Goal: Transaction & Acquisition: Purchase product/service

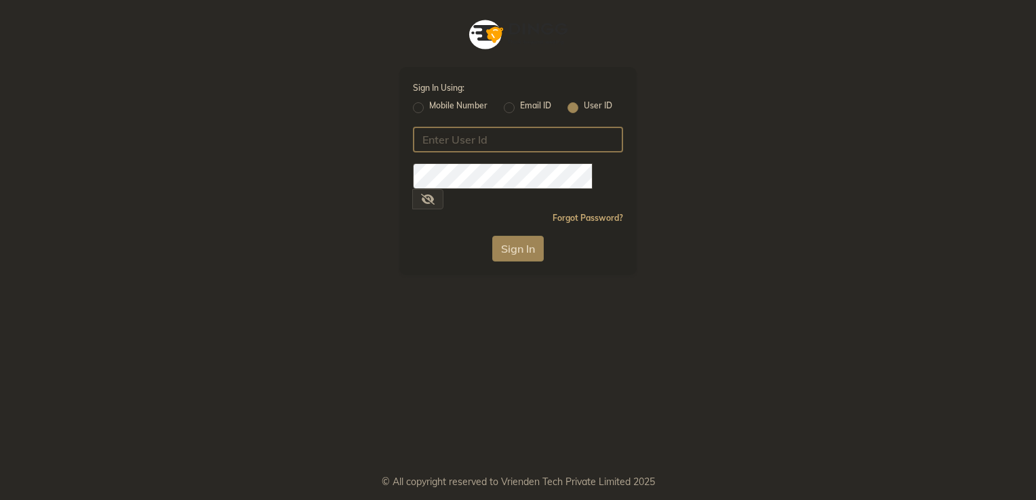
click at [468, 140] on input "Username" at bounding box center [518, 140] width 210 height 26
click at [462, 148] on input "Username" at bounding box center [518, 140] width 210 height 26
paste input "newcut&care"
type input "newcut&care"
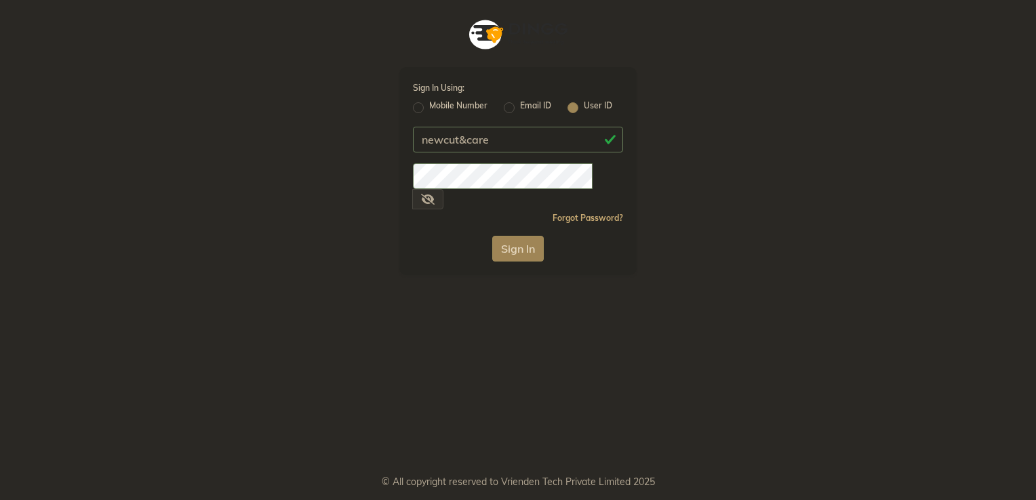
click at [513, 236] on button "Sign In" at bounding box center [518, 249] width 52 height 26
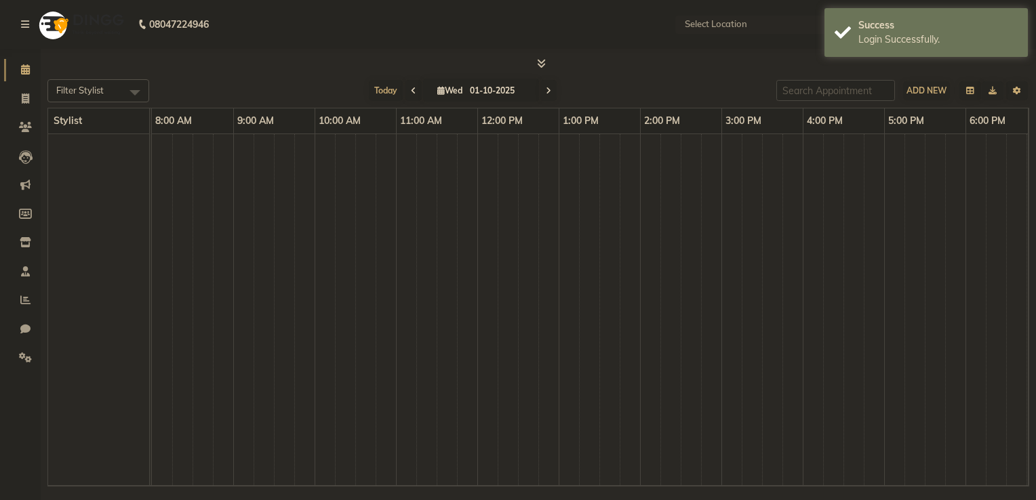
select select "en"
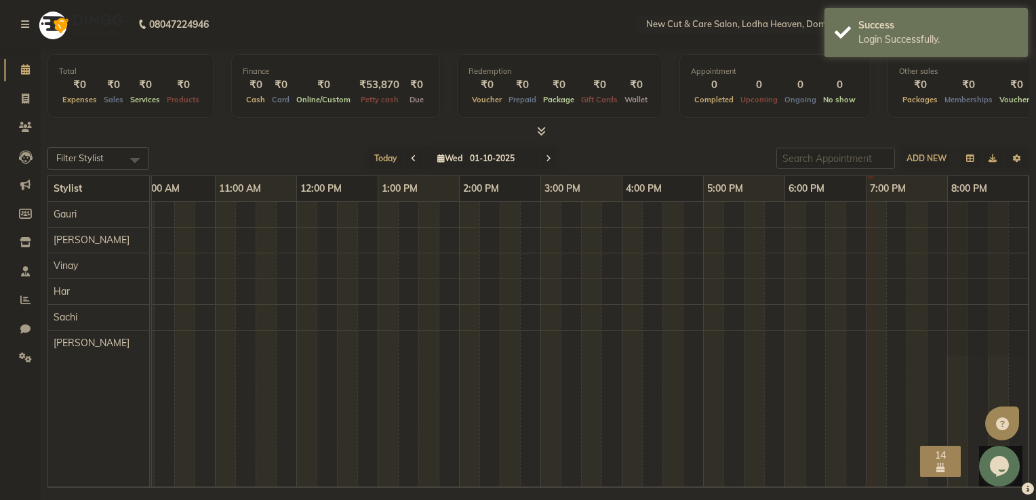
click at [180, 244] on div at bounding box center [500, 344] width 1058 height 285
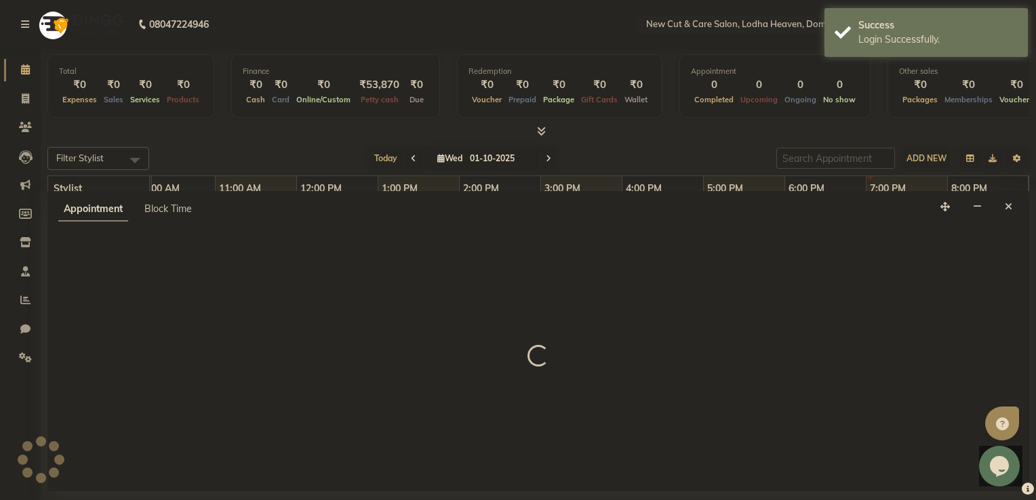
select select "15015"
select select "630"
select select "tentative"
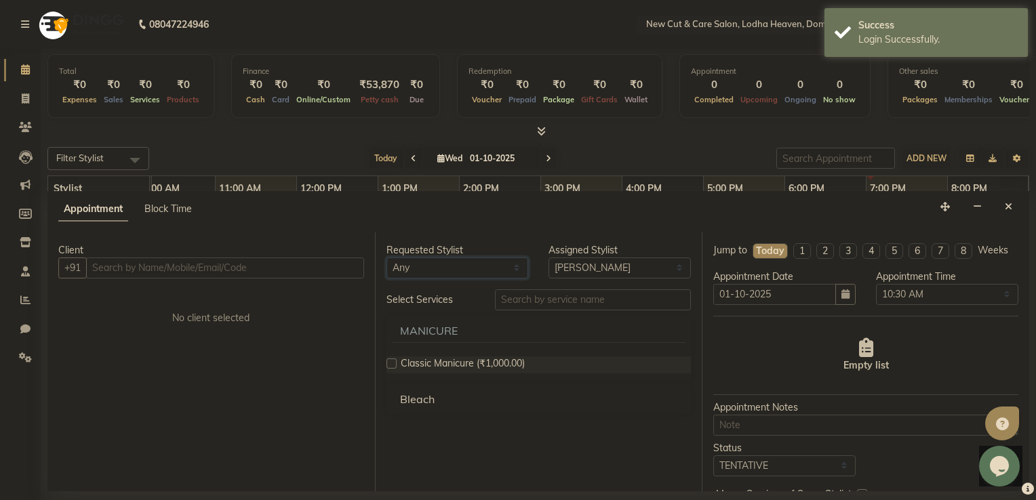
click at [415, 262] on select "Any Gauri Har [PERSON_NAME] Sachi [PERSON_NAME] [PERSON_NAME]" at bounding box center [457, 268] width 142 height 21
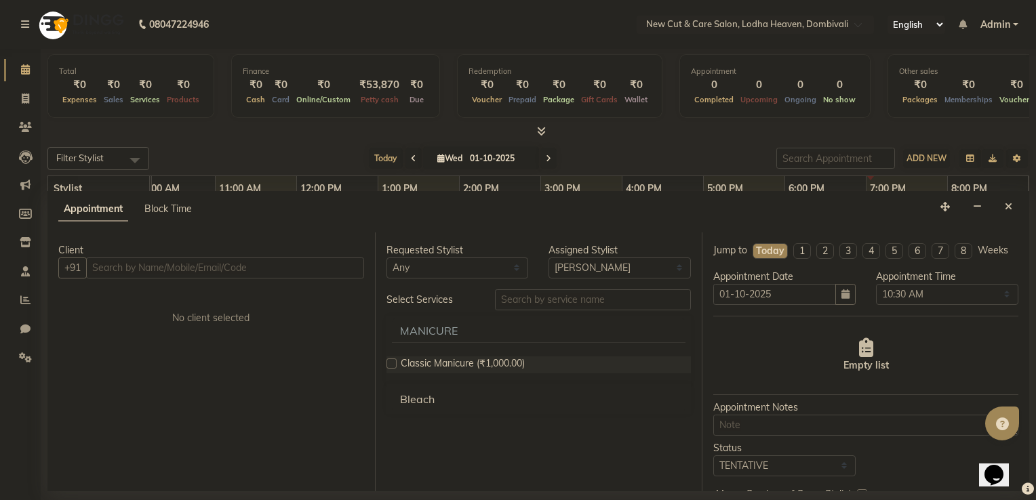
scroll to position [0, 180]
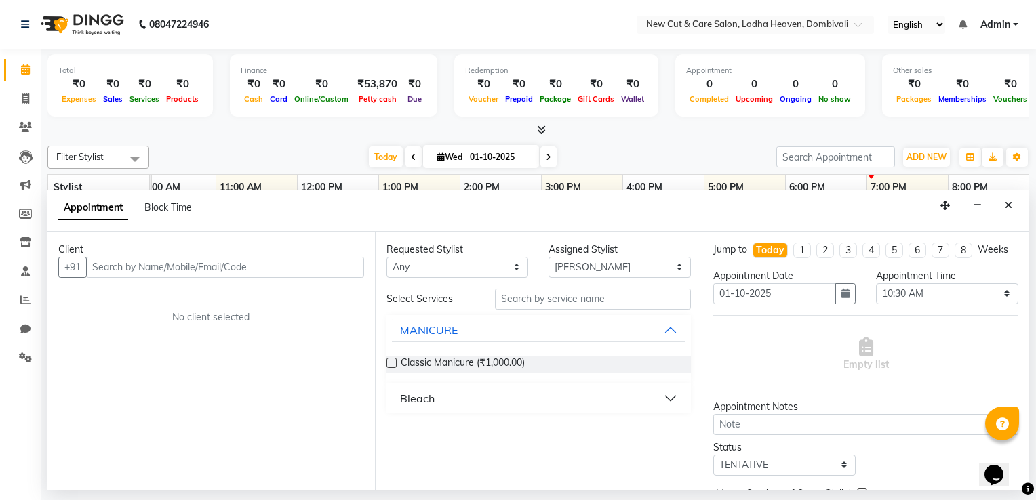
click at [355, 318] on div "Client +91 No client selected" at bounding box center [210, 361] width 327 height 258
click at [458, 270] on select "Any Gauri Har [PERSON_NAME] Sachi [PERSON_NAME] [PERSON_NAME]" at bounding box center [457, 267] width 142 height 21
select select "15014"
click at [386, 257] on select "Any Gauri Har [PERSON_NAME] Sachi [PERSON_NAME] [PERSON_NAME]" at bounding box center [457, 267] width 142 height 21
select select "15014"
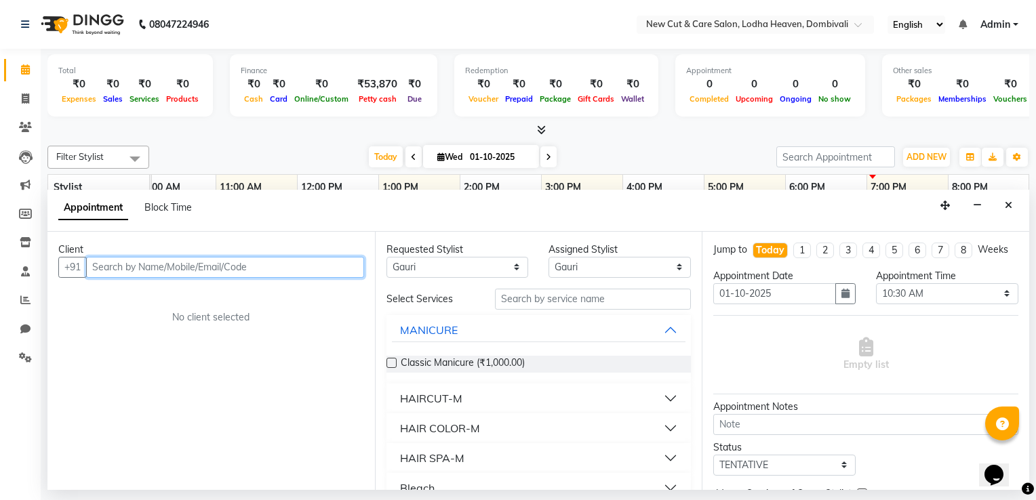
click at [254, 270] on input "text" at bounding box center [225, 267] width 278 height 21
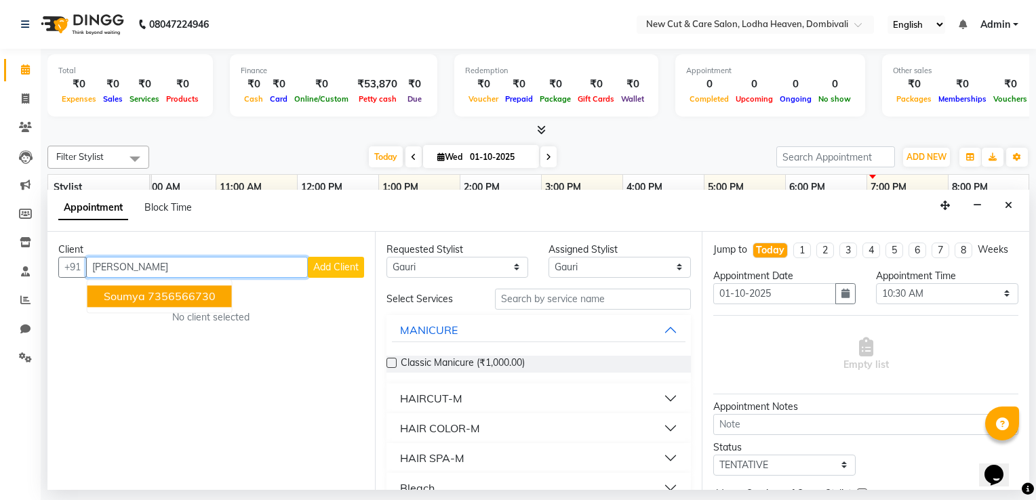
click at [206, 295] on ngb-highlight "7356566730" at bounding box center [182, 296] width 68 height 14
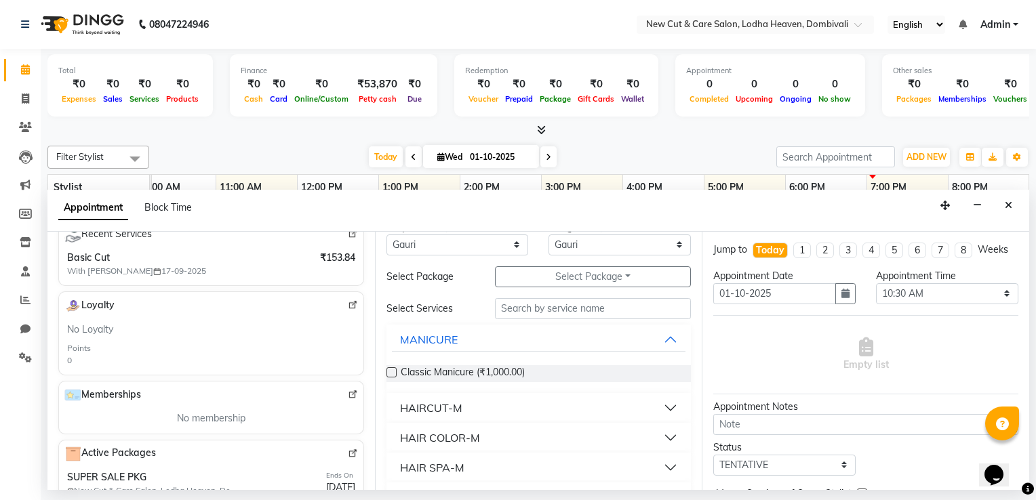
scroll to position [0, 0]
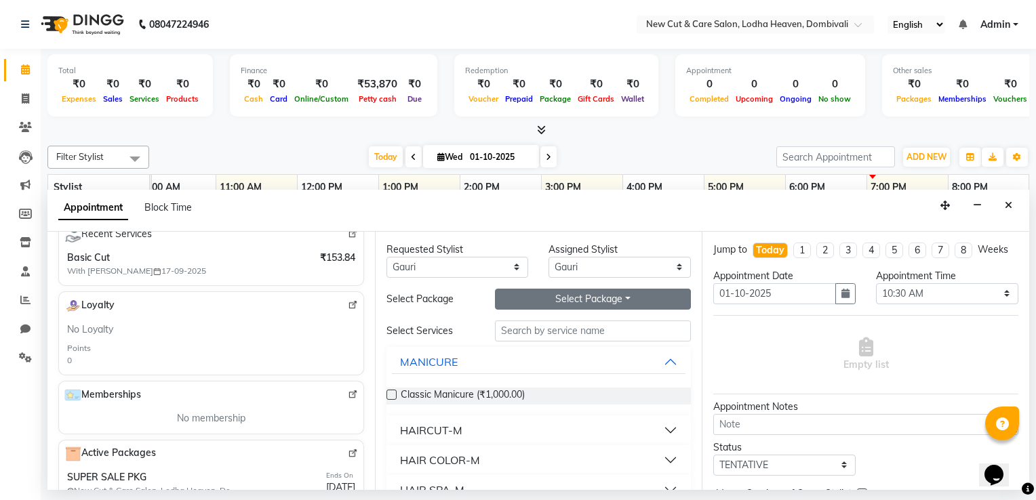
type input "7356566730"
click at [537, 300] on button "Select Package Toggle Dropdown" at bounding box center [593, 299] width 197 height 21
click at [534, 321] on li "SUPER SALE PKG" at bounding box center [551, 327] width 110 height 20
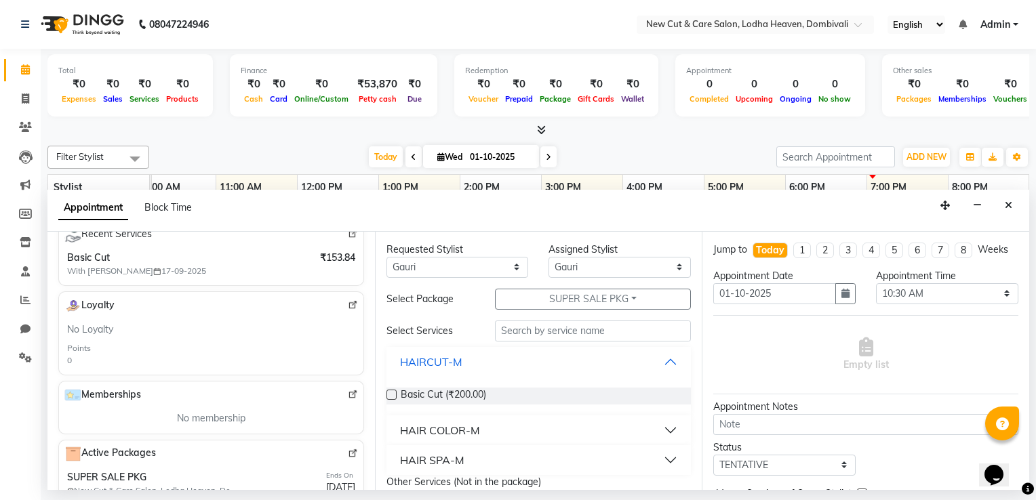
click at [545, 350] on button "HAIRCUT-M" at bounding box center [539, 362] width 294 height 24
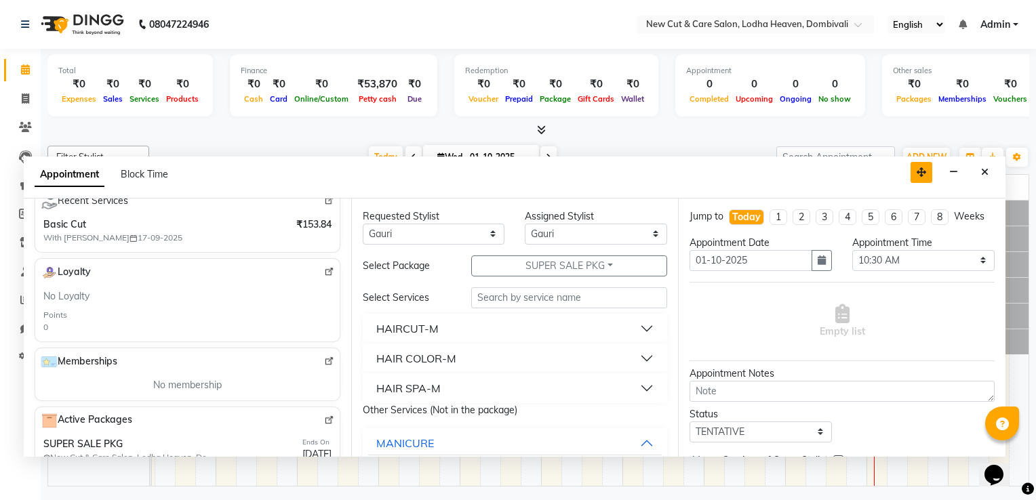
drag, startPoint x: 943, startPoint y: 205, endPoint x: 919, endPoint y: 172, distance: 40.8
click at [919, 172] on icon "button" at bounding box center [921, 171] width 9 height 9
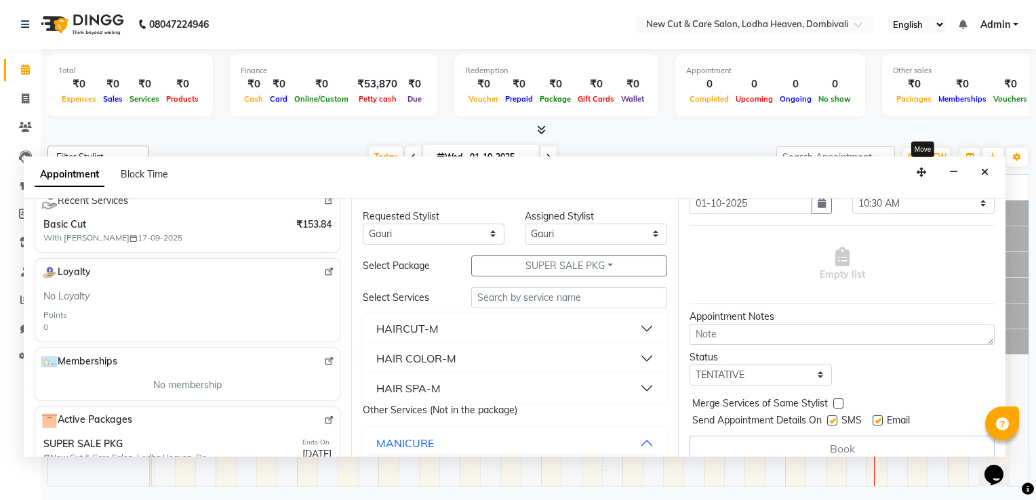
scroll to position [71, 0]
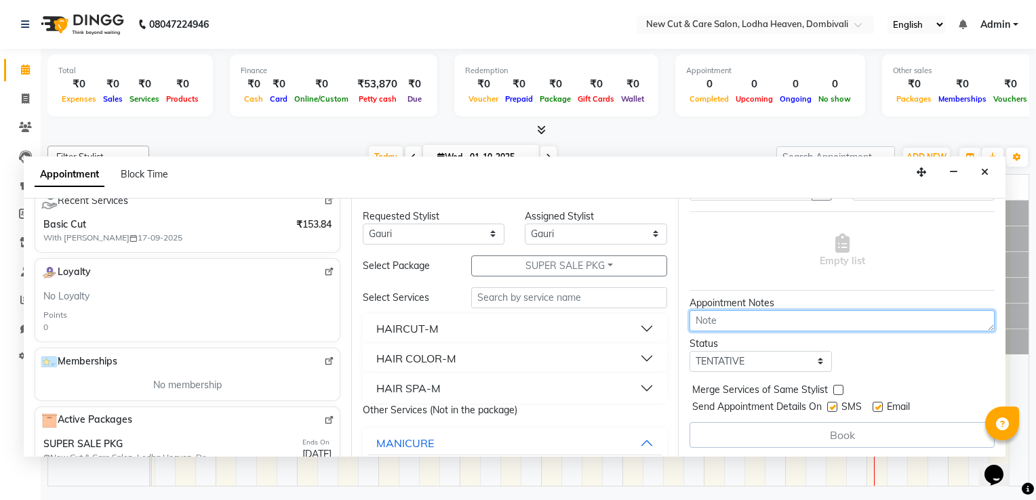
click at [736, 311] on textarea at bounding box center [841, 321] width 305 height 21
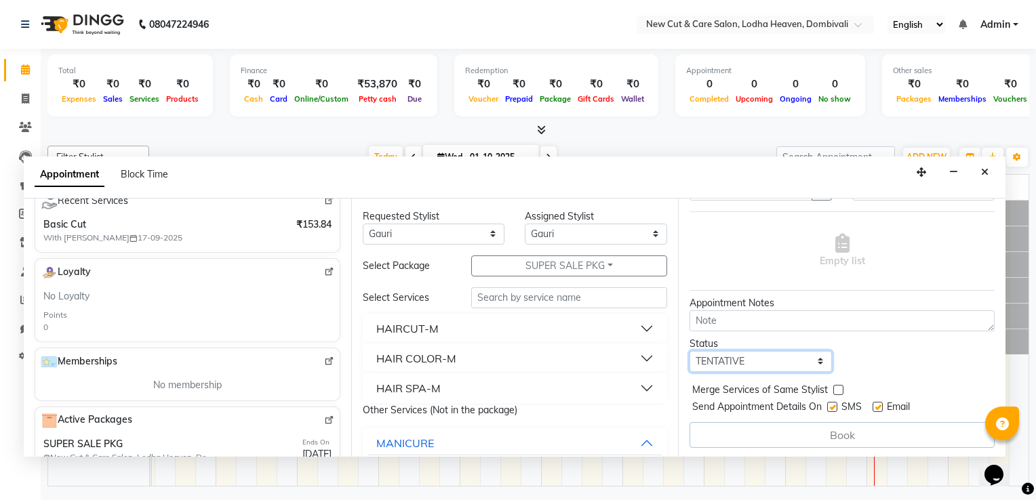
click at [745, 366] on select "Select TENTATIVE CONFIRM CHECK-IN UPCOMING" at bounding box center [760, 361] width 142 height 21
click at [759, 439] on div "Book" at bounding box center [841, 435] width 305 height 26
click at [833, 408] on label at bounding box center [832, 407] width 10 height 10
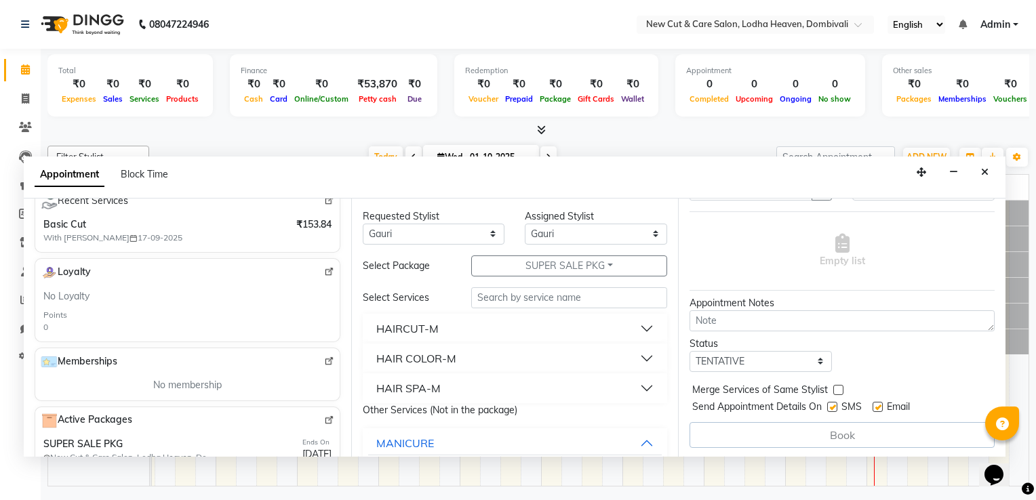
click at [833, 408] on input "checkbox" at bounding box center [831, 408] width 9 height 9
checkbox input "false"
click at [882, 407] on label at bounding box center [878, 407] width 10 height 10
click at [881, 407] on input "checkbox" at bounding box center [877, 408] width 9 height 9
checkbox input "false"
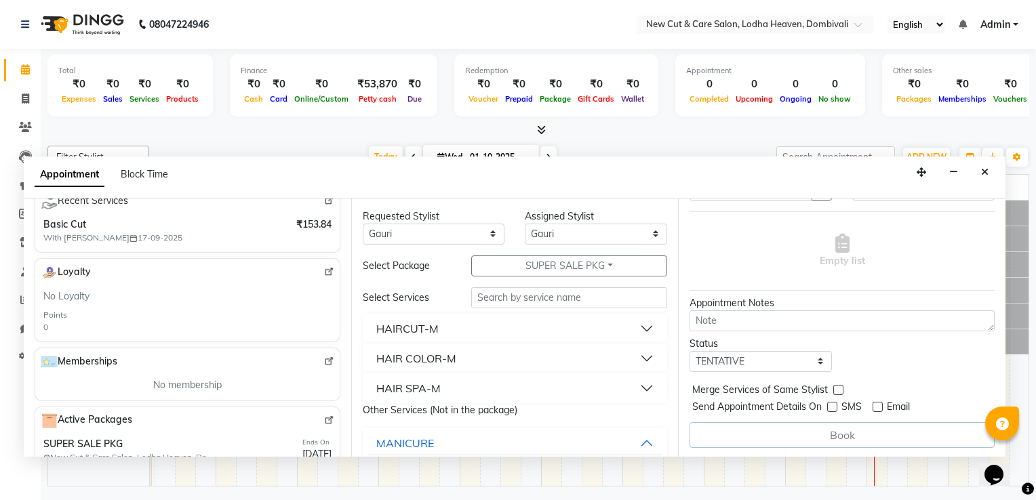
click at [839, 435] on div "Book" at bounding box center [841, 435] width 305 height 26
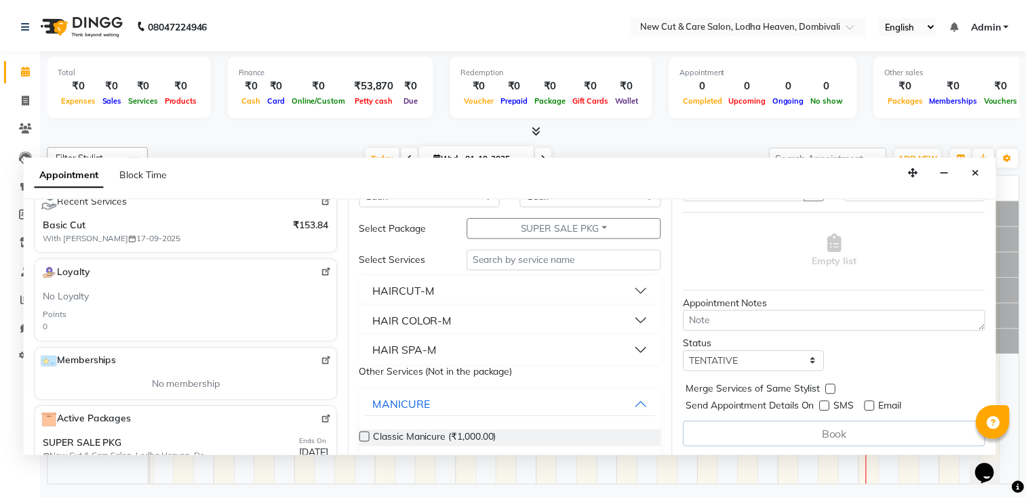
scroll to position [68, 0]
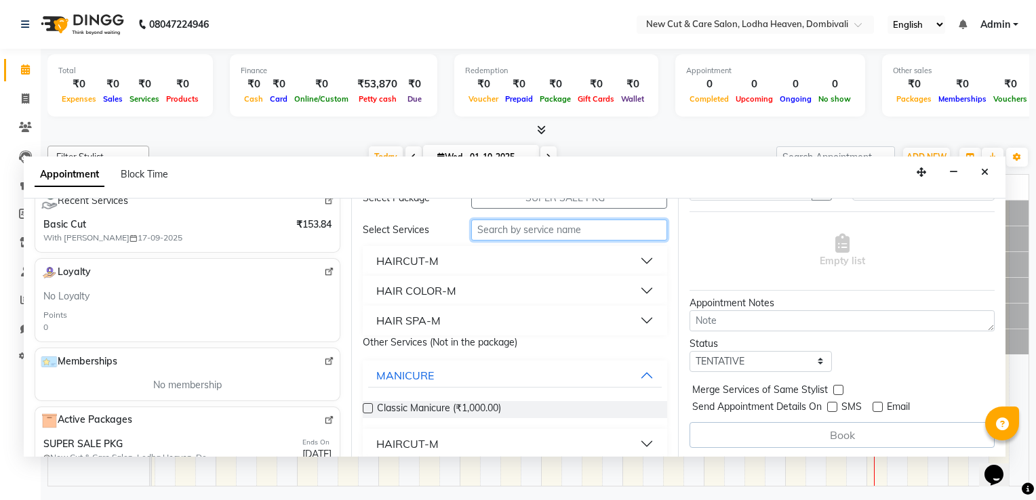
click at [515, 232] on input "text" at bounding box center [569, 230] width 197 height 21
click at [511, 252] on button "HAIRCUT-M" at bounding box center [515, 261] width 294 height 24
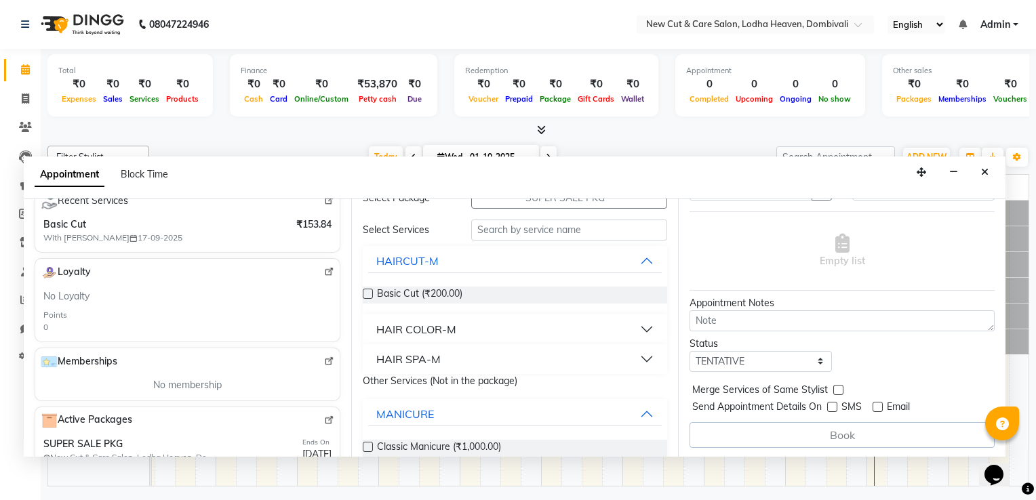
click at [371, 294] on label at bounding box center [368, 294] width 10 height 10
click at [371, 294] on input "checkbox" at bounding box center [367, 295] width 9 height 9
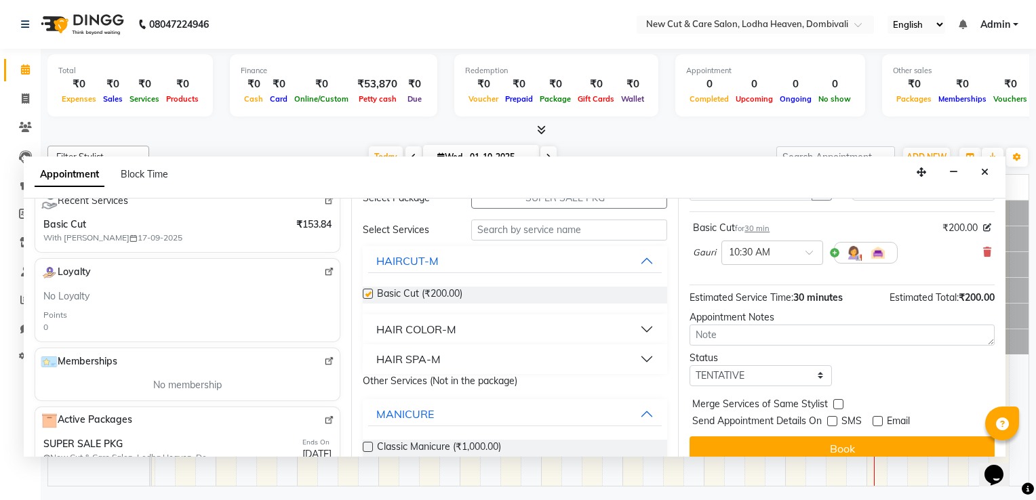
checkbox input "false"
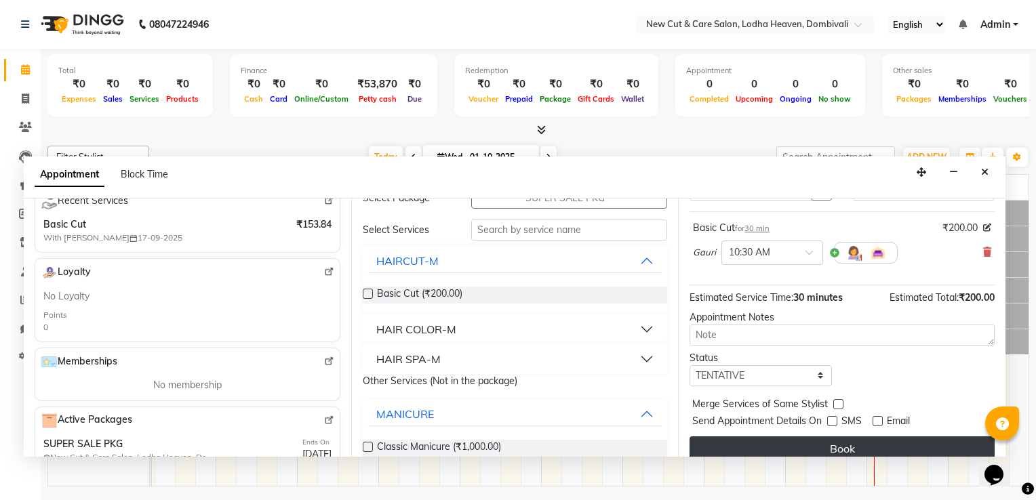
click at [761, 442] on button "Book" at bounding box center [841, 449] width 305 height 24
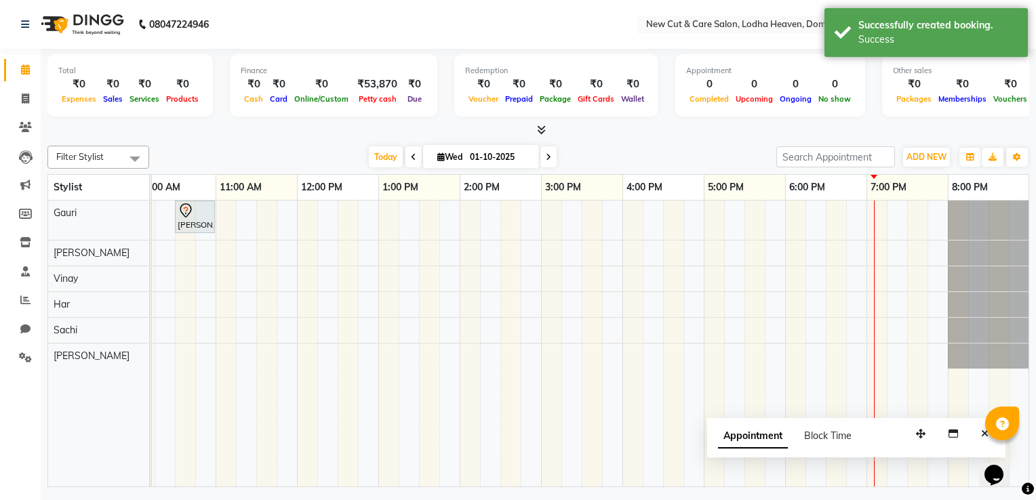
click at [191, 210] on icon at bounding box center [186, 211] width 16 height 16
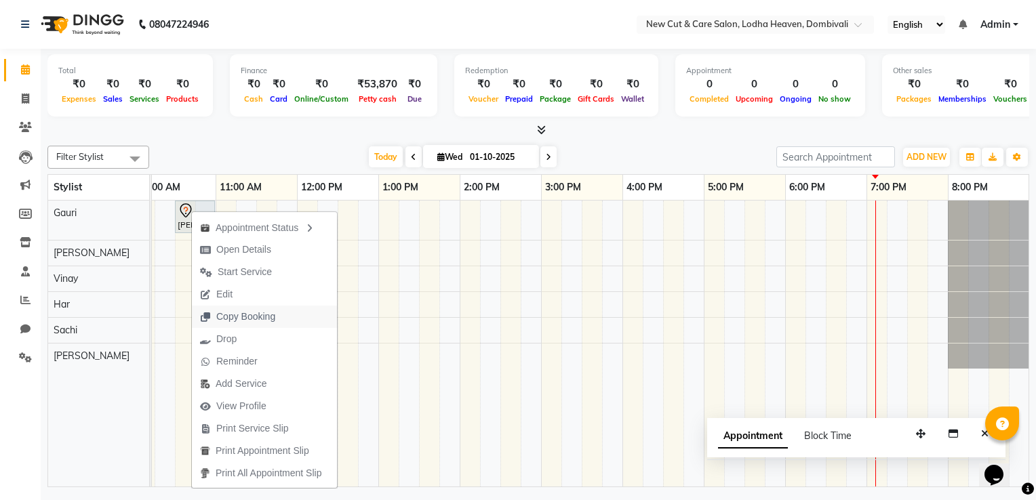
click at [240, 315] on span "Copy Booking" at bounding box center [245, 317] width 59 height 14
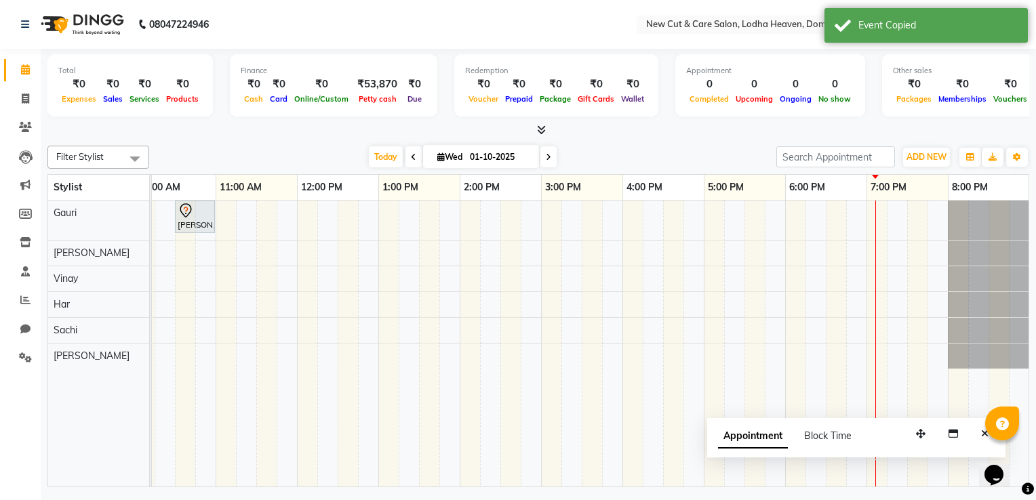
click at [194, 221] on div "[PERSON_NAME], TK01, 10:30 AM-11:00 AM, Basic Cut" at bounding box center [194, 217] width 37 height 28
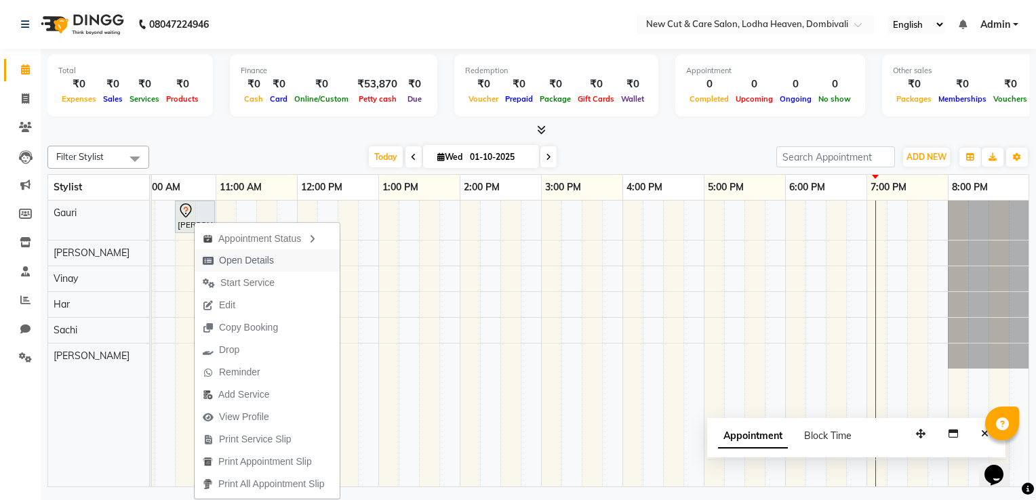
click at [278, 257] on span "Open Details" at bounding box center [238, 260] width 87 height 22
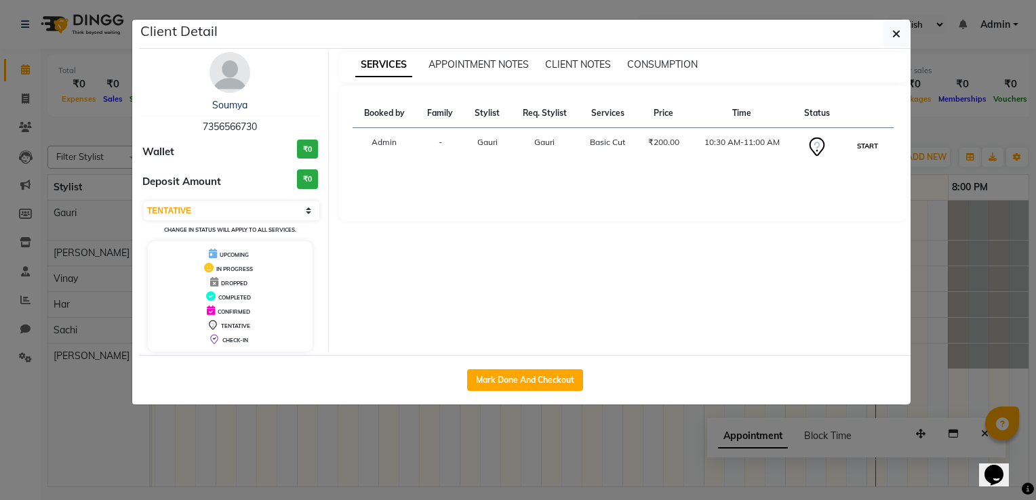
click at [876, 146] on button "START" at bounding box center [868, 146] width 28 height 17
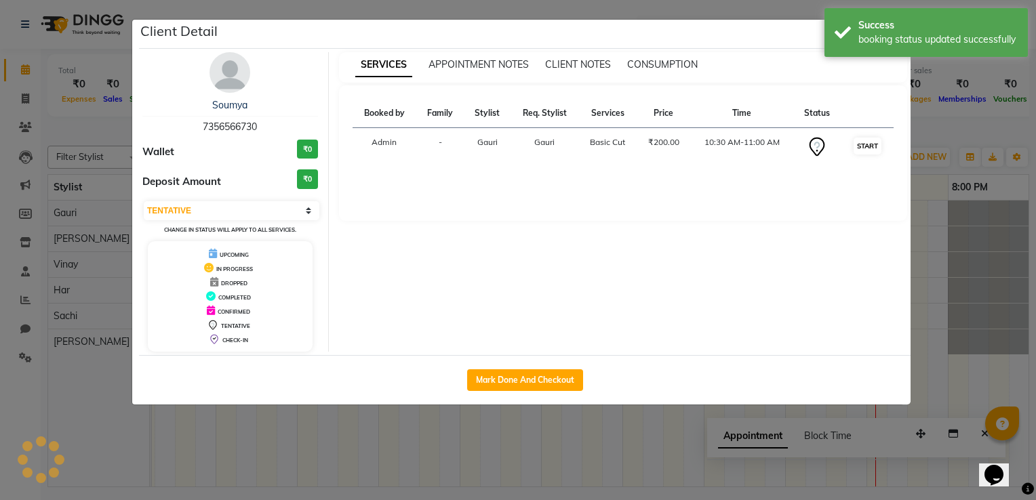
select select "1"
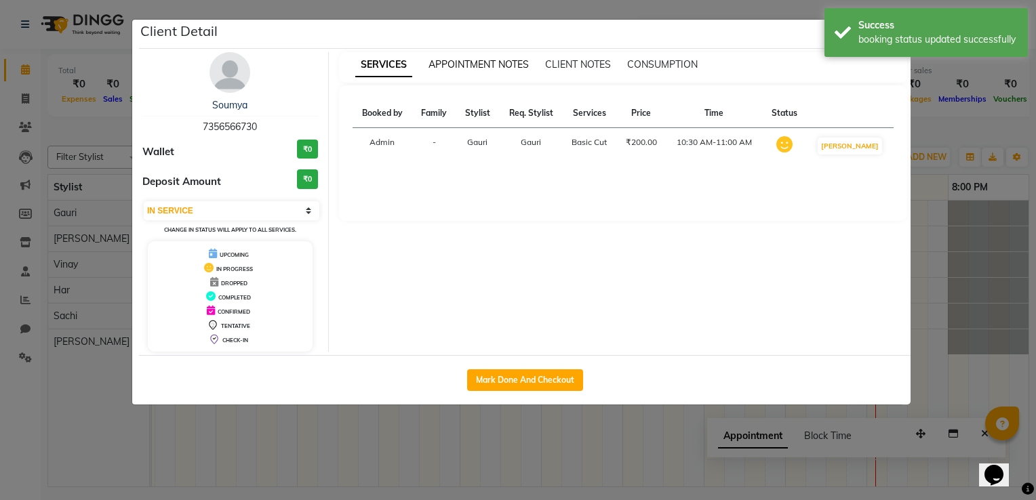
click at [494, 64] on span "APPOINTMENT NOTES" at bounding box center [478, 64] width 100 height 12
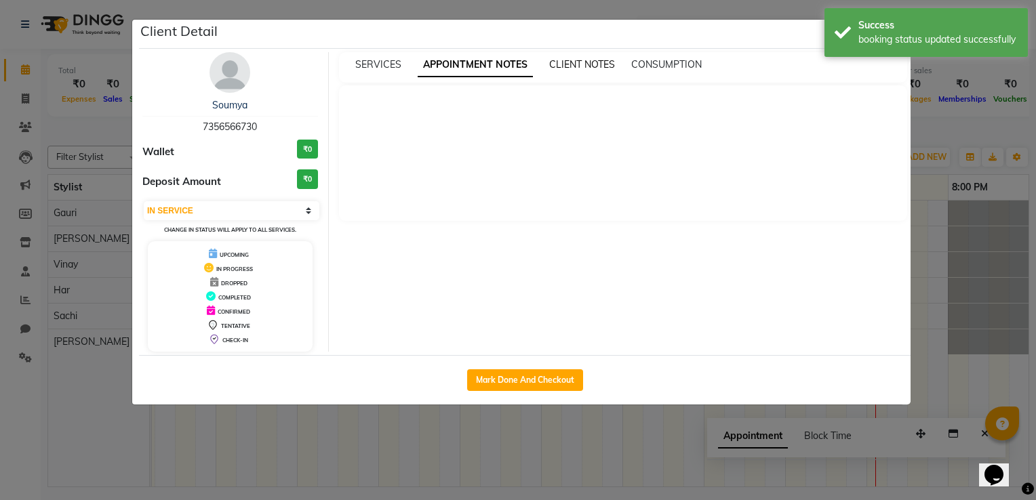
click at [563, 61] on span "CLIENT NOTES" at bounding box center [582, 64] width 66 height 12
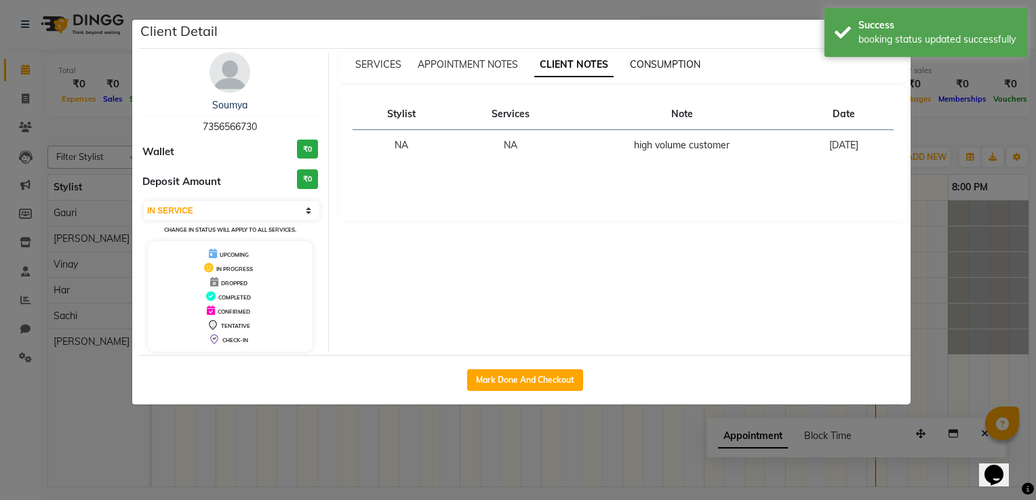
click at [645, 61] on span "CONSUMPTION" at bounding box center [665, 64] width 71 height 12
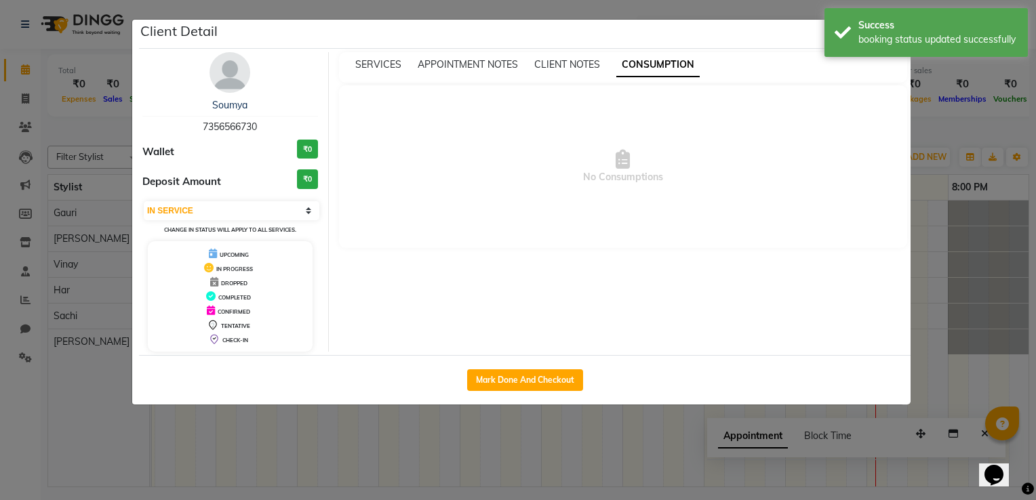
click at [385, 74] on div "SERVICES APPOINTMENT NOTES CLIENT NOTES CONSUMPTION" at bounding box center [623, 67] width 569 height 31
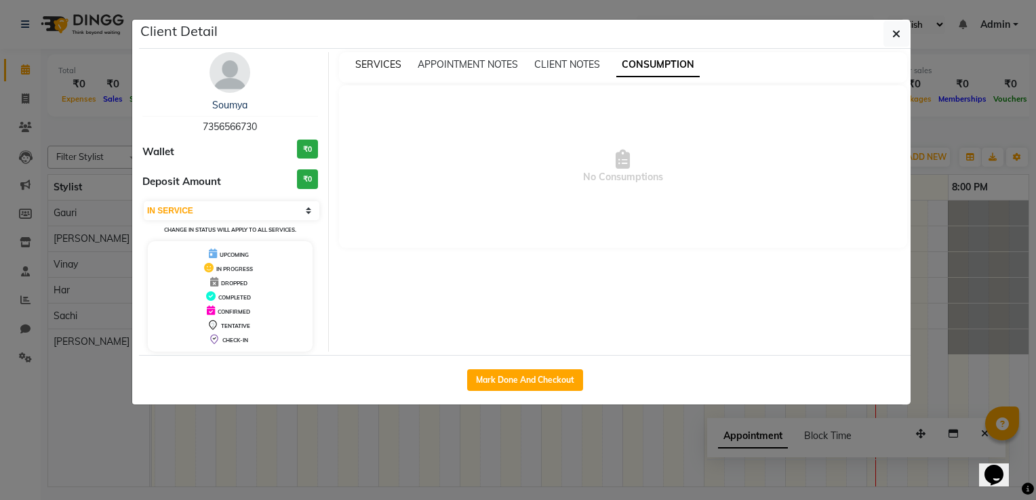
click at [385, 66] on span "SERVICES" at bounding box center [378, 64] width 46 height 12
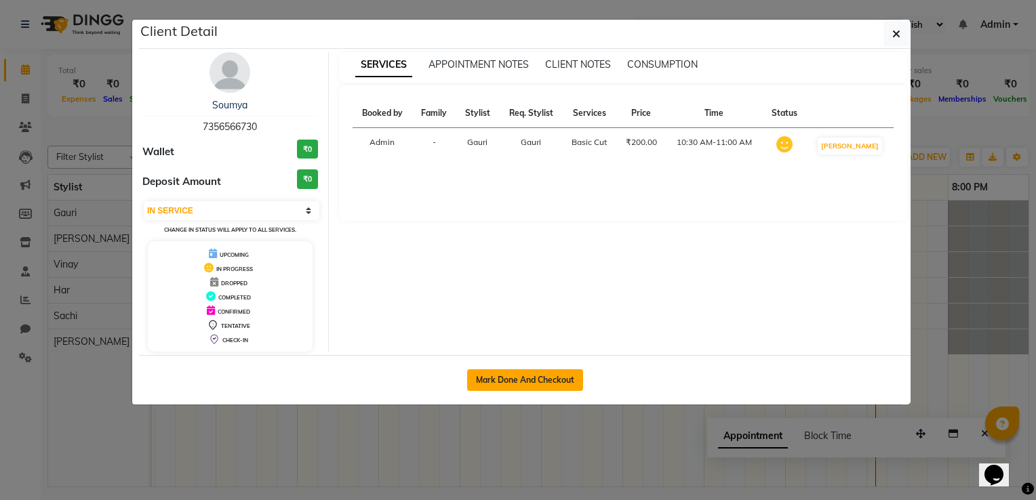
click at [499, 386] on button "Mark Done And Checkout" at bounding box center [525, 380] width 116 height 22
select select "service"
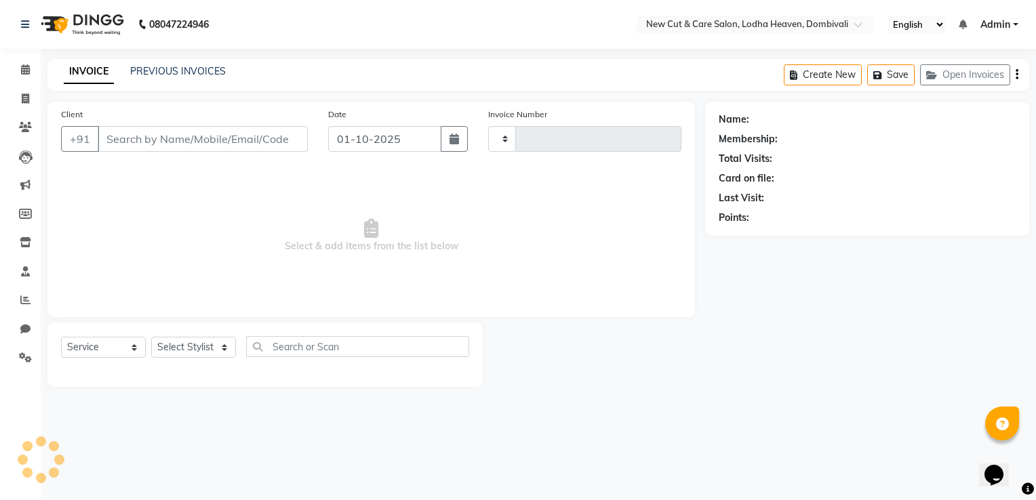
type input "0009"
select select "8932"
select select "product"
type input "7356566730"
select select "15014"
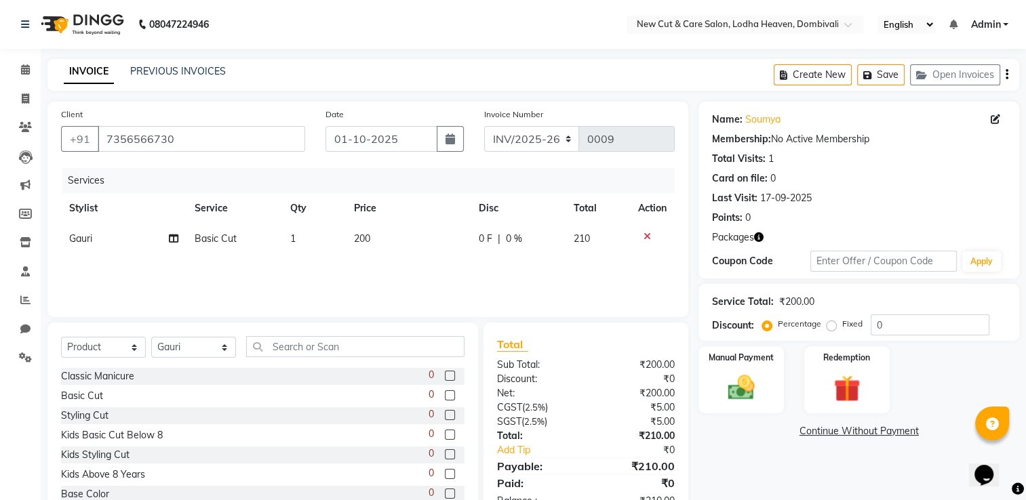
click at [648, 238] on icon at bounding box center [646, 236] width 7 height 9
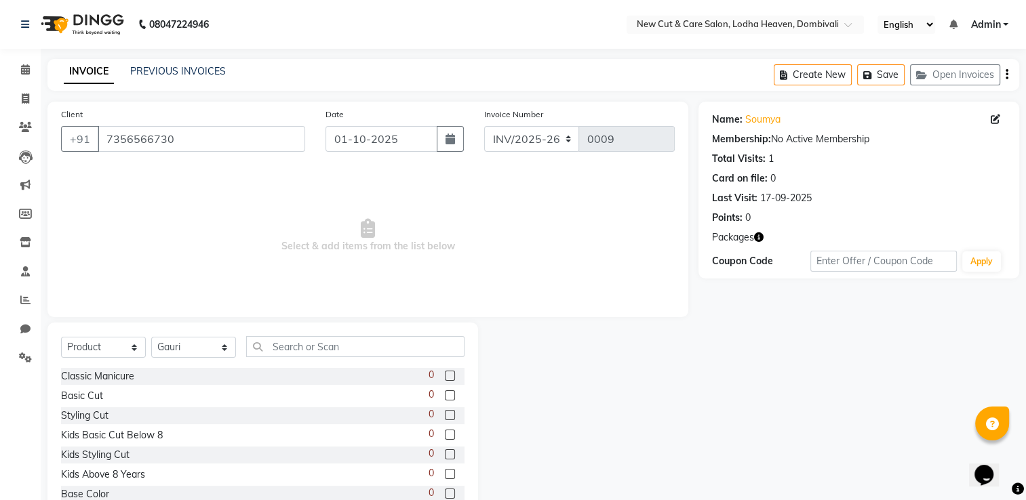
click at [445, 378] on label at bounding box center [450, 376] width 10 height 10
click at [445, 378] on input "checkbox" at bounding box center [449, 376] width 9 height 9
checkbox input "false"
click at [445, 435] on label at bounding box center [450, 435] width 10 height 10
click at [445, 435] on input "checkbox" at bounding box center [449, 435] width 9 height 9
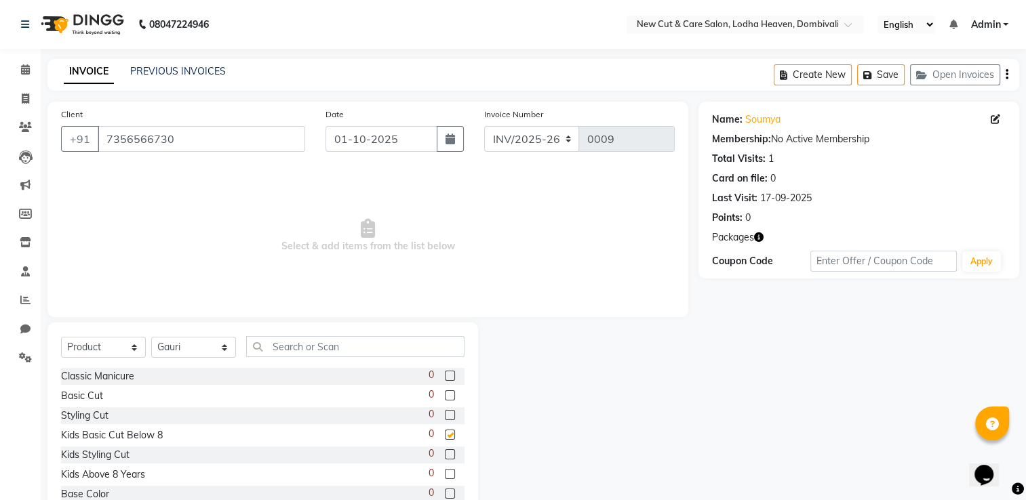
checkbox input "false"
click at [445, 376] on label at bounding box center [450, 376] width 10 height 10
click at [445, 376] on input "checkbox" at bounding box center [449, 376] width 9 height 9
checkbox input "false"
click at [445, 395] on label at bounding box center [450, 395] width 10 height 10
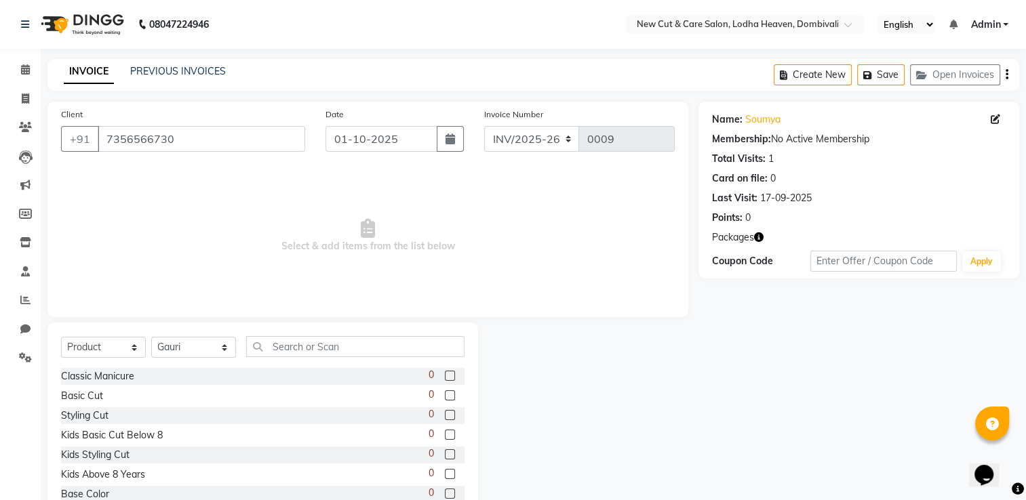
click at [445, 395] on input "checkbox" at bounding box center [449, 396] width 9 height 9
checkbox input "false"
click at [445, 412] on label at bounding box center [450, 415] width 10 height 10
click at [445, 412] on input "checkbox" at bounding box center [449, 416] width 9 height 9
checkbox input "false"
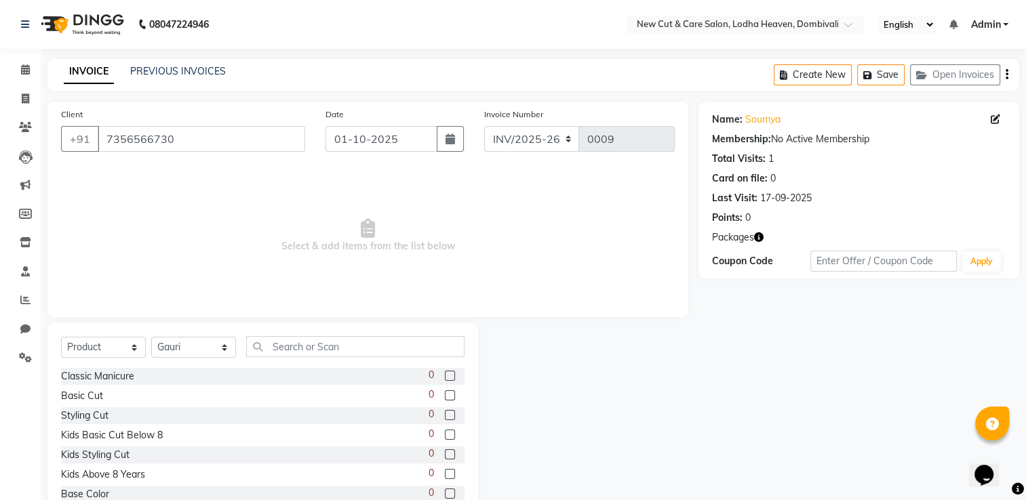
click at [445, 437] on label at bounding box center [450, 435] width 10 height 10
click at [445, 437] on input "checkbox" at bounding box center [449, 435] width 9 height 9
checkbox input "false"
click at [830, 79] on button "Create New" at bounding box center [813, 74] width 78 height 21
select select "service"
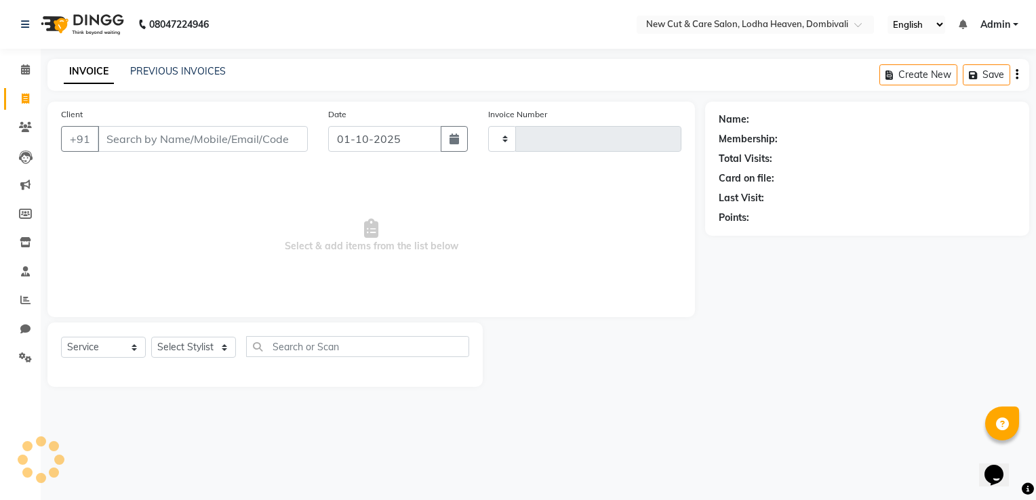
type input "0009"
select select "8932"
select select "product"
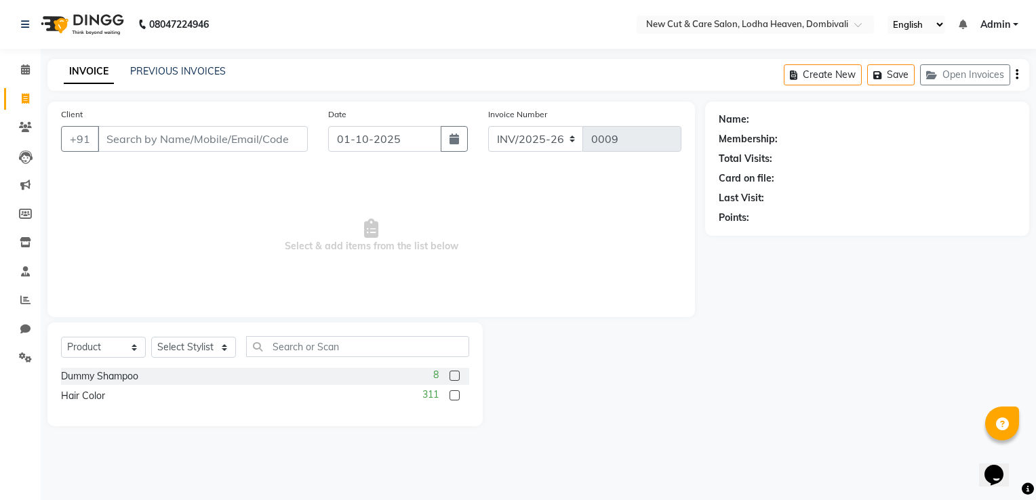
click at [456, 380] on label at bounding box center [454, 376] width 10 height 10
click at [456, 380] on input "checkbox" at bounding box center [453, 376] width 9 height 9
checkbox input "false"
click at [457, 400] on label at bounding box center [454, 395] width 10 height 10
click at [457, 400] on input "checkbox" at bounding box center [453, 396] width 9 height 9
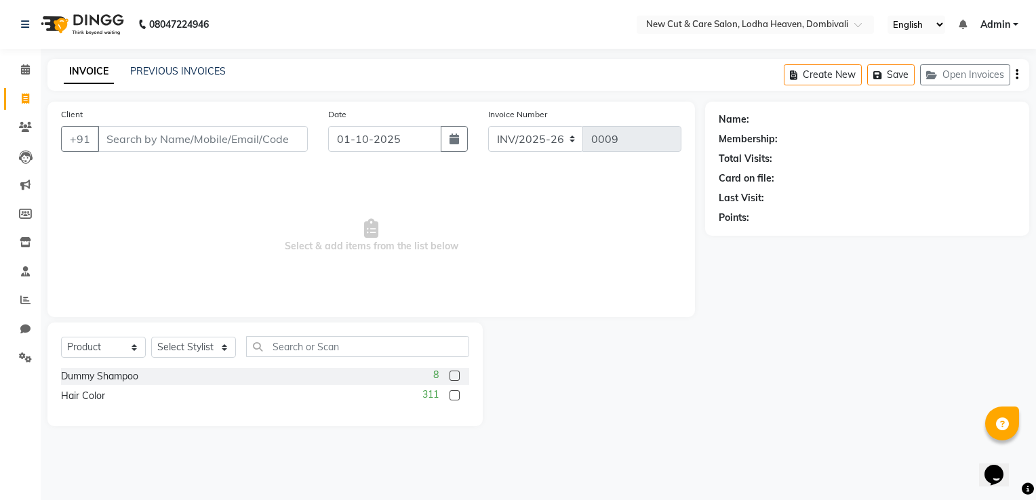
click at [457, 400] on label at bounding box center [454, 395] width 10 height 10
click at [457, 400] on input "checkbox" at bounding box center [453, 396] width 9 height 9
click at [457, 400] on label at bounding box center [454, 395] width 10 height 10
click at [457, 400] on input "checkbox" at bounding box center [453, 396] width 9 height 9
click at [457, 400] on label at bounding box center [454, 395] width 10 height 10
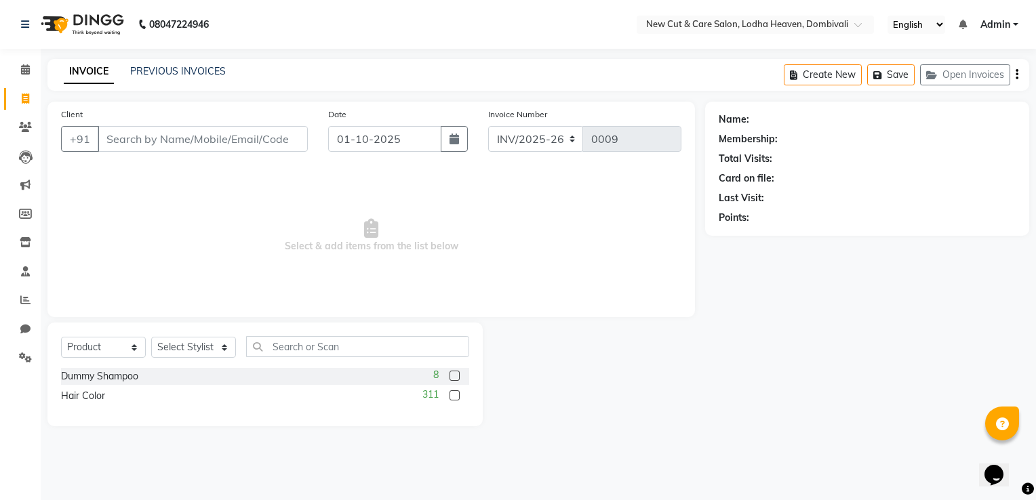
click at [457, 400] on input "checkbox" at bounding box center [453, 396] width 9 height 9
click at [457, 400] on label at bounding box center [454, 395] width 10 height 10
click at [457, 400] on input "checkbox" at bounding box center [453, 396] width 9 height 9
click at [457, 400] on label at bounding box center [454, 395] width 10 height 10
click at [457, 400] on input "checkbox" at bounding box center [453, 396] width 9 height 9
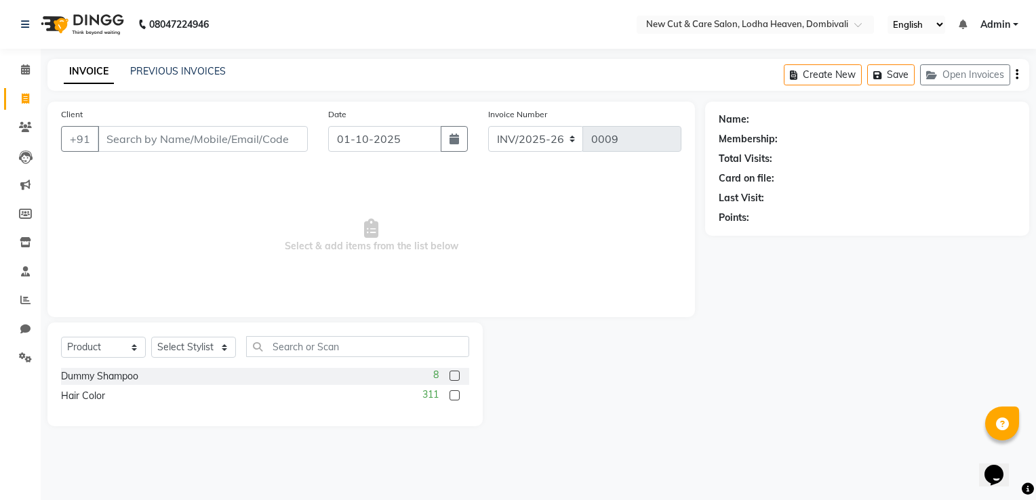
click at [457, 400] on label at bounding box center [454, 395] width 10 height 10
click at [457, 400] on input "checkbox" at bounding box center [453, 396] width 9 height 9
click at [457, 400] on label at bounding box center [454, 395] width 10 height 10
click at [457, 400] on input "checkbox" at bounding box center [453, 396] width 9 height 9
click at [457, 400] on label at bounding box center [454, 395] width 10 height 10
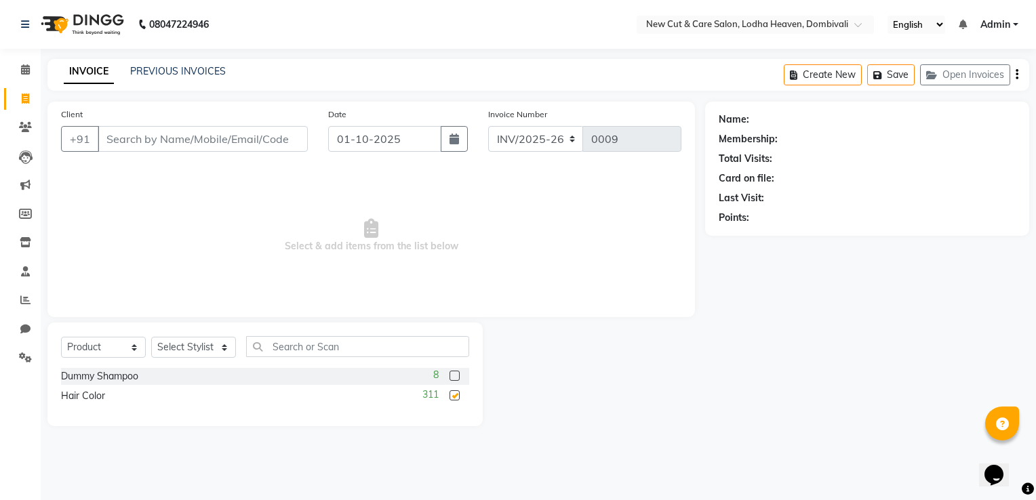
click at [457, 400] on input "checkbox" at bounding box center [453, 396] width 9 height 9
checkbox input "false"
click at [880, 75] on icon "button" at bounding box center [880, 75] width 14 height 9
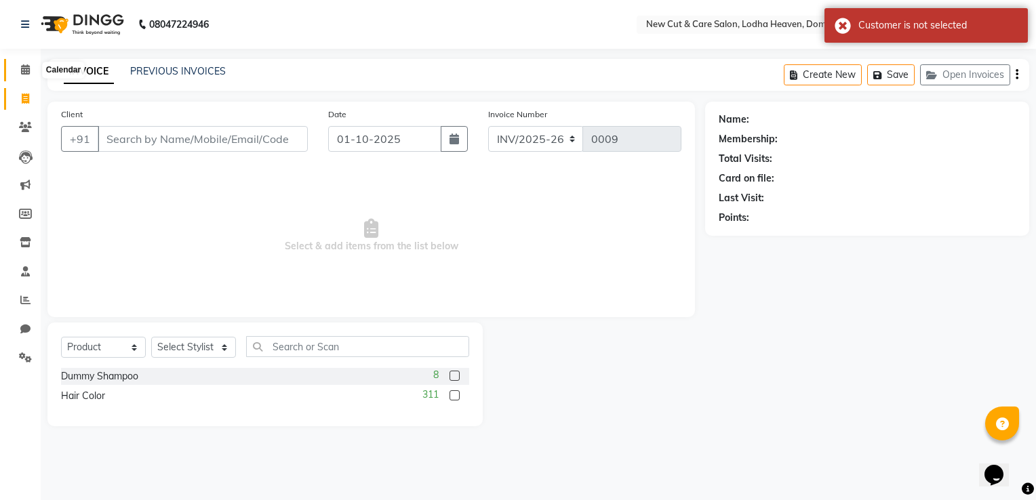
click at [24, 73] on icon at bounding box center [25, 69] width 9 height 10
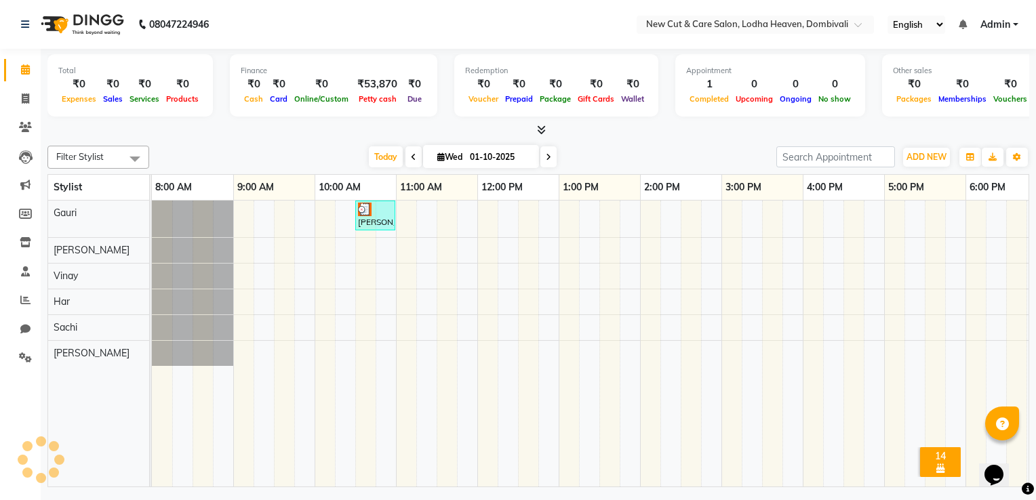
scroll to position [0, 180]
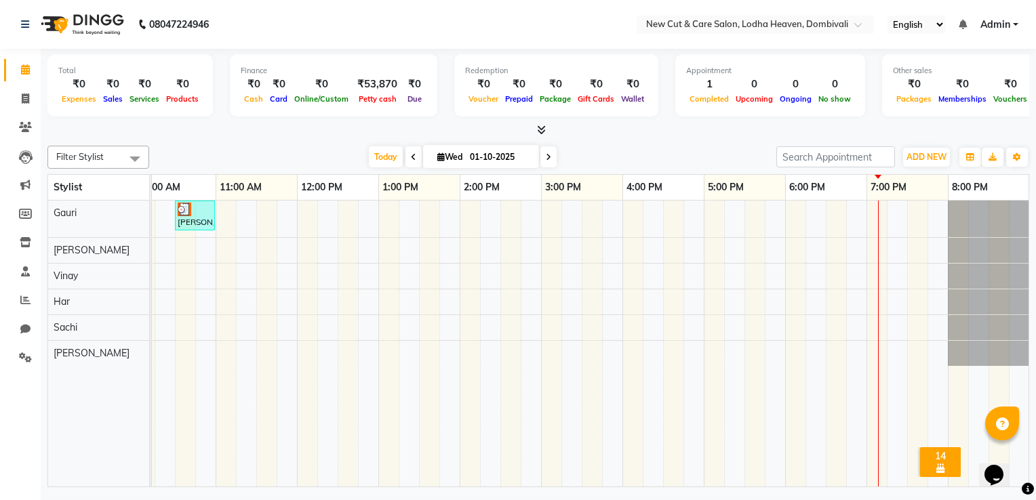
click at [184, 212] on img at bounding box center [185, 210] width 14 height 14
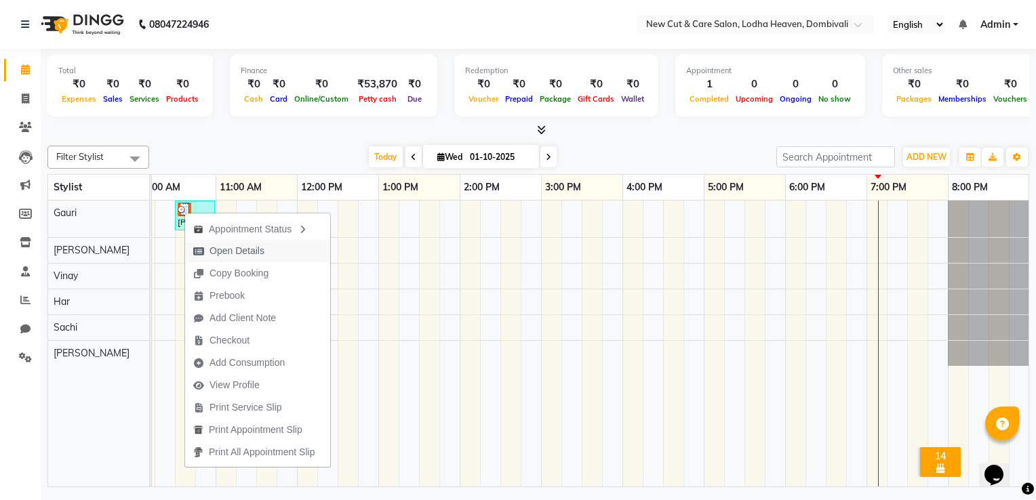
click at [218, 247] on span "Open Details" at bounding box center [236, 251] width 55 height 14
select select "3"
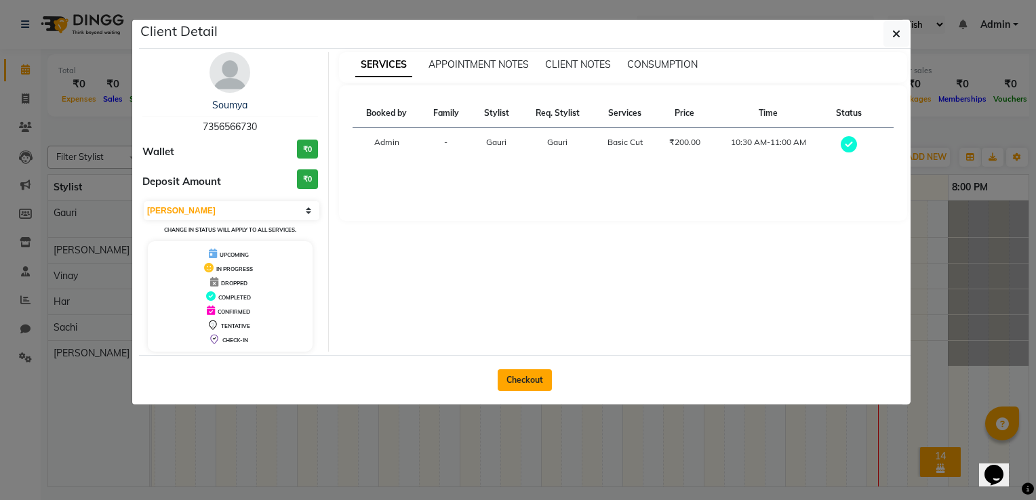
click at [526, 382] on button "Checkout" at bounding box center [525, 380] width 54 height 22
select select "service"
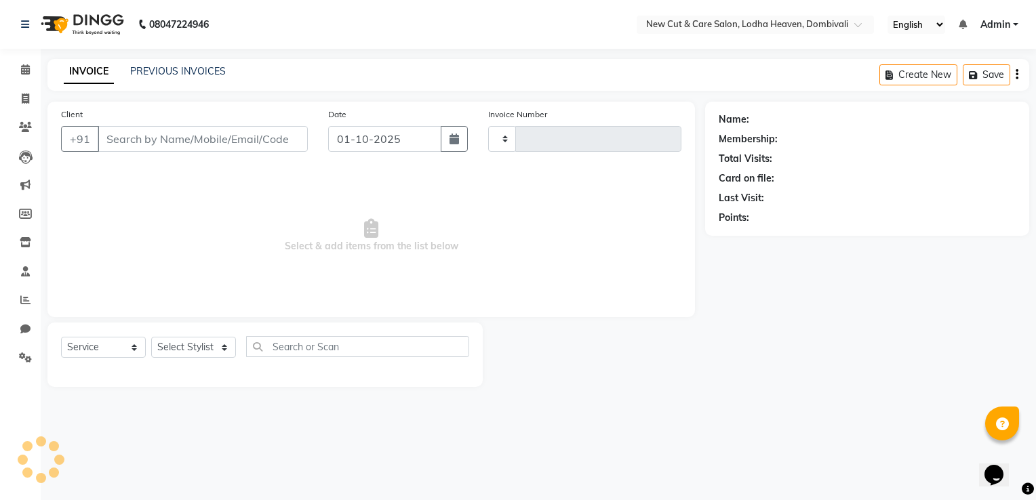
type input "0009"
select select "8932"
select select "product"
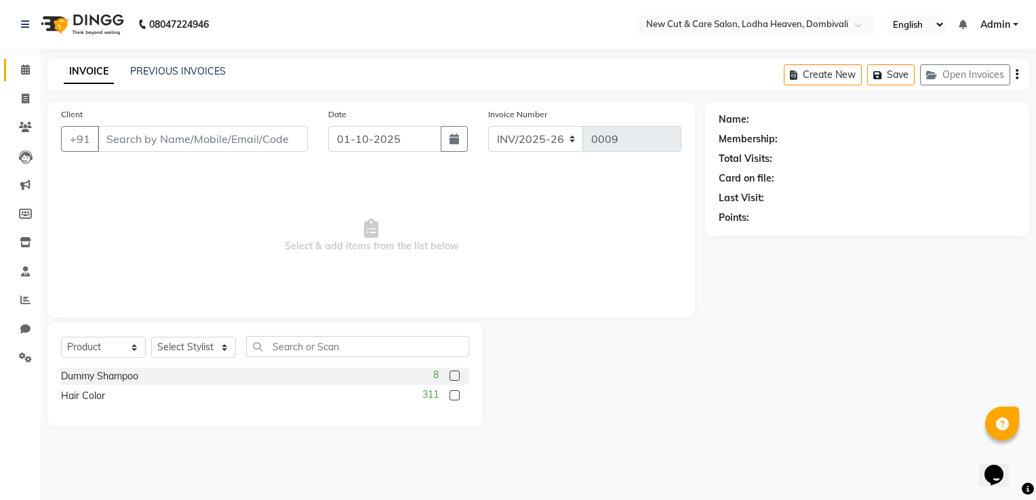
type input "7356566730"
select select "15014"
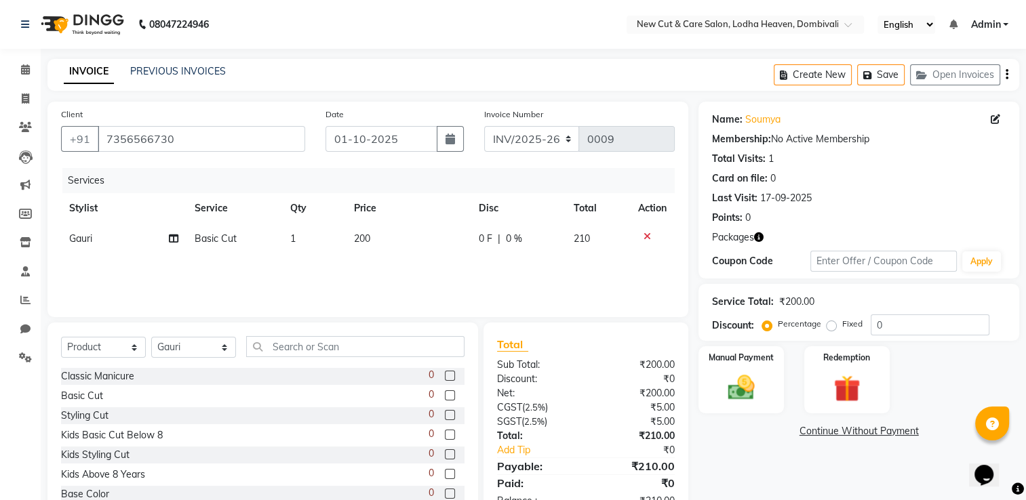
click at [306, 251] on td "1" at bounding box center [314, 239] width 64 height 31
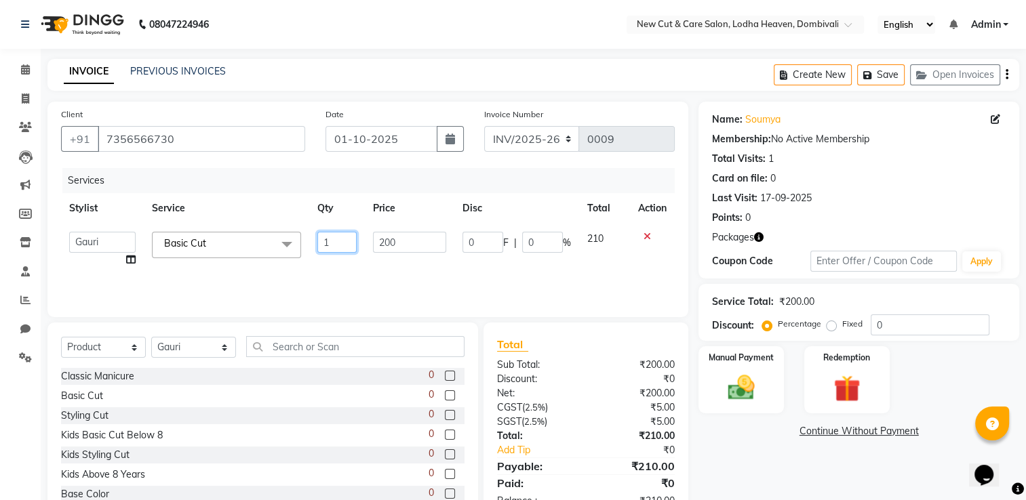
click at [326, 243] on input "1" at bounding box center [336, 242] width 39 height 21
type input "12"
click at [356, 271] on div "Services Stylist Service Qty Price Disc Total Action Gauri Har [PERSON_NAME] Sa…" at bounding box center [368, 236] width 614 height 136
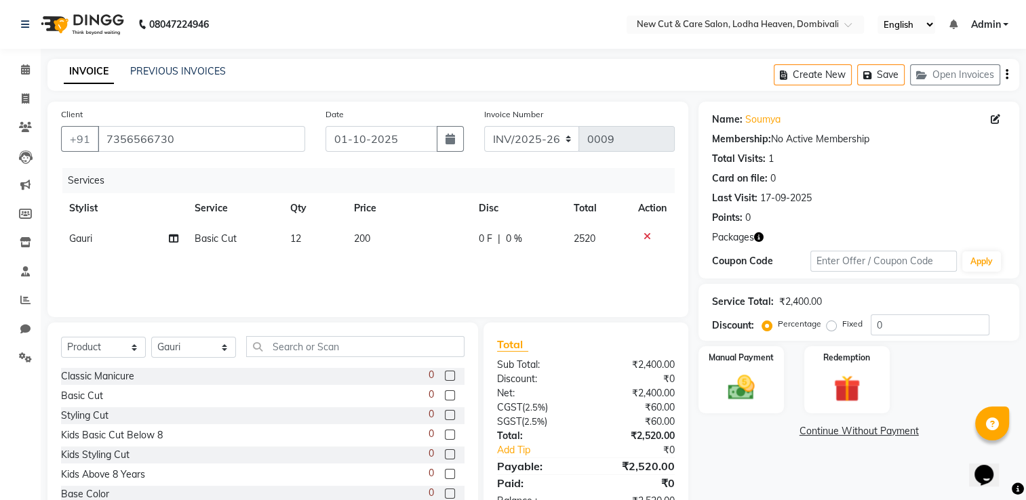
click at [311, 238] on td "12" at bounding box center [314, 239] width 64 height 31
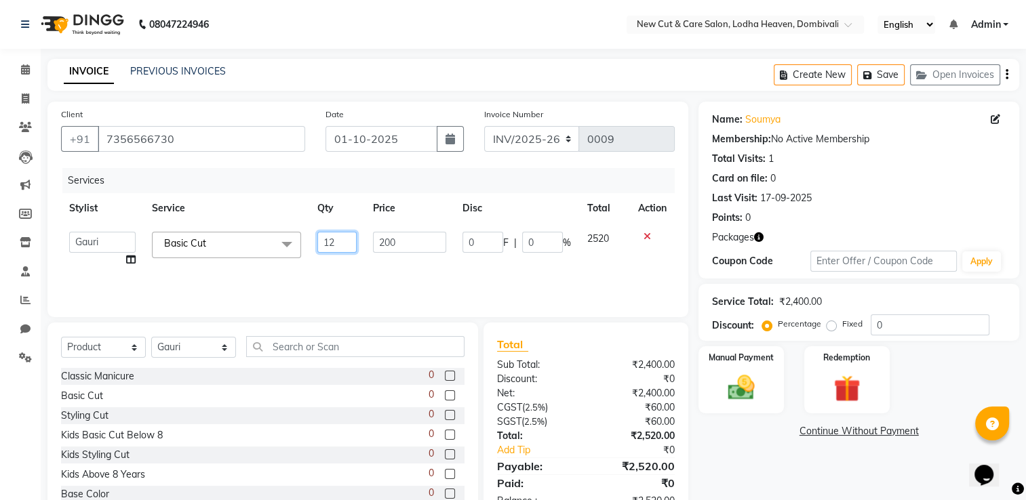
click at [337, 245] on input "12" at bounding box center [336, 242] width 39 height 21
type input "1"
click at [372, 268] on div "Services Stylist Service Qty Price Disc Total Action Gauri Har [PERSON_NAME] Sa…" at bounding box center [368, 236] width 614 height 136
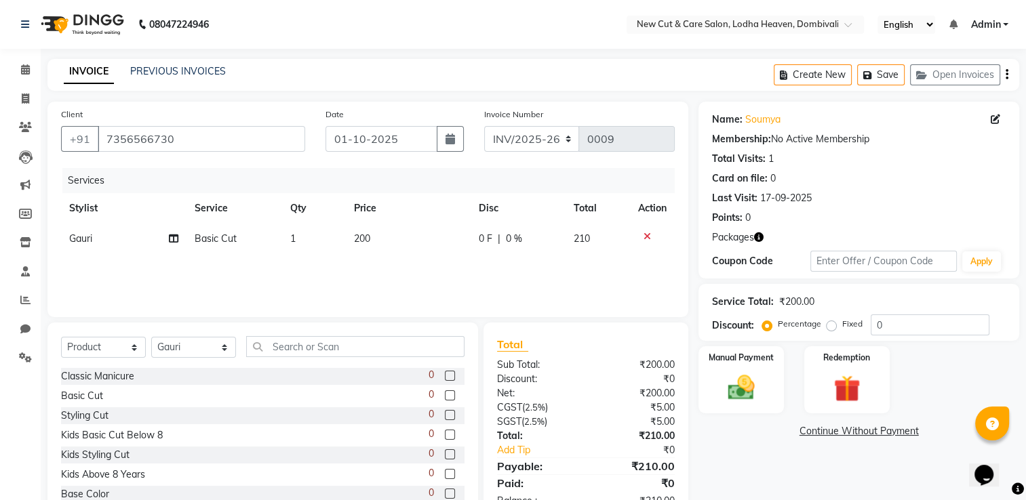
click at [445, 376] on label at bounding box center [450, 376] width 10 height 10
click at [445, 376] on input "checkbox" at bounding box center [449, 376] width 9 height 9
click at [445, 377] on label at bounding box center [450, 376] width 10 height 10
click at [445, 377] on input "checkbox" at bounding box center [449, 376] width 9 height 9
click at [445, 377] on label at bounding box center [450, 376] width 10 height 10
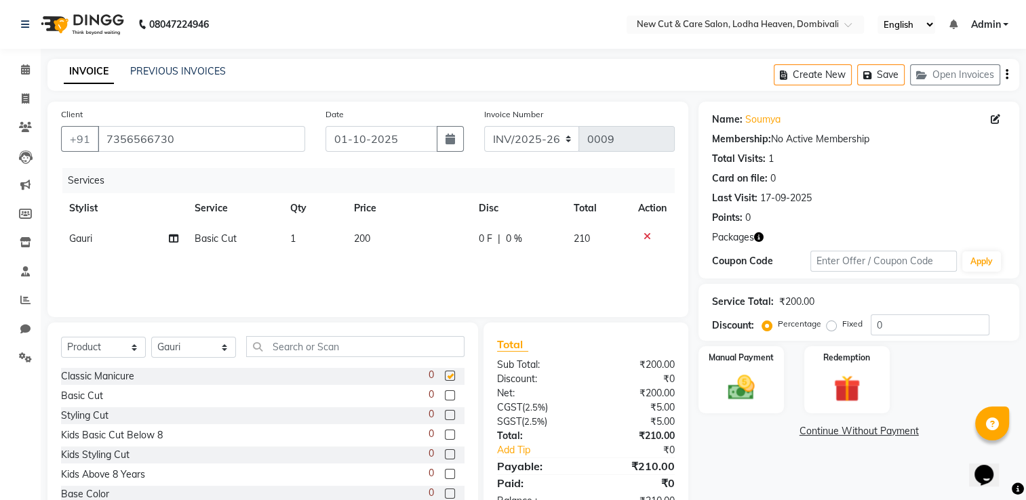
click at [445, 377] on input "checkbox" at bounding box center [449, 376] width 9 height 9
click at [445, 377] on label at bounding box center [450, 376] width 10 height 10
click at [445, 377] on input "checkbox" at bounding box center [449, 376] width 9 height 9
click at [445, 377] on label at bounding box center [450, 376] width 10 height 10
click at [445, 377] on input "checkbox" at bounding box center [449, 376] width 9 height 9
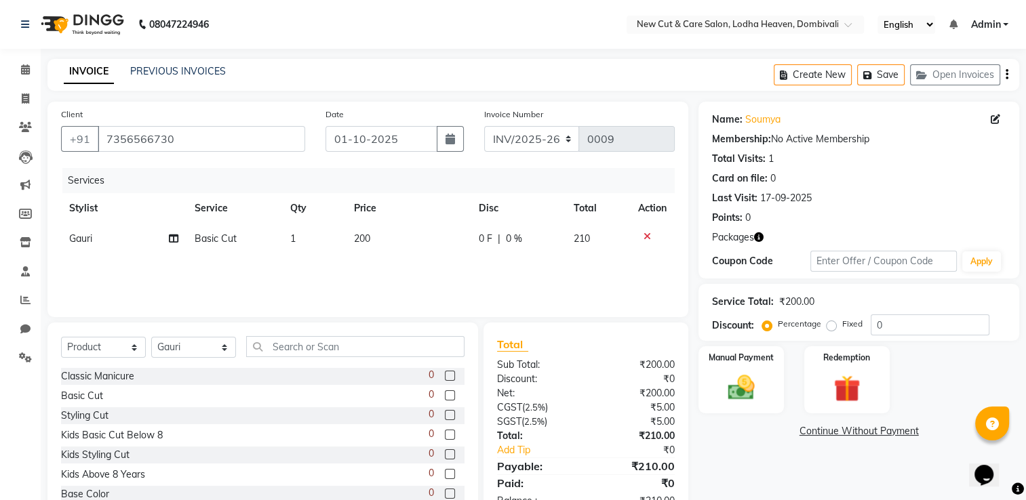
click at [445, 377] on label at bounding box center [450, 376] width 10 height 10
click at [445, 377] on input "checkbox" at bounding box center [449, 376] width 9 height 9
click at [445, 377] on label at bounding box center [450, 376] width 10 height 10
click at [445, 377] on input "checkbox" at bounding box center [449, 376] width 9 height 9
click at [445, 377] on label at bounding box center [450, 376] width 10 height 10
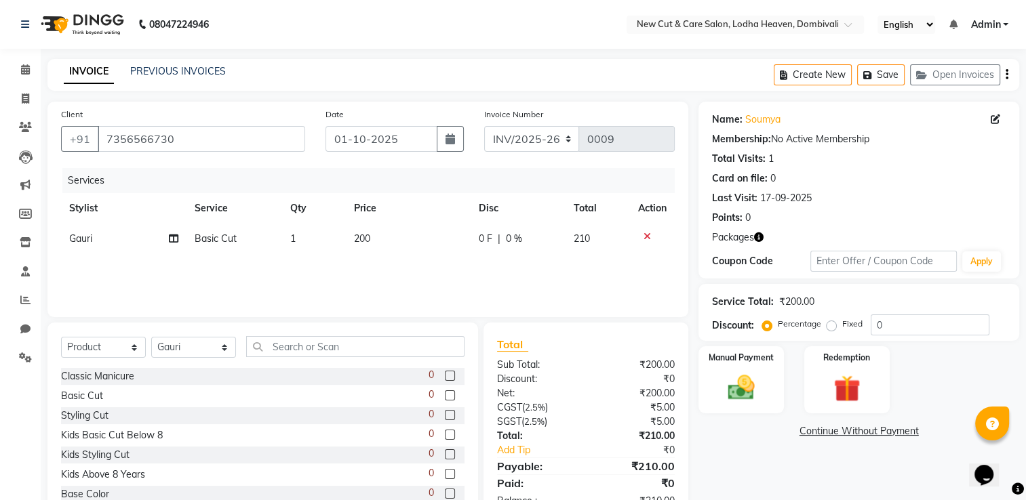
click at [445, 377] on input "checkbox" at bounding box center [449, 376] width 9 height 9
click at [445, 377] on label at bounding box center [450, 376] width 10 height 10
click at [445, 377] on input "checkbox" at bounding box center [449, 376] width 9 height 9
checkbox input "false"
click at [445, 391] on label at bounding box center [450, 395] width 10 height 10
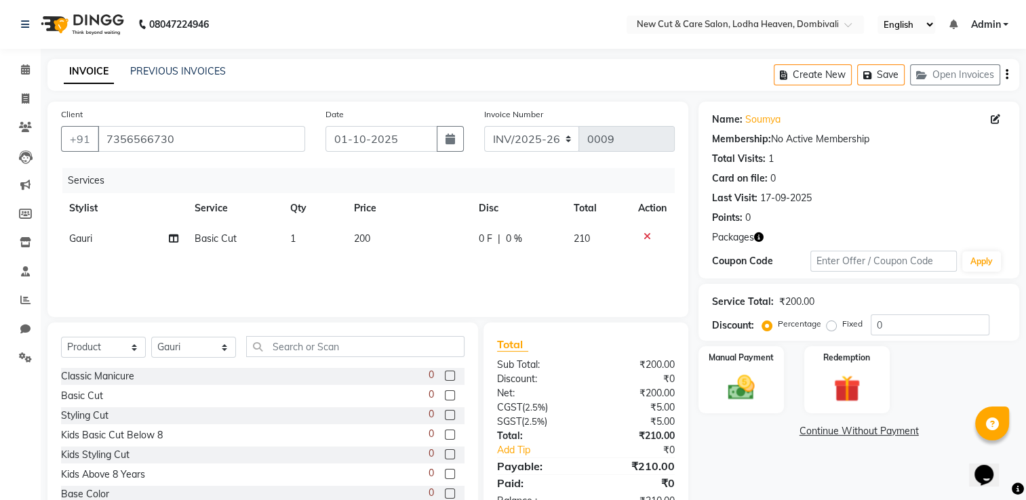
click at [445, 392] on input "checkbox" at bounding box center [449, 396] width 9 height 9
checkbox input "false"
click at [445, 420] on label at bounding box center [450, 415] width 10 height 10
click at [445, 420] on input "checkbox" at bounding box center [449, 416] width 9 height 9
click at [445, 442] on div at bounding box center [449, 437] width 9 height 14
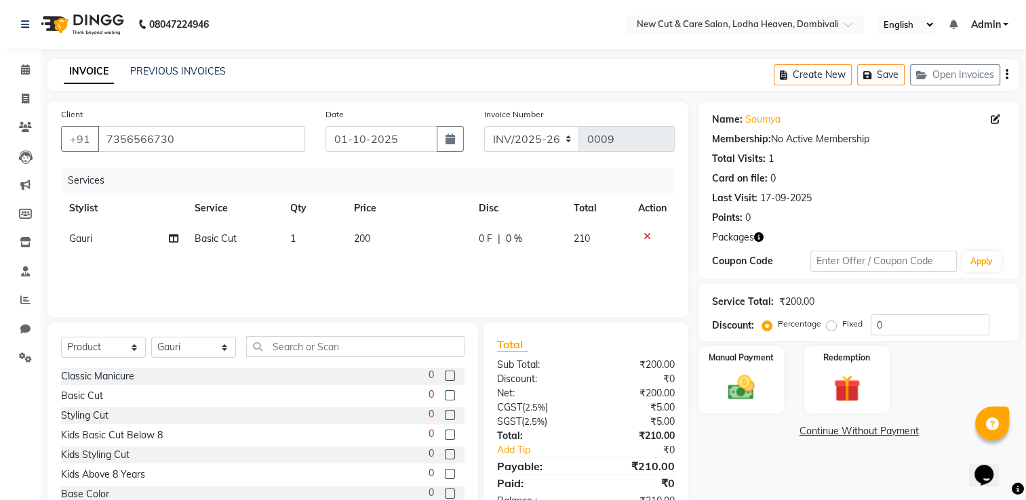
checkbox input "false"
click at [445, 395] on label at bounding box center [450, 395] width 10 height 10
click at [445, 395] on input "checkbox" at bounding box center [449, 396] width 9 height 9
checkbox input "false"
click at [445, 379] on label at bounding box center [450, 376] width 10 height 10
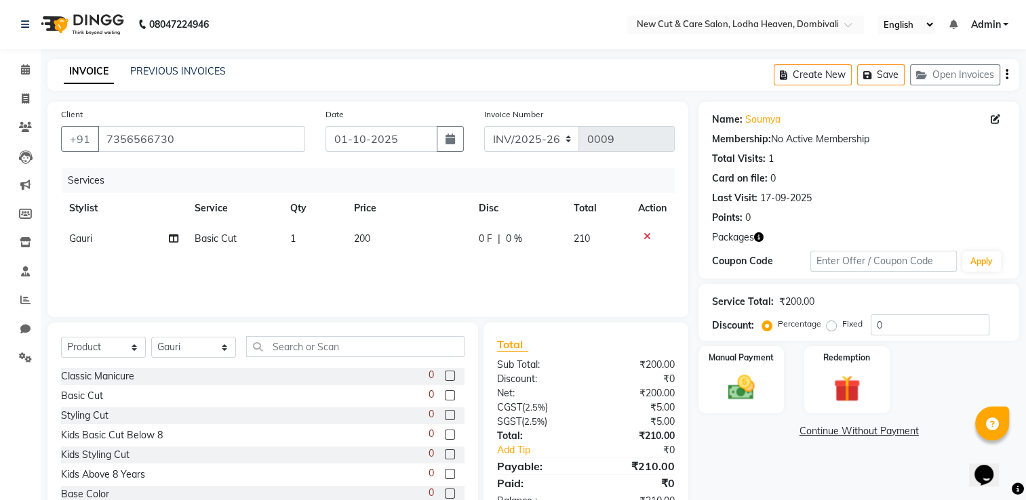
click at [445, 379] on input "checkbox" at bounding box center [449, 376] width 9 height 9
checkbox input "false"
click at [445, 393] on label at bounding box center [450, 395] width 10 height 10
click at [445, 393] on input "checkbox" at bounding box center [449, 396] width 9 height 9
checkbox input "false"
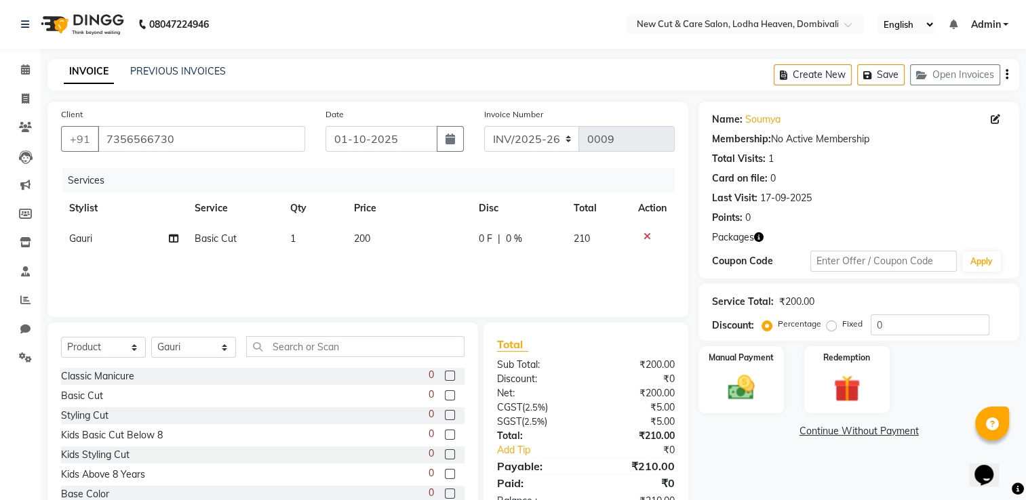
click at [445, 412] on label at bounding box center [450, 415] width 10 height 10
click at [445, 412] on input "checkbox" at bounding box center [449, 416] width 9 height 9
checkbox input "false"
click at [445, 382] on div at bounding box center [449, 378] width 9 height 14
click at [445, 373] on label at bounding box center [450, 376] width 10 height 10
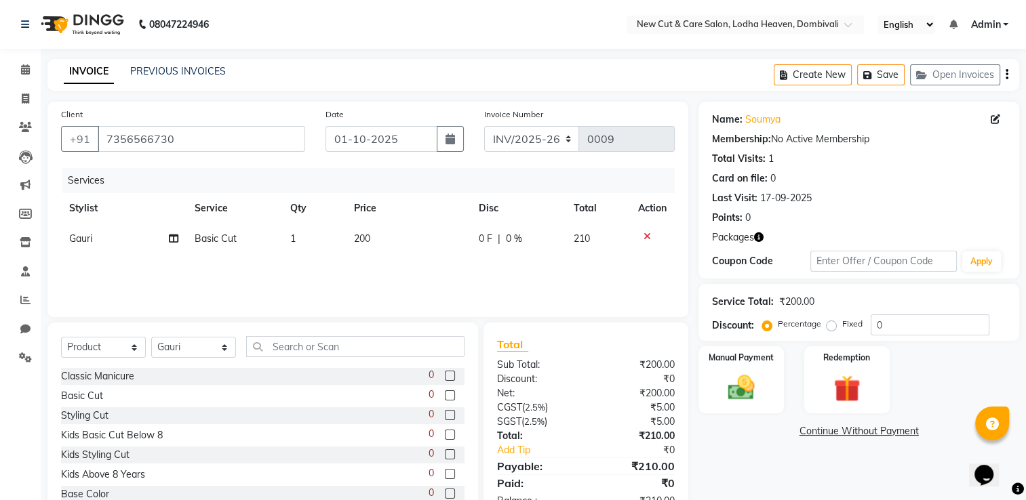
click at [445, 373] on input "checkbox" at bounding box center [449, 376] width 9 height 9
checkbox input "false"
click at [445, 399] on label at bounding box center [450, 395] width 10 height 10
click at [445, 399] on input "checkbox" at bounding box center [449, 396] width 9 height 9
checkbox input "true"
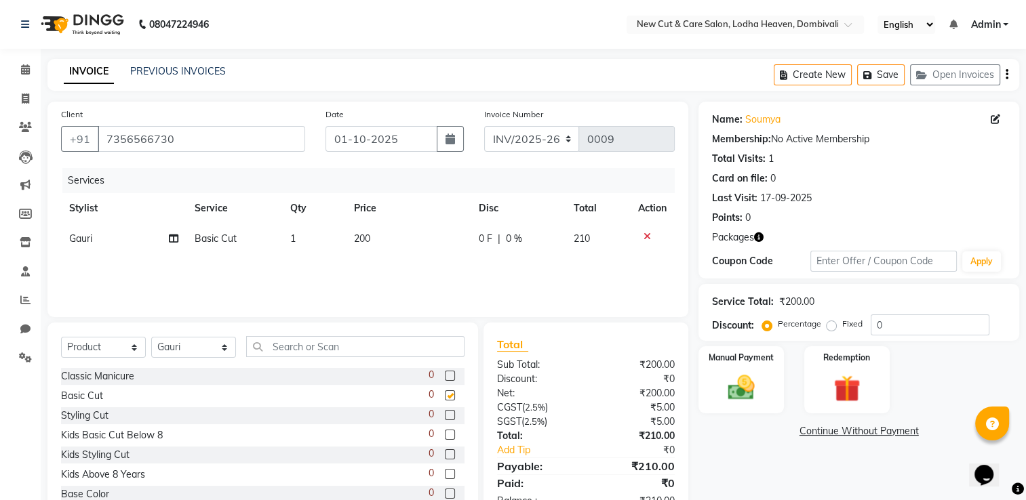
click at [445, 420] on label at bounding box center [450, 415] width 10 height 10
click at [445, 420] on input "checkbox" at bounding box center [449, 416] width 9 height 9
checkbox input "true"
checkbox input "false"
click at [445, 440] on label at bounding box center [450, 435] width 10 height 10
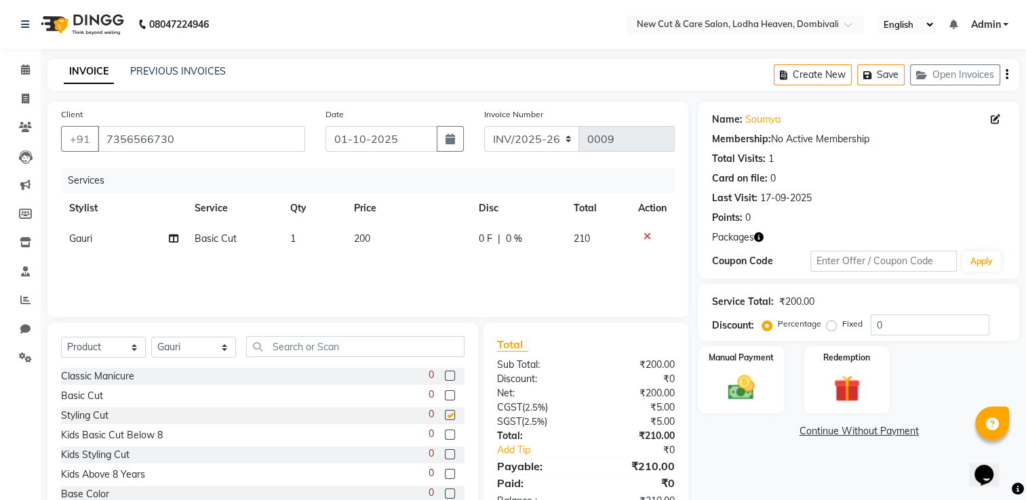
click at [445, 440] on input "checkbox" at bounding box center [449, 435] width 9 height 9
checkbox input "true"
checkbox input "false"
click at [445, 395] on label at bounding box center [450, 395] width 10 height 10
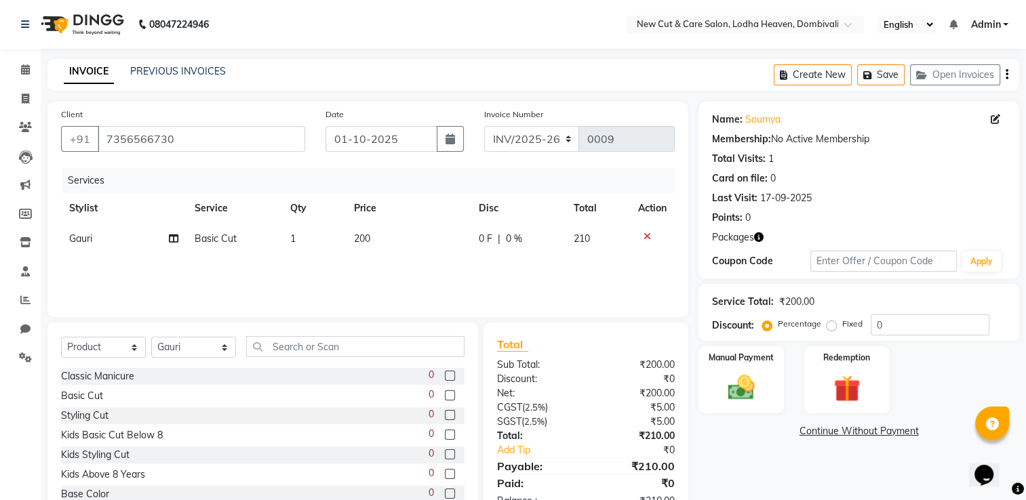
click at [445, 395] on input "checkbox" at bounding box center [449, 396] width 9 height 9
checkbox input "false"
click at [445, 416] on label at bounding box center [450, 415] width 10 height 10
click at [445, 416] on input "checkbox" at bounding box center [449, 416] width 9 height 9
checkbox input "false"
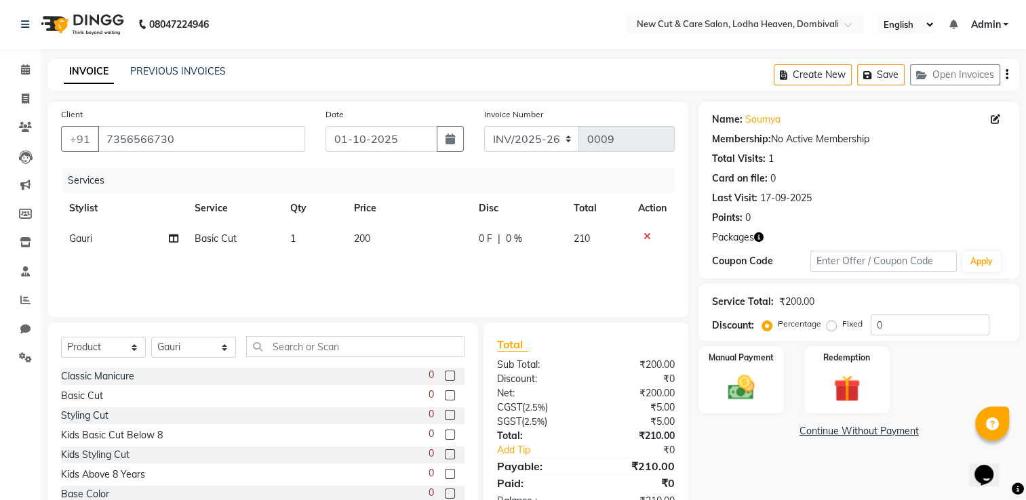
click at [445, 433] on label at bounding box center [450, 435] width 10 height 10
click at [445, 433] on input "checkbox" at bounding box center [449, 435] width 9 height 9
checkbox input "false"
click at [445, 375] on label at bounding box center [450, 376] width 10 height 10
click at [445, 375] on input "checkbox" at bounding box center [449, 376] width 9 height 9
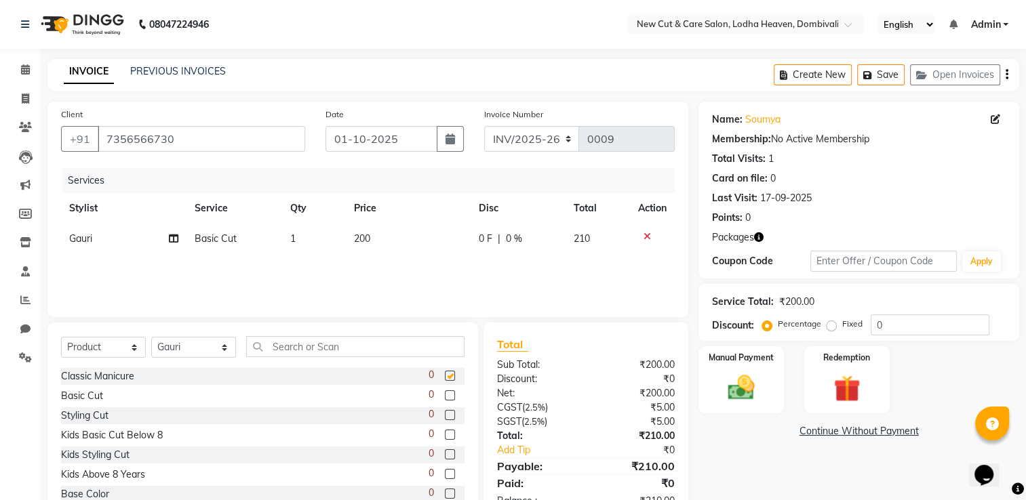
checkbox input "false"
click at [107, 18] on img at bounding box center [81, 24] width 93 height 38
click at [26, 102] on icon at bounding box center [25, 99] width 7 height 10
select select "service"
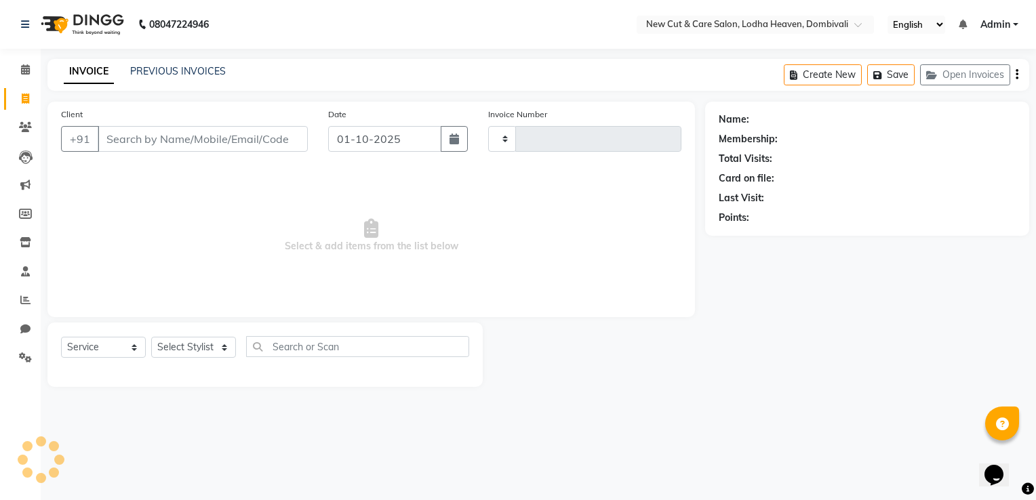
type input "0009"
select select "8932"
select select "product"
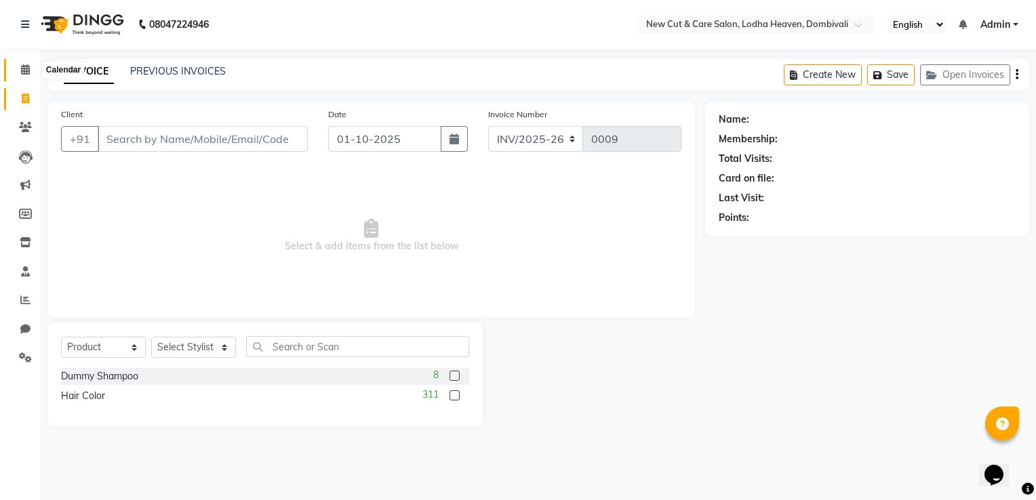
click at [28, 73] on icon at bounding box center [25, 69] width 9 height 10
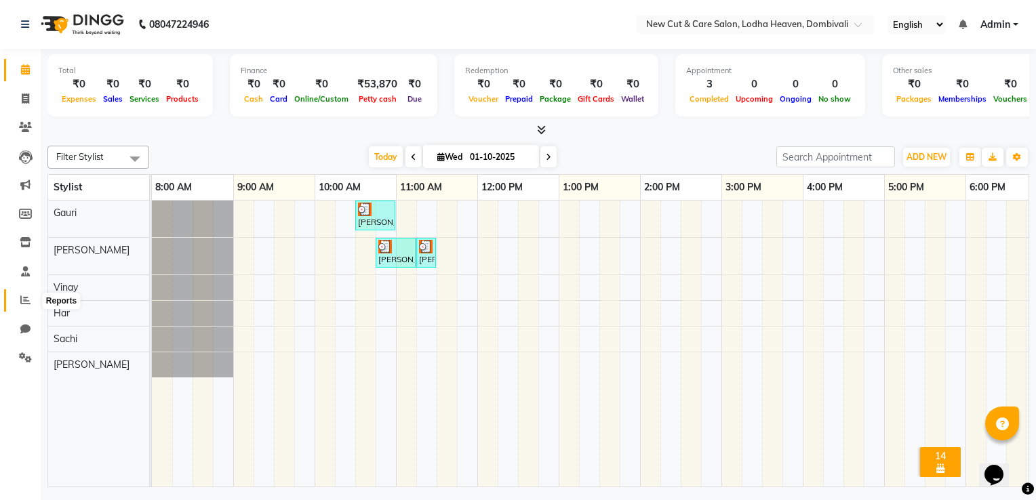
click at [24, 299] on icon at bounding box center [25, 300] width 10 height 10
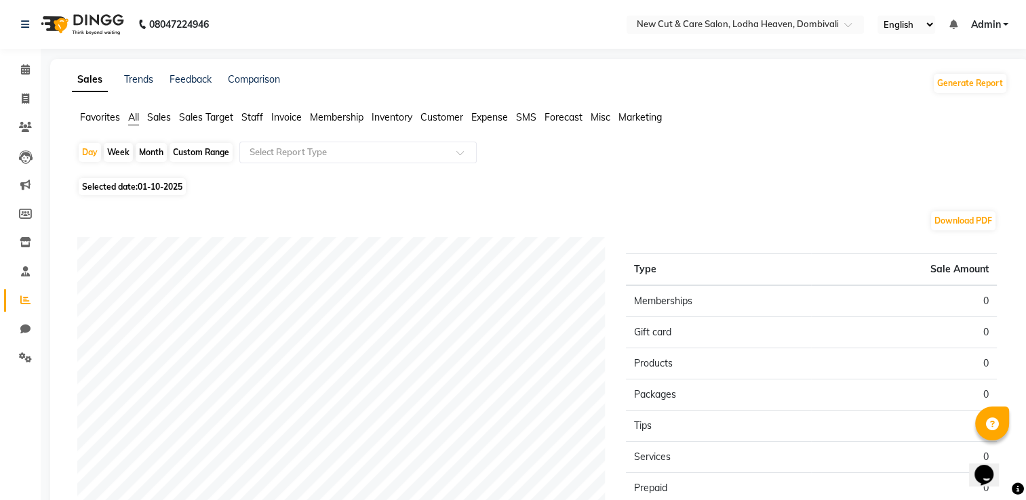
click at [123, 157] on div "Week" at bounding box center [118, 152] width 29 height 19
select select "10"
select select "2025"
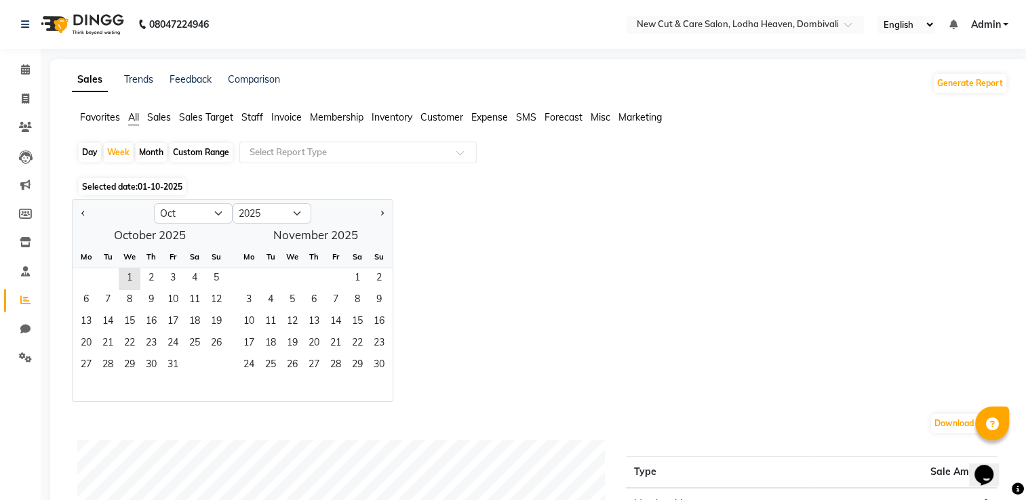
click at [160, 123] on span "Sales" at bounding box center [159, 117] width 24 height 12
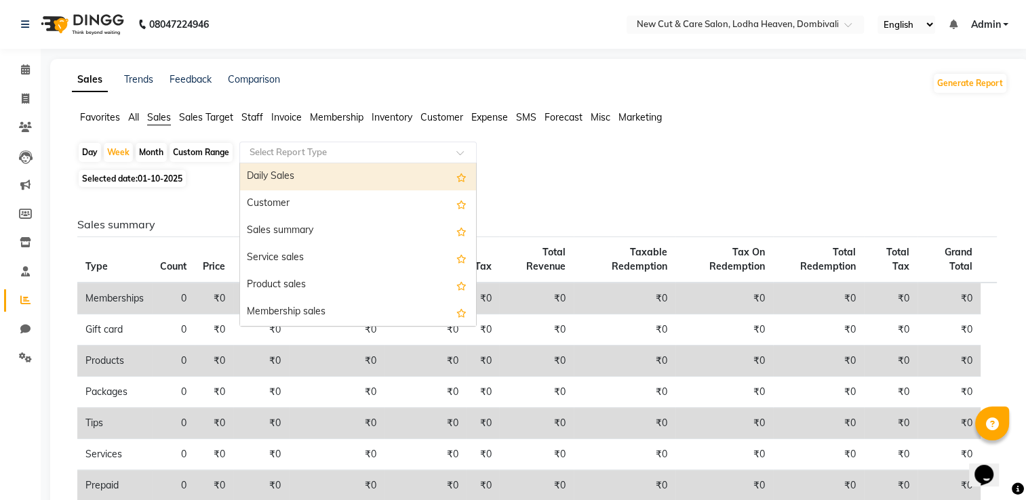
click at [283, 157] on input "text" at bounding box center [344, 153] width 195 height 14
click at [289, 171] on div "Daily Sales" at bounding box center [358, 176] width 236 height 27
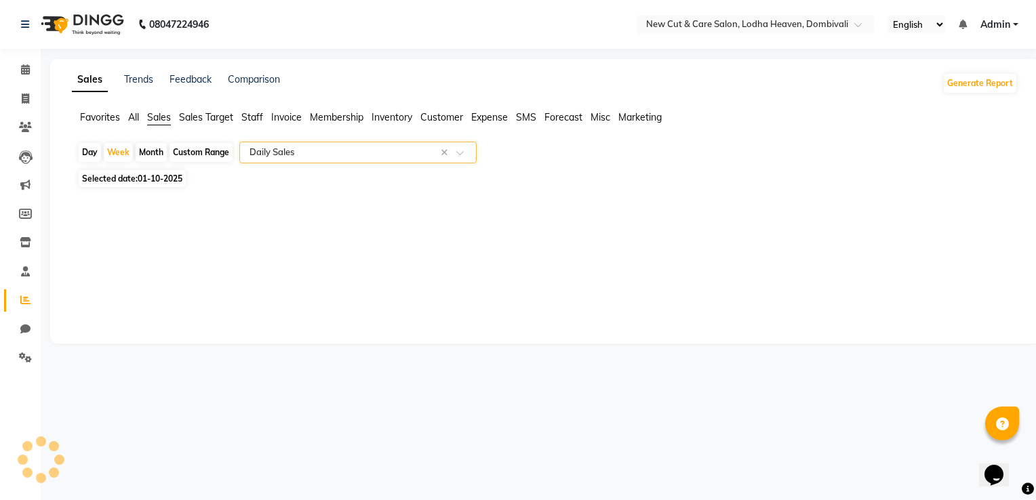
select select "full_report"
select select "pdf"
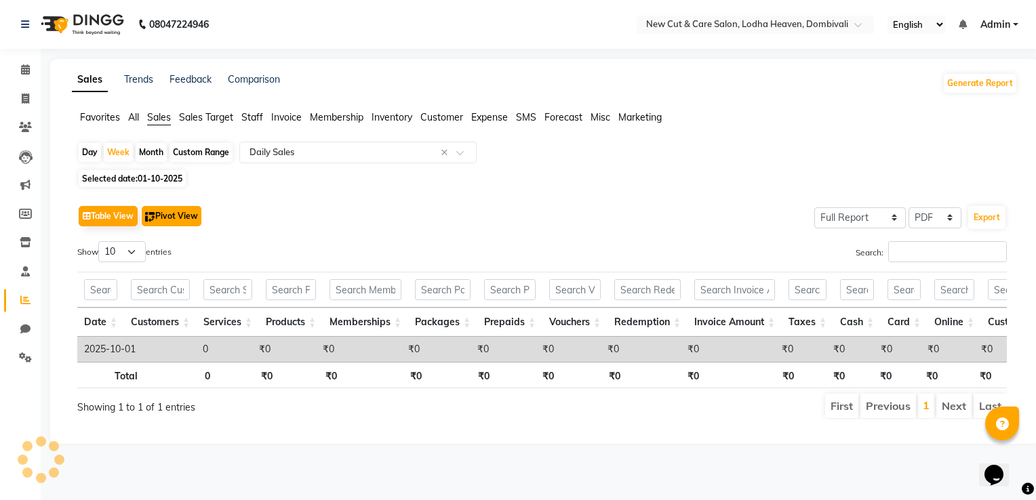
click at [161, 213] on button "Pivot View" at bounding box center [172, 216] width 60 height 20
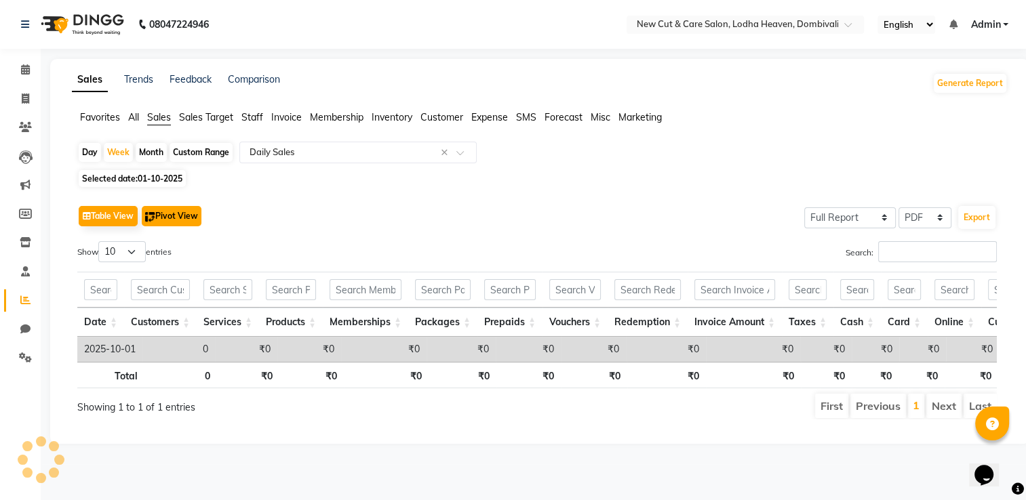
select select "full_report"
select select "csv"
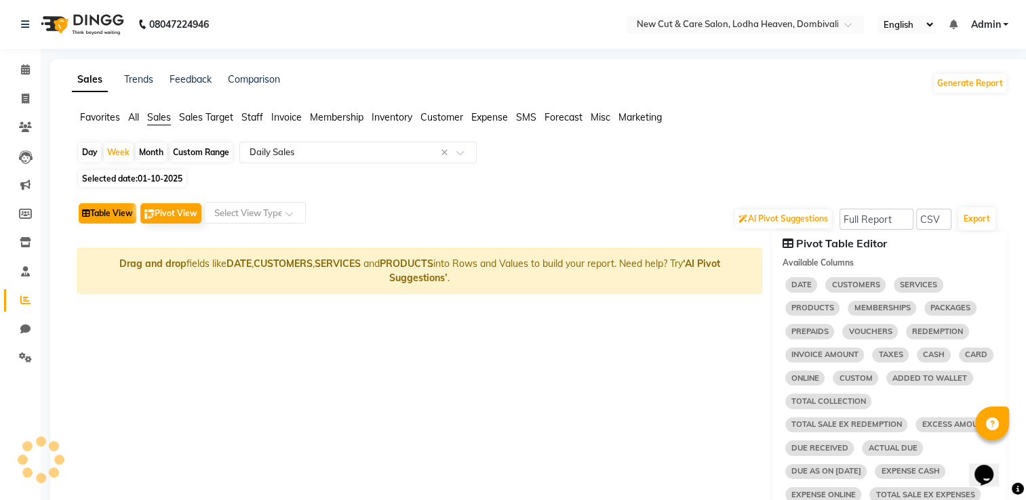
click at [115, 214] on button "Table View" at bounding box center [108, 213] width 58 height 20
select select "full_report"
select select "pdf"
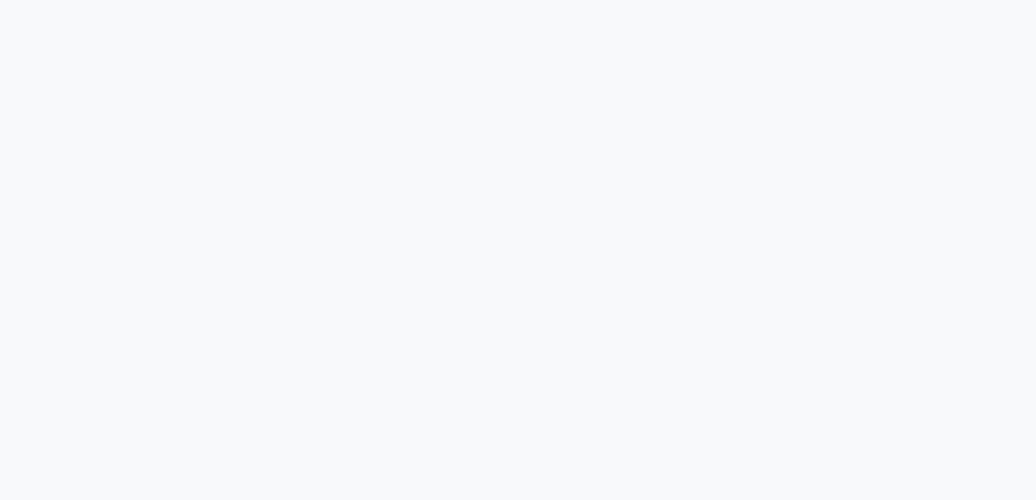
select select "service"
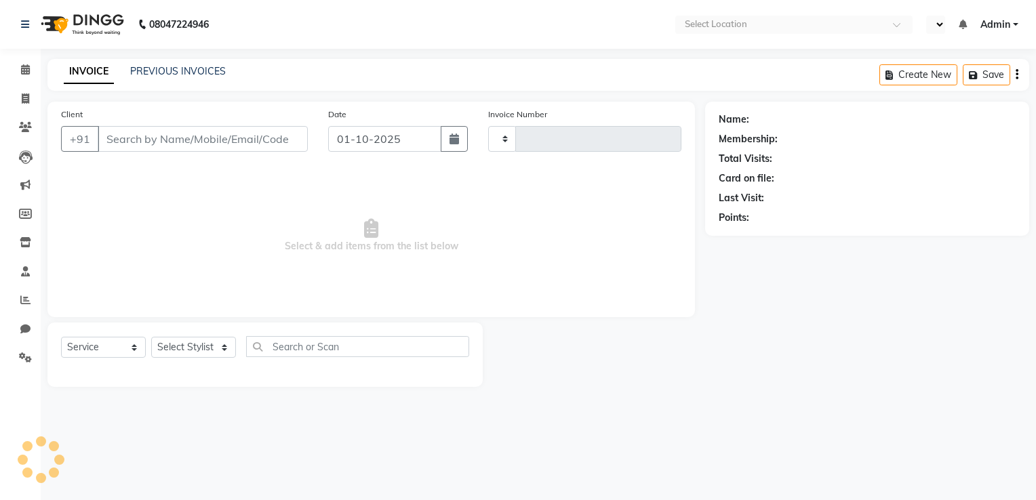
type input "0009"
select select "en"
select select "8932"
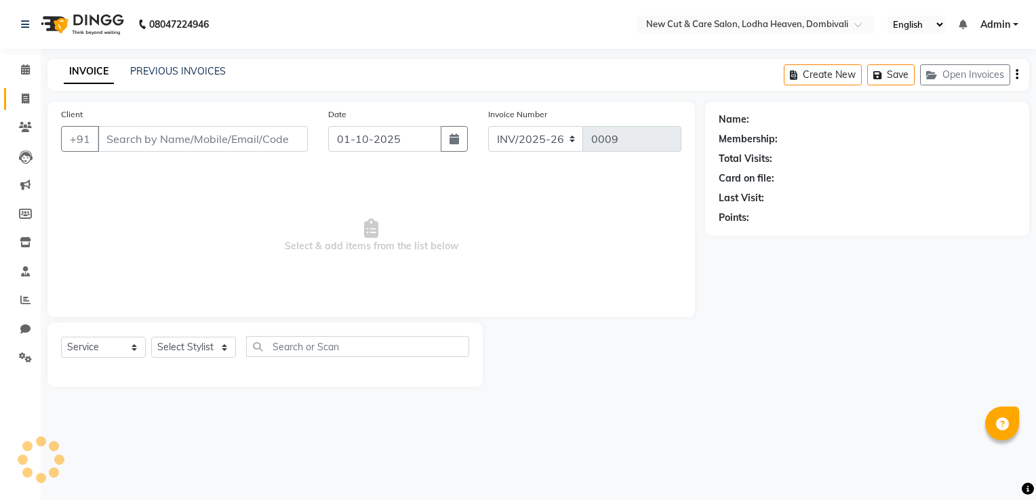
select select "product"
type input "7356566730"
select select "15014"
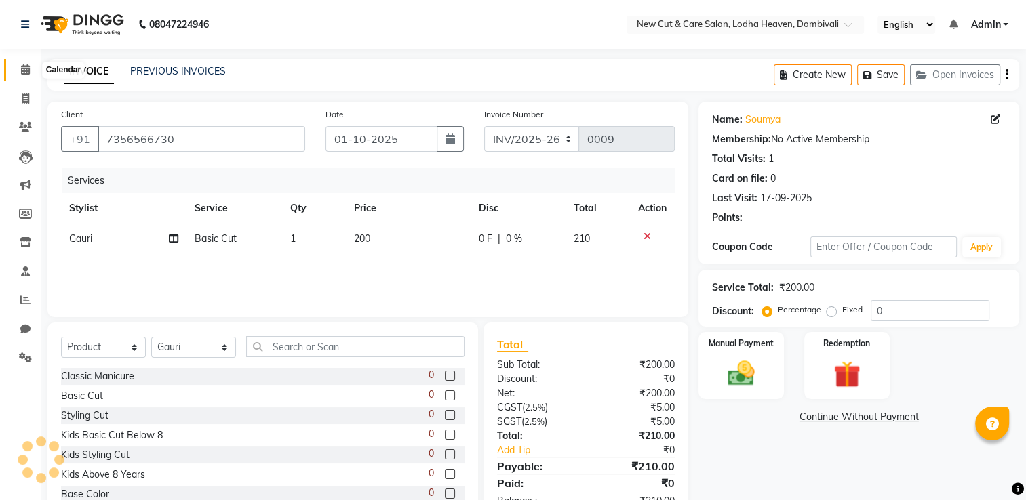
click at [31, 64] on span at bounding box center [26, 70] width 24 height 16
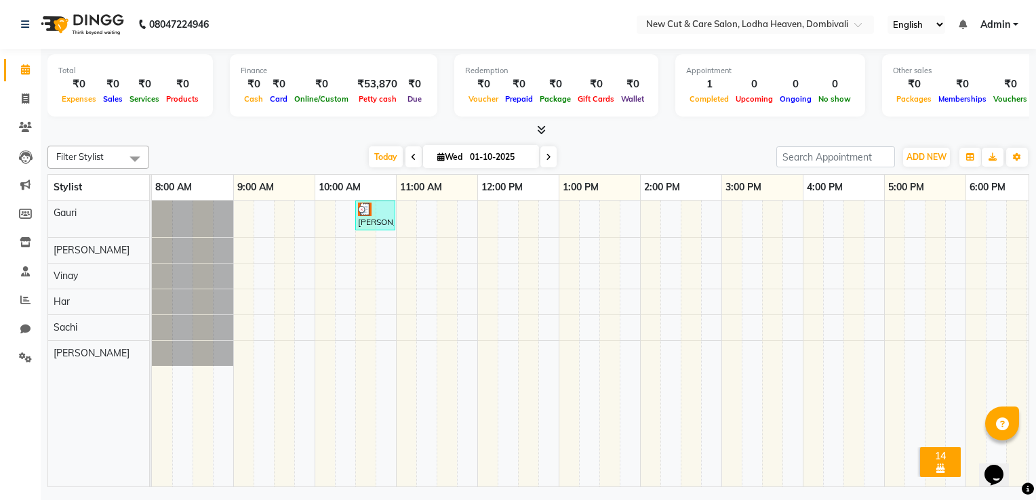
click at [374, 221] on div "[PERSON_NAME], TK01, 10:30 AM-11:00 AM, Basic Cut" at bounding box center [375, 216] width 37 height 26
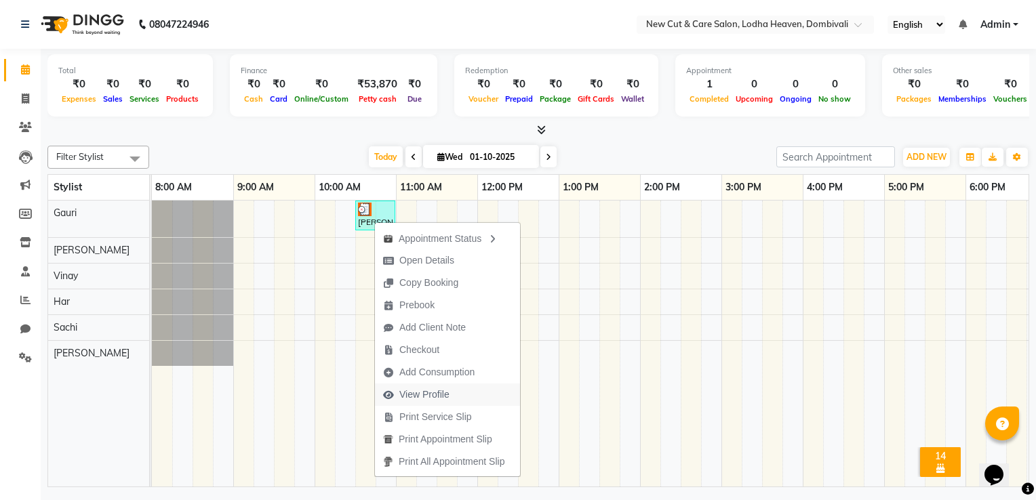
click at [477, 396] on button "View Profile" at bounding box center [447, 395] width 145 height 22
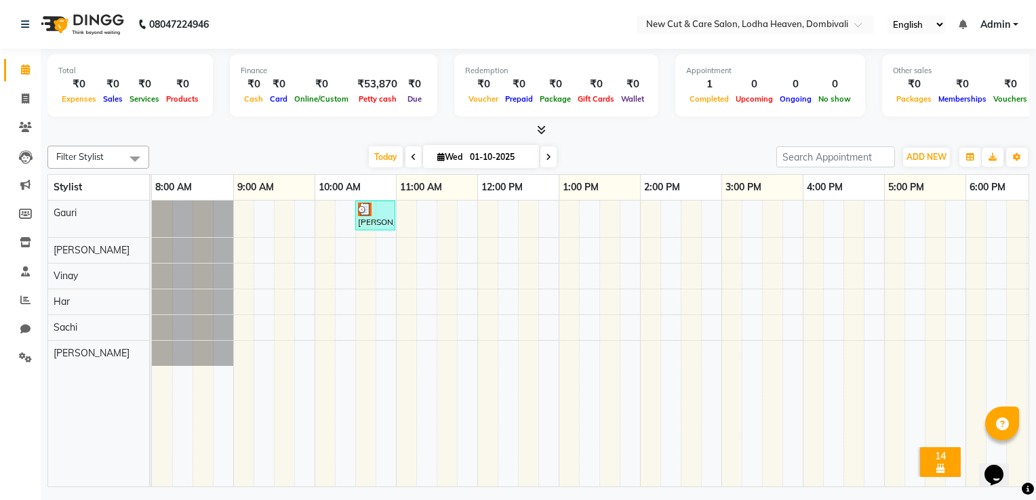
click at [371, 218] on div "[PERSON_NAME], TK01, 10:30 AM-11:00 AM, Basic Cut" at bounding box center [375, 216] width 37 height 26
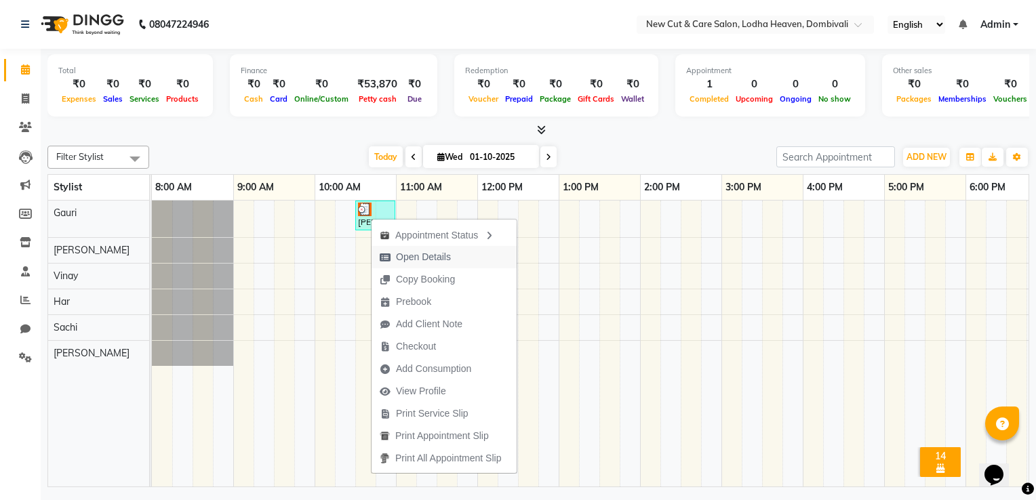
click at [418, 258] on span "Open Details" at bounding box center [423, 257] width 55 height 14
select select "3"
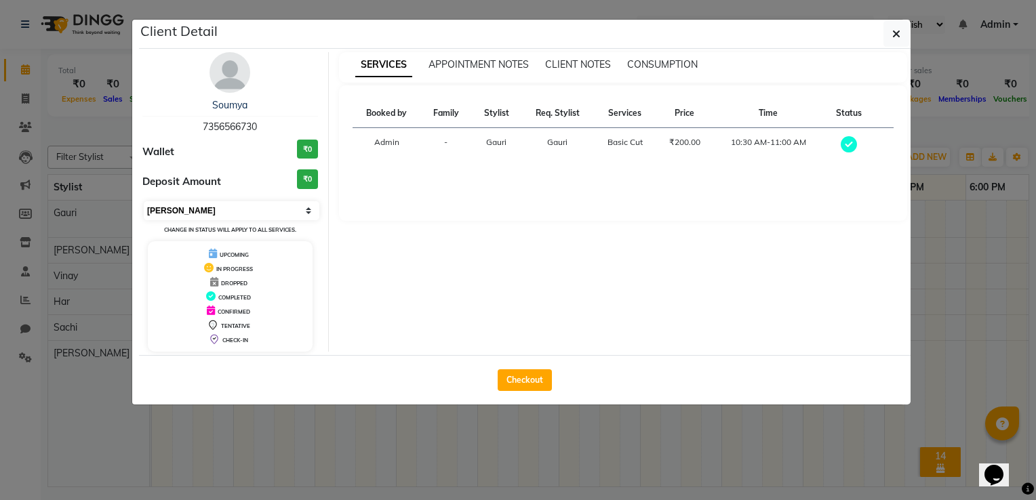
click at [277, 207] on select "Select MARK DONE UPCOMING" at bounding box center [232, 210] width 176 height 19
click at [889, 33] on button "button" at bounding box center [896, 34] width 26 height 26
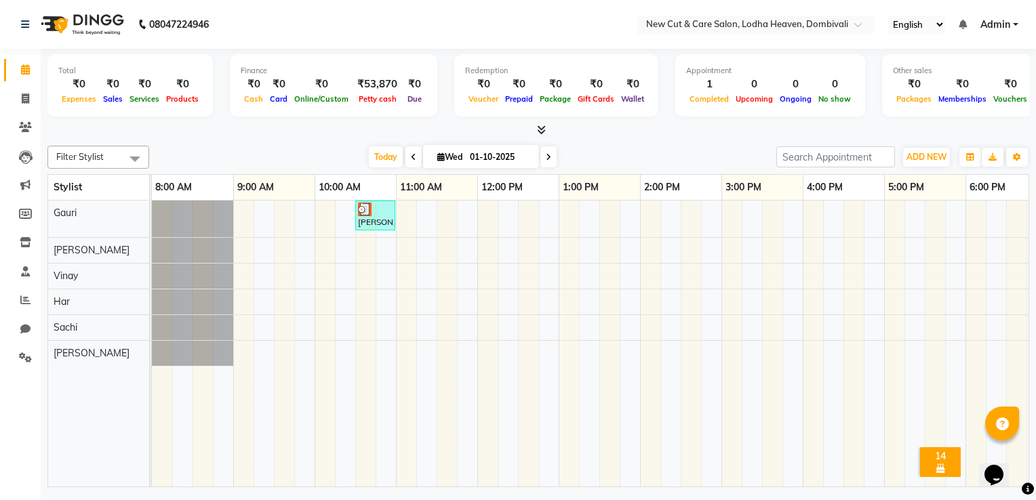
click at [360, 214] on img at bounding box center [365, 210] width 14 height 14
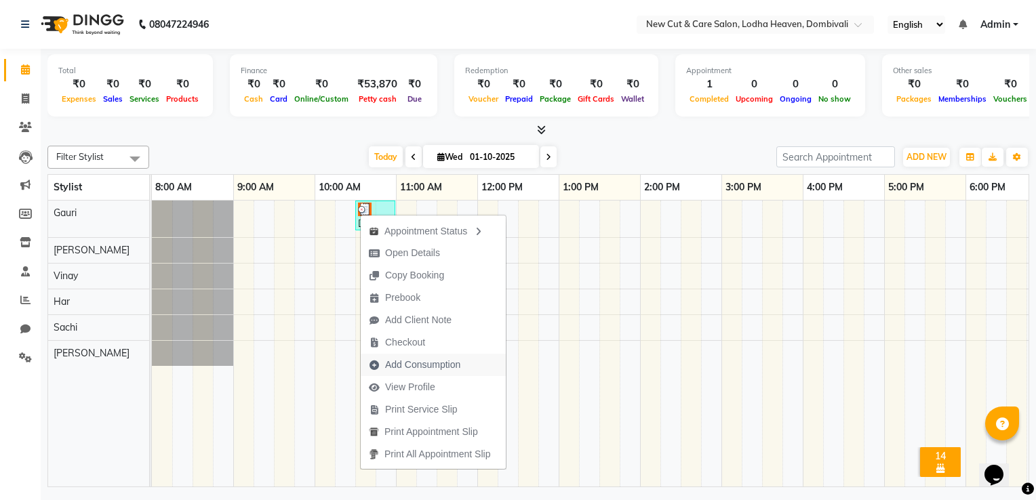
click at [425, 367] on span "Add Consumption" at bounding box center [422, 365] width 75 height 14
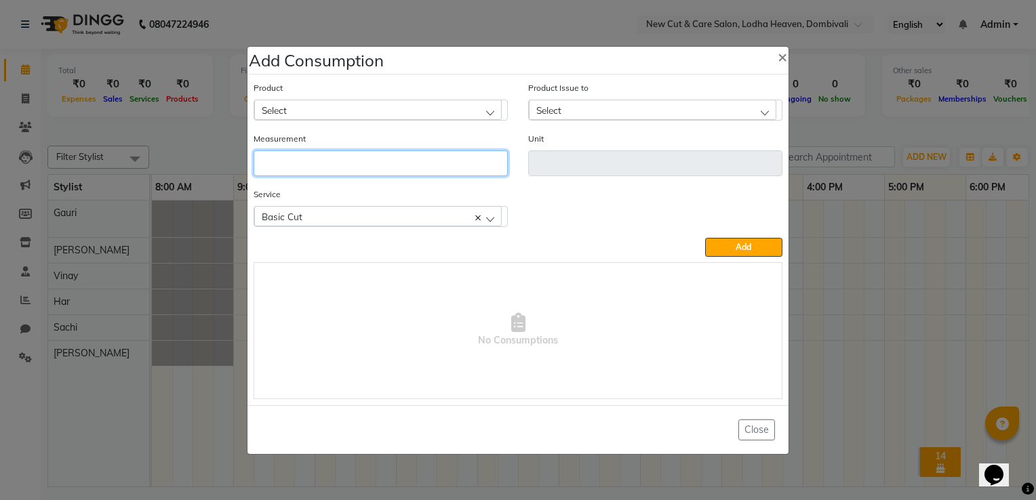
click at [435, 167] on input "number" at bounding box center [381, 164] width 254 height 26
click at [458, 117] on div "Select" at bounding box center [377, 110] width 247 height 20
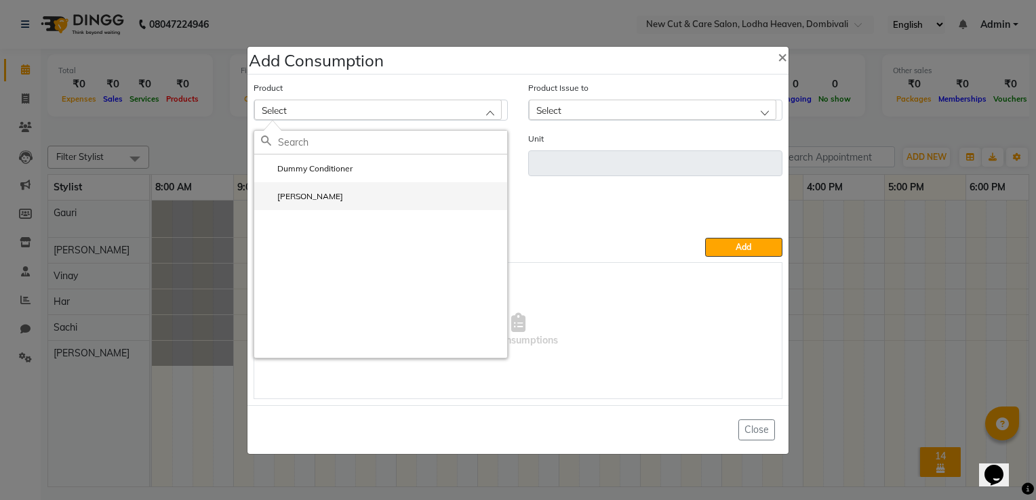
click at [401, 191] on li "Ulta Gel" at bounding box center [380, 196] width 253 height 28
type input "ml"
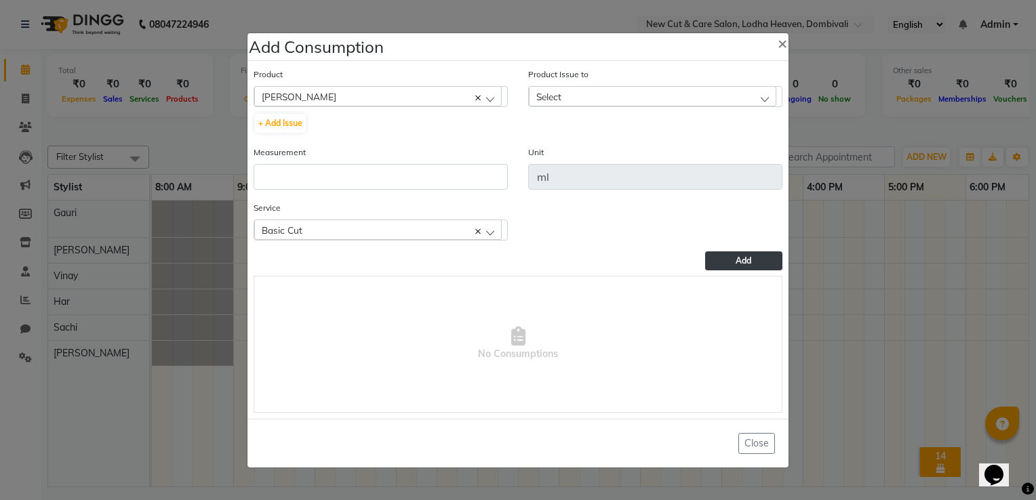
click at [732, 256] on button "Add" at bounding box center [743, 261] width 77 height 19
click at [489, 229] on div "Basic Cut" at bounding box center [377, 230] width 247 height 20
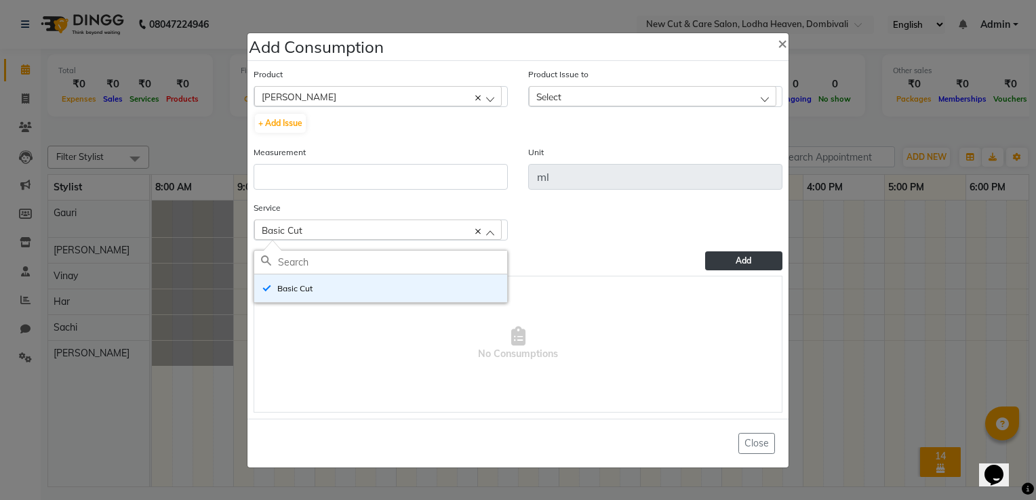
click at [725, 260] on button "Add" at bounding box center [743, 261] width 77 height 19
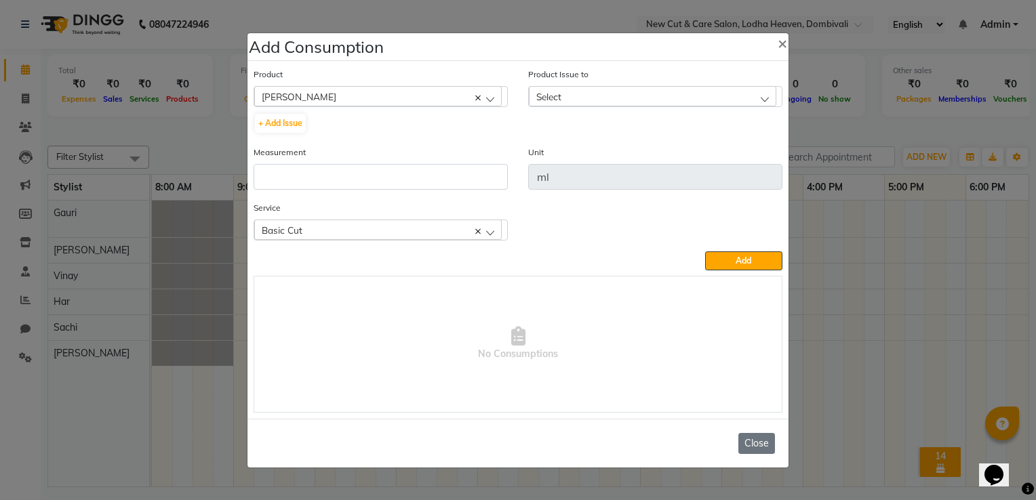
click at [767, 444] on button "Close" at bounding box center [756, 443] width 37 height 21
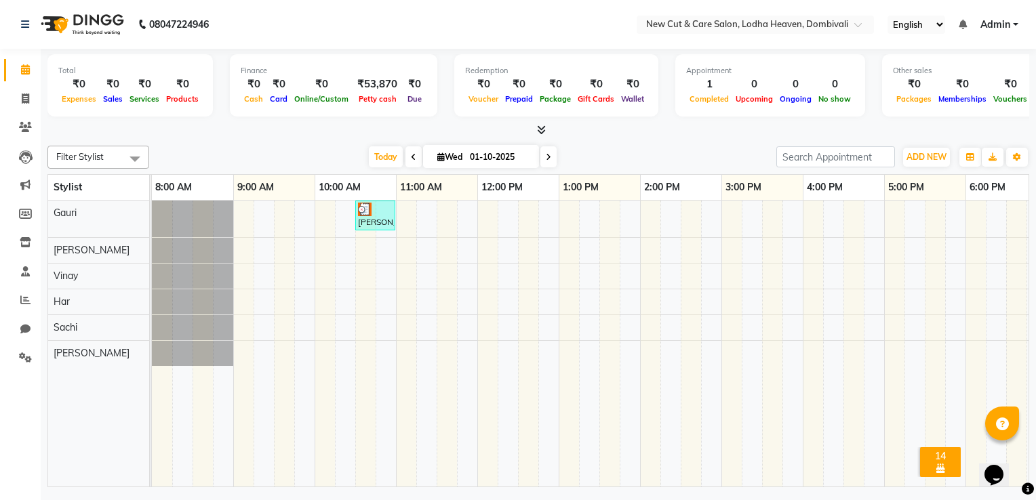
click at [366, 213] on img at bounding box center [365, 210] width 14 height 14
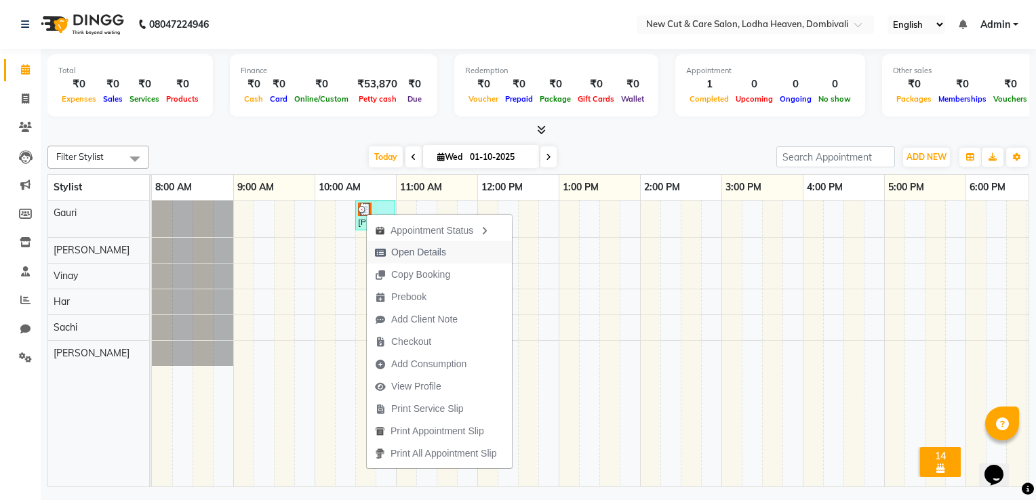
click at [395, 254] on span "Open Details" at bounding box center [418, 252] width 55 height 14
select select "3"
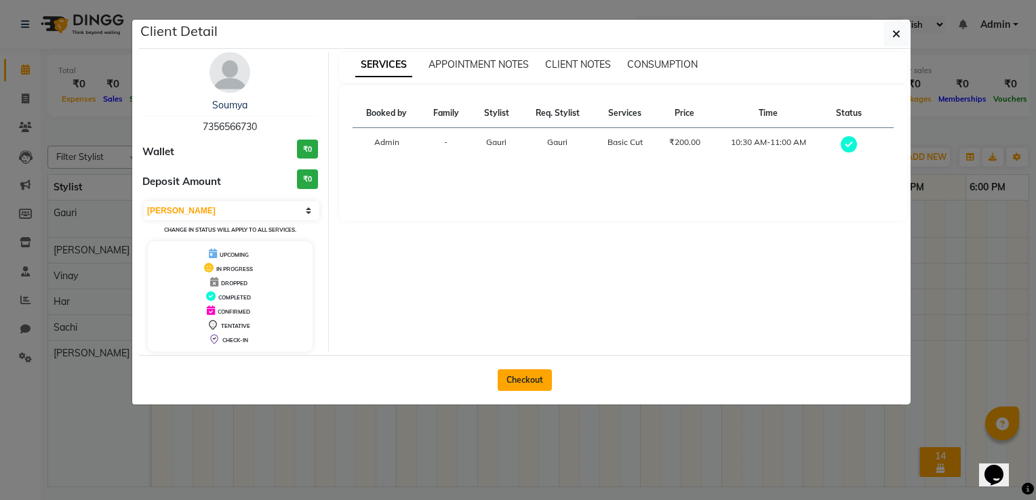
click at [515, 381] on button "Checkout" at bounding box center [525, 380] width 54 height 22
select select "service"
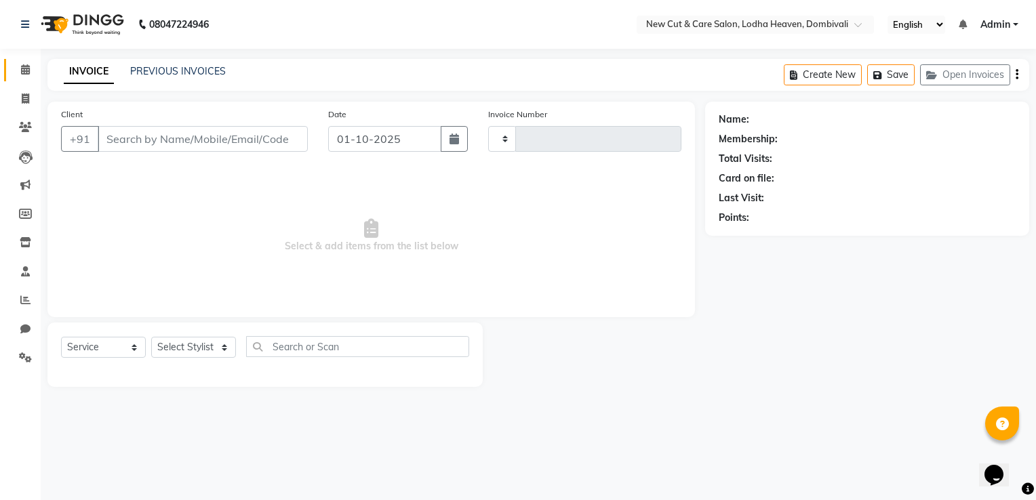
type input "0009"
select select "8932"
select select "product"
type input "7356566730"
select select "15014"
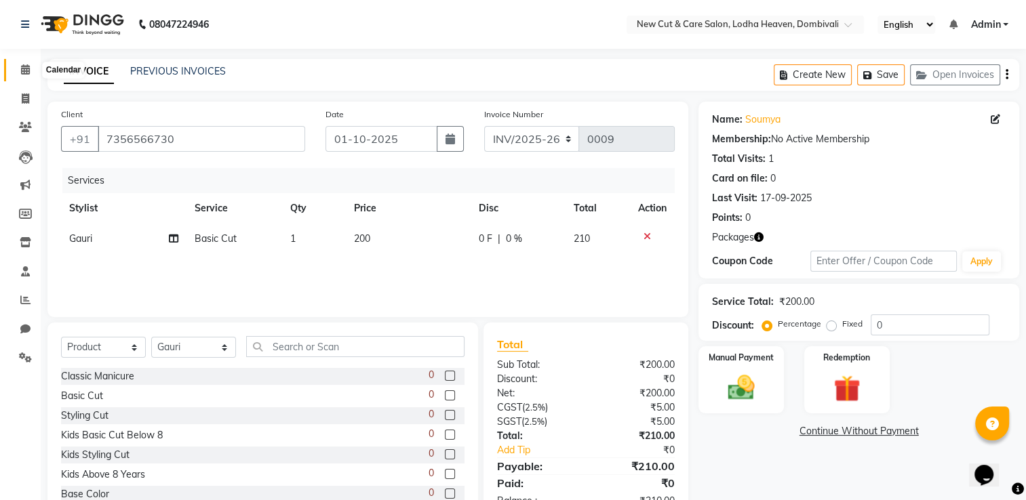
click at [23, 69] on icon at bounding box center [25, 69] width 9 height 10
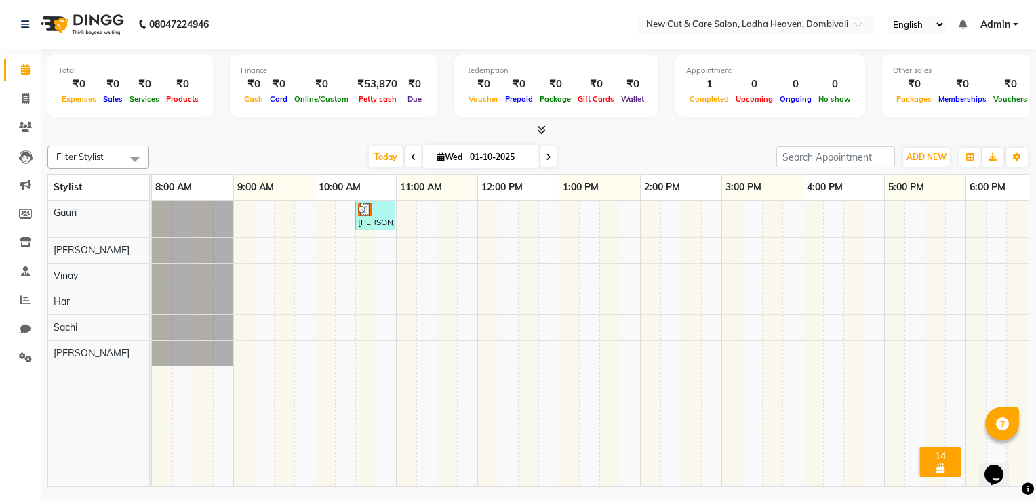
click at [376, 252] on div "[PERSON_NAME], TK01, 10:30 AM-11:00 AM, Basic Cut" at bounding box center [681, 344] width 1058 height 287
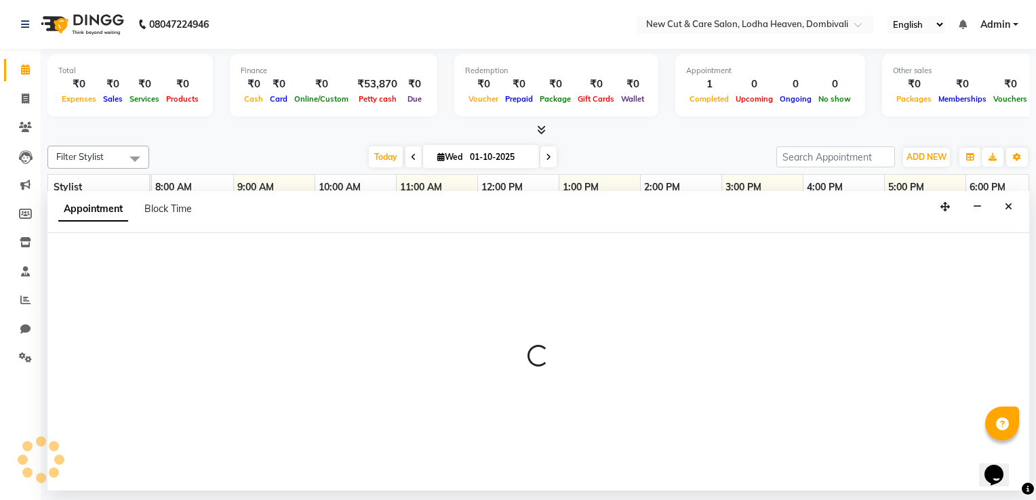
select select "15015"
select select "645"
select select "tentative"
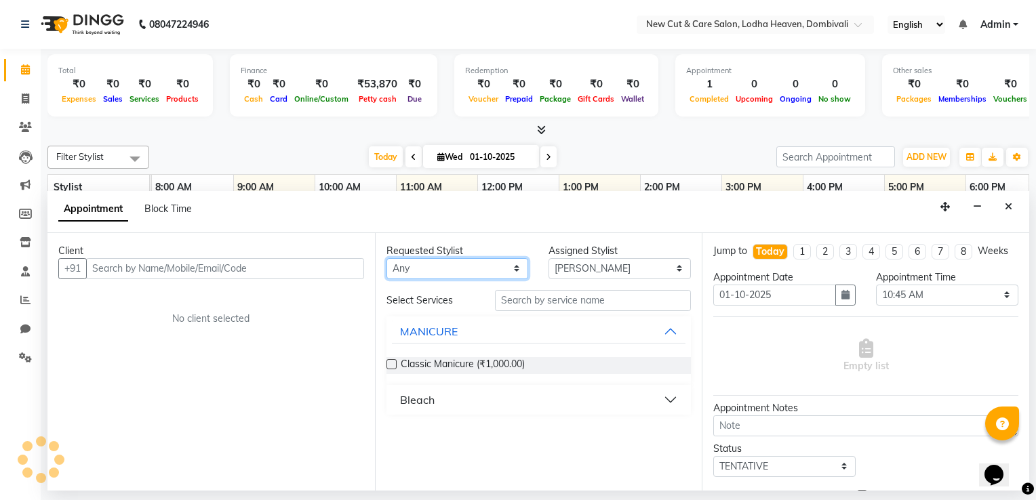
click at [446, 262] on select "Any Gauri Har [PERSON_NAME] Sachi [PERSON_NAME] [PERSON_NAME]" at bounding box center [457, 268] width 142 height 21
select select "15015"
click at [386, 258] on select "Any Gauri Har [PERSON_NAME] Sachi [PERSON_NAME] [PERSON_NAME]" at bounding box center [457, 268] width 142 height 21
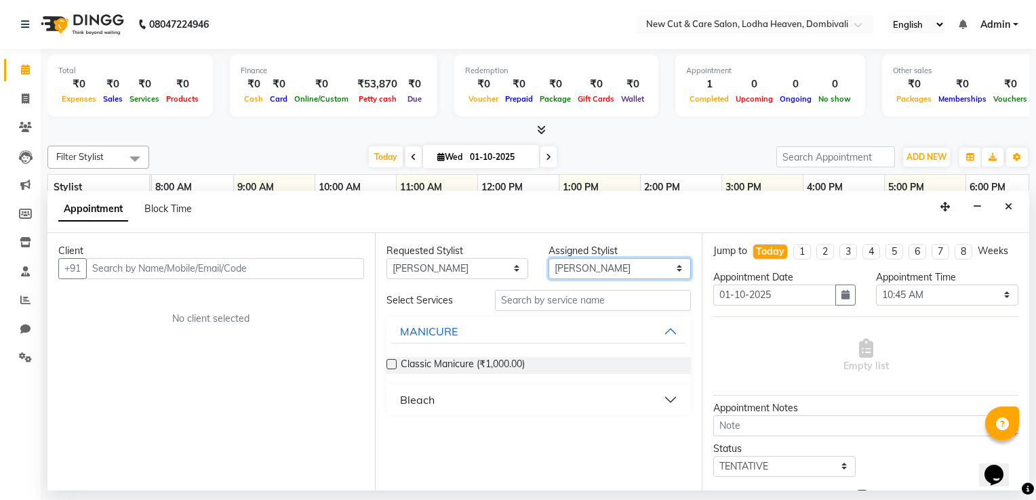
click at [592, 268] on select "Select Gauri Har Nancy Gill Sachi Soumyadipta majumder Vinay" at bounding box center [619, 268] width 142 height 21
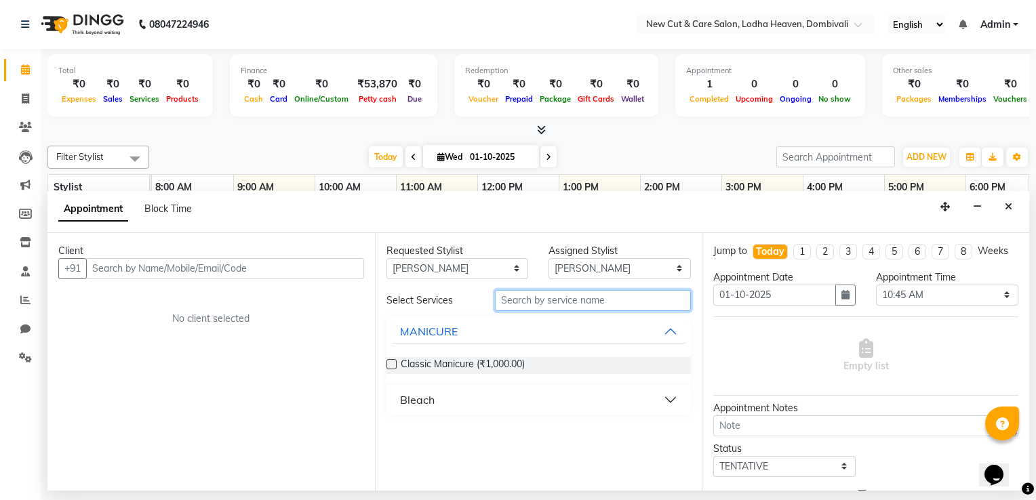
click at [574, 302] on input "text" at bounding box center [593, 300] width 197 height 21
click at [561, 329] on button "MANICURE" at bounding box center [539, 331] width 294 height 24
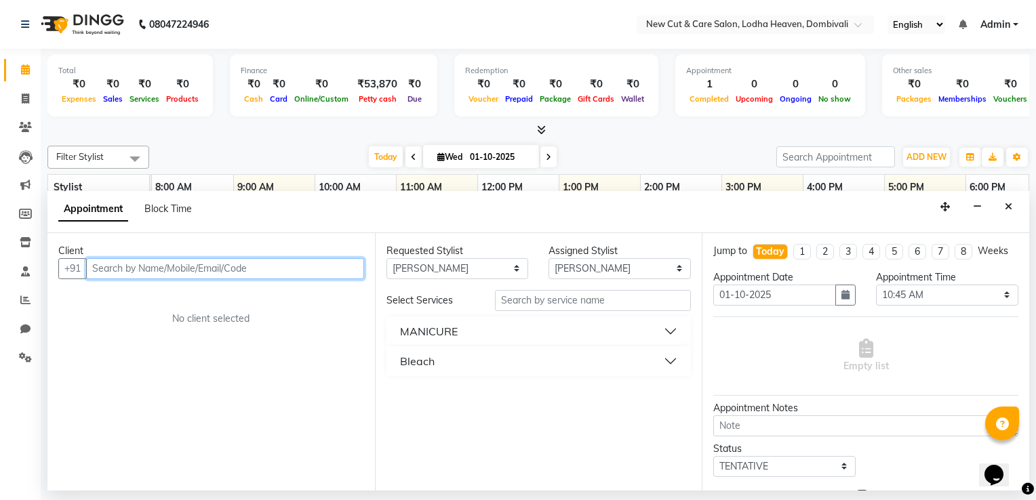
click at [243, 273] on input "text" at bounding box center [225, 268] width 278 height 21
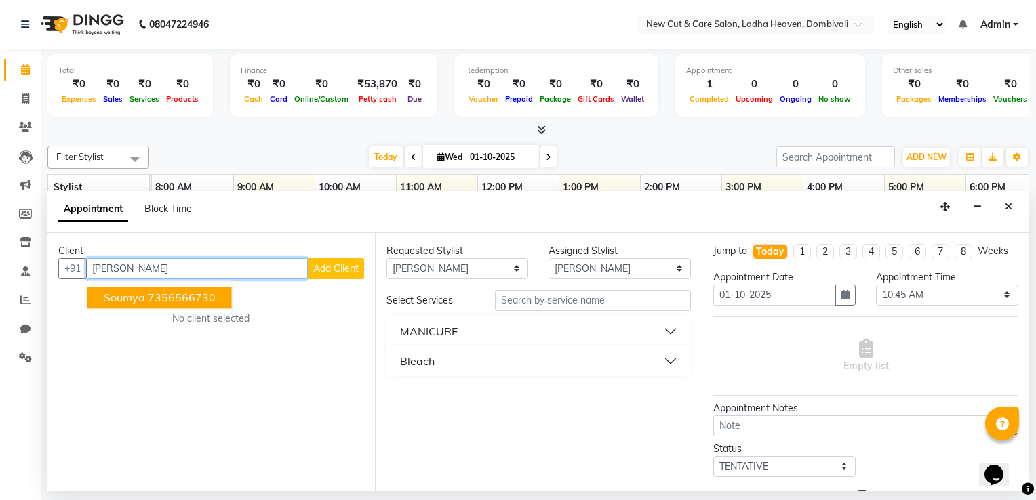
click at [121, 298] on span "Soumya" at bounding box center [124, 298] width 41 height 14
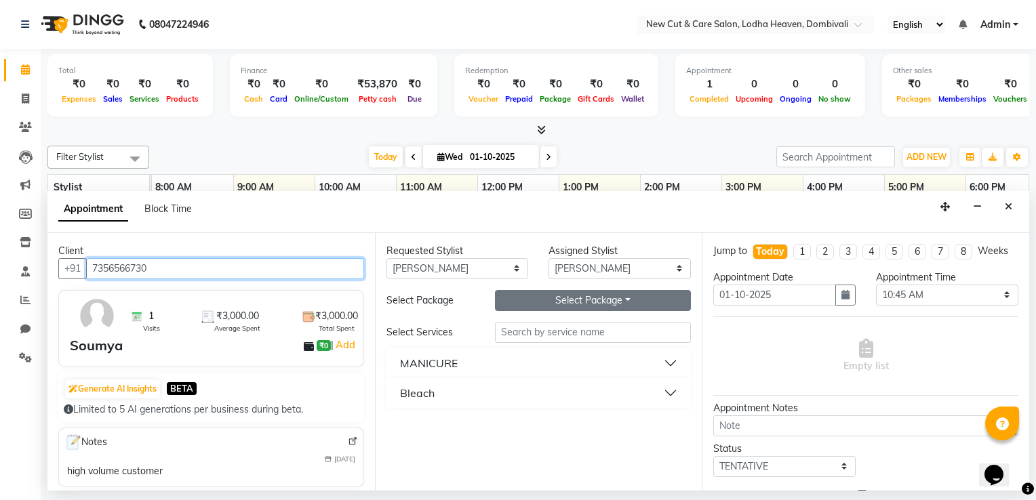
type input "7356566730"
click at [620, 298] on button "Select Package Toggle Dropdown" at bounding box center [593, 300] width 197 height 21
click at [578, 325] on li "SUPER SALE PKG" at bounding box center [551, 328] width 110 height 20
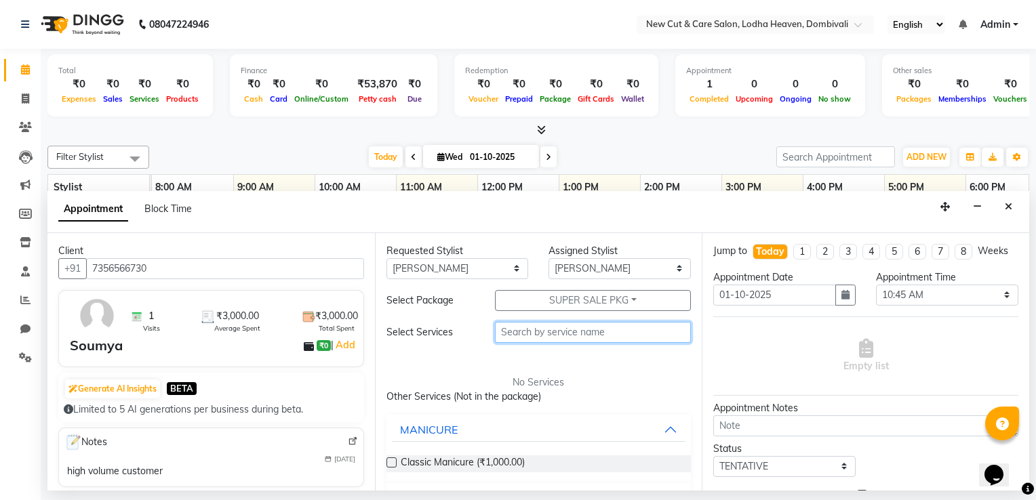
click at [591, 332] on input "text" at bounding box center [593, 332] width 197 height 21
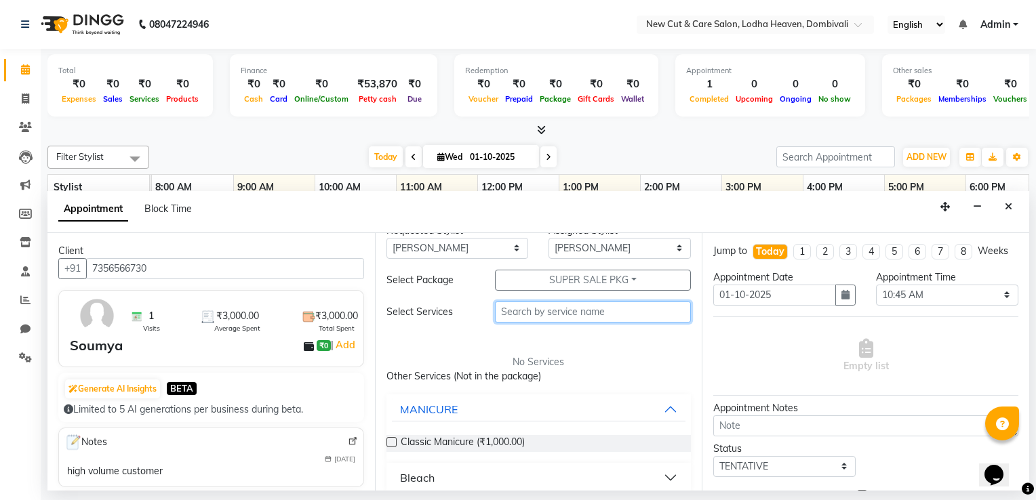
scroll to position [32, 0]
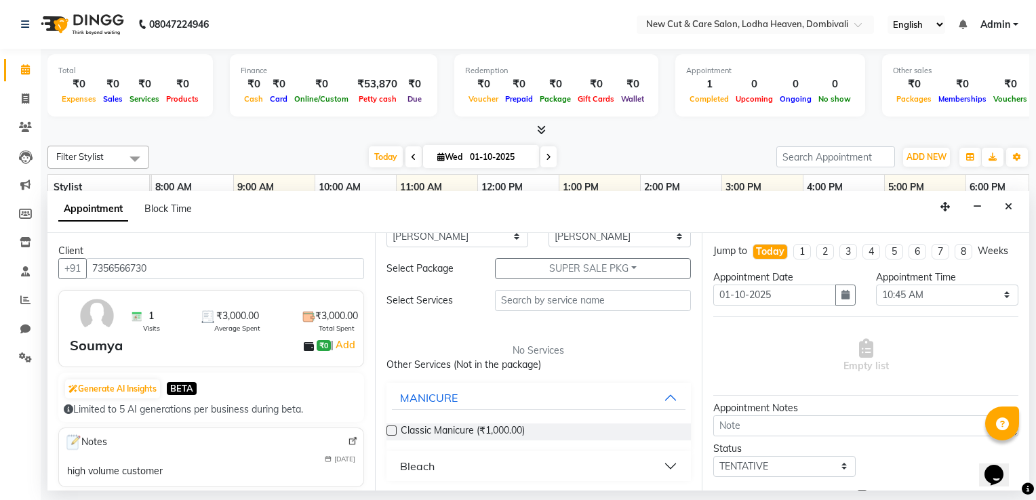
click at [458, 464] on button "Bleach" at bounding box center [539, 466] width 294 height 24
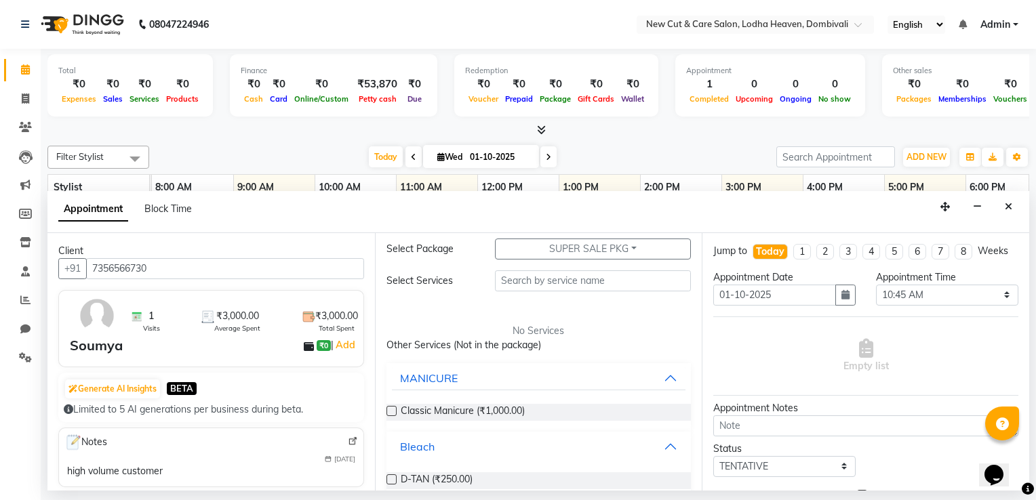
scroll to position [71, 0]
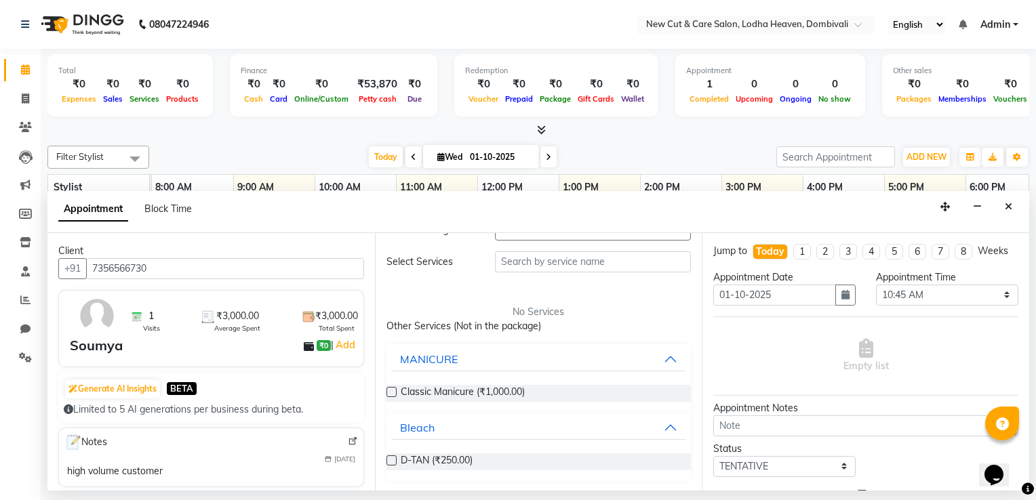
click at [386, 460] on label at bounding box center [391, 461] width 10 height 10
click at [386, 460] on input "checkbox" at bounding box center [390, 462] width 9 height 9
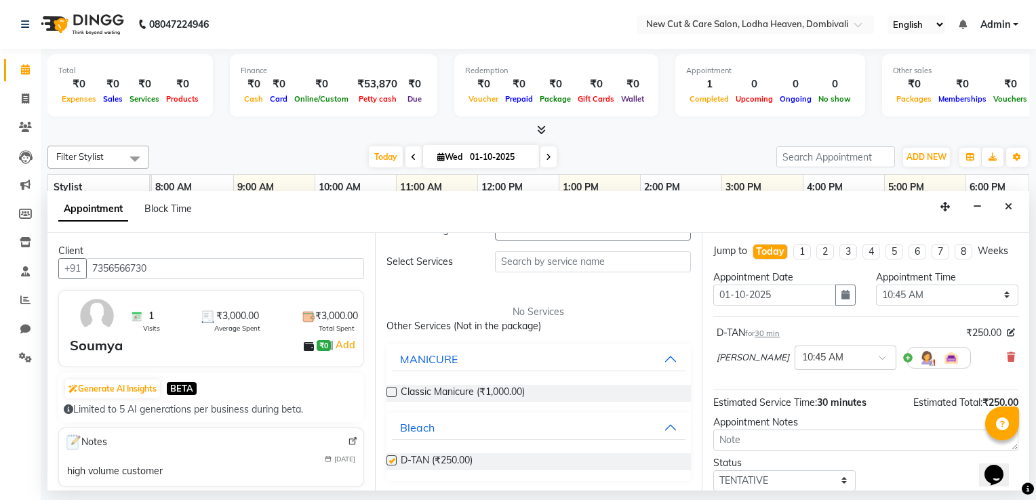
checkbox input "false"
click at [390, 387] on label at bounding box center [391, 392] width 10 height 10
click at [390, 389] on input "checkbox" at bounding box center [390, 393] width 9 height 9
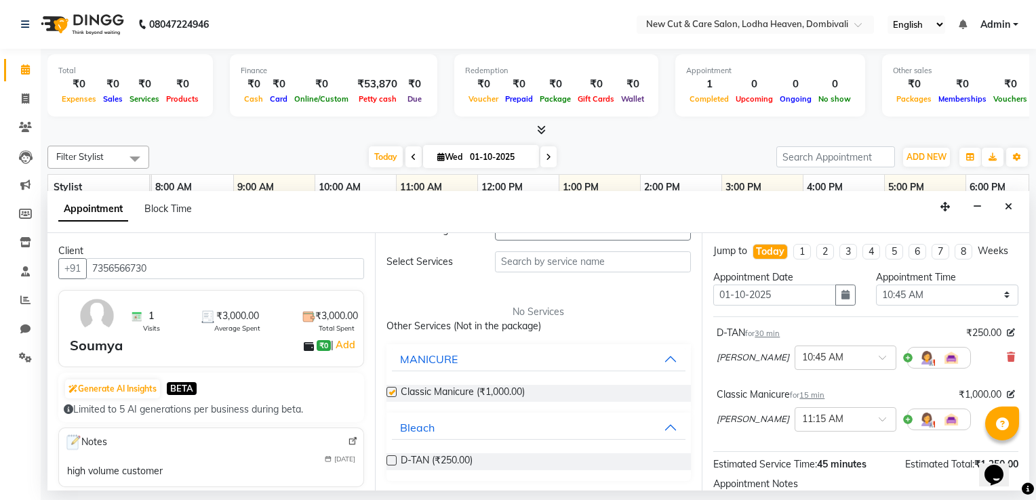
checkbox input "false"
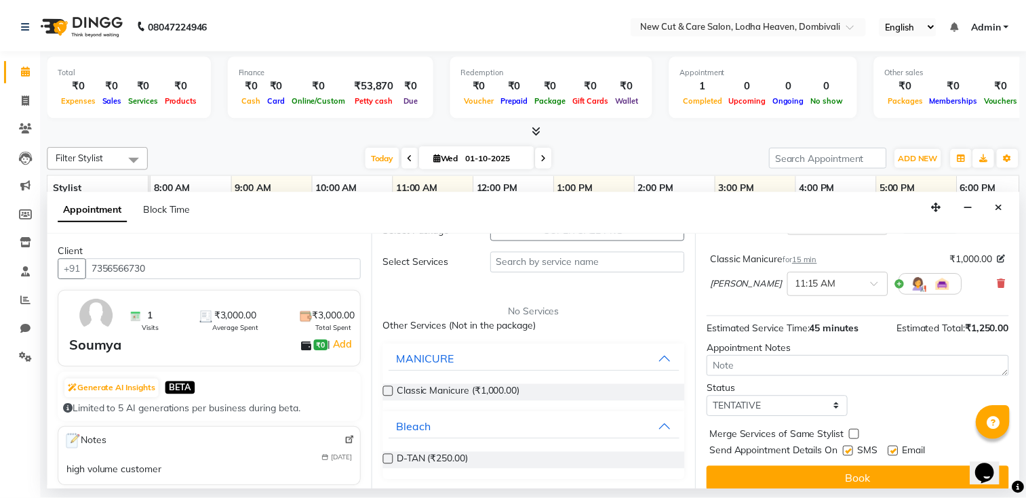
scroll to position [146, 0]
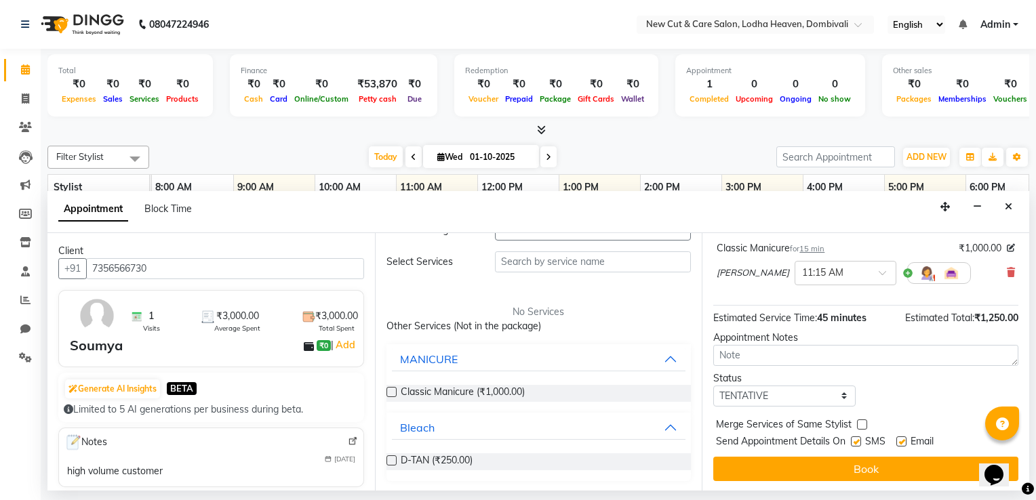
click at [861, 437] on label at bounding box center [856, 442] width 10 height 10
click at [860, 439] on input "checkbox" at bounding box center [855, 443] width 9 height 9
checkbox input "false"
click at [903, 439] on label at bounding box center [901, 442] width 10 height 10
click at [903, 439] on input "checkbox" at bounding box center [900, 443] width 9 height 9
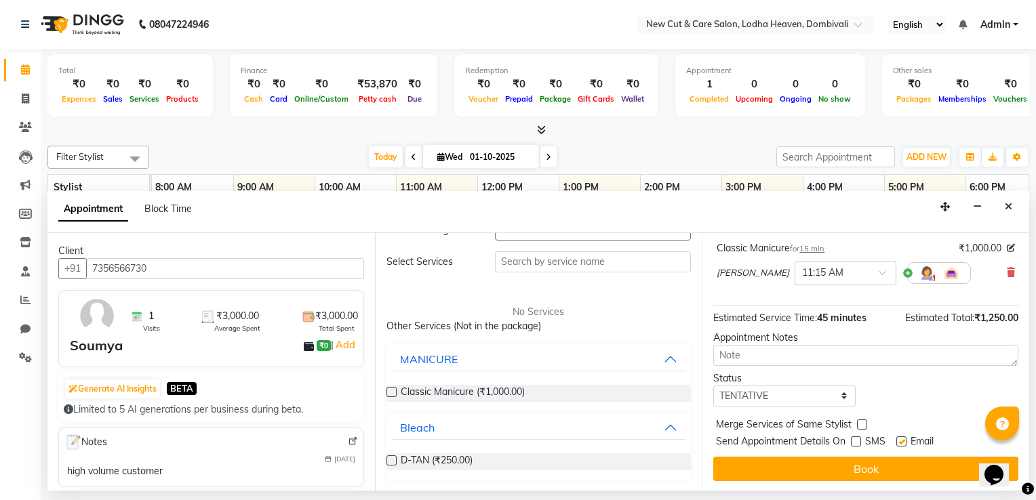
checkbox input "false"
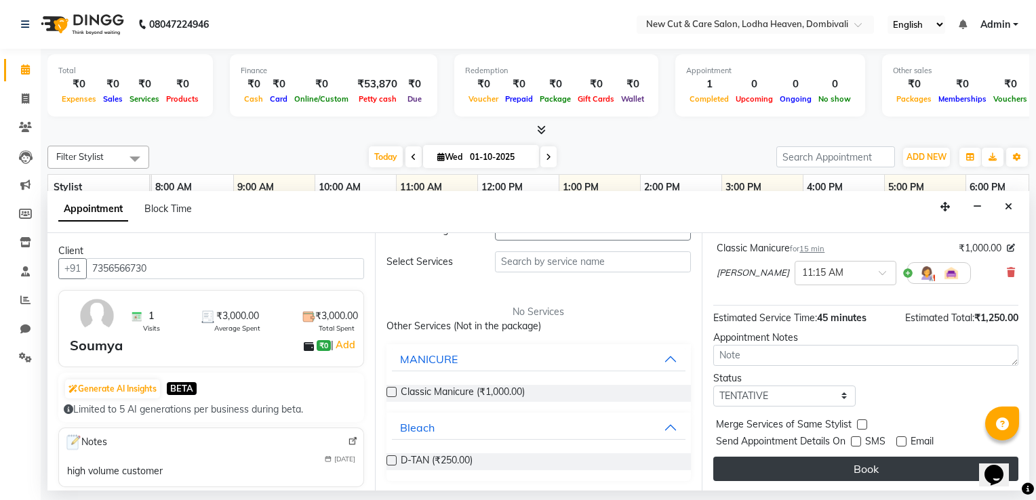
click at [857, 463] on button "Book" at bounding box center [865, 469] width 305 height 24
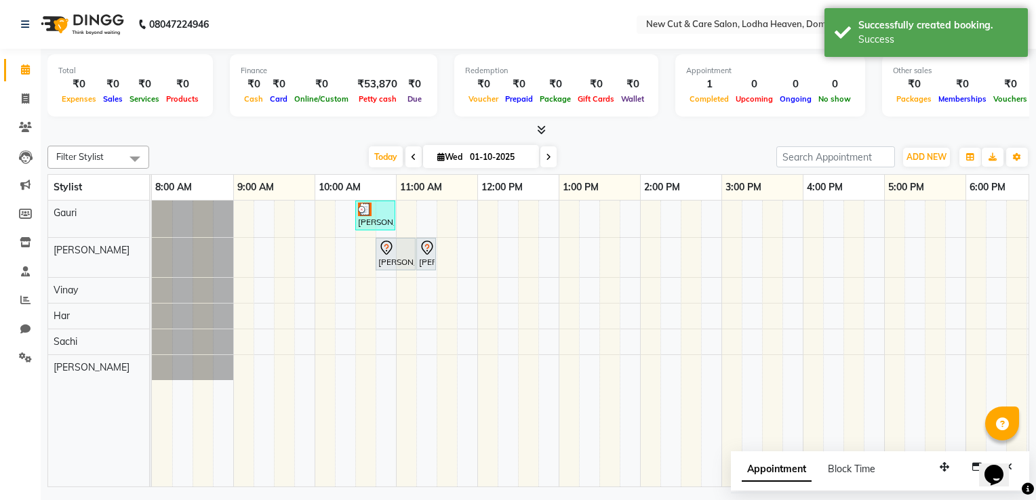
click at [403, 253] on div at bounding box center [395, 248] width 35 height 16
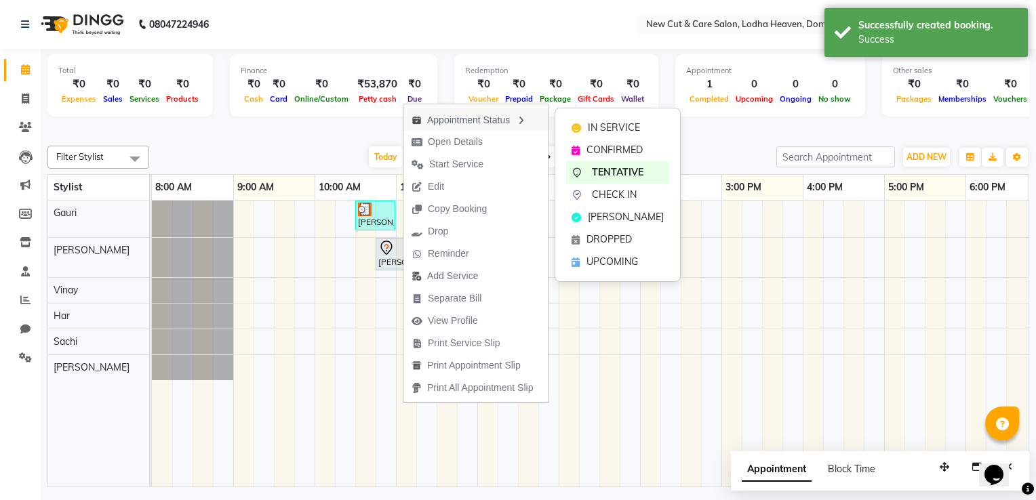
click at [450, 121] on div "Appointment Status" at bounding box center [475, 119] width 145 height 23
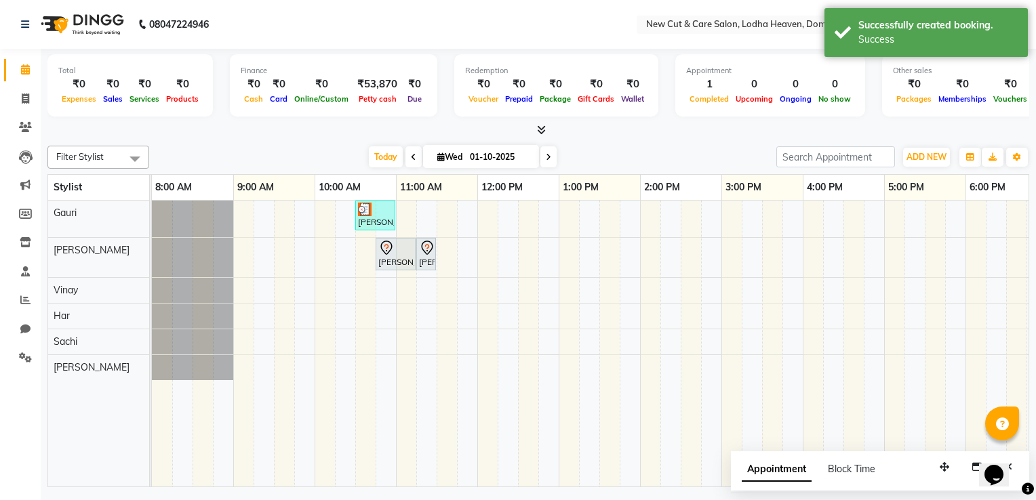
click at [395, 258] on div "[PERSON_NAME], TK02, 10:45 AM-11:15 AM, D-TAN" at bounding box center [395, 254] width 37 height 28
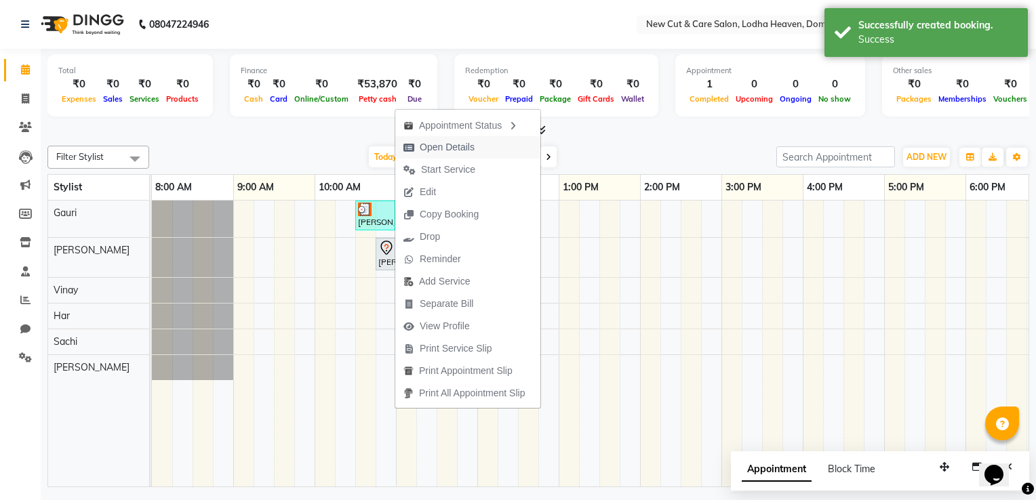
click at [454, 152] on span "Open Details" at bounding box center [447, 147] width 55 height 14
select select "7"
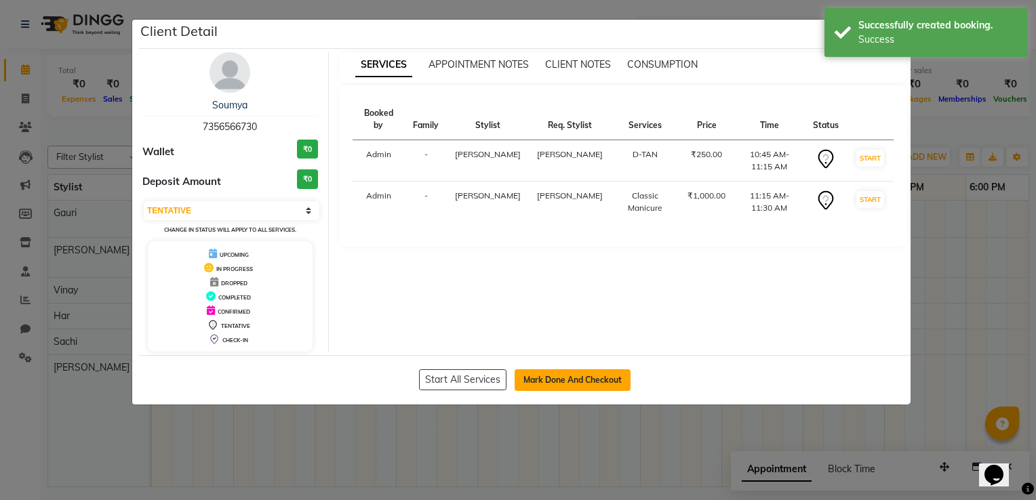
click at [537, 376] on button "Mark Done And Checkout" at bounding box center [573, 380] width 116 height 22
select select "service"
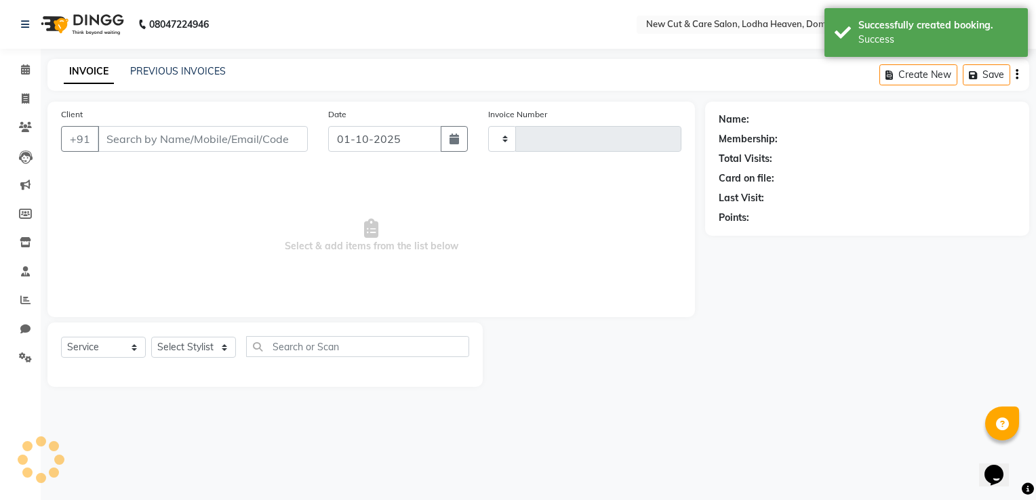
type input "0009"
select select "8932"
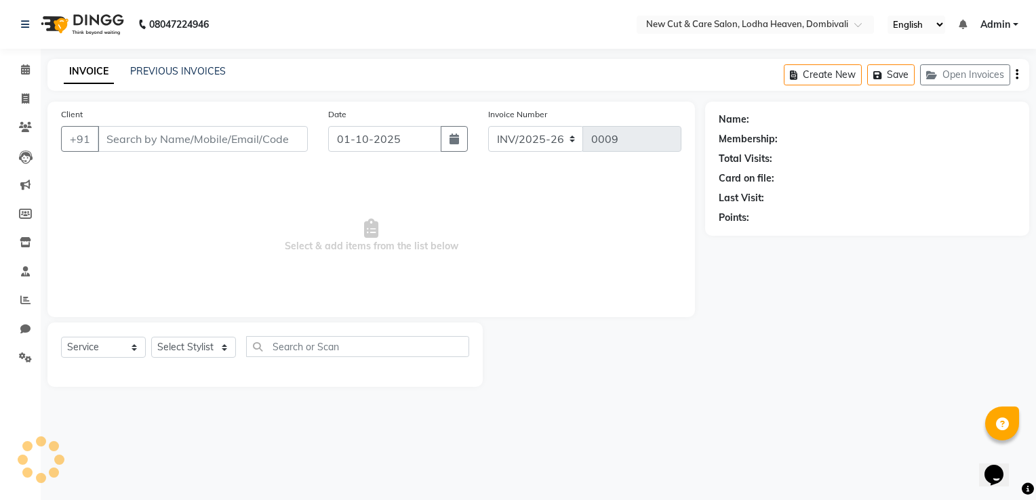
select select "product"
type input "7356566730"
select select "15015"
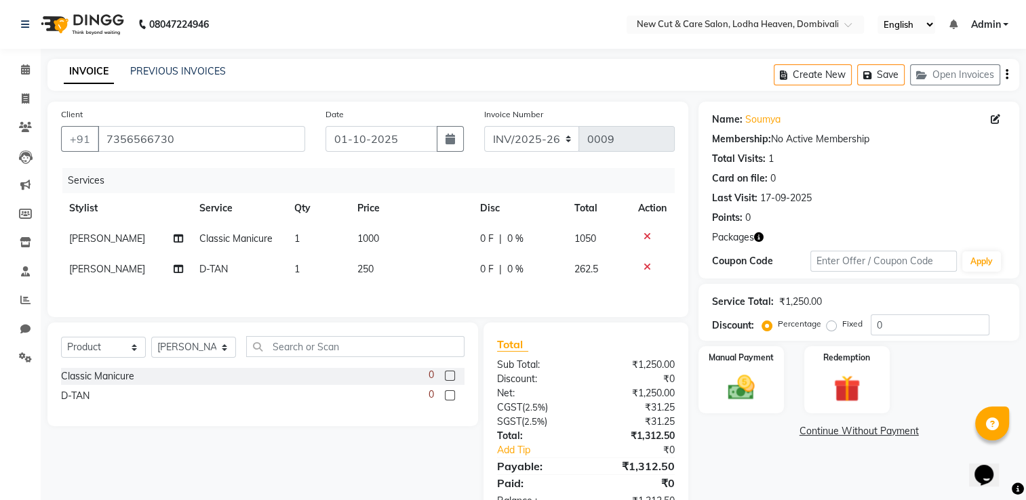
click at [444, 380] on div "0" at bounding box center [446, 376] width 36 height 17
click at [449, 380] on label at bounding box center [450, 376] width 10 height 10
click at [449, 380] on input "checkbox" at bounding box center [449, 376] width 9 height 9
checkbox input "false"
click at [647, 233] on icon at bounding box center [646, 236] width 7 height 9
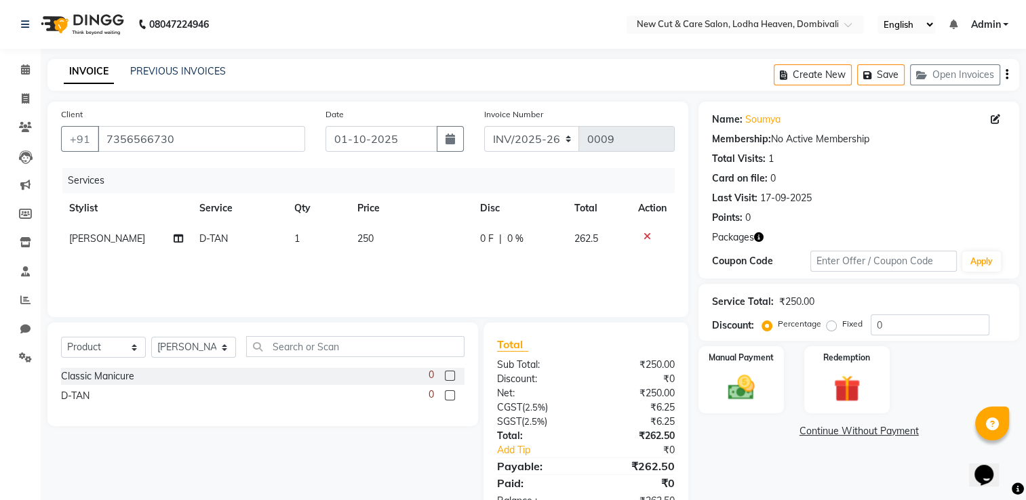
click at [648, 239] on icon at bounding box center [646, 236] width 7 height 9
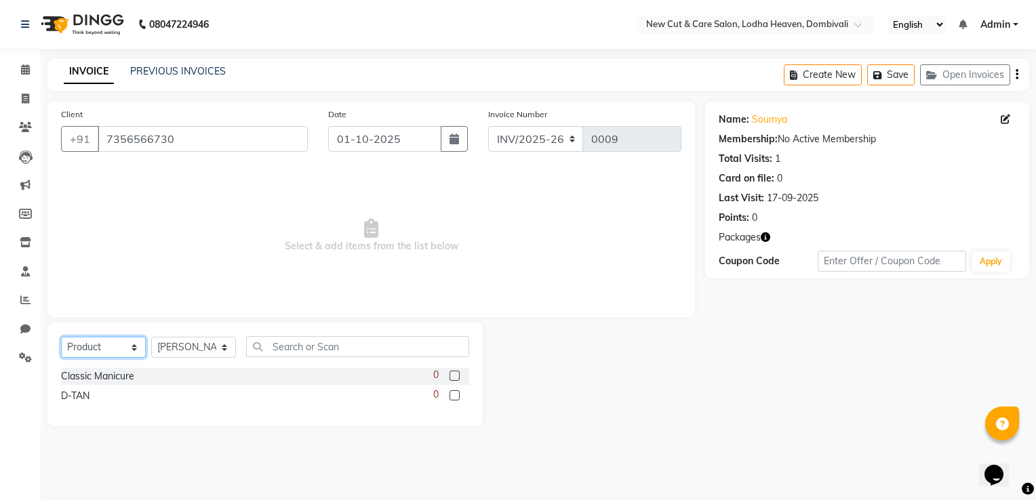
click at [128, 353] on select "Select Service Product Membership Package Voucher Prepaid Gift Card" at bounding box center [103, 347] width 85 height 21
select select "service"
click at [61, 338] on select "Select Service Product Membership Package Voucher Prepaid Gift Card" at bounding box center [103, 347] width 85 height 21
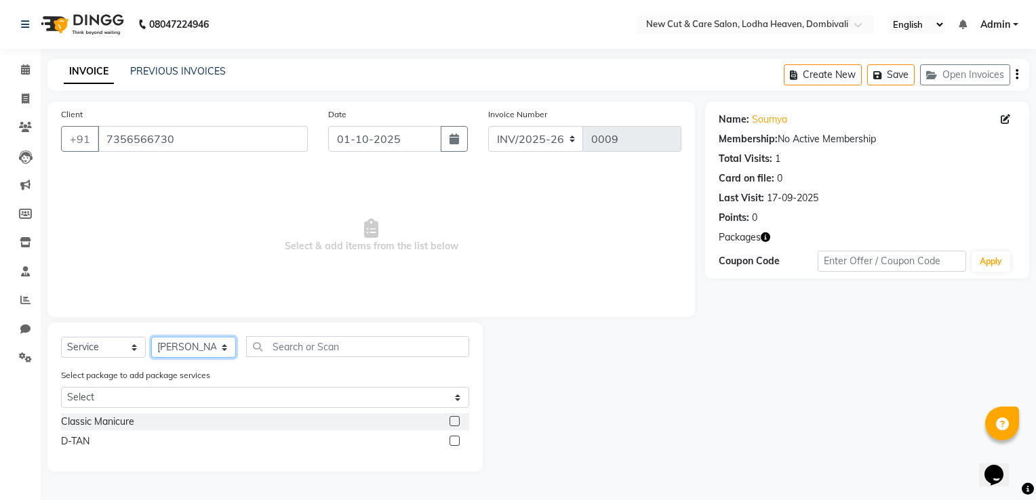
click at [186, 351] on select "Select Stylist Gauri Har Hitesh Nancy Gill Sachi Soumyadipta majumder Vinay" at bounding box center [193, 347] width 85 height 21
click at [151, 338] on select "Select Stylist Gauri Har Hitesh Nancy Gill Sachi Soumyadipta majumder Vinay" at bounding box center [193, 347] width 85 height 21
click at [197, 353] on select "Select Stylist Gauri Har Hitesh Nancy Gill Sachi Soumyadipta majumder Vinay" at bounding box center [193, 347] width 85 height 21
select select "15014"
click at [151, 338] on select "Select Stylist Gauri Har Hitesh Nancy Gill Sachi Soumyadipta majumder Vinay" at bounding box center [193, 347] width 85 height 21
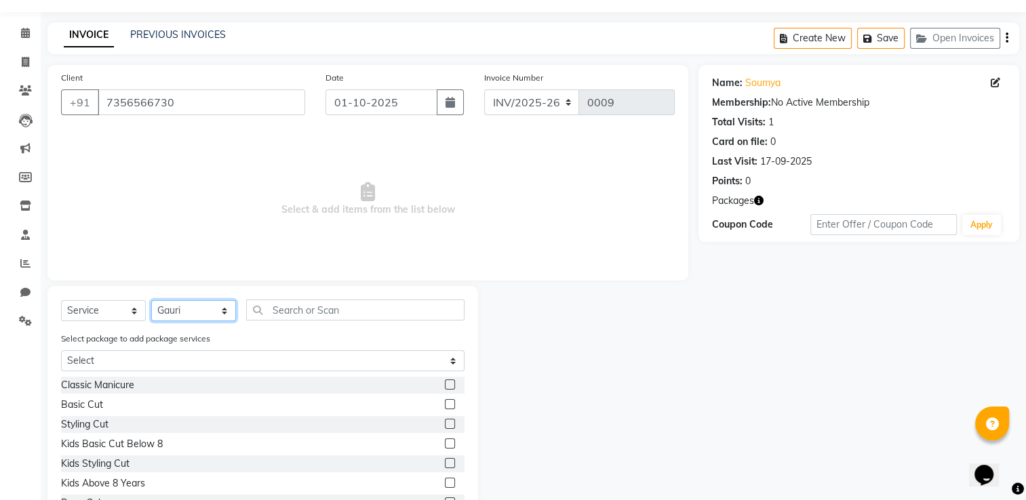
scroll to position [68, 0]
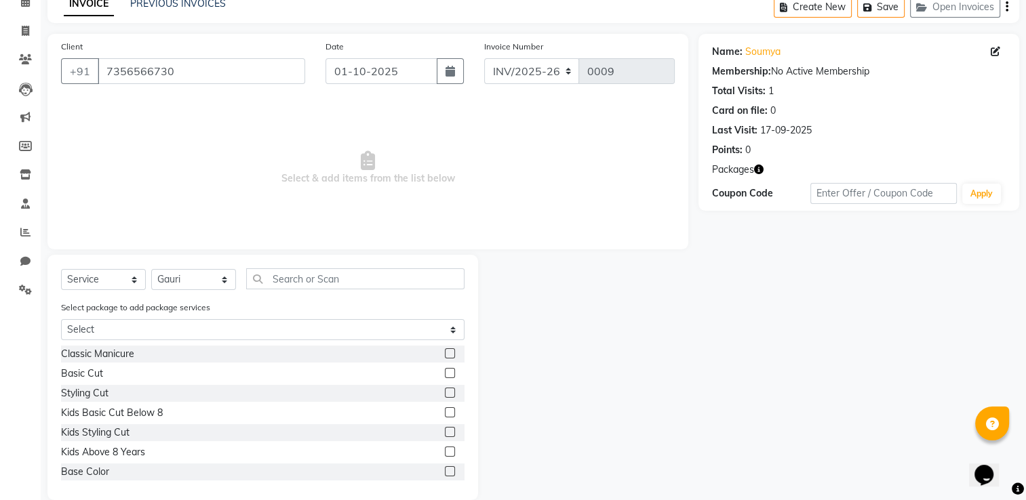
click at [445, 397] on label at bounding box center [450, 393] width 10 height 10
click at [445, 397] on input "checkbox" at bounding box center [449, 393] width 9 height 9
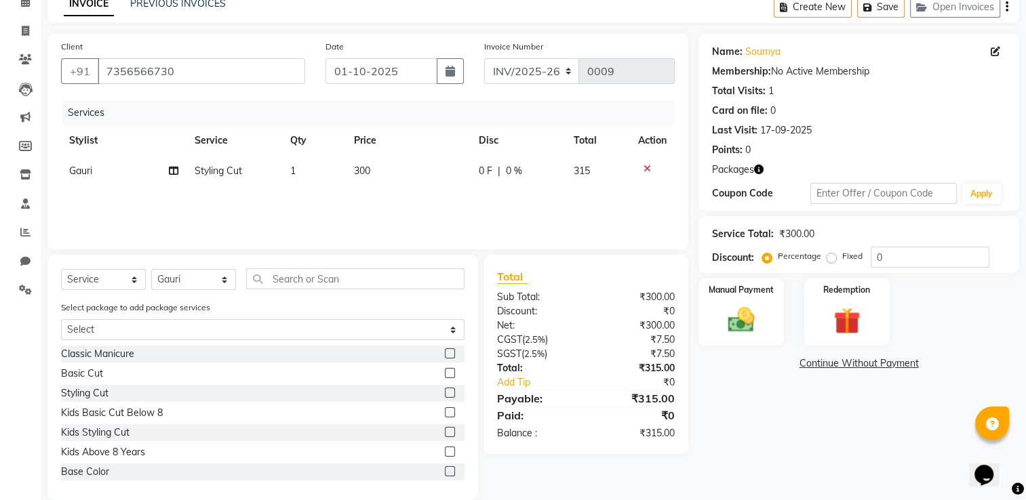
click at [445, 397] on label at bounding box center [450, 393] width 10 height 10
click at [445, 397] on input "checkbox" at bounding box center [449, 393] width 9 height 9
checkbox input "false"
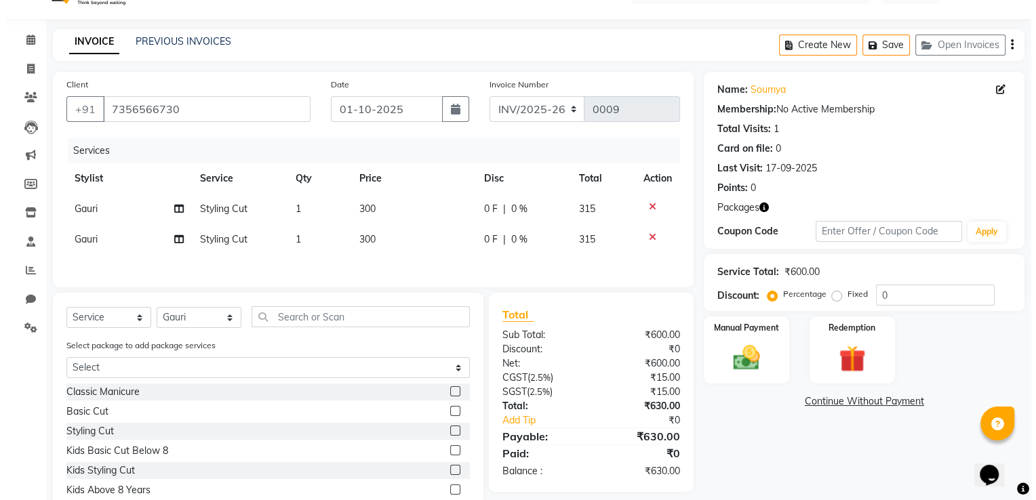
scroll to position [0, 0]
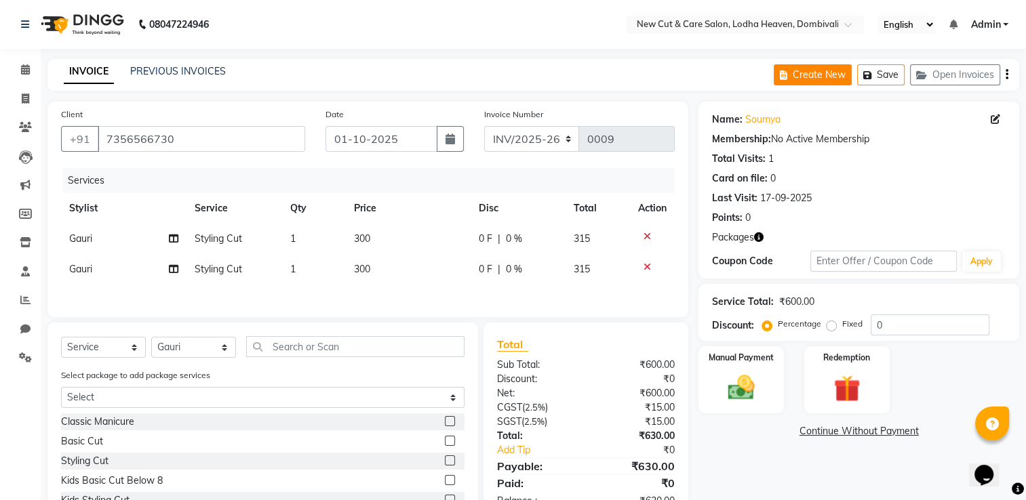
click at [824, 73] on button "Create New" at bounding box center [813, 74] width 78 height 21
select select "service"
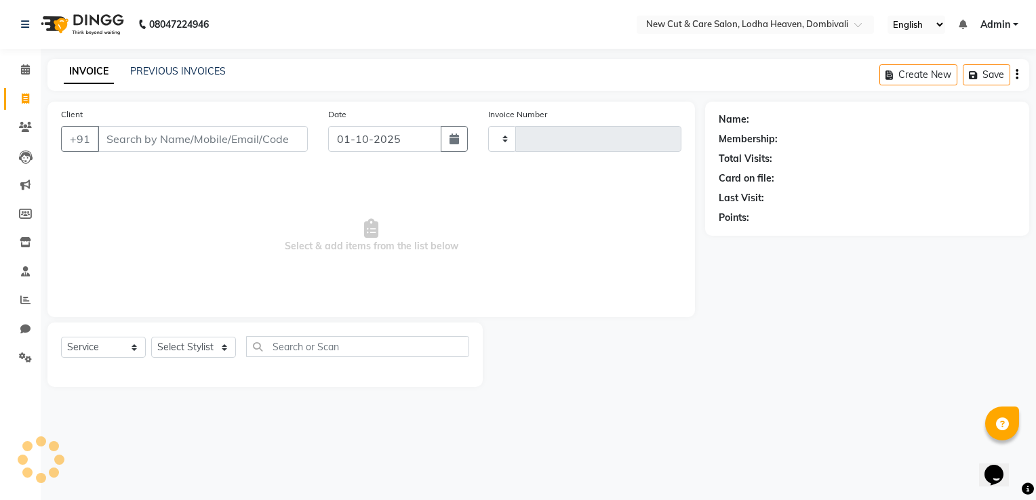
type input "0009"
select select "8932"
select select "product"
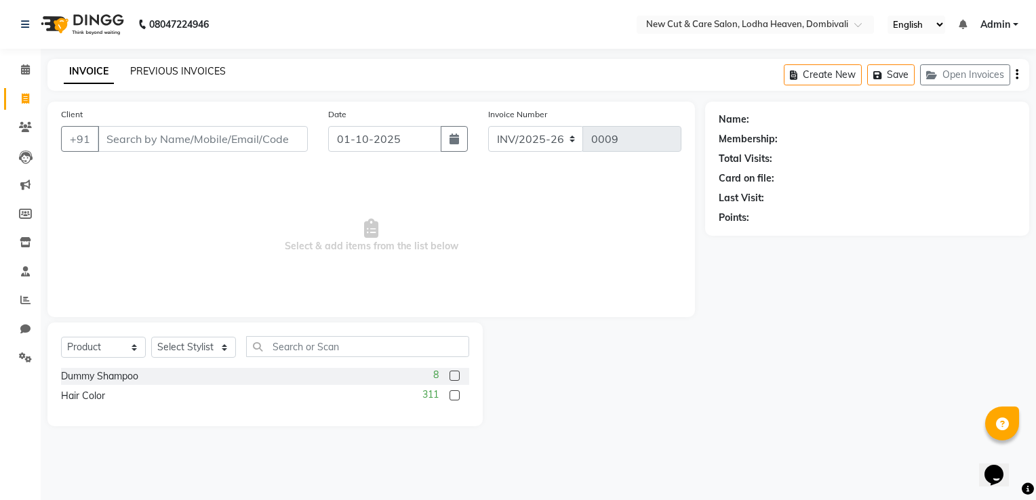
click at [155, 71] on link "PREVIOUS INVOICES" at bounding box center [178, 71] width 96 height 12
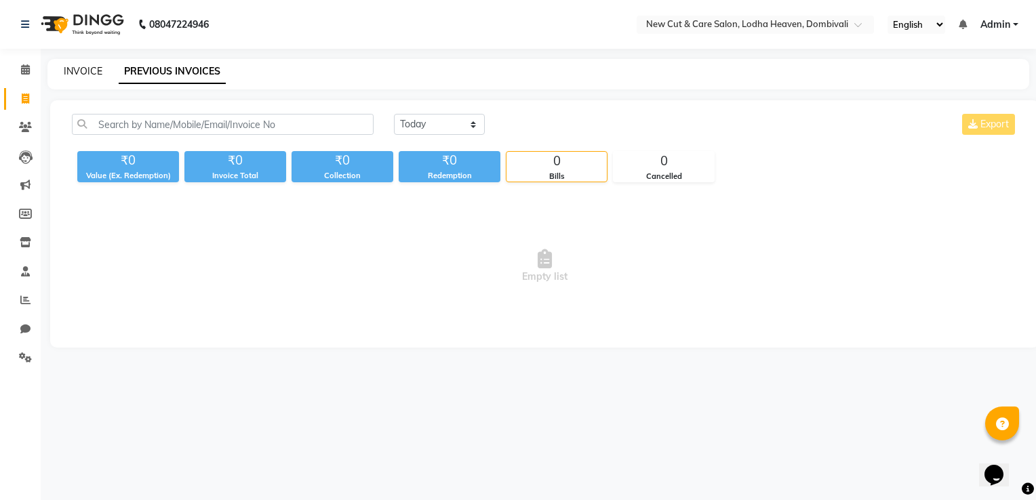
click at [83, 68] on link "INVOICE" at bounding box center [83, 71] width 39 height 12
select select "service"
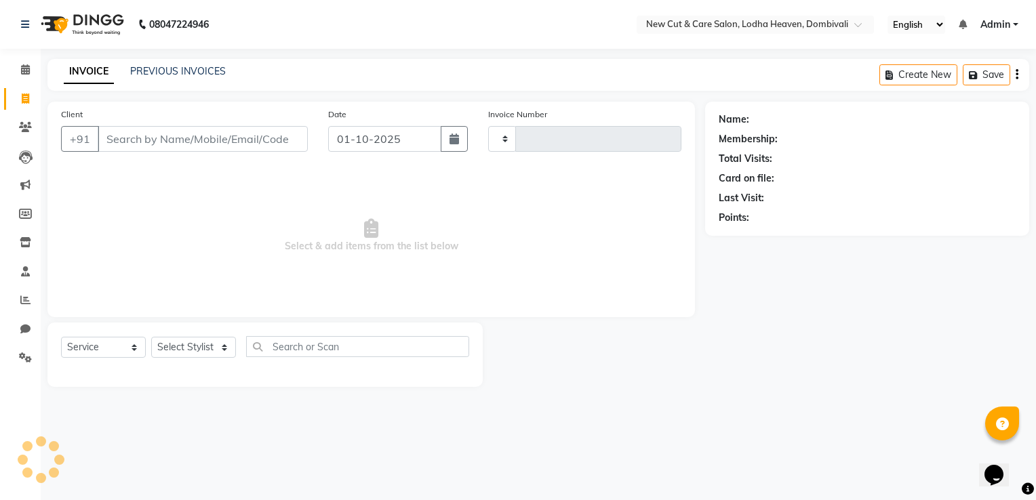
type input "0009"
select select "8932"
select select "product"
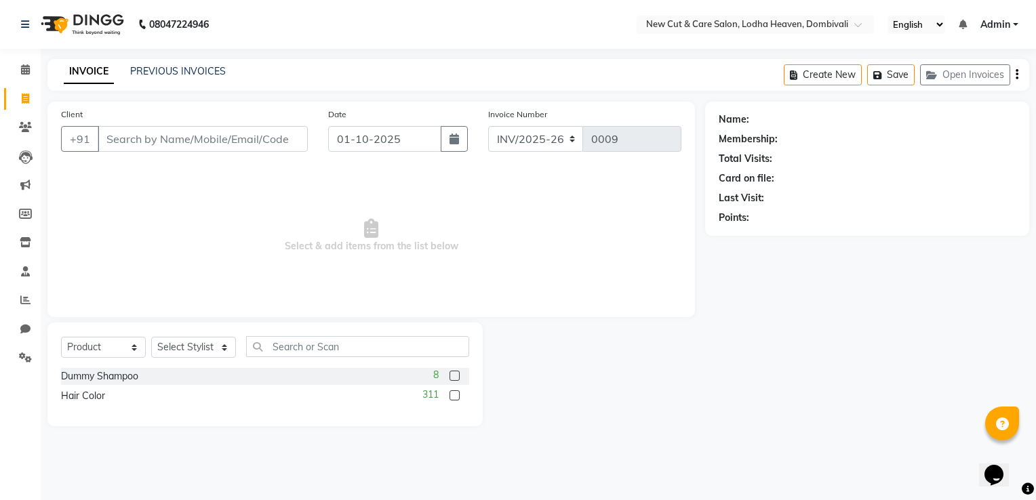
click at [450, 395] on label at bounding box center [454, 395] width 10 height 10
click at [450, 395] on input "checkbox" at bounding box center [453, 396] width 9 height 9
checkbox input "false"
click at [822, 73] on button "Create New" at bounding box center [823, 74] width 78 height 21
select select "service"
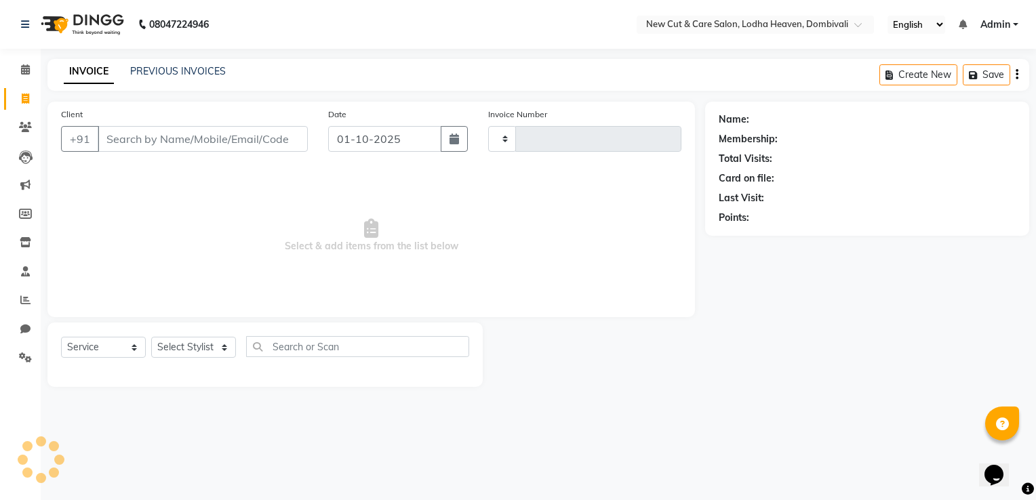
type input "0009"
select select "8932"
select select "product"
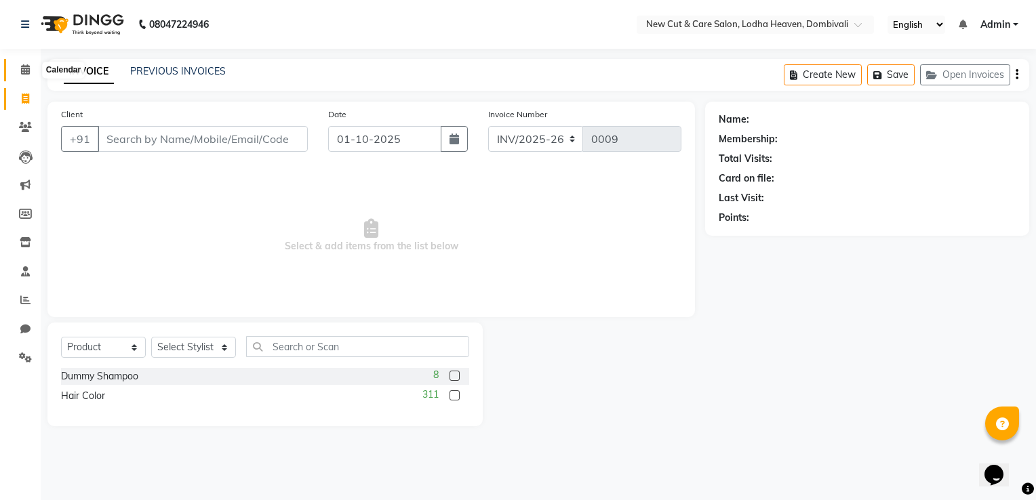
click at [16, 73] on span at bounding box center [26, 70] width 24 height 16
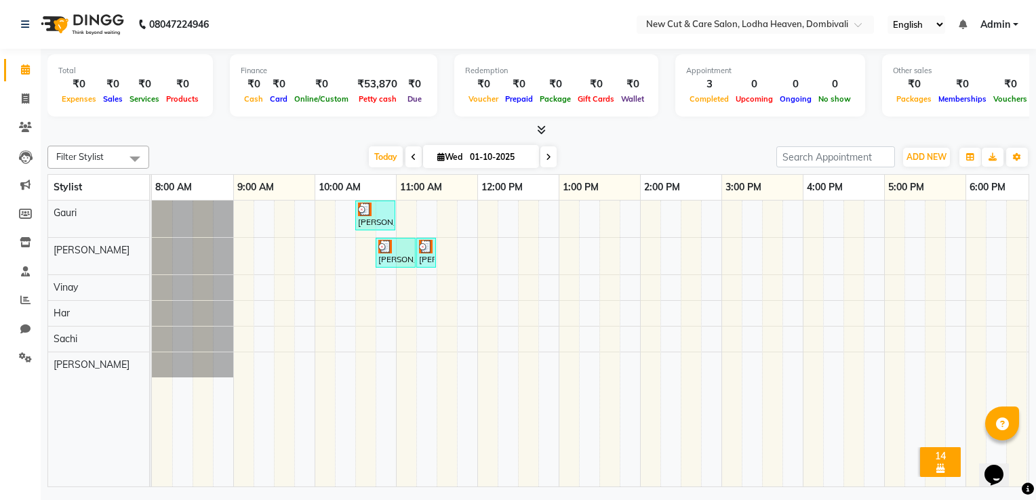
click at [388, 253] on div "[PERSON_NAME], TK02, 10:45 AM-11:15 AM, D-TAN" at bounding box center [395, 253] width 37 height 26
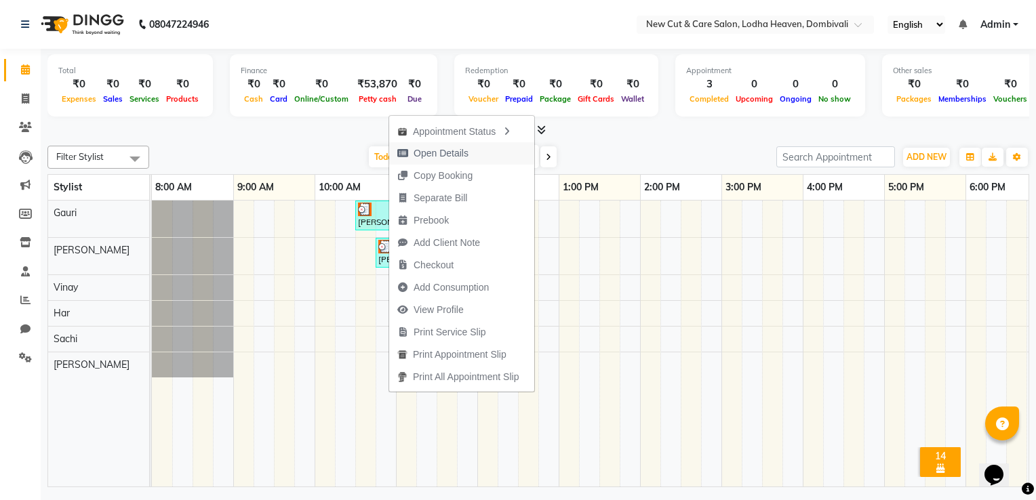
click at [443, 149] on span "Open Details" at bounding box center [441, 153] width 55 height 14
select select "3"
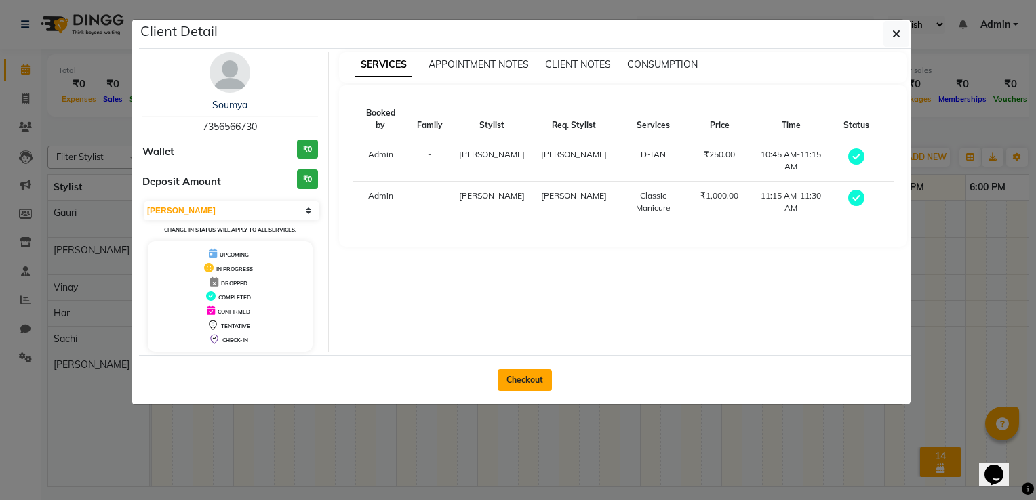
click at [504, 376] on button "Checkout" at bounding box center [525, 380] width 54 height 22
select select "service"
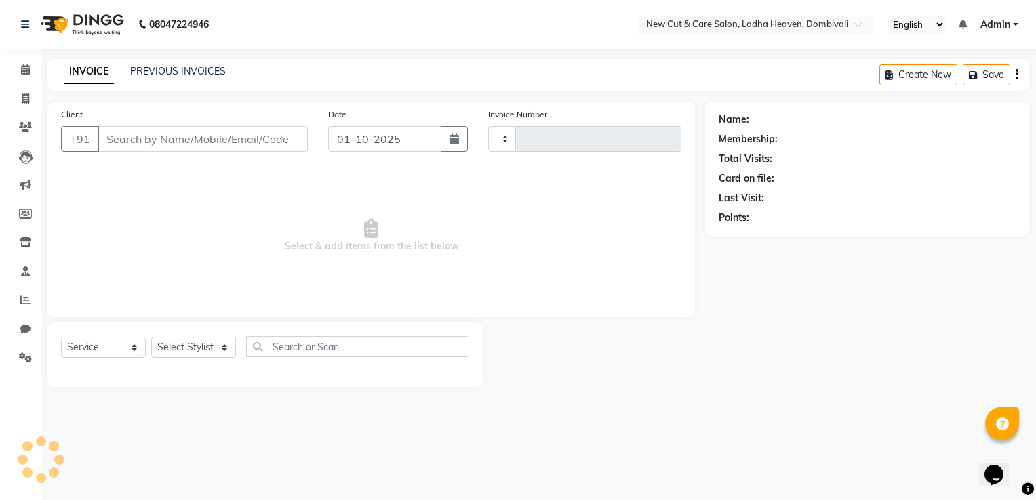
type input "0009"
select select "8932"
select select "product"
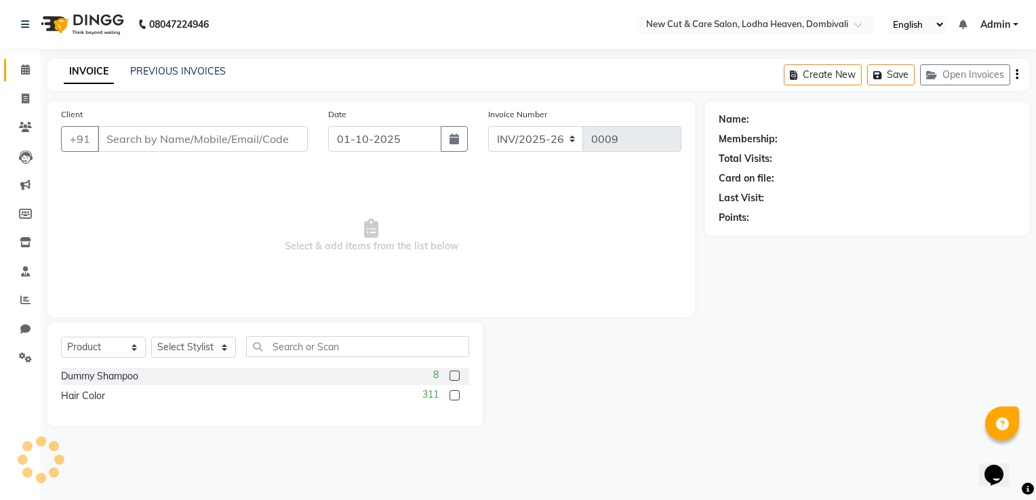
type input "7356566730"
select select "15015"
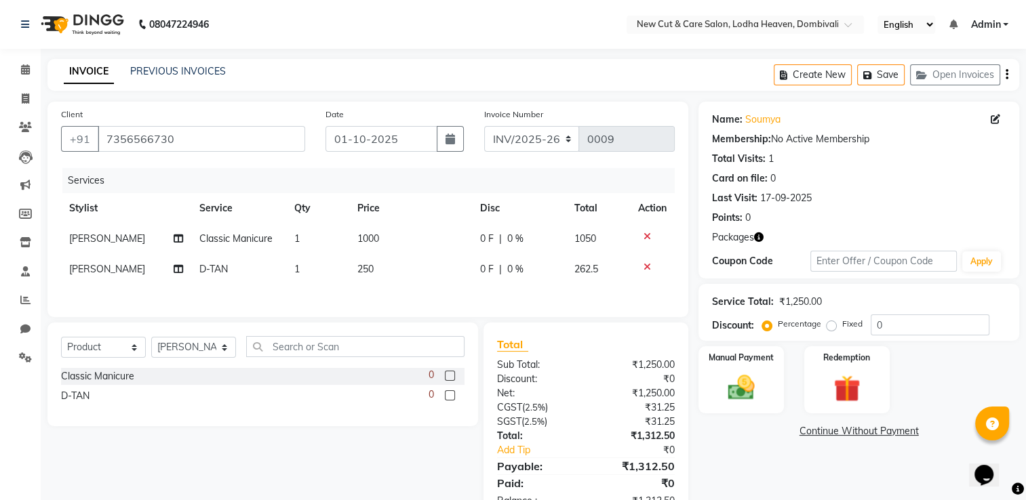
click at [645, 264] on icon at bounding box center [646, 266] width 7 height 9
click at [646, 235] on icon at bounding box center [646, 236] width 7 height 9
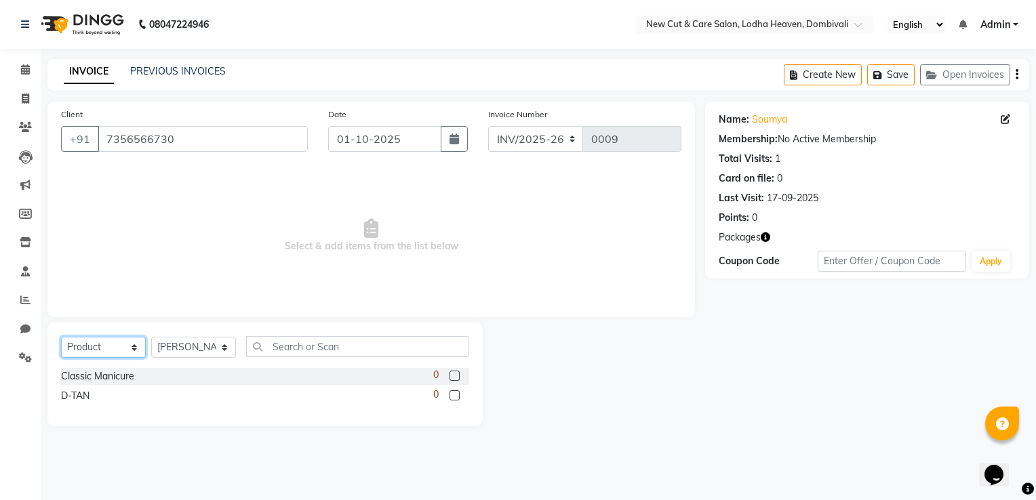
click at [94, 347] on select "Select Service Product Membership Package Voucher Prepaid Gift Card" at bounding box center [103, 347] width 85 height 21
select select "service"
click at [61, 338] on select "Select Service Product Membership Package Voucher Prepaid Gift Card" at bounding box center [103, 347] width 85 height 21
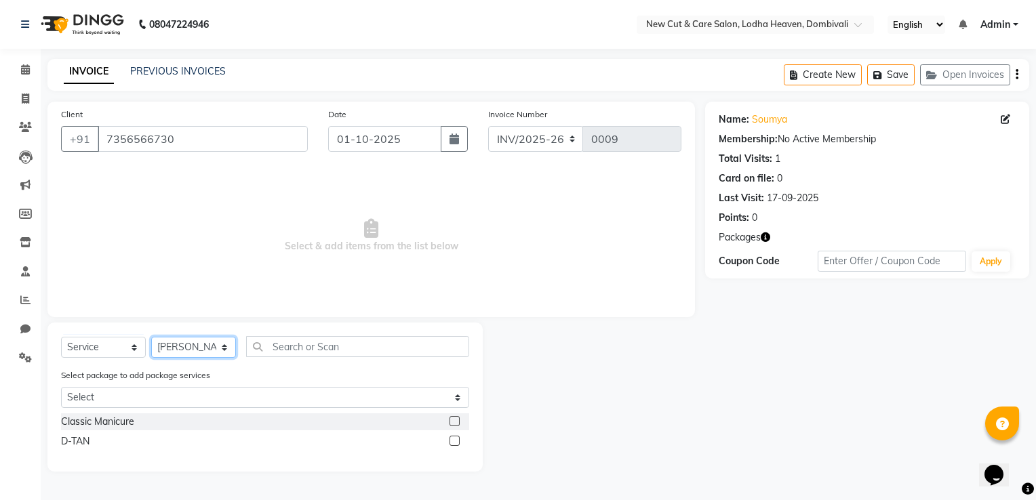
click at [184, 348] on select "Select Stylist Gauri Har Hitesh Nancy Gill Sachi Soumyadipta majumder Vinay" at bounding box center [193, 347] width 85 height 21
select select "68044"
click at [151, 338] on select "Select Stylist Gauri Har Hitesh Nancy Gill Sachi Soumyadipta majumder Vinay" at bounding box center [193, 347] width 85 height 21
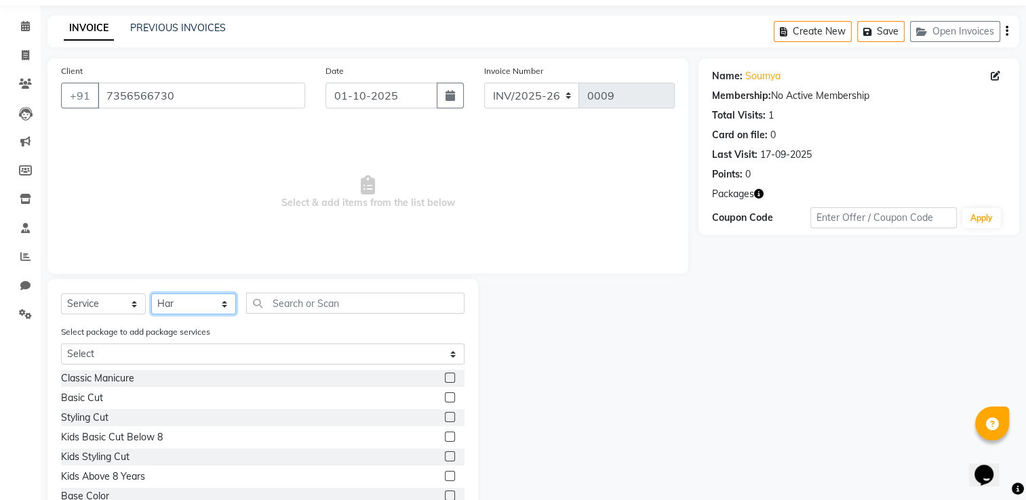
scroll to position [68, 0]
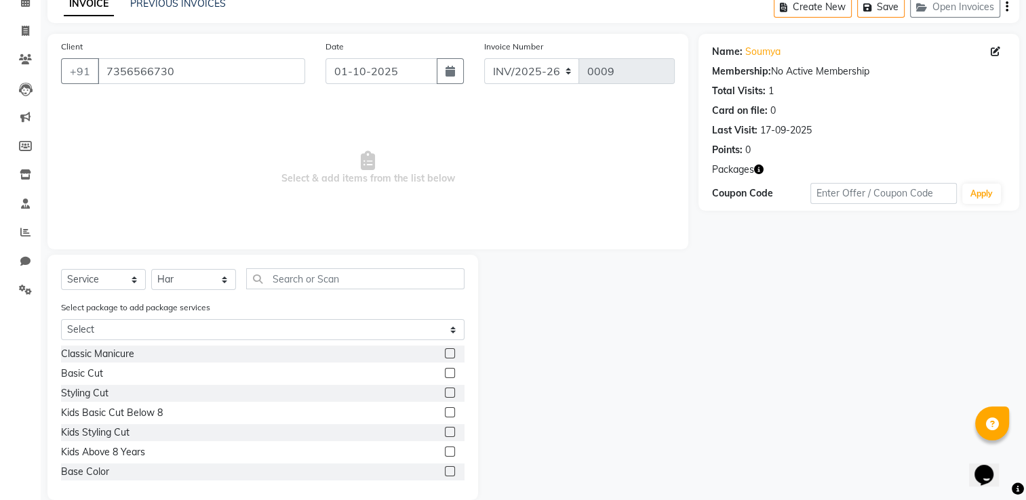
click at [445, 356] on label at bounding box center [450, 353] width 10 height 10
click at [445, 356] on input "checkbox" at bounding box center [449, 354] width 9 height 9
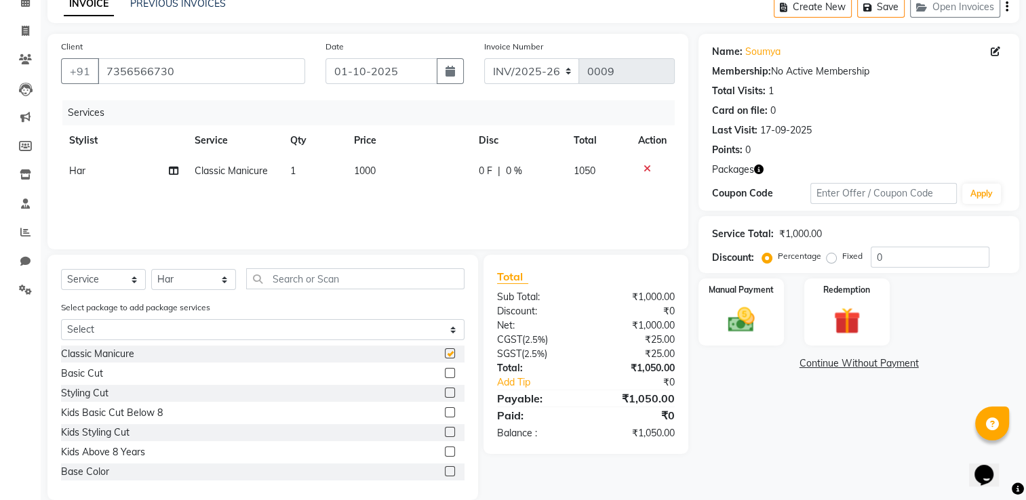
checkbox input "false"
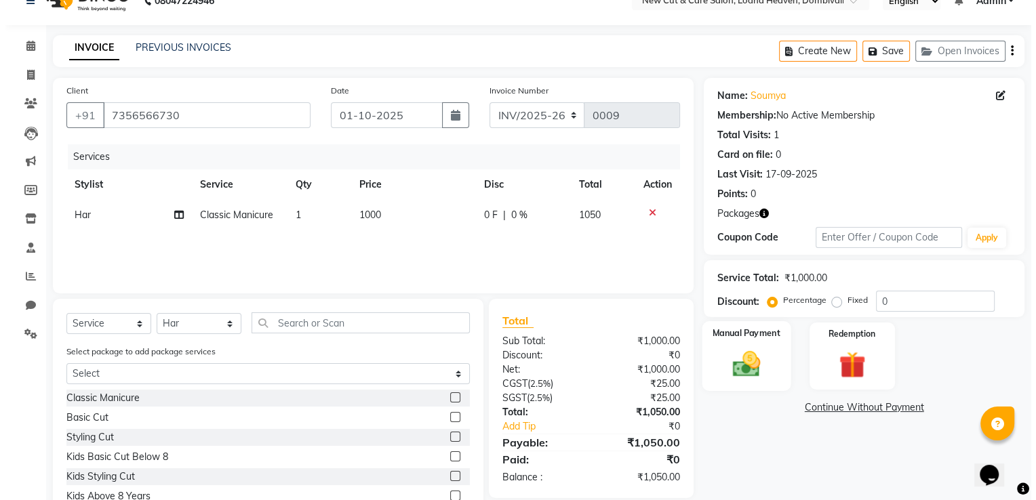
scroll to position [0, 0]
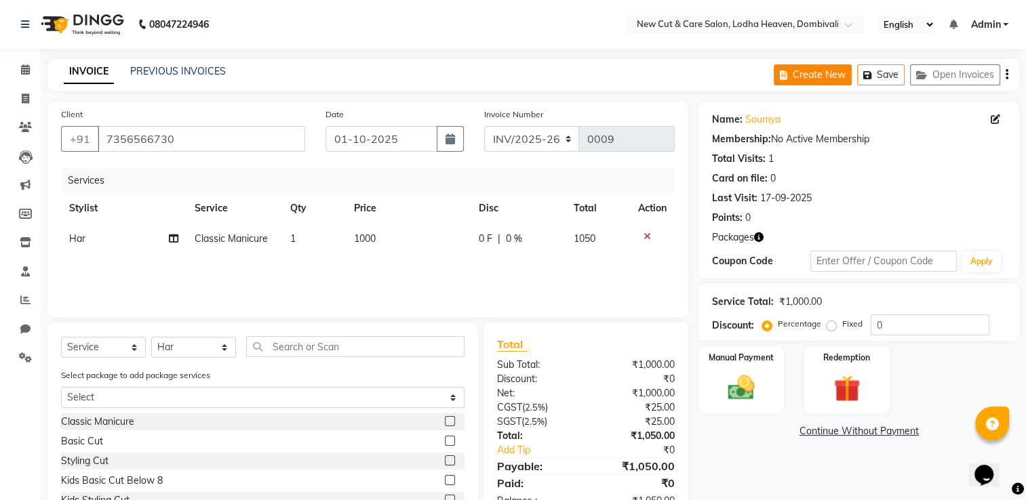
click at [814, 67] on button "Create New" at bounding box center [813, 74] width 78 height 21
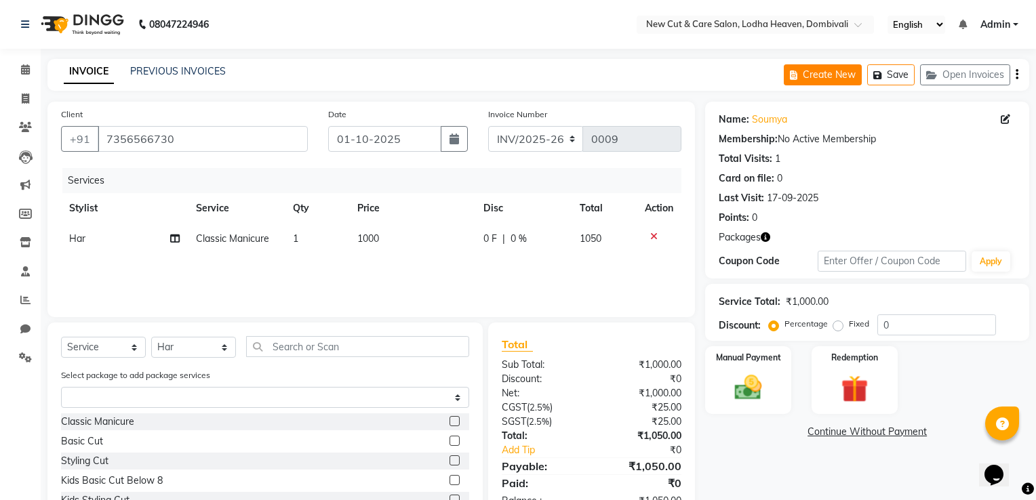
select select "service"
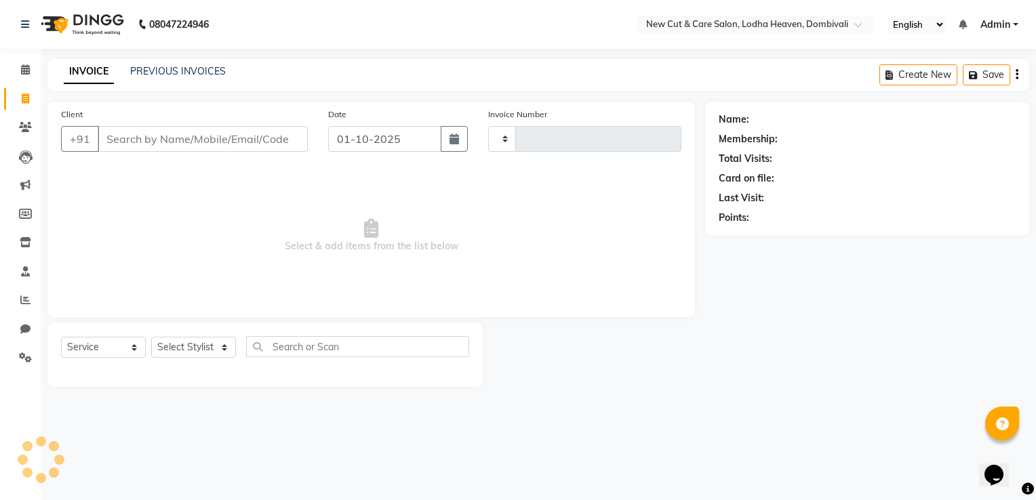
type input "0009"
select select "8932"
select select "product"
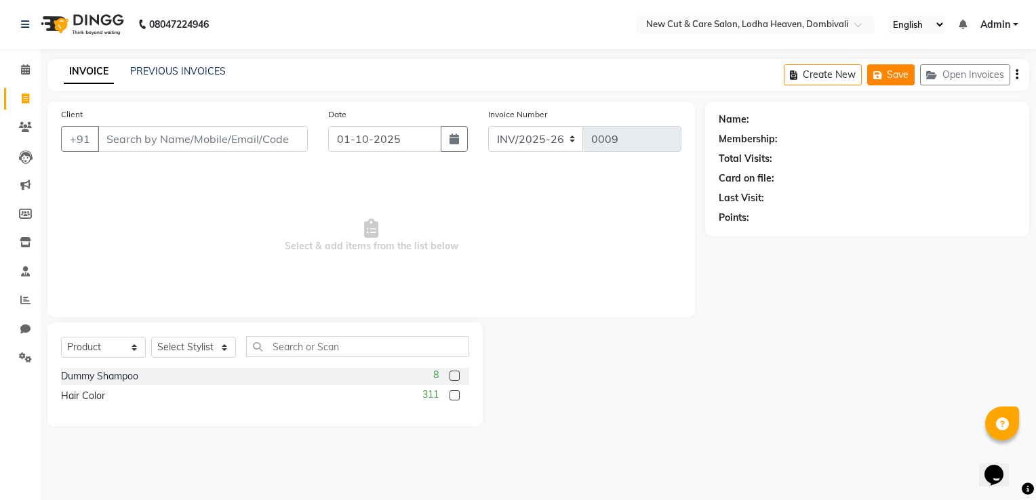
click at [902, 76] on button "Save" at bounding box center [890, 74] width 47 height 21
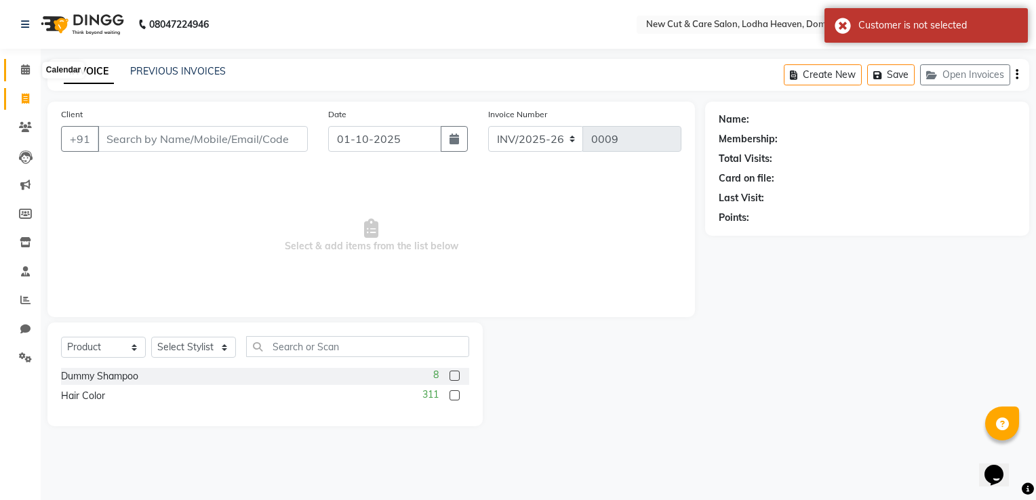
click at [24, 72] on icon at bounding box center [25, 69] width 9 height 10
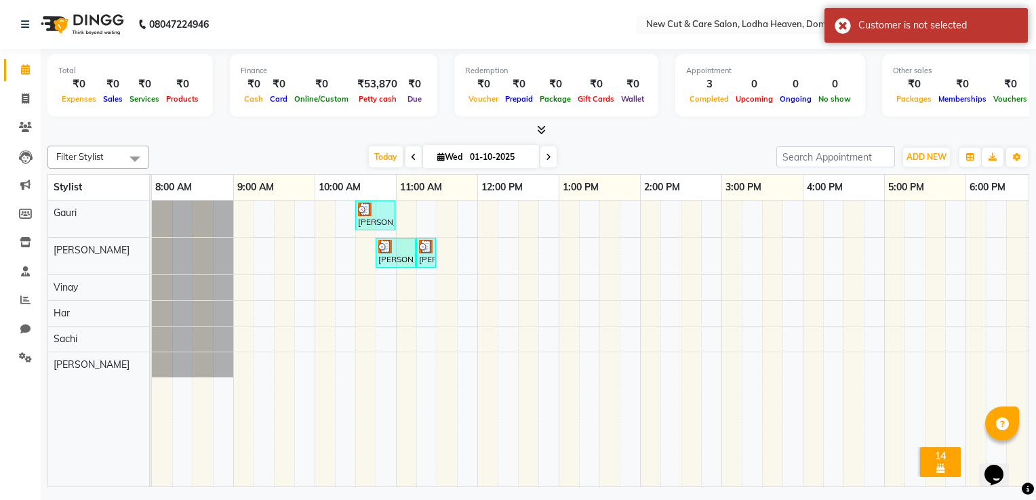
click at [384, 252] on div "[PERSON_NAME], TK02, 10:45 AM-11:15 AM, D-TAN" at bounding box center [395, 253] width 37 height 26
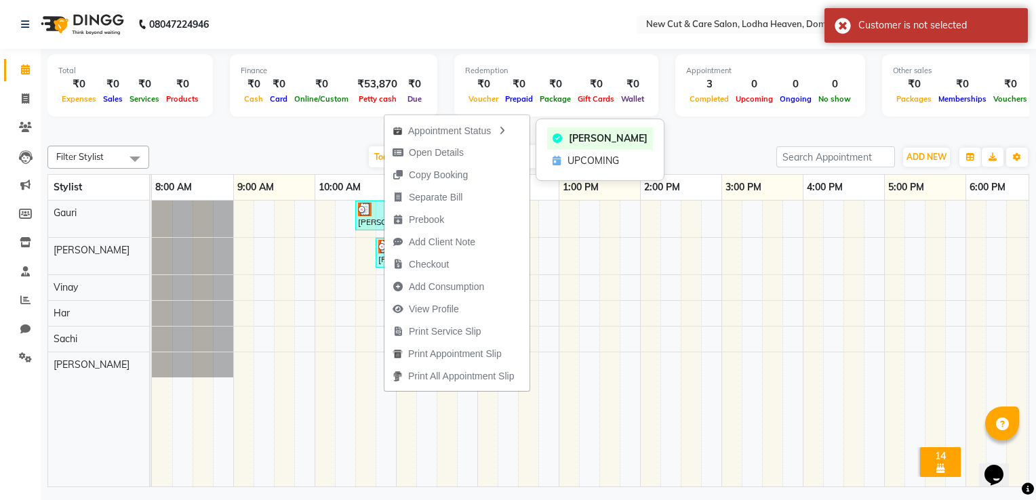
click at [440, 135] on div "Appointment Status" at bounding box center [456, 130] width 145 height 23
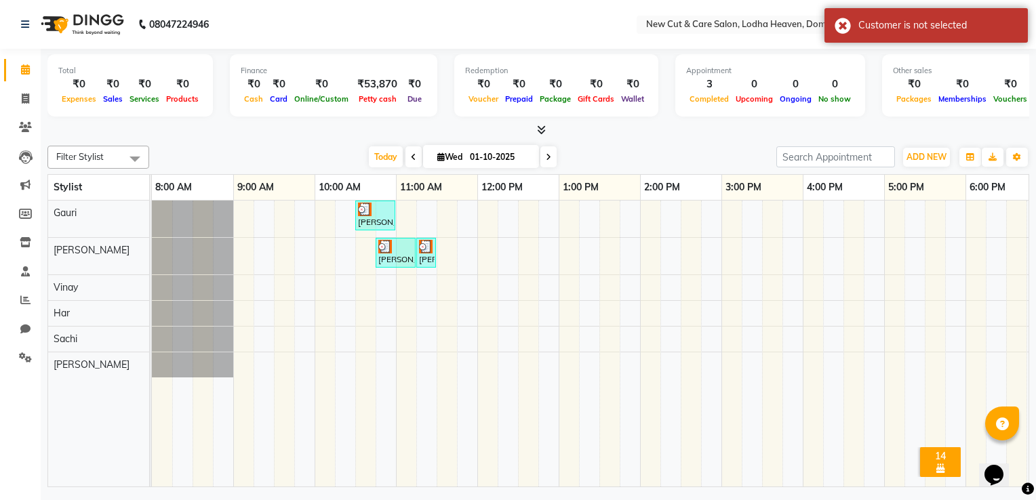
click at [390, 251] on div at bounding box center [395, 247] width 35 height 14
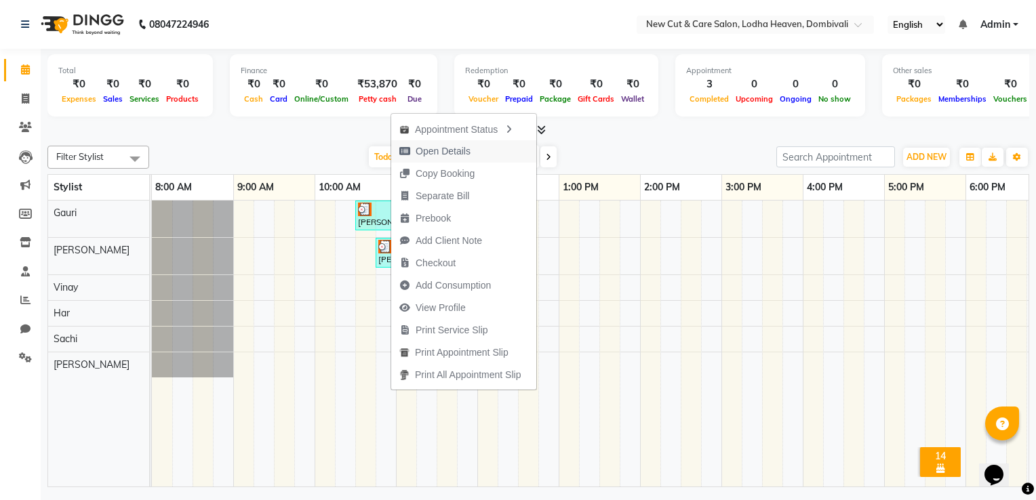
click at [497, 151] on button "Open Details" at bounding box center [463, 151] width 145 height 22
select select "3"
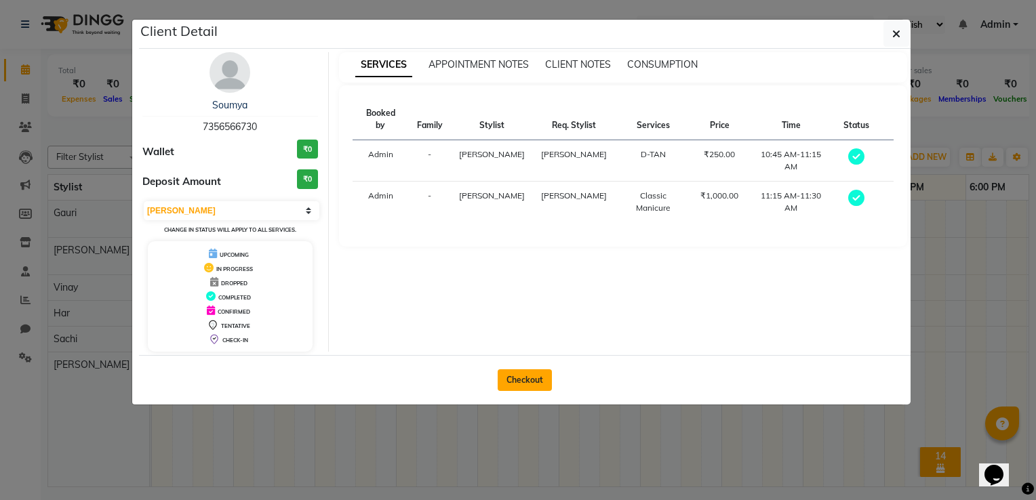
click at [513, 383] on button "Checkout" at bounding box center [525, 380] width 54 height 22
select select "service"
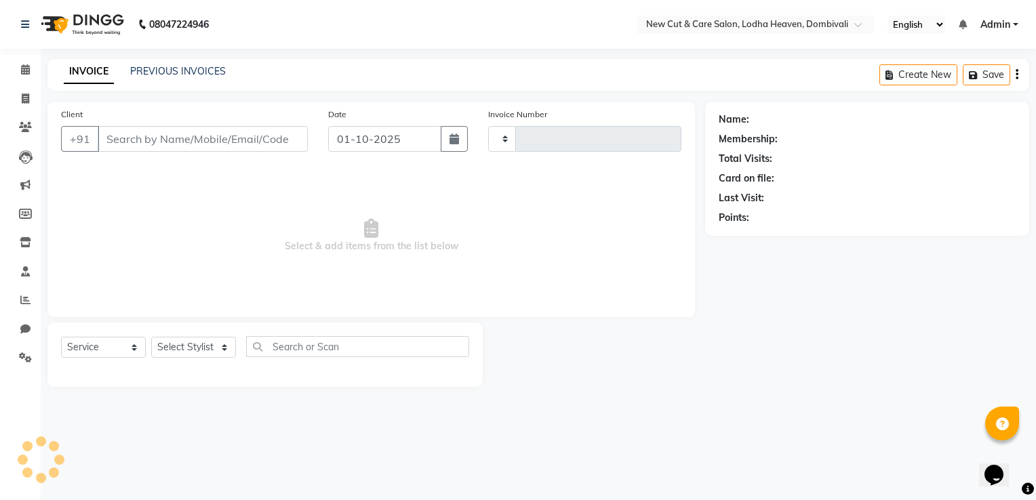
type input "0009"
select select "8932"
select select "product"
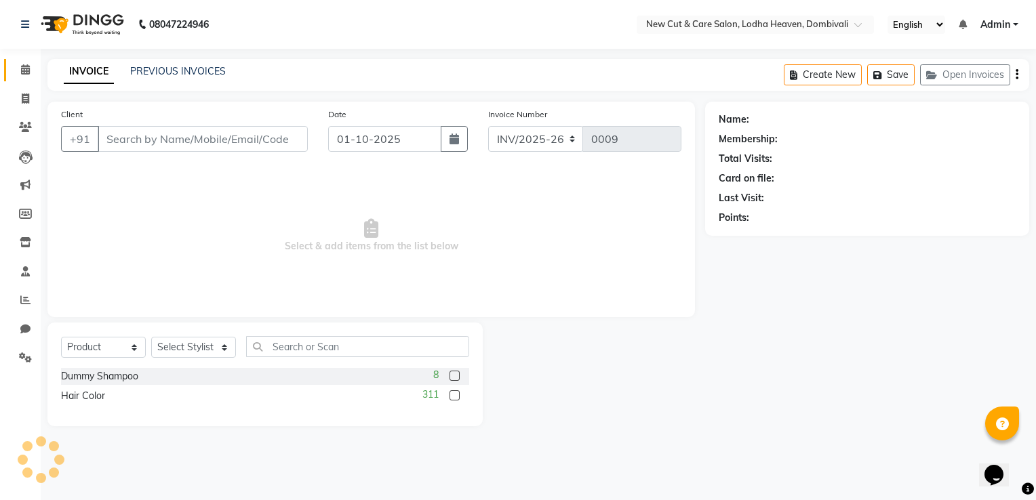
type input "7356566730"
select select "15015"
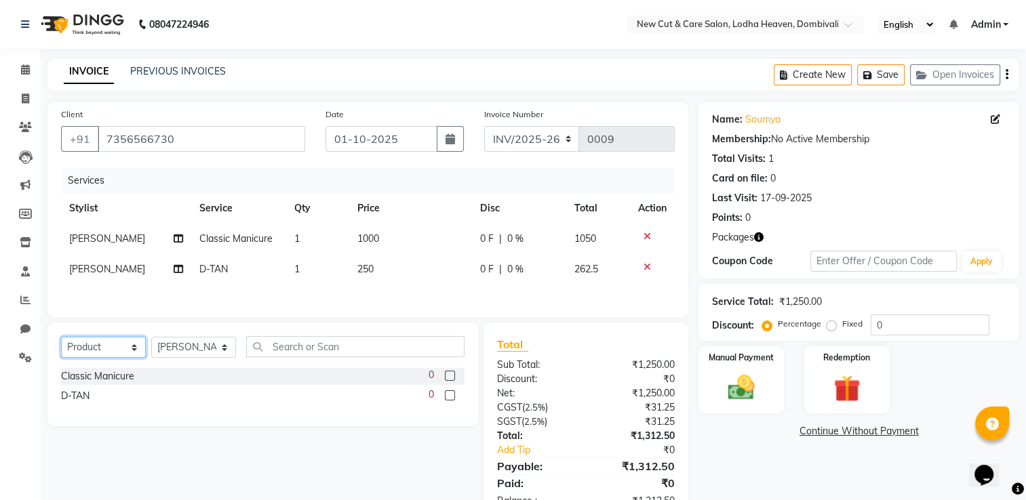
click at [92, 354] on select "Select Service Product Membership Package Voucher Prepaid Gift Card" at bounding box center [103, 347] width 85 height 21
select select "service"
click at [61, 340] on select "Select Service Product Membership Package Voucher Prepaid Gift Card" at bounding box center [103, 347] width 85 height 21
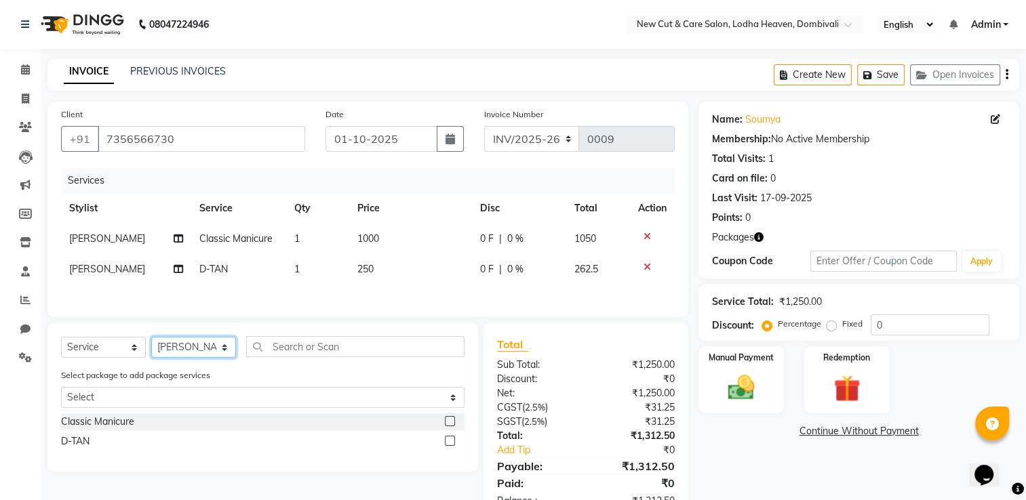
click at [181, 348] on select "Select Stylist Gauri Har Hitesh Nancy Gill Sachi Soumyadipta majumder Vinay" at bounding box center [193, 347] width 85 height 21
select select "15014"
click at [151, 340] on select "Select Stylist Gauri Har Hitesh Nancy Gill Sachi Soumyadipta majumder Vinay" at bounding box center [193, 347] width 85 height 21
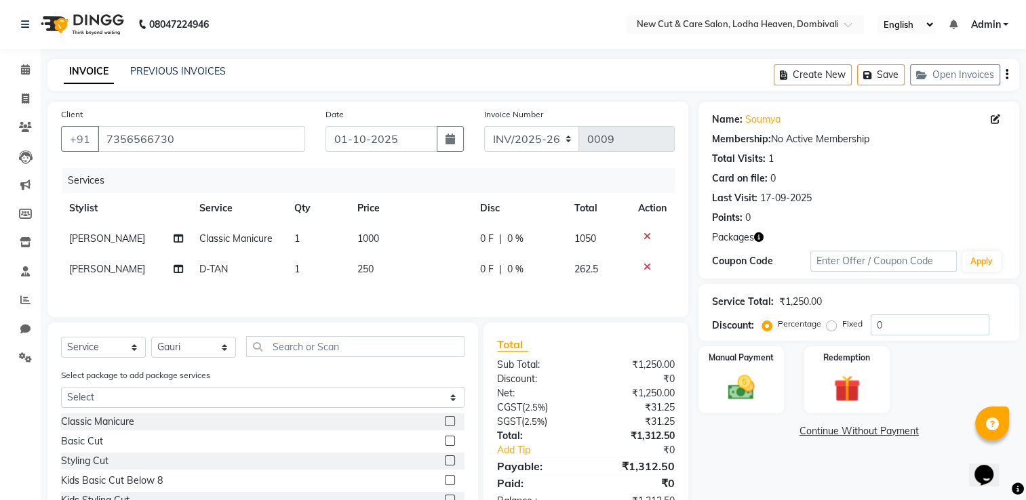
click at [445, 425] on label at bounding box center [450, 421] width 10 height 10
click at [445, 425] on input "checkbox" at bounding box center [449, 422] width 9 height 9
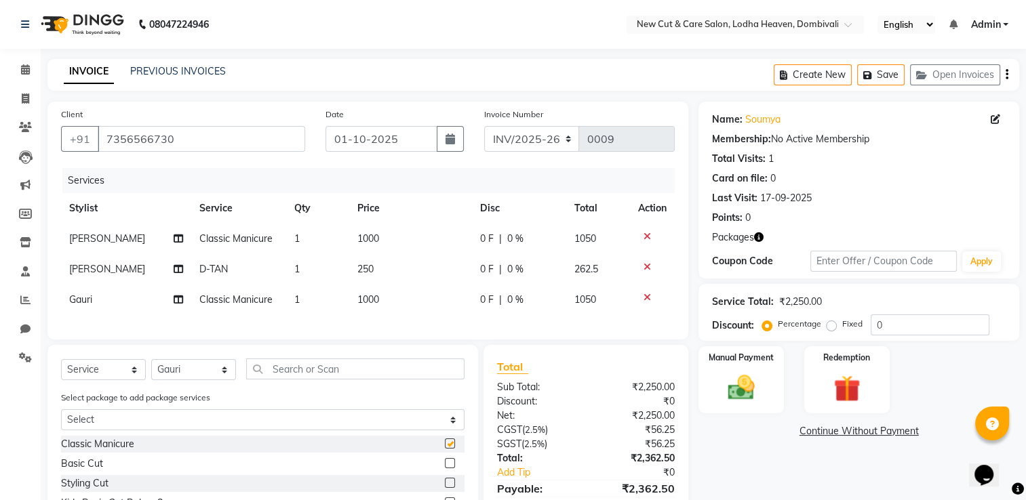
checkbox input "false"
click at [645, 267] on icon at bounding box center [646, 266] width 7 height 9
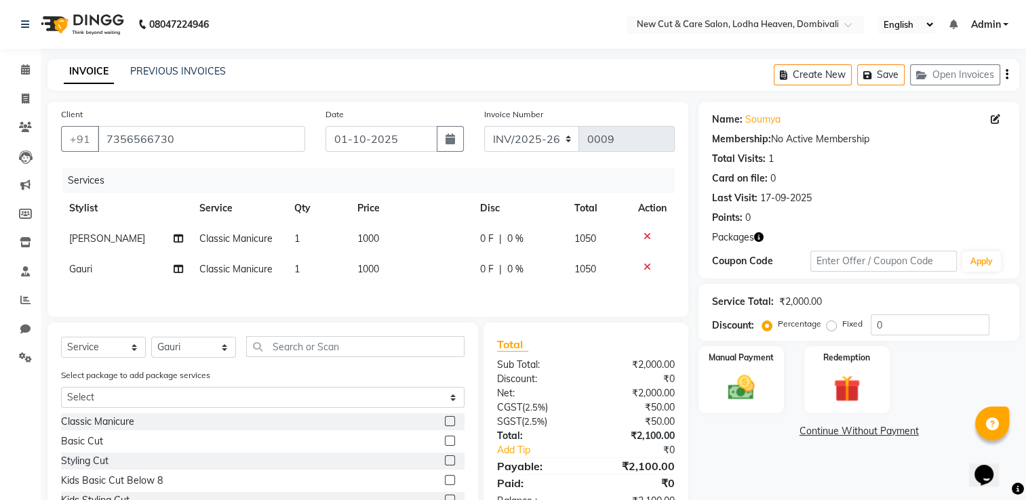
click at [647, 241] on icon at bounding box center [646, 236] width 7 height 9
click at [647, 240] on icon at bounding box center [646, 236] width 7 height 9
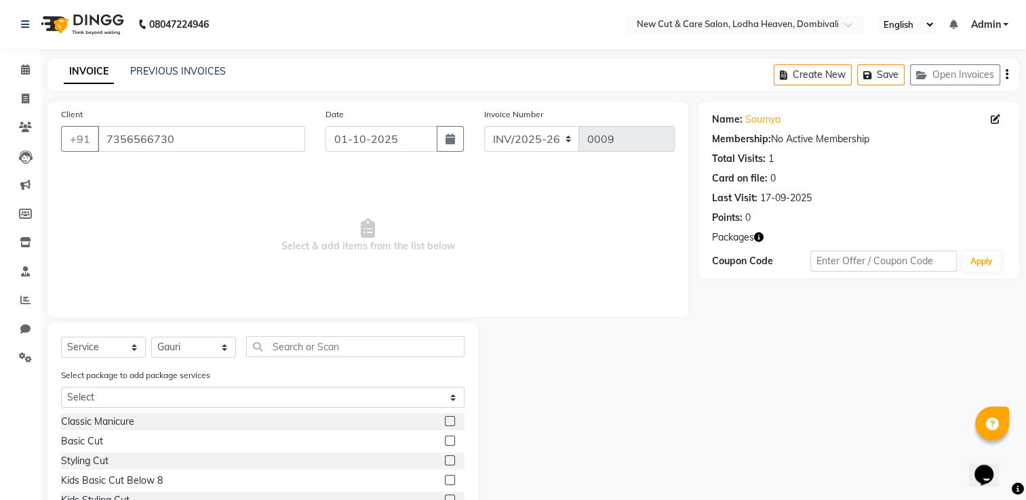
click at [445, 445] on label at bounding box center [450, 441] width 10 height 10
click at [445, 445] on input "checkbox" at bounding box center [449, 441] width 9 height 9
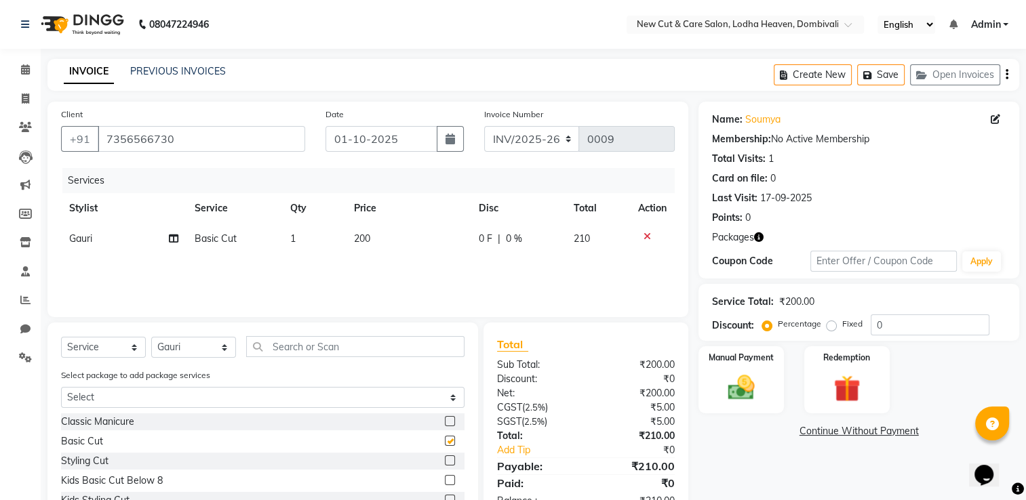
checkbox input "false"
click at [445, 457] on label at bounding box center [450, 461] width 10 height 10
click at [445, 457] on input "checkbox" at bounding box center [449, 461] width 9 height 9
checkbox input "false"
click at [870, 77] on icon "button" at bounding box center [870, 75] width 14 height 9
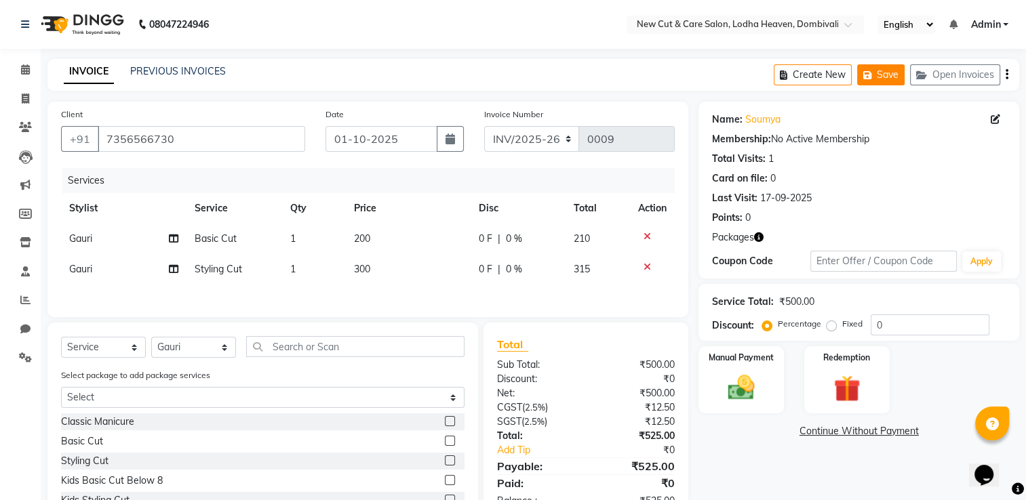
click at [862, 78] on button "Save" at bounding box center [880, 74] width 47 height 21
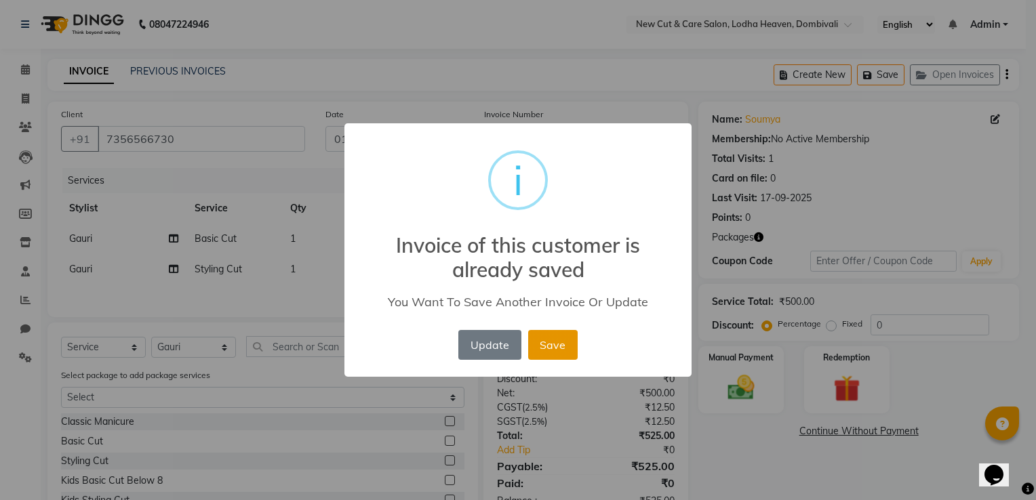
click at [538, 344] on button "Save" at bounding box center [552, 345] width 49 height 30
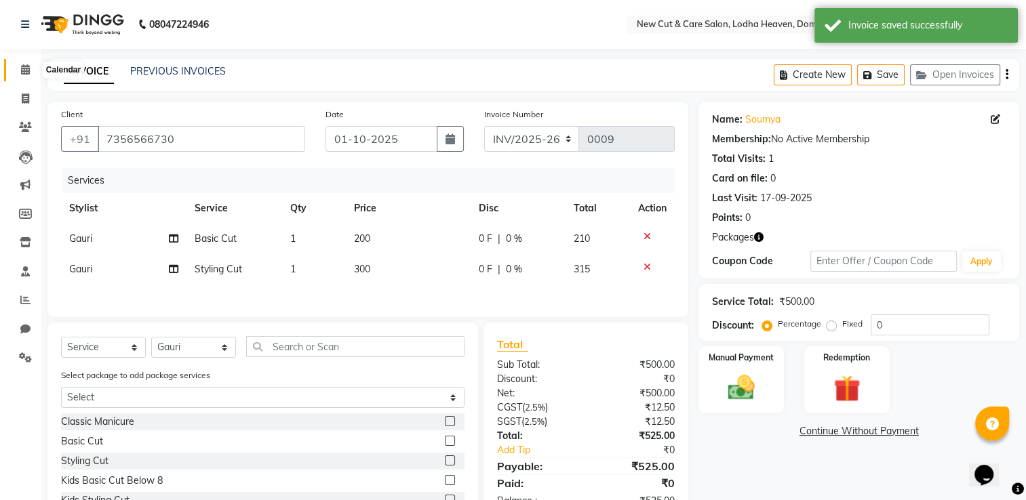
click at [28, 76] on span at bounding box center [26, 70] width 24 height 16
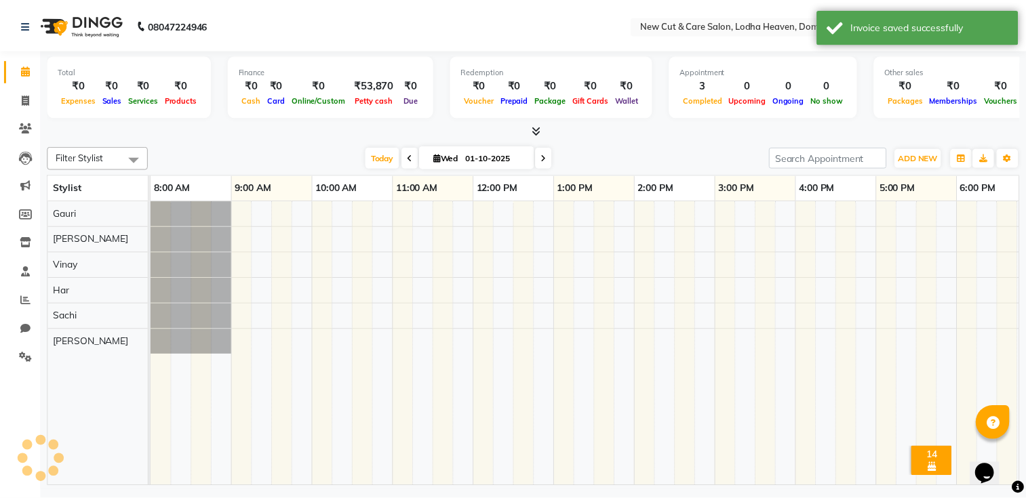
scroll to position [0, 180]
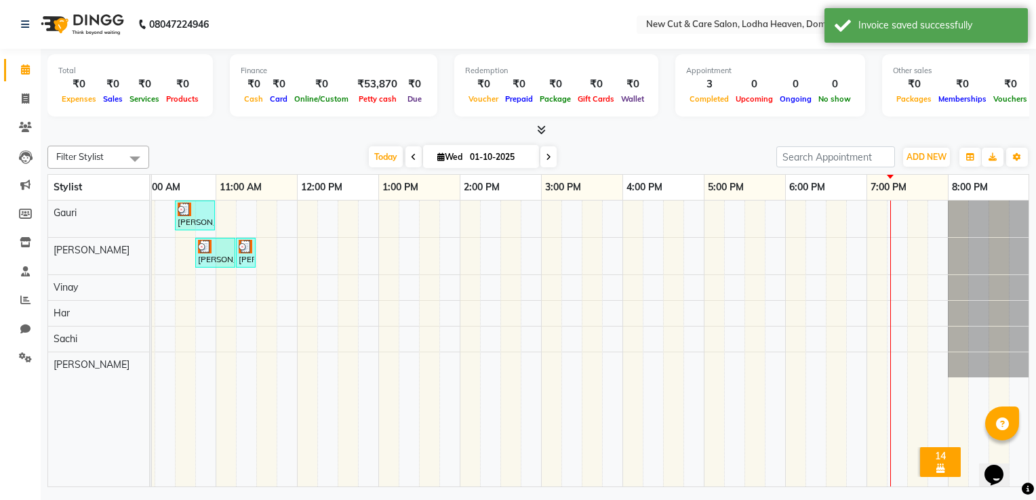
click at [212, 251] on div at bounding box center [215, 247] width 35 height 14
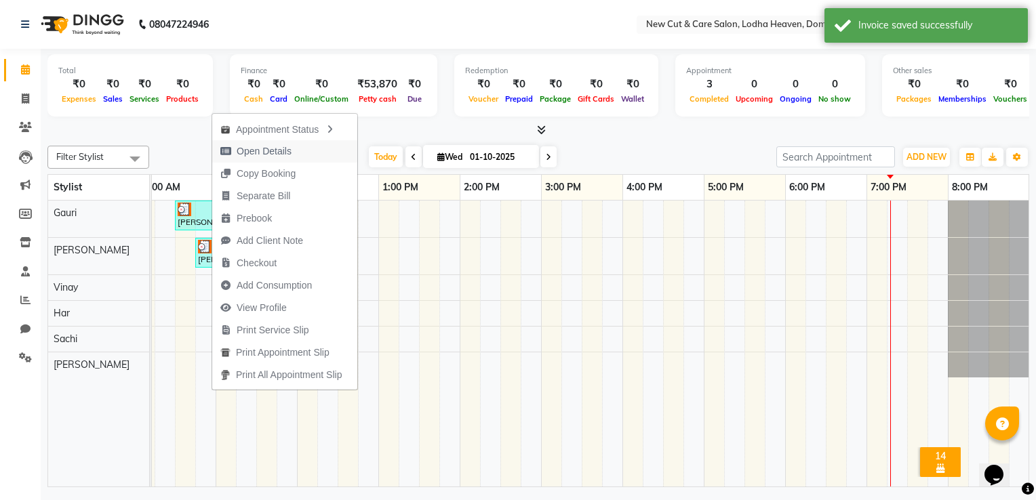
click at [254, 146] on span "Open Details" at bounding box center [264, 151] width 55 height 14
select select "3"
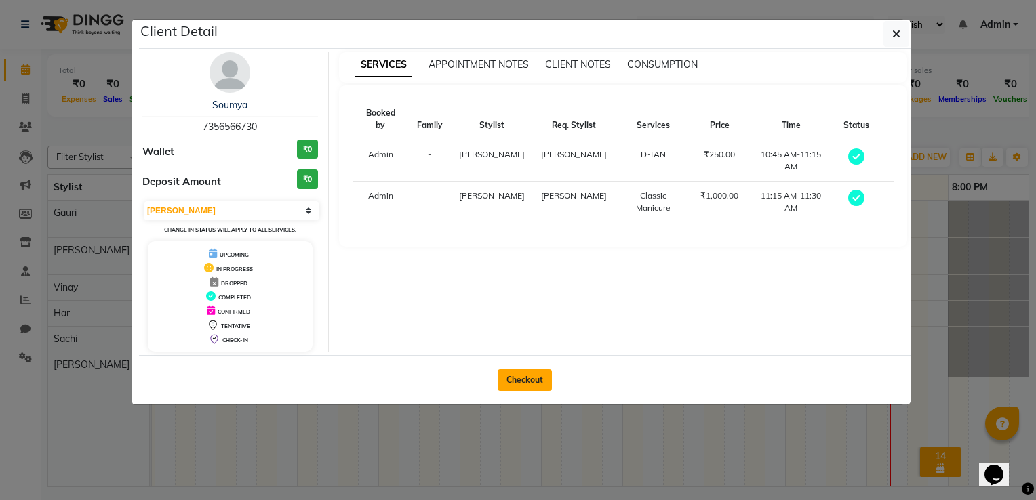
click at [541, 386] on button "Checkout" at bounding box center [525, 380] width 54 height 22
select select "service"
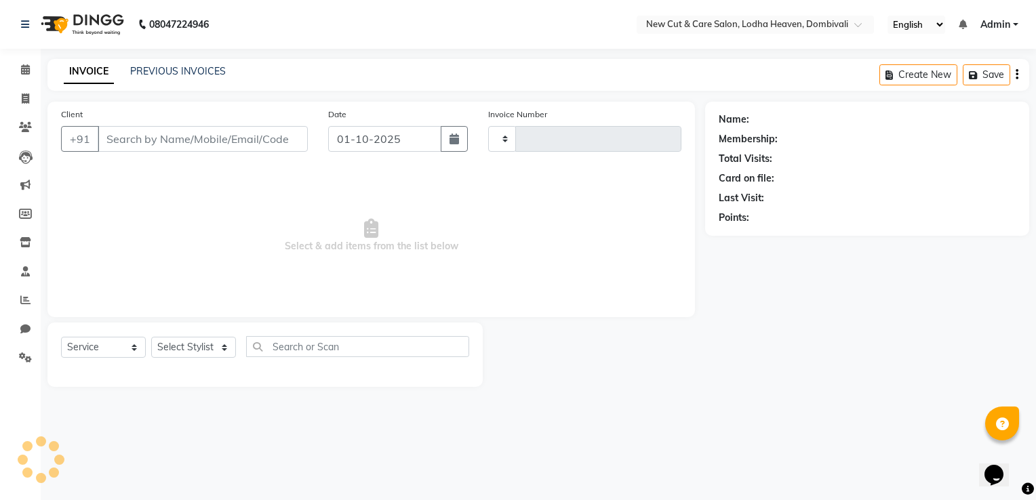
type input "0009"
select select "8932"
select select "product"
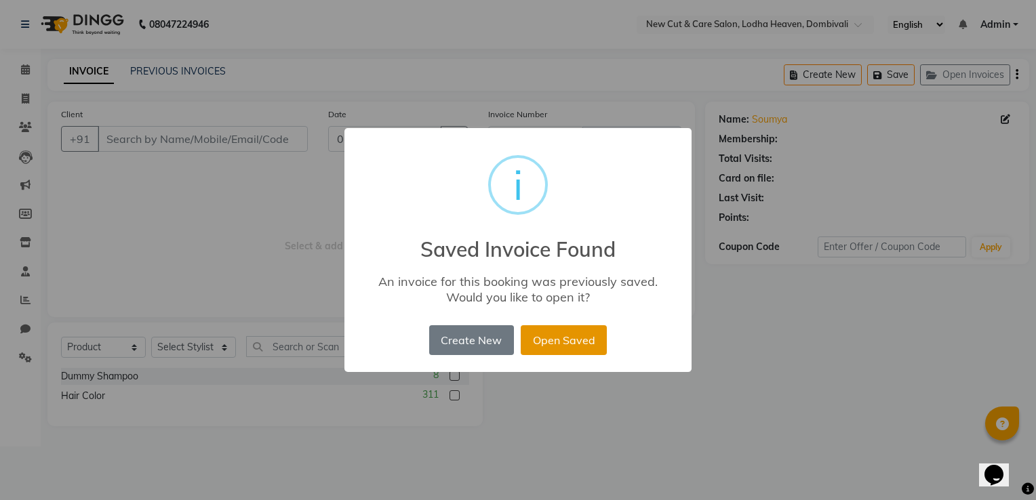
click at [544, 342] on button "Open Saved" at bounding box center [564, 340] width 86 height 30
type input "7356566730"
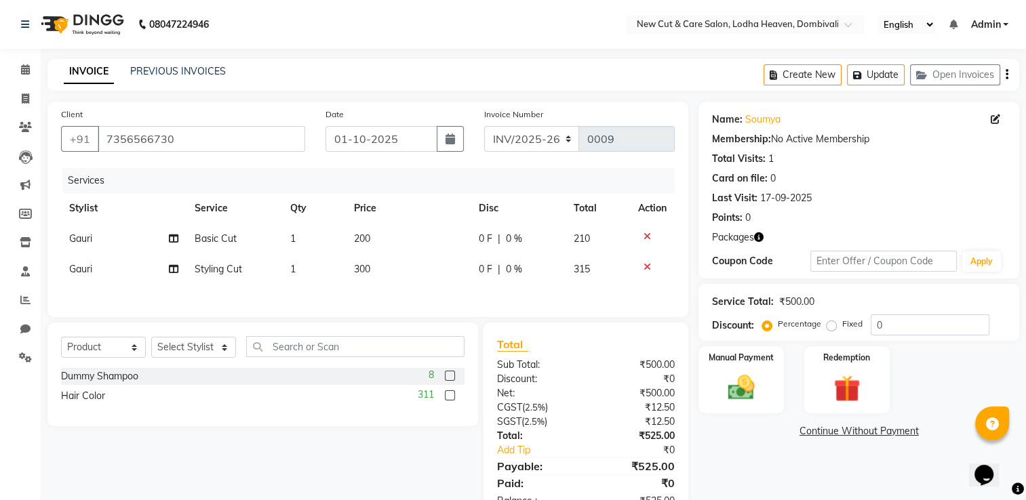
click at [842, 325] on label "Fixed" at bounding box center [852, 324] width 20 height 12
click at [831, 325] on input "Fixed" at bounding box center [833, 323] width 9 height 9
radio input "true"
click at [896, 325] on input "0" at bounding box center [929, 325] width 119 height 21
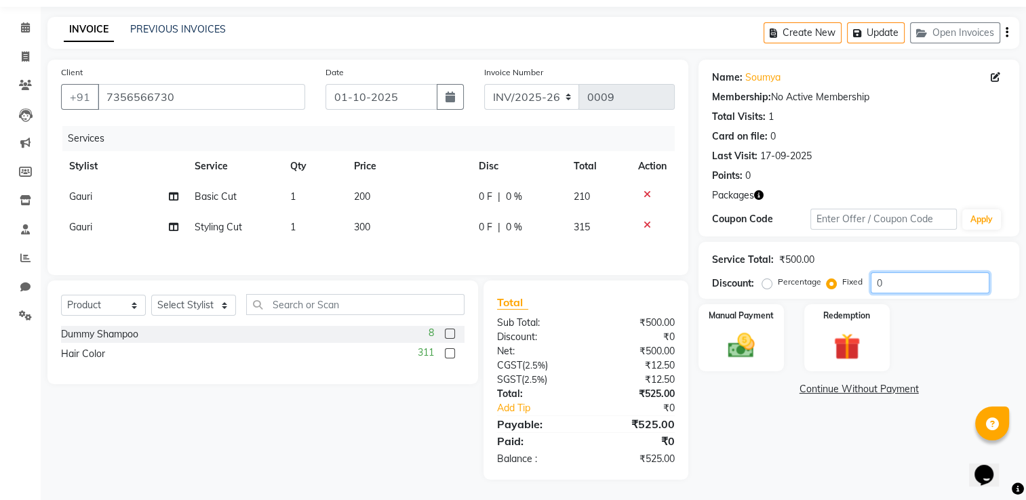
scroll to position [44, 0]
click at [887, 386] on link "Continue Without Payment" at bounding box center [858, 389] width 315 height 14
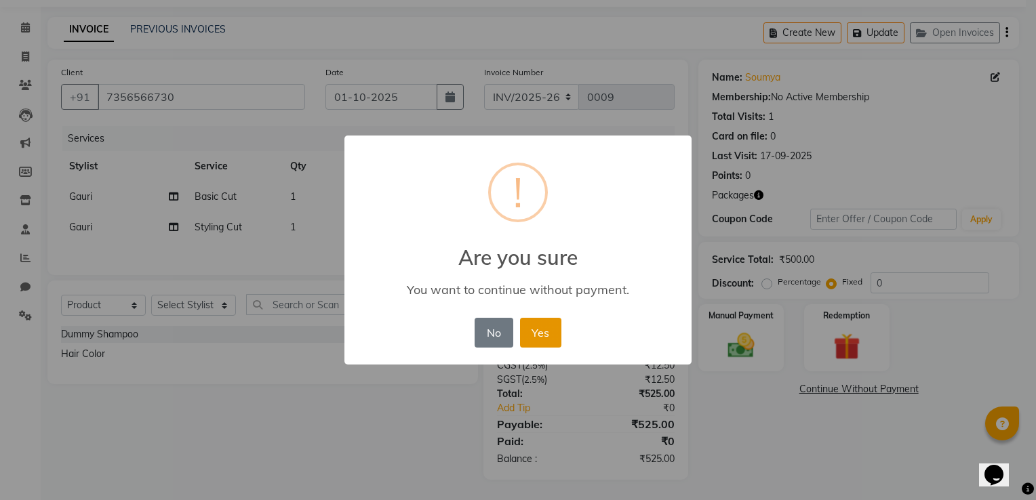
click at [534, 335] on button "Yes" at bounding box center [540, 333] width 41 height 30
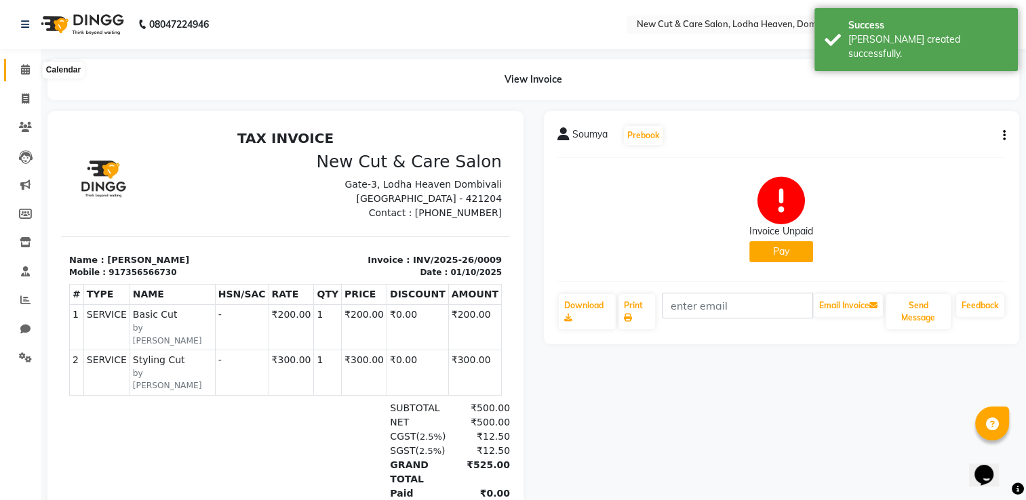
click at [16, 69] on span at bounding box center [26, 70] width 24 height 16
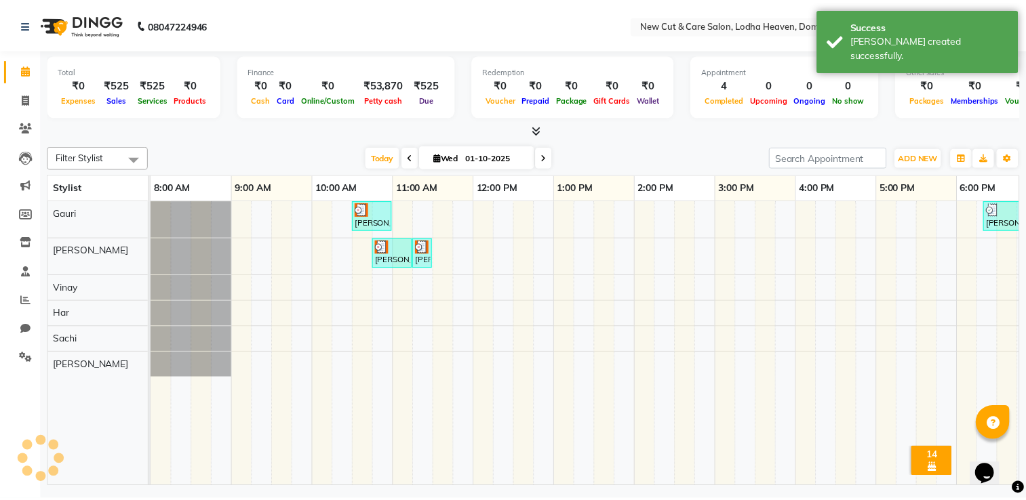
scroll to position [0, 180]
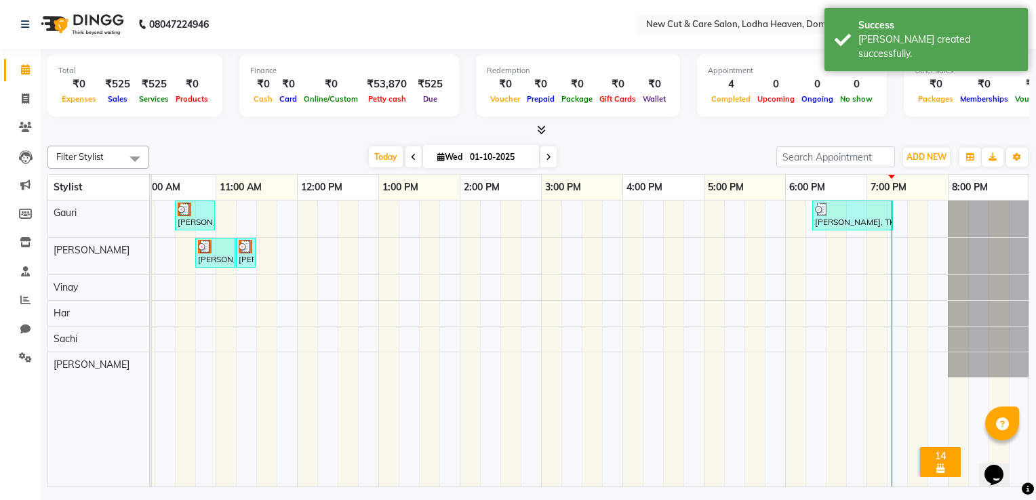
click at [212, 255] on div "[PERSON_NAME], TK02, 10:45 AM-11:15 AM, D-TAN" at bounding box center [215, 253] width 37 height 26
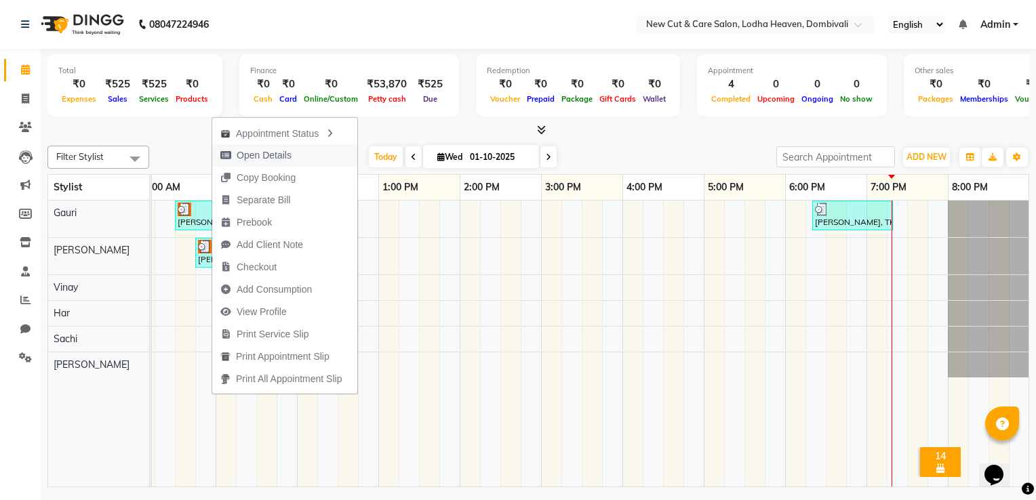
click at [249, 148] on span "Open Details" at bounding box center [264, 155] width 55 height 14
select select "3"
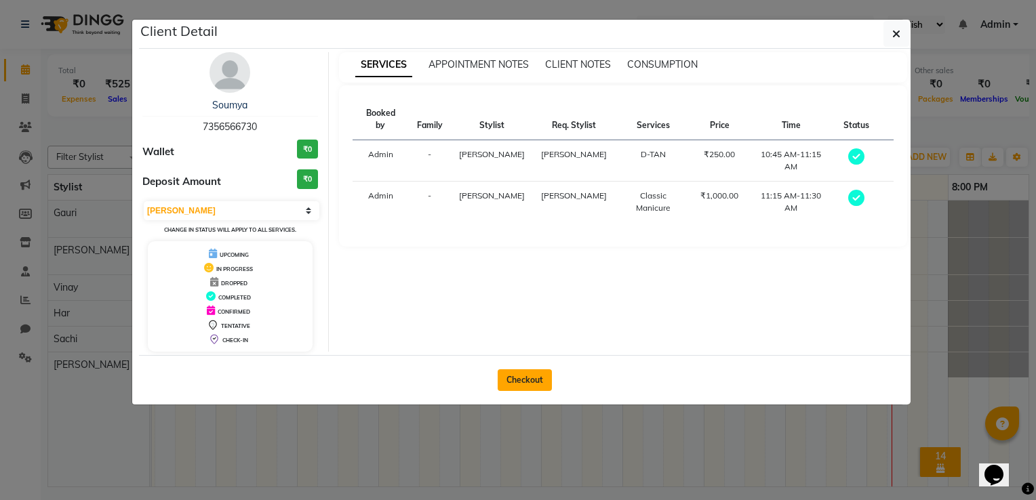
click at [527, 380] on button "Checkout" at bounding box center [525, 380] width 54 height 22
select select "service"
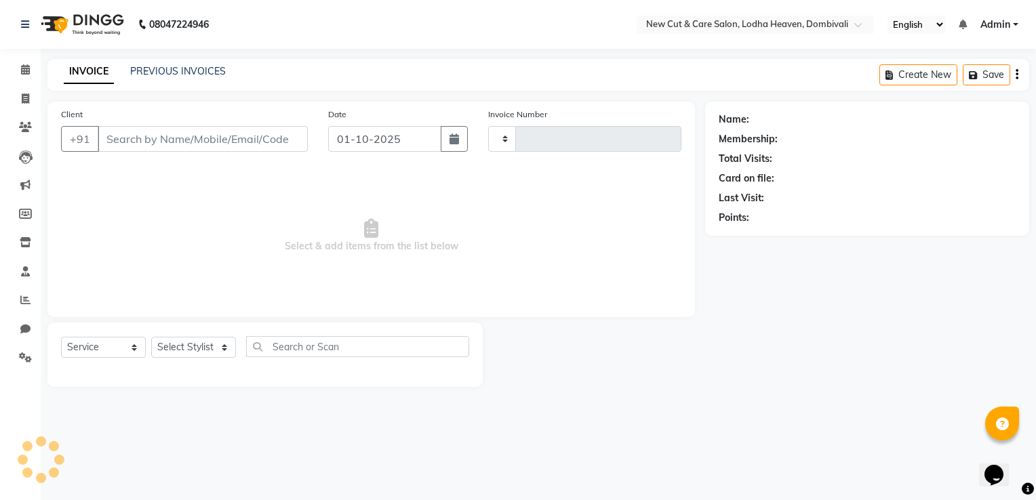
type input "0010"
select select "8932"
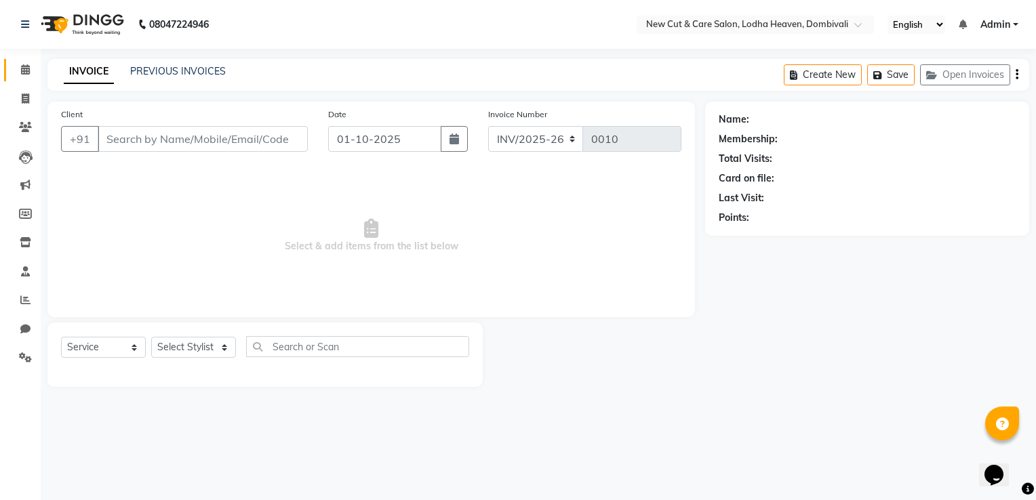
select select "product"
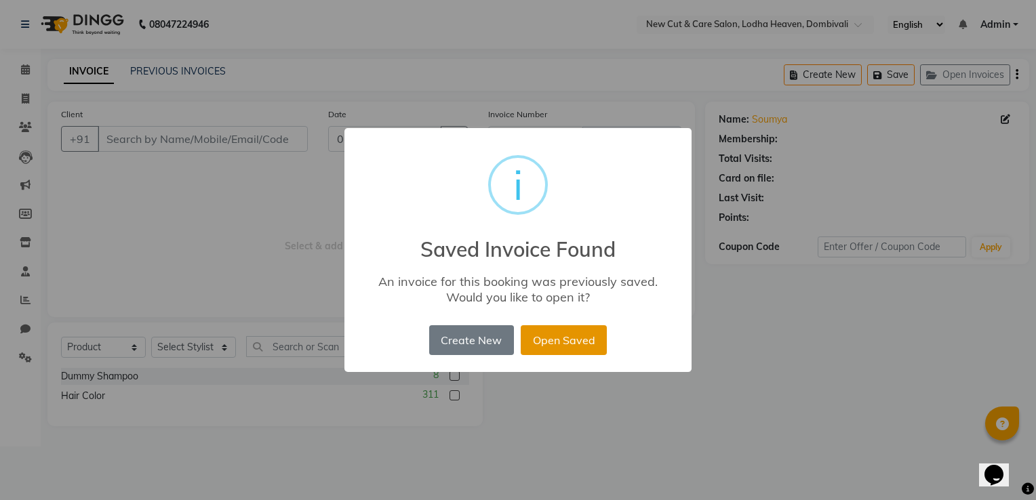
click at [549, 350] on button "Open Saved" at bounding box center [564, 340] width 86 height 30
type input "7356566730"
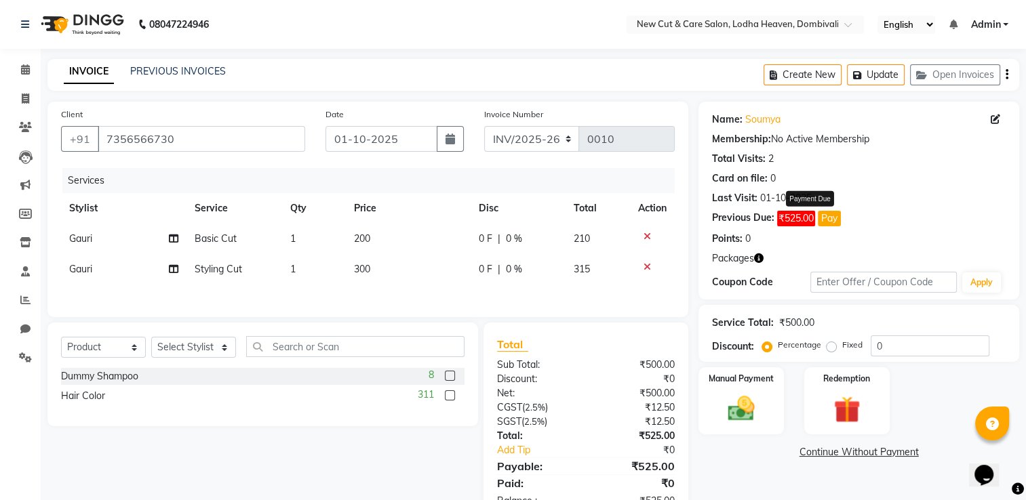
click at [824, 218] on button "Pay" at bounding box center [829, 219] width 23 height 16
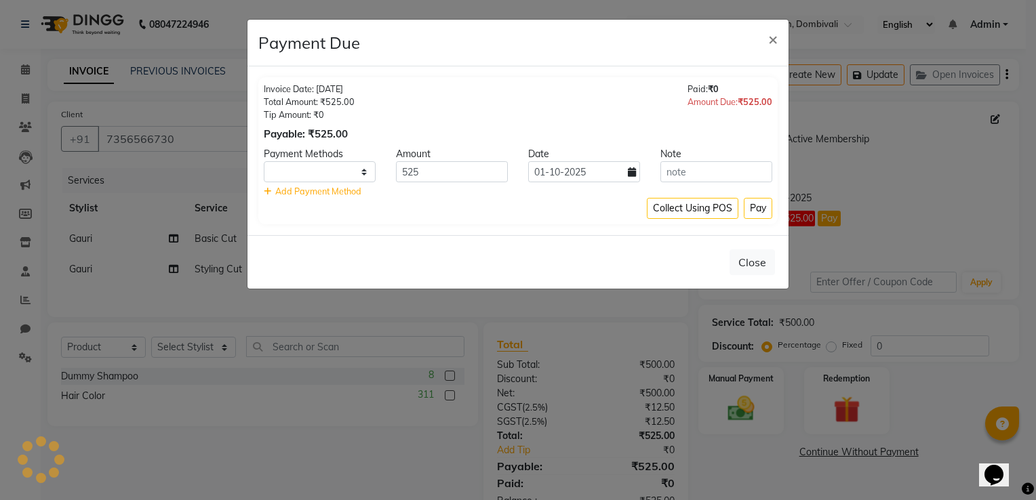
select select "1"
click at [750, 209] on button "Pay" at bounding box center [758, 208] width 28 height 21
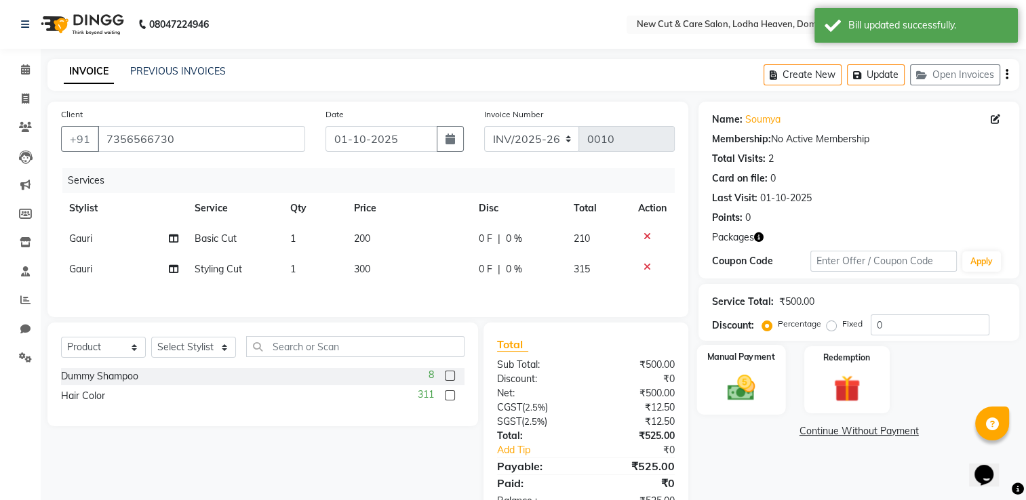
click at [767, 402] on div "Manual Payment" at bounding box center [741, 380] width 89 height 70
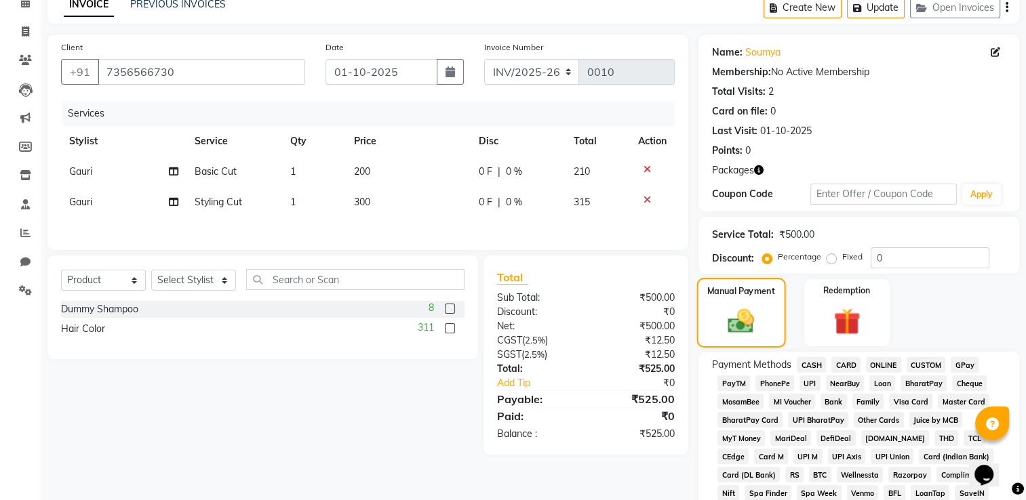
scroll to position [68, 0]
click at [807, 366] on span "CASH" at bounding box center [811, 365] width 29 height 16
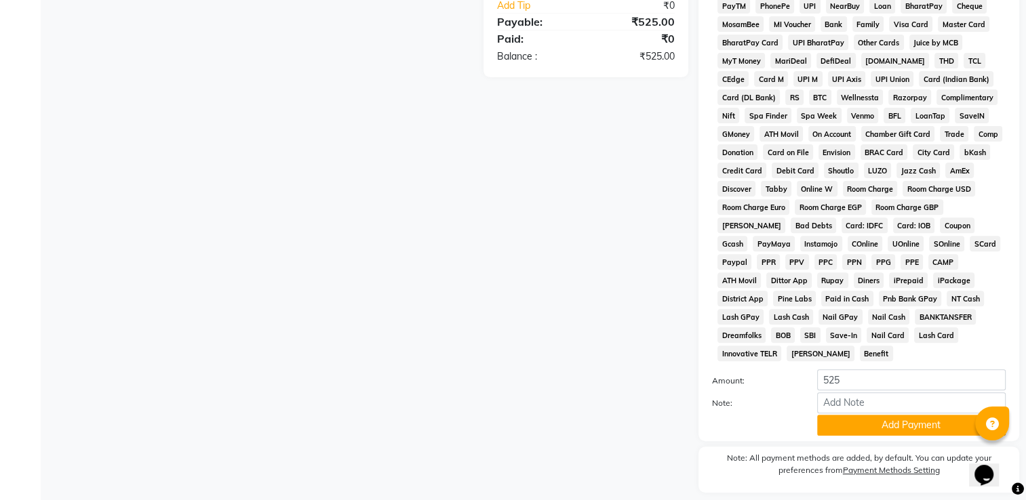
scroll to position [478, 0]
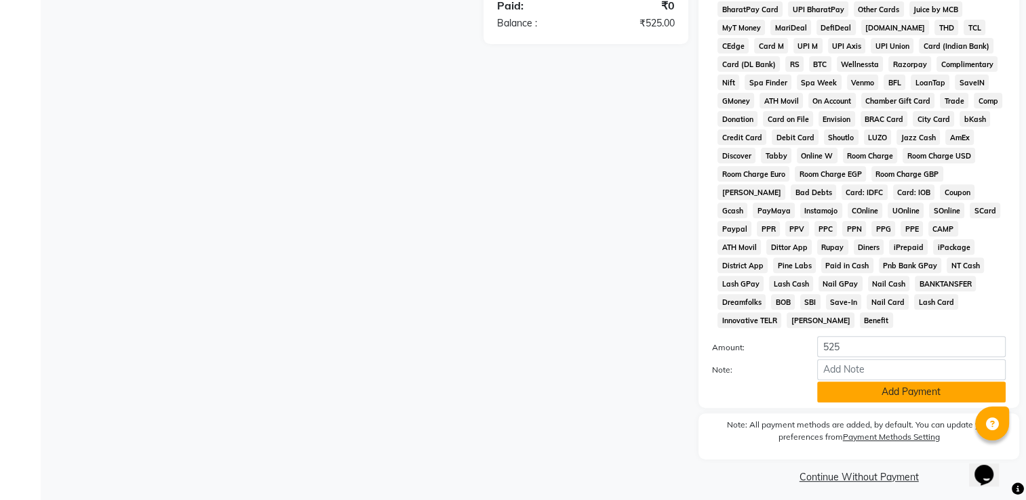
click at [856, 388] on button "Add Payment" at bounding box center [911, 392] width 188 height 21
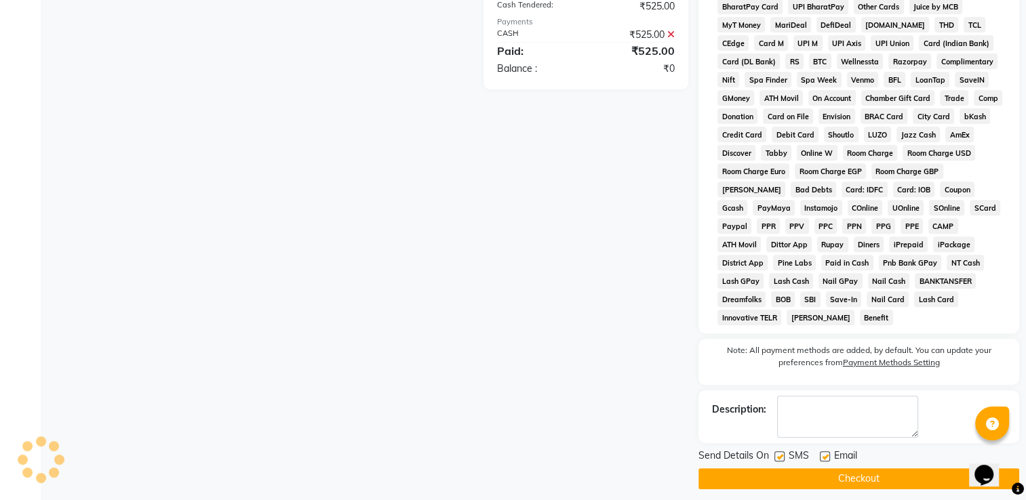
scroll to position [482, 0]
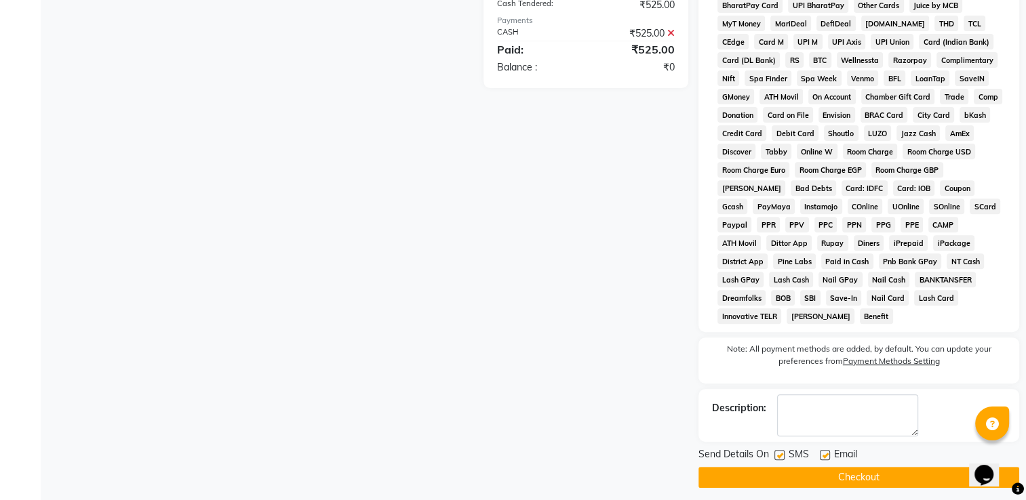
click at [781, 450] on label at bounding box center [779, 455] width 10 height 10
click at [781, 452] on input "checkbox" at bounding box center [778, 456] width 9 height 9
checkbox input "false"
click at [821, 450] on label at bounding box center [825, 455] width 10 height 10
click at [821, 452] on input "checkbox" at bounding box center [824, 456] width 9 height 9
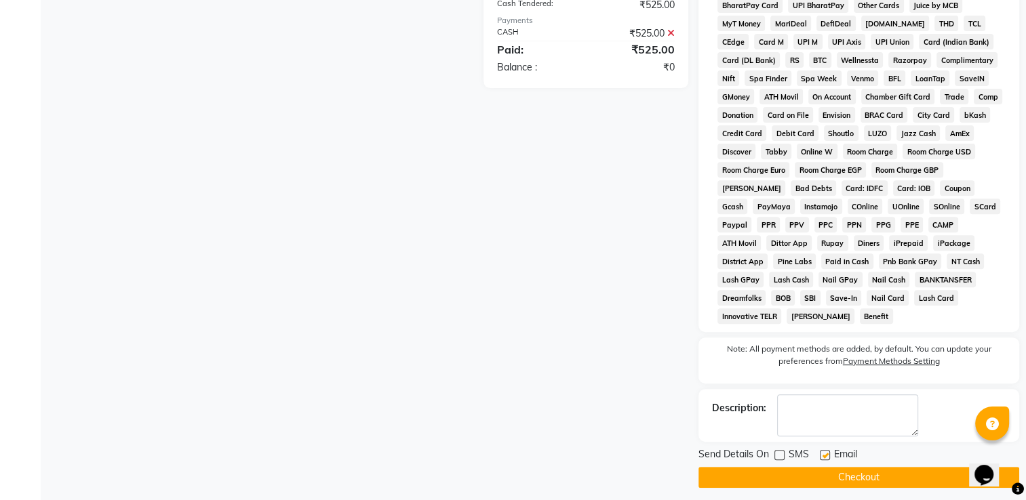
checkbox input "false"
click at [829, 475] on button "Checkout" at bounding box center [858, 477] width 321 height 21
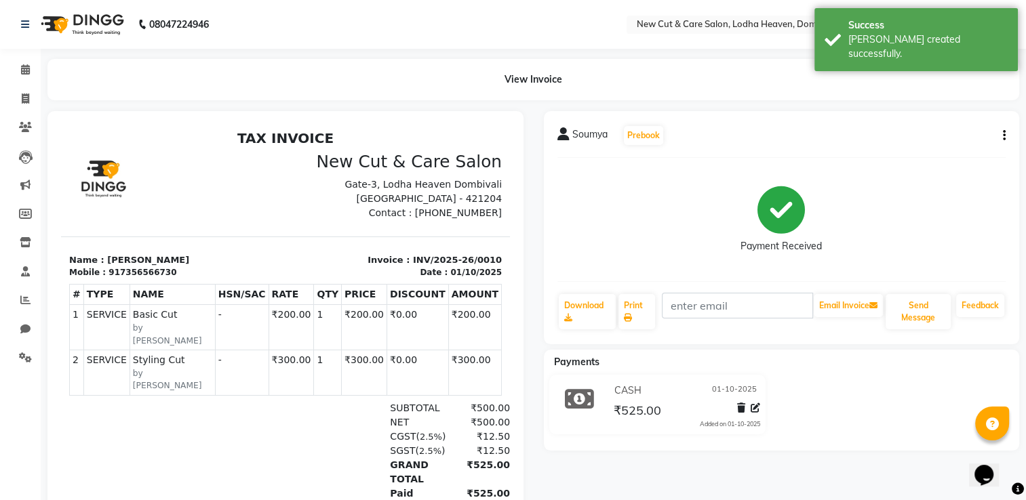
click at [523, 77] on div "View Invoice" at bounding box center [533, 79] width 972 height 41
click at [22, 72] on icon at bounding box center [25, 69] width 9 height 10
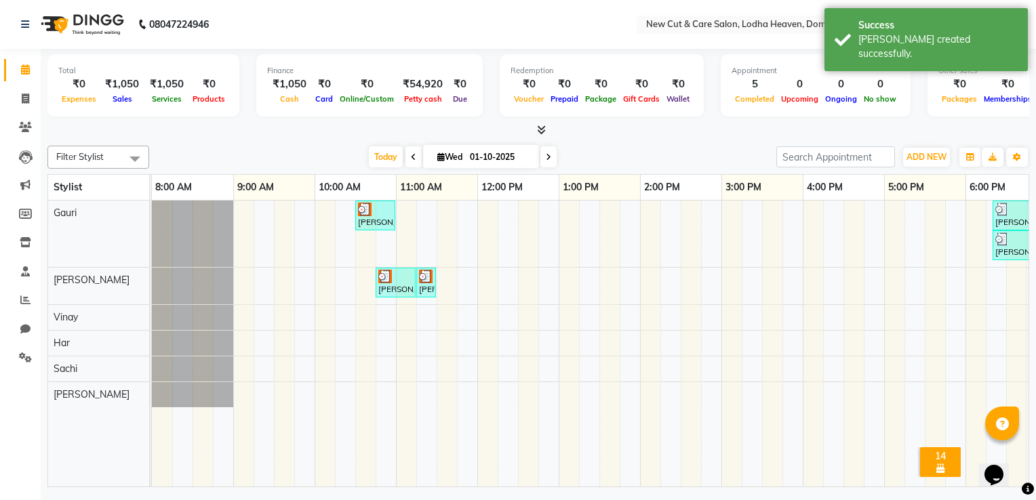
click at [390, 286] on div "[PERSON_NAME], TK02, 10:45 AM-11:15 AM, D-TAN" at bounding box center [395, 283] width 37 height 26
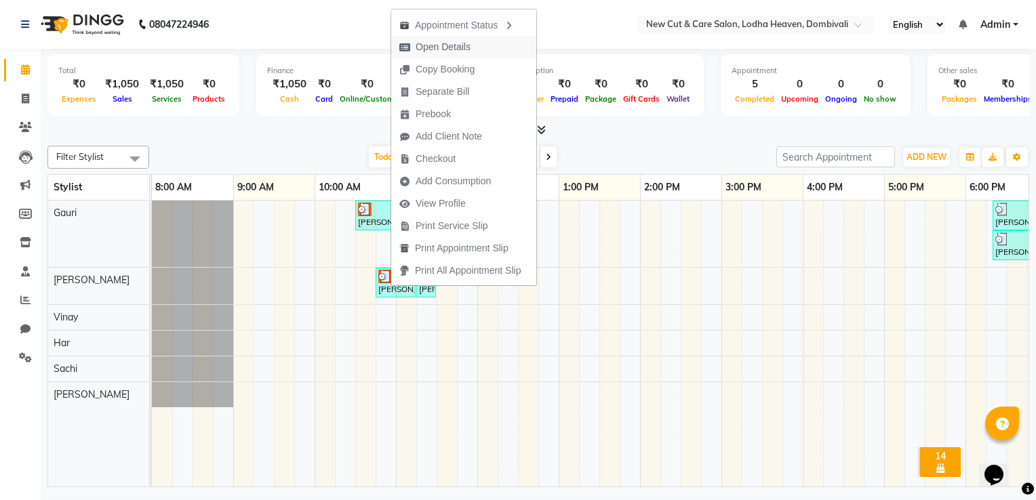
click at [456, 39] on span "Open Details" at bounding box center [434, 47] width 87 height 22
select select "3"
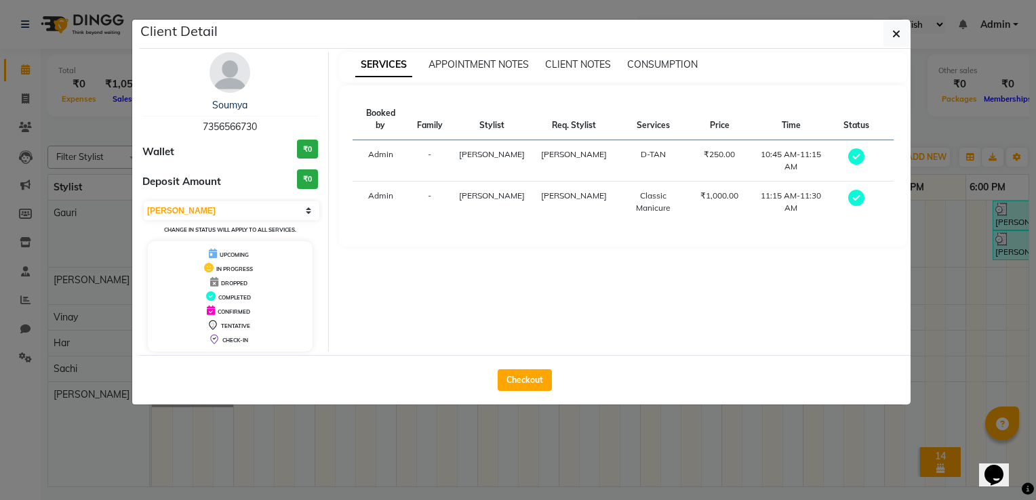
click at [453, 479] on ngb-modal-window "Client Detail Soumya 7356566730 Wallet ₹0 Deposit Amount ₹0 Select MARK DONE UP…" at bounding box center [518, 250] width 1036 height 500
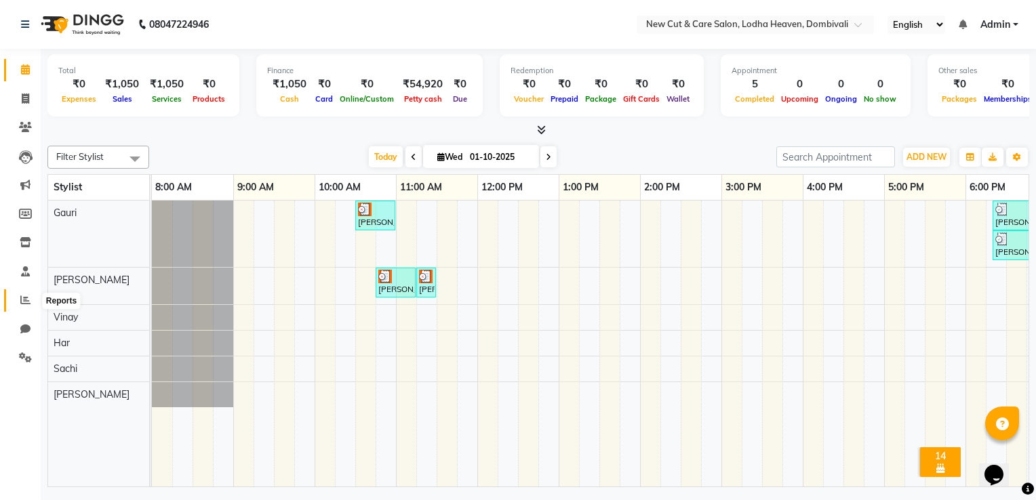
click at [27, 298] on icon at bounding box center [25, 300] width 10 height 10
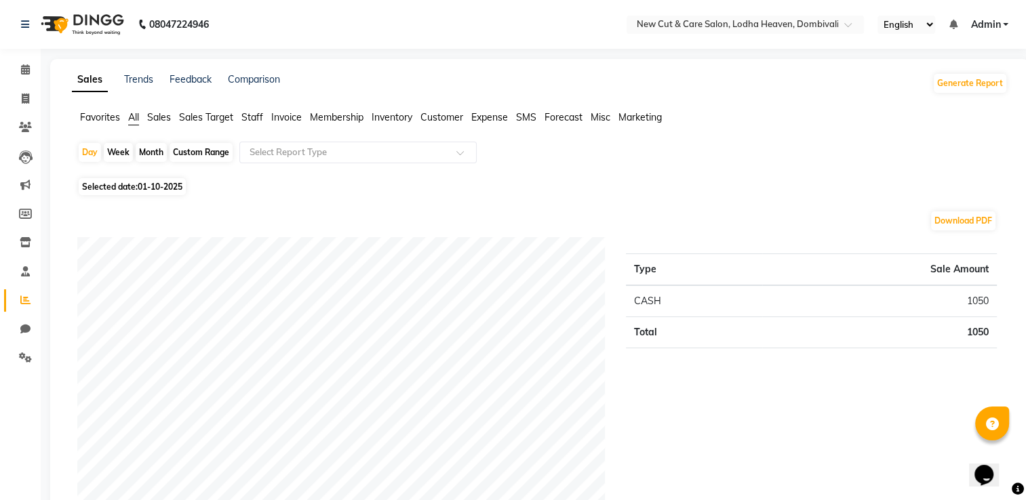
click at [159, 123] on span "Sales" at bounding box center [159, 117] width 24 height 12
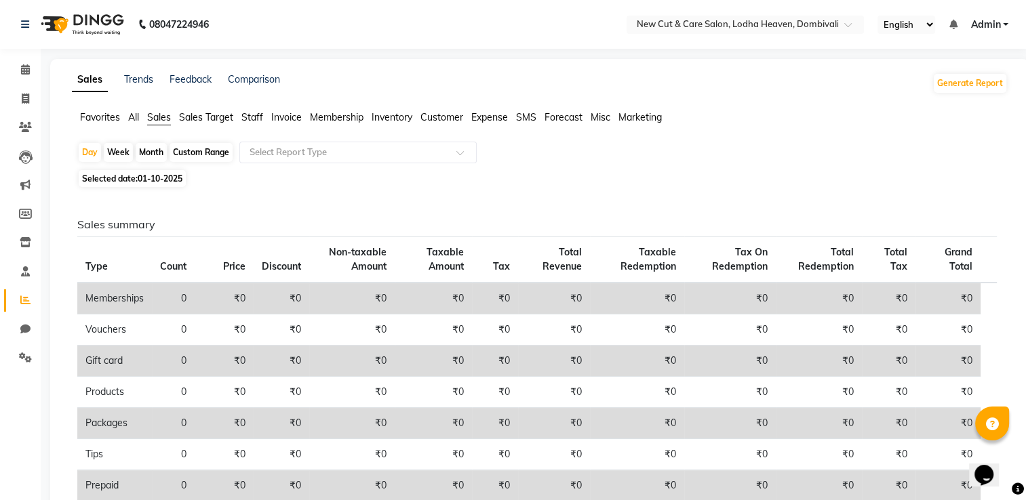
click at [113, 152] on div "Week" at bounding box center [118, 152] width 29 height 19
select select "10"
select select "2025"
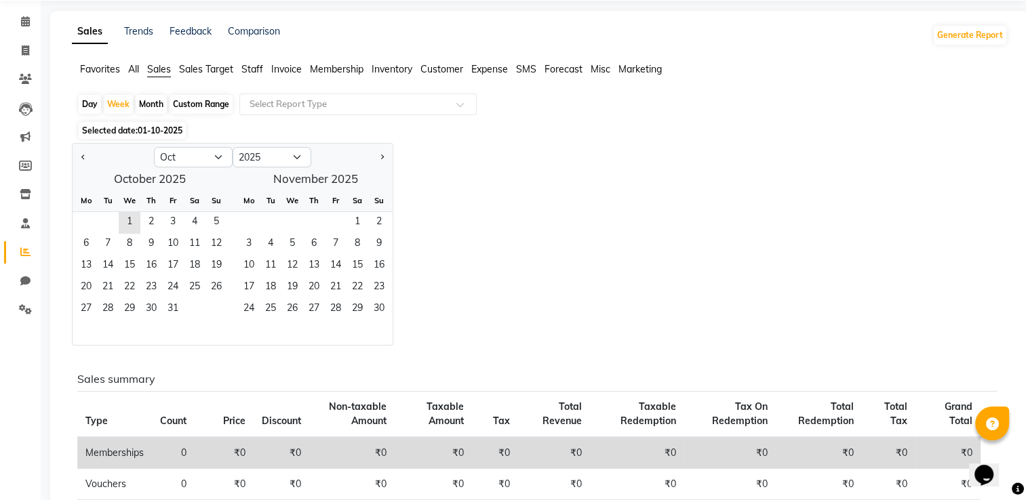
scroll to position [38, 0]
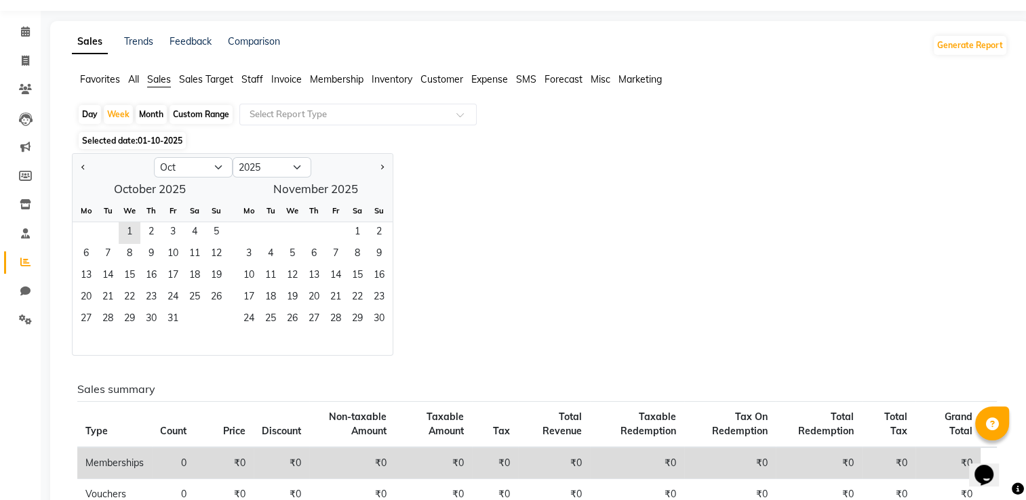
click at [287, 76] on span "Invoice" at bounding box center [286, 79] width 31 height 12
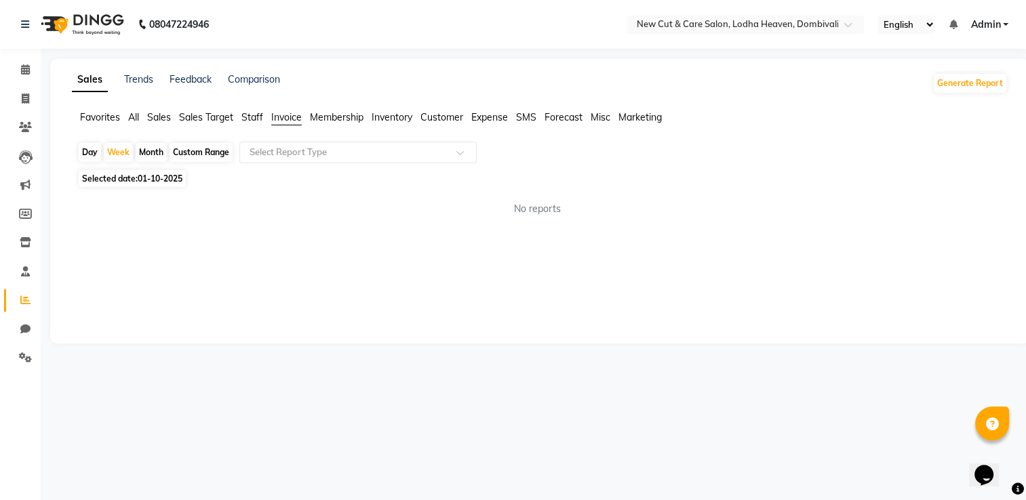
scroll to position [0, 0]
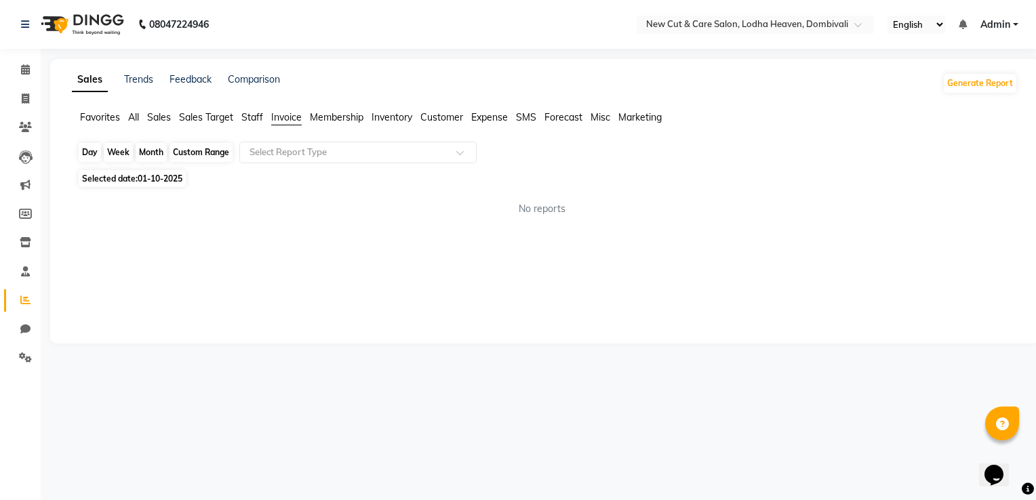
click at [128, 154] on div "Week" at bounding box center [118, 152] width 29 height 19
select select "10"
select select "2025"
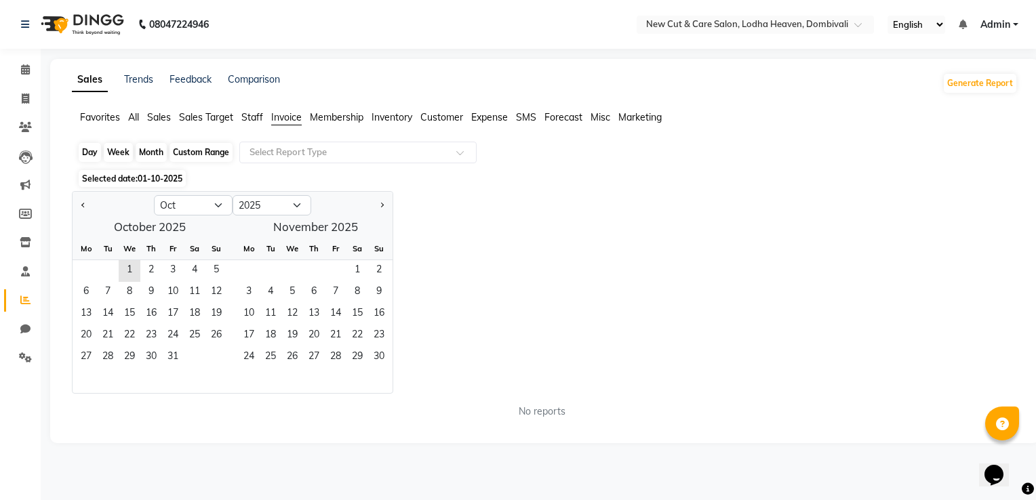
click at [125, 153] on div "Week" at bounding box center [118, 152] width 29 height 19
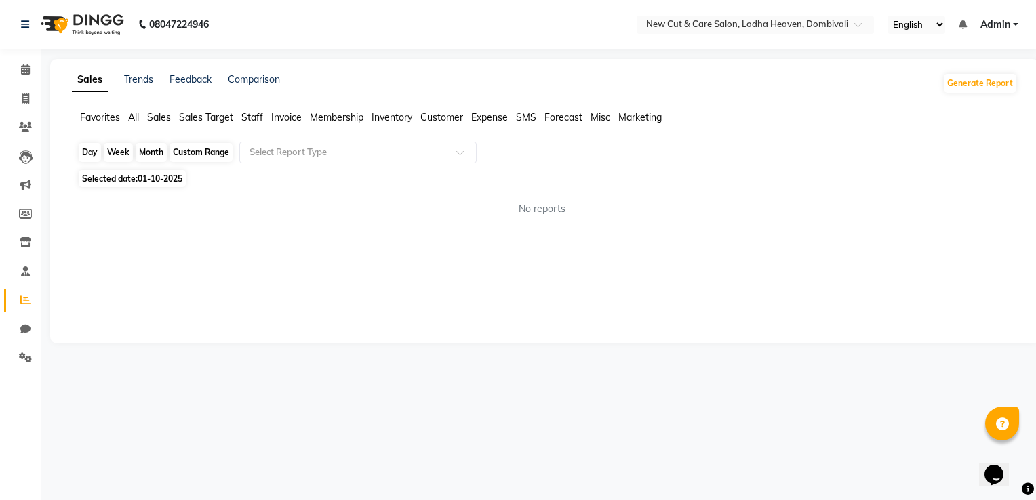
click at [112, 153] on div "Week" at bounding box center [118, 152] width 29 height 19
select select "10"
select select "2025"
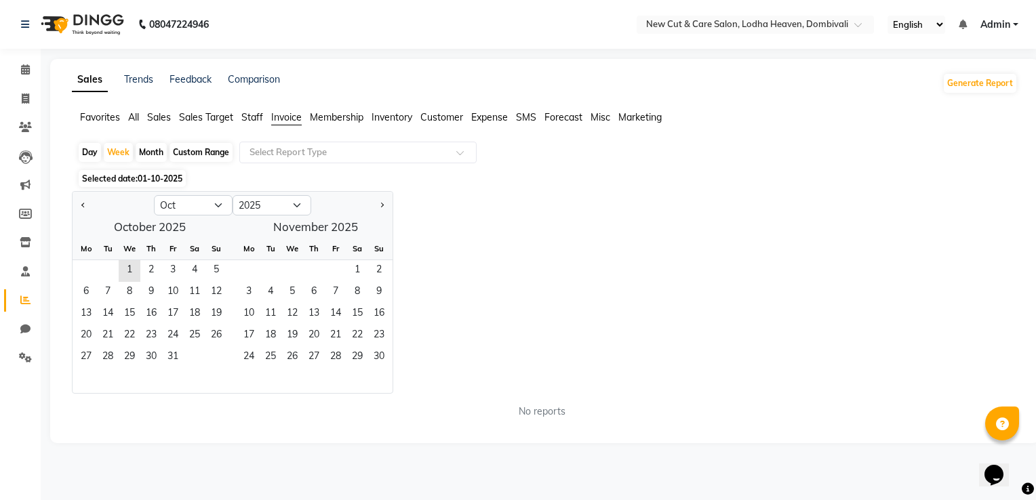
click at [95, 153] on div "Day" at bounding box center [90, 152] width 22 height 19
select select "10"
select select "2025"
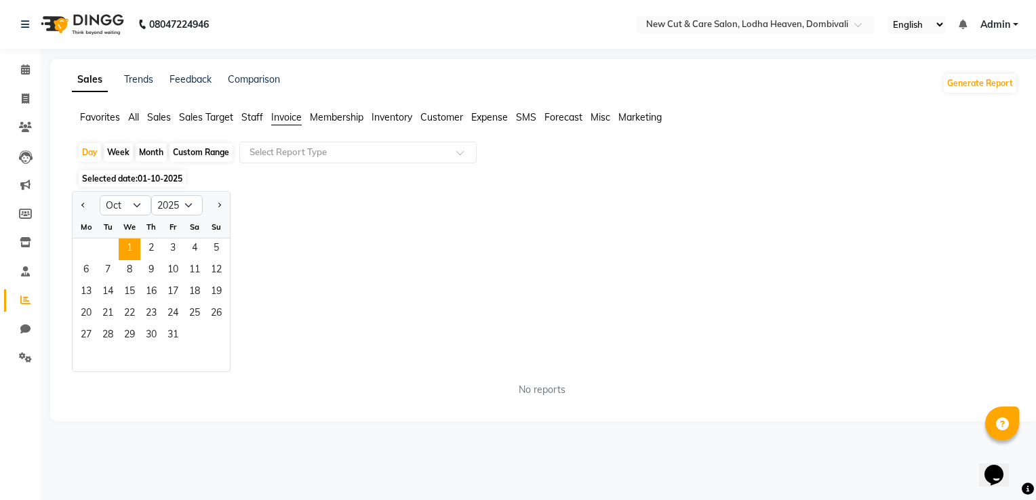
drag, startPoint x: 95, startPoint y: 153, endPoint x: 117, endPoint y: 153, distance: 21.7
click at [117, 153] on div "Week" at bounding box center [118, 152] width 29 height 19
select select "10"
select select "2025"
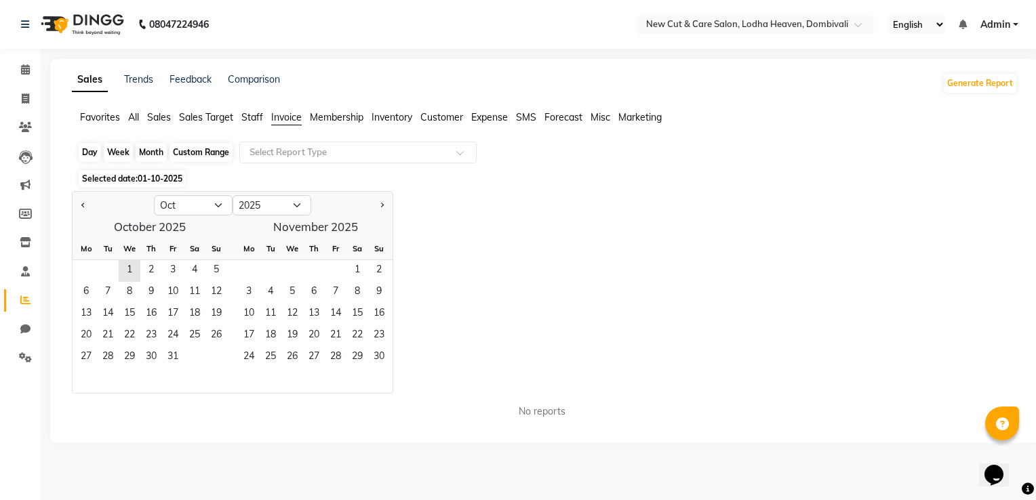
click at [117, 153] on div "Week" at bounding box center [118, 152] width 29 height 19
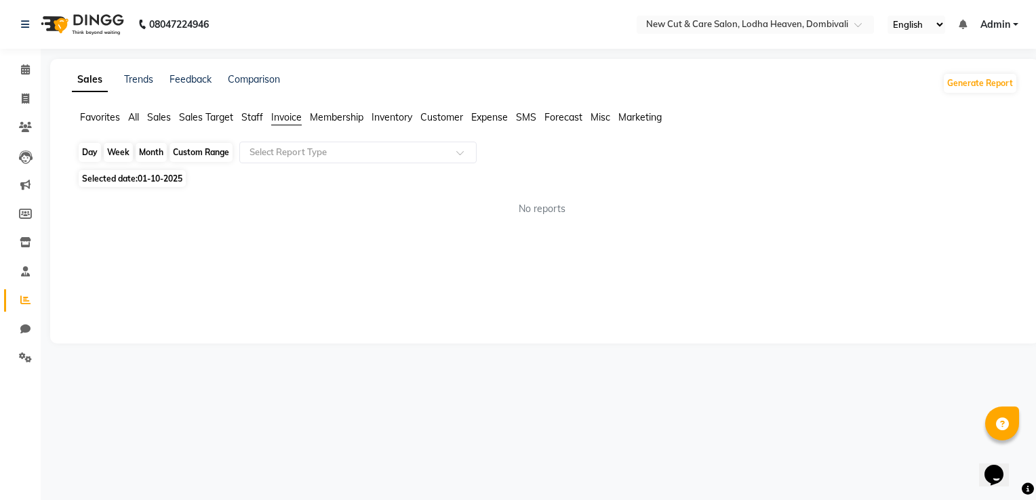
click at [117, 153] on div "Week" at bounding box center [118, 152] width 29 height 19
select select "10"
select select "2025"
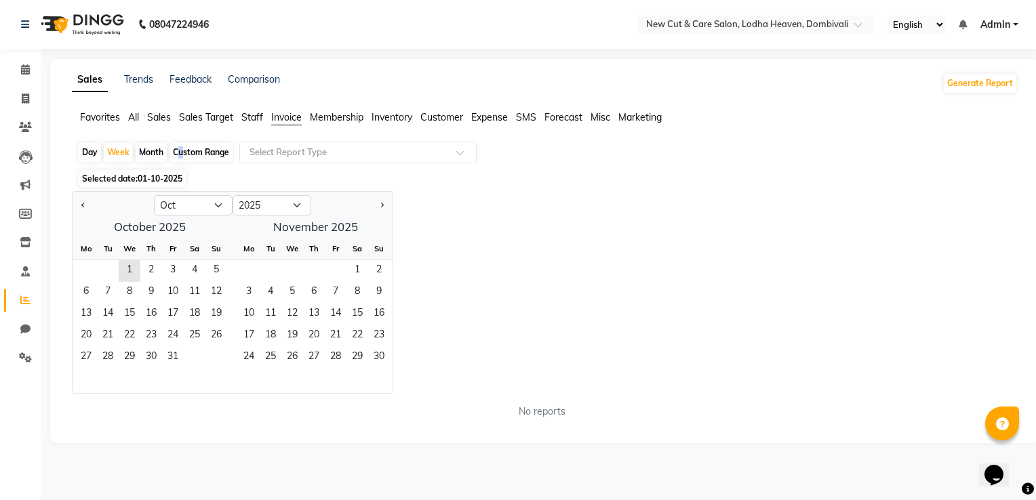
click at [176, 152] on div "Custom Range" at bounding box center [200, 152] width 63 height 19
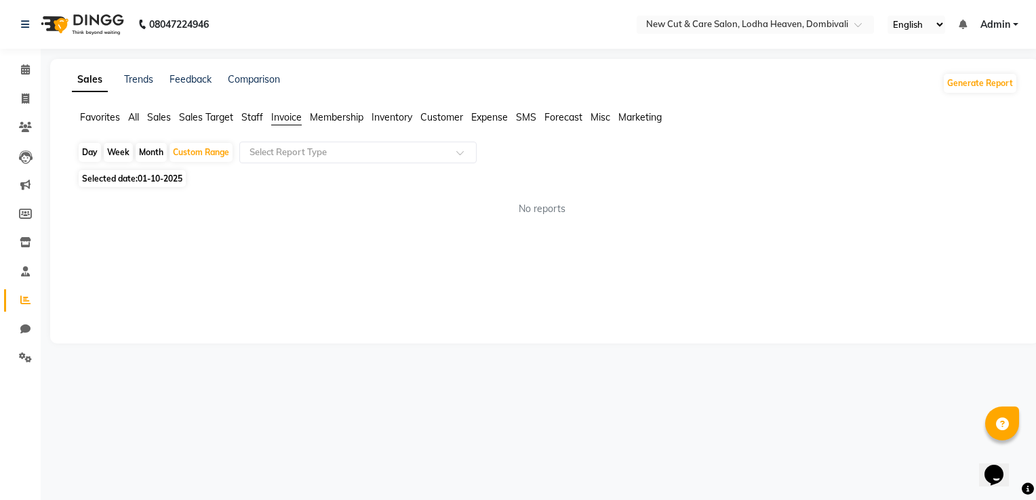
drag, startPoint x: 176, startPoint y: 152, endPoint x: 157, endPoint y: 153, distance: 18.3
click at [158, 153] on div "Month" at bounding box center [151, 152] width 31 height 19
select select "10"
select select "2025"
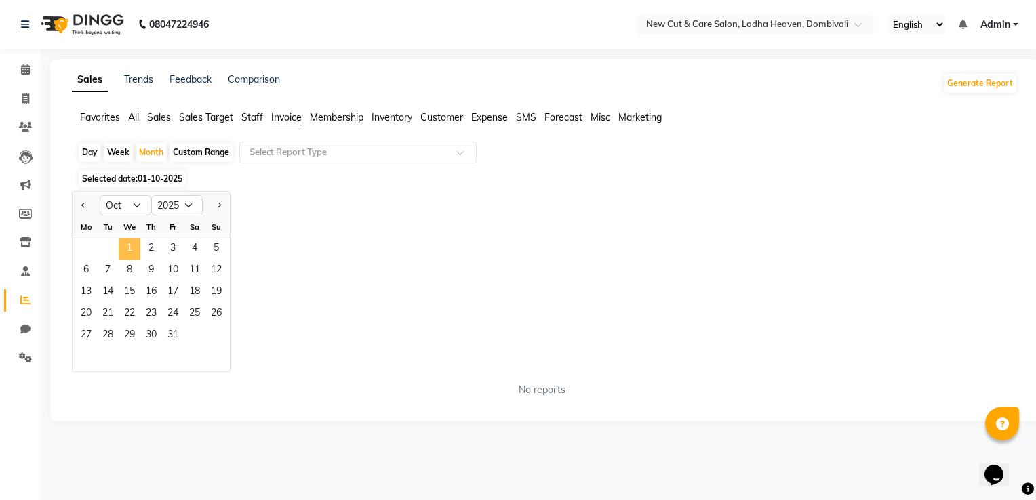
click at [133, 247] on span "1" at bounding box center [130, 250] width 22 height 22
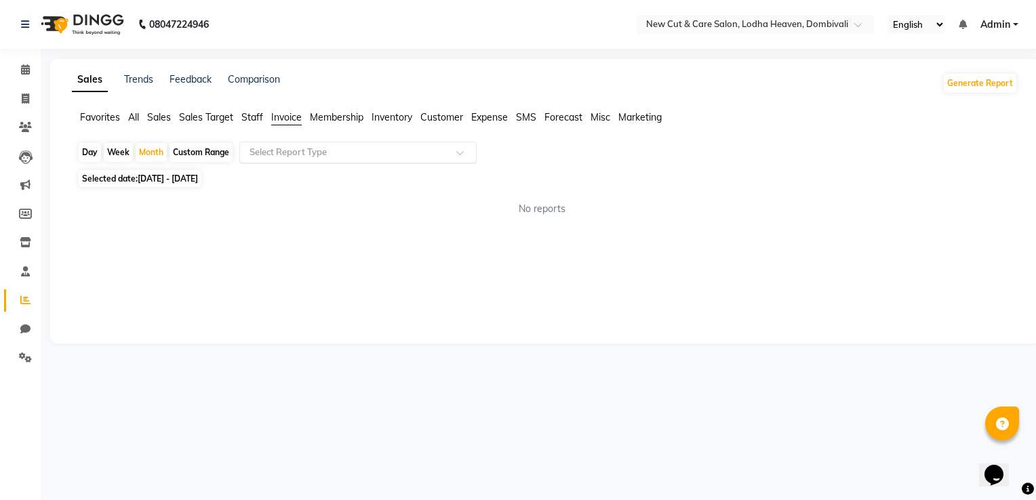
click at [313, 146] on input "text" at bounding box center [344, 153] width 195 height 14
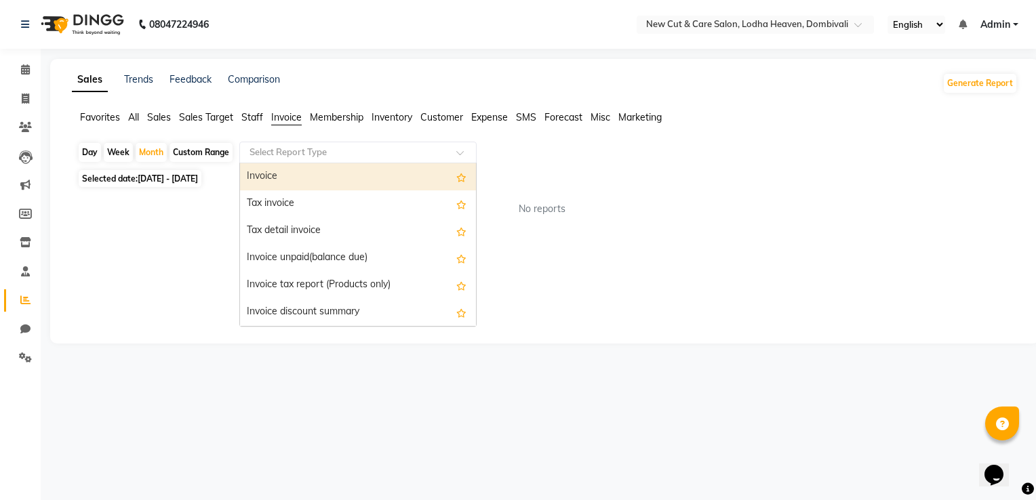
click at [319, 181] on div "Invoice" at bounding box center [358, 176] width 236 height 27
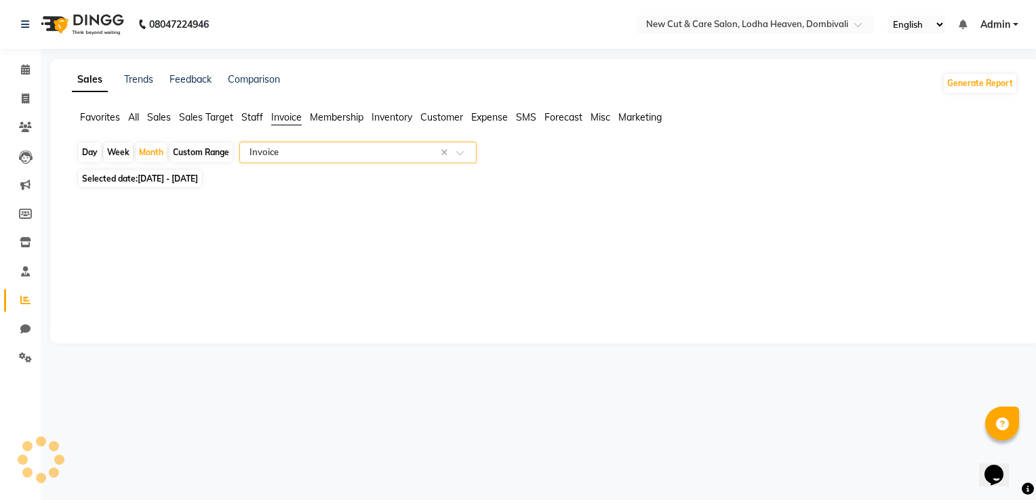
select select "full_report"
select select "pdf"
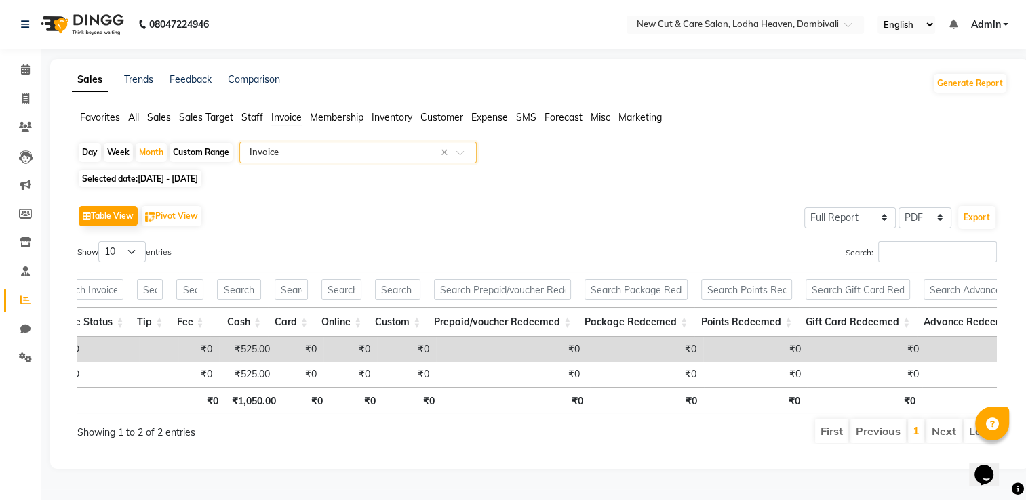
scroll to position [0, 1161]
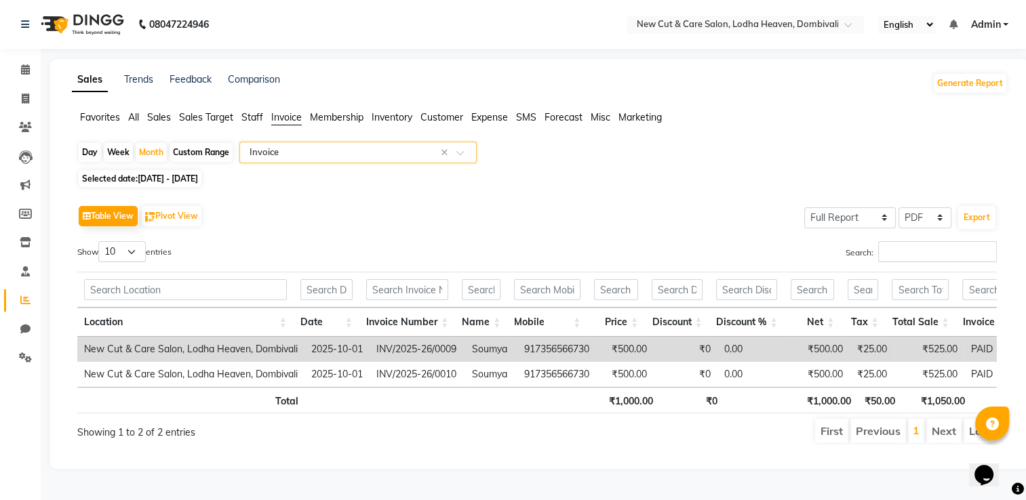
click at [259, 354] on td "New Cut & Care Salon, Lodha Heaven, Dombivali" at bounding box center [190, 349] width 227 height 25
click at [320, 350] on td "2025-10-01" at bounding box center [336, 349] width 65 height 25
click at [287, 348] on td "New Cut & Care Salon, Lodha Heaven, Dombivali" at bounding box center [190, 349] width 227 height 25
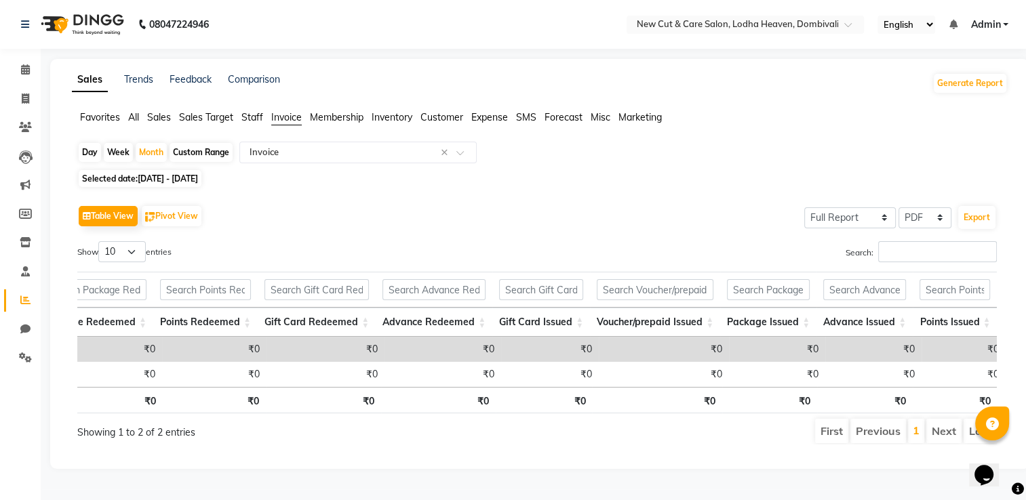
scroll to position [0, 0]
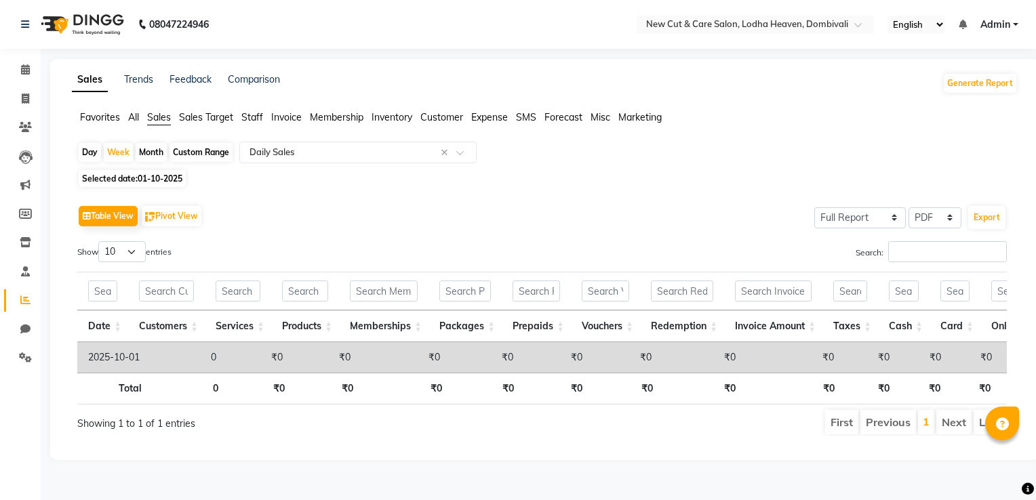
select select "full_report"
select select "pdf"
click at [28, 92] on span at bounding box center [26, 100] width 24 height 16
select select "service"
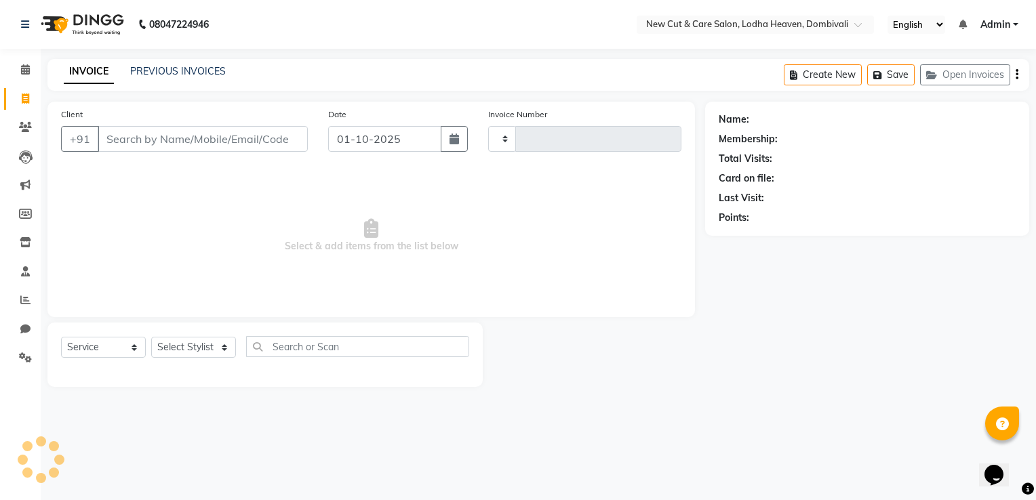
type input "0011"
select select "8932"
drag, startPoint x: 22, startPoint y: 69, endPoint x: 37, endPoint y: 79, distance: 17.7
click at [22, 68] on icon at bounding box center [25, 69] width 9 height 10
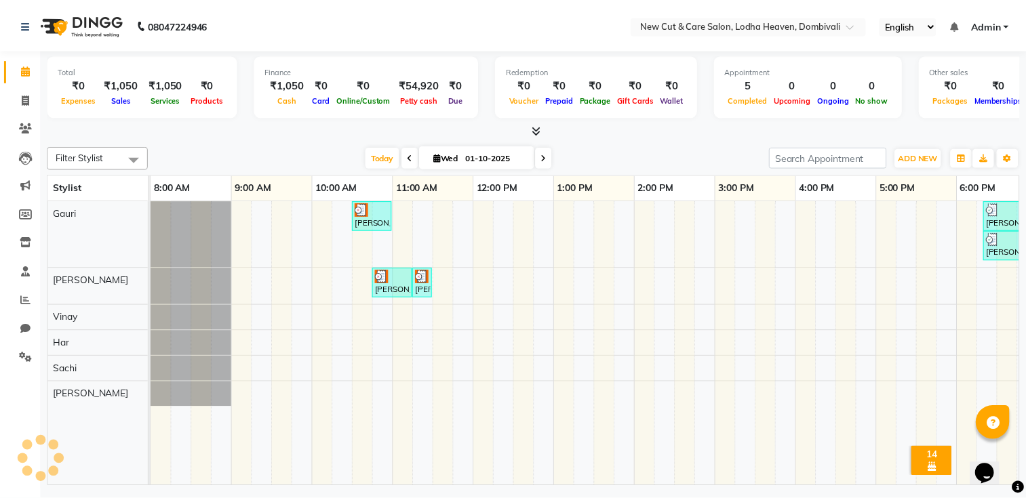
scroll to position [0, 180]
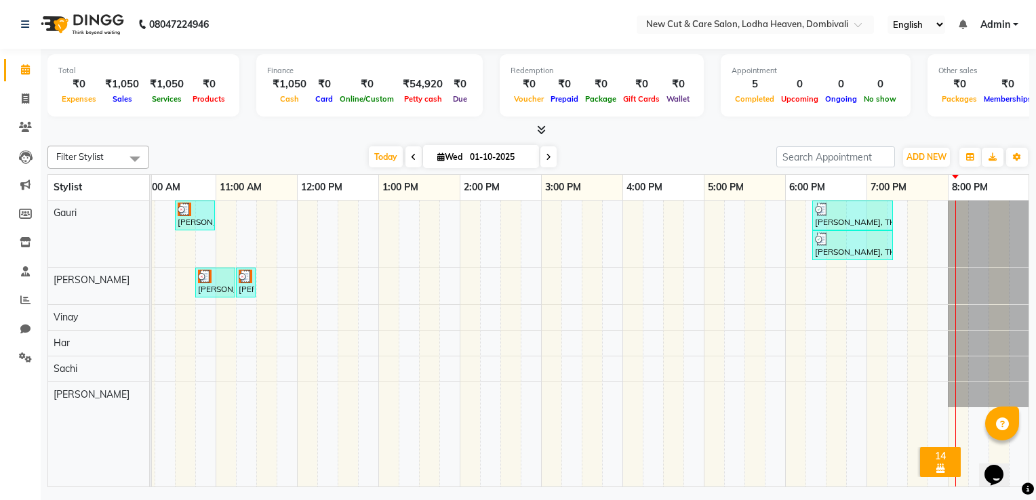
click at [206, 281] on img at bounding box center [205, 277] width 14 height 14
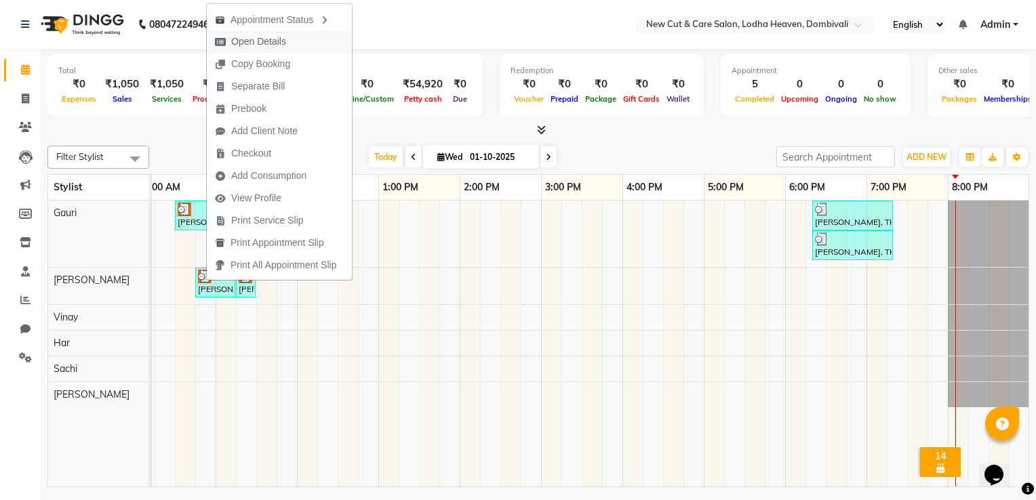
click at [243, 37] on span "Open Details" at bounding box center [258, 42] width 55 height 14
select select "3"
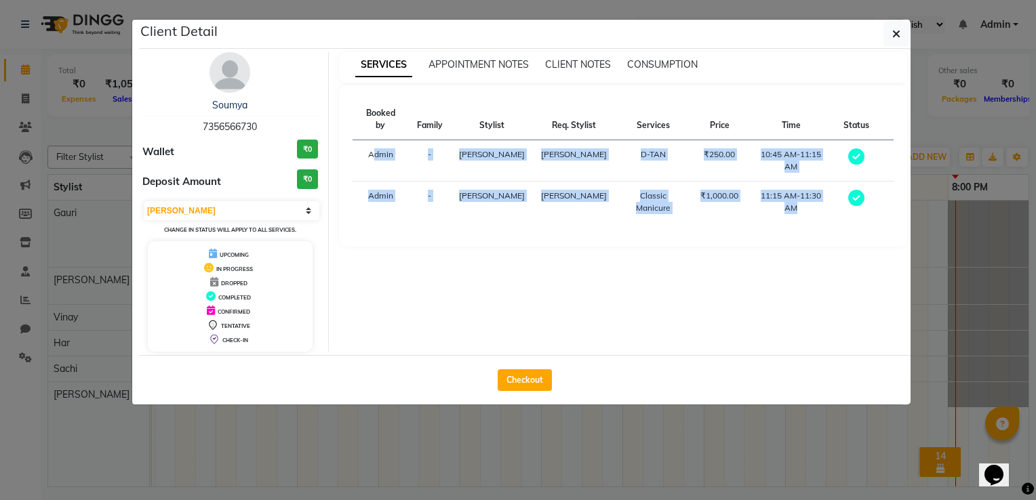
drag, startPoint x: 864, startPoint y: 178, endPoint x: 361, endPoint y: 145, distance: 504.8
click at [361, 145] on tbody "Admin - Nancy Gill Nancy Gill D-TAN ₹250.00 10:45 AM-11:15 AM Admin - Nancy Gil…" at bounding box center [624, 181] width 542 height 83
click at [873, 182] on td at bounding box center [856, 202] width 42 height 41
drag, startPoint x: 873, startPoint y: 182, endPoint x: 330, endPoint y: 85, distance: 551.5
click at [330, 85] on div "SERVICES APPOINTMENT NOTES CLIENT NOTES CONSUMPTION Booked by Family Stylist Re…" at bounding box center [623, 202] width 589 height 300
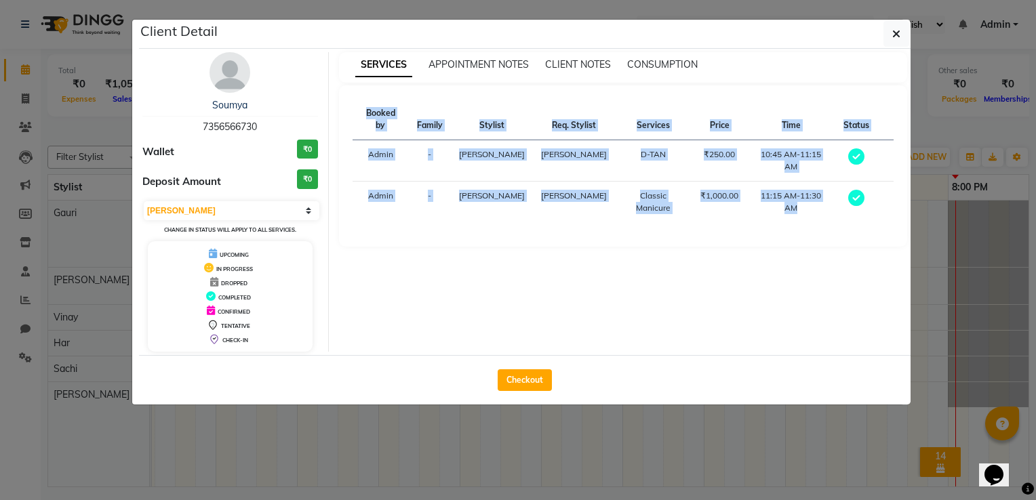
drag, startPoint x: 330, startPoint y: 85, endPoint x: 442, endPoint y: 190, distance: 153.0
click at [442, 190] on td "-" at bounding box center [430, 202] width 42 height 41
click at [526, 378] on button "Checkout" at bounding box center [525, 380] width 54 height 22
select select "service"
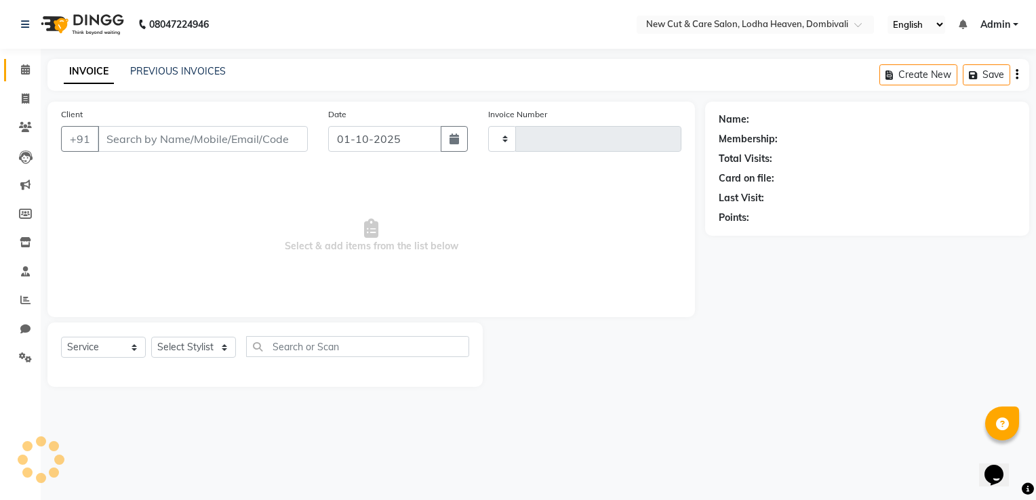
type input "0011"
select select "8932"
select select "product"
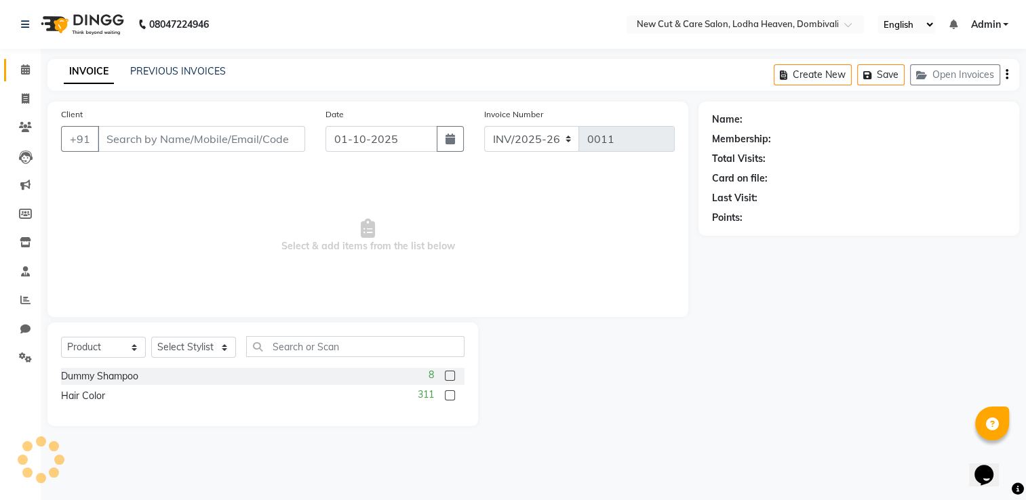
type input "7356566730"
select select "15015"
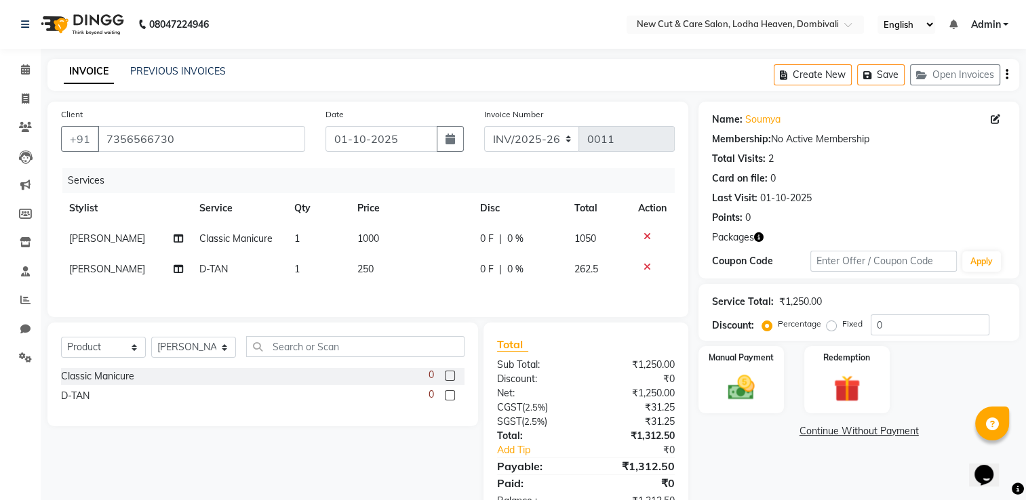
click at [647, 268] on icon at bounding box center [646, 266] width 7 height 9
click at [644, 243] on td at bounding box center [652, 239] width 45 height 31
click at [645, 237] on icon at bounding box center [646, 236] width 7 height 9
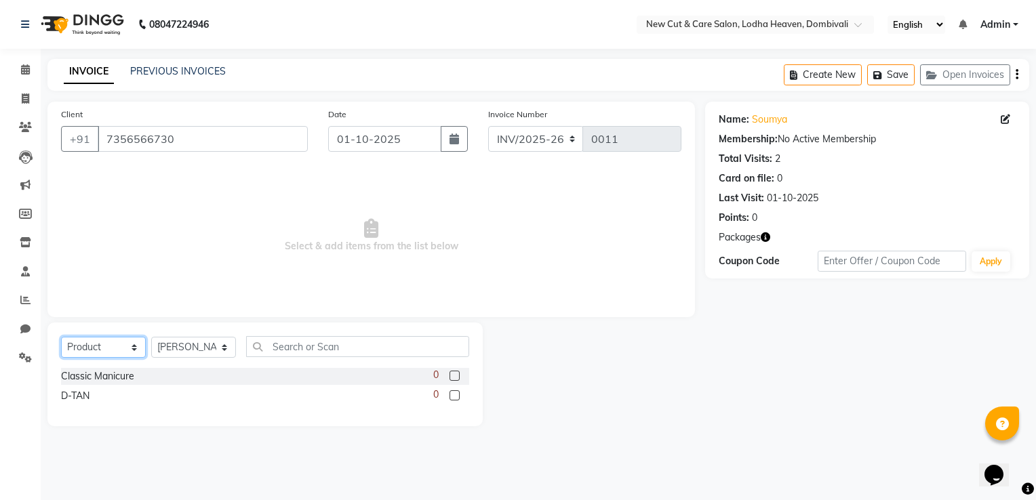
click at [79, 351] on select "Select Service Product Membership Package Voucher Prepaid Gift Card" at bounding box center [103, 347] width 85 height 21
select select "service"
click at [61, 338] on select "Select Service Product Membership Package Voucher Prepaid Gift Card" at bounding box center [103, 347] width 85 height 21
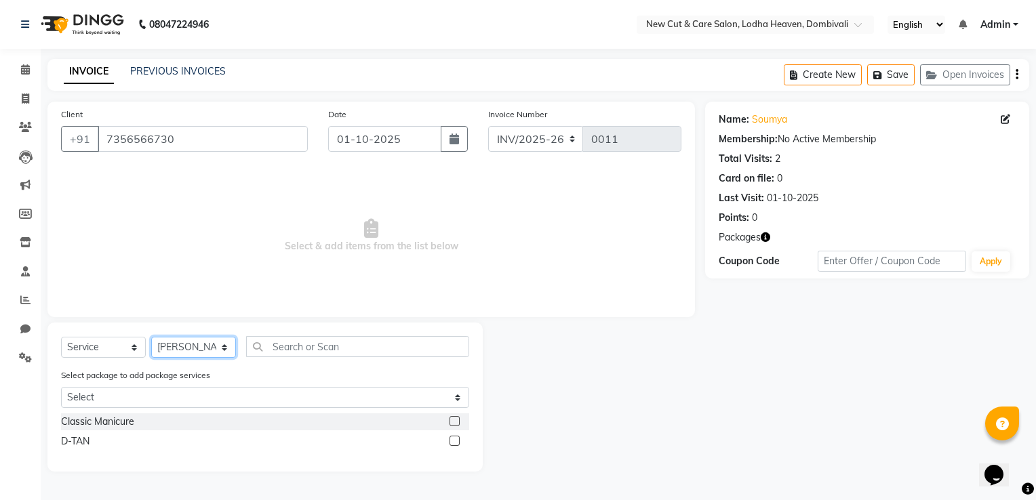
click at [157, 339] on select "Select Stylist Gauri Har Hitesh Nancy Gill Sachi Soumyadipta majumder Vinay" at bounding box center [193, 347] width 85 height 21
select select "15014"
click at [151, 338] on select "Select Stylist Gauri Har Hitesh Nancy Gill Sachi Soumyadipta majumder Vinay" at bounding box center [193, 347] width 85 height 21
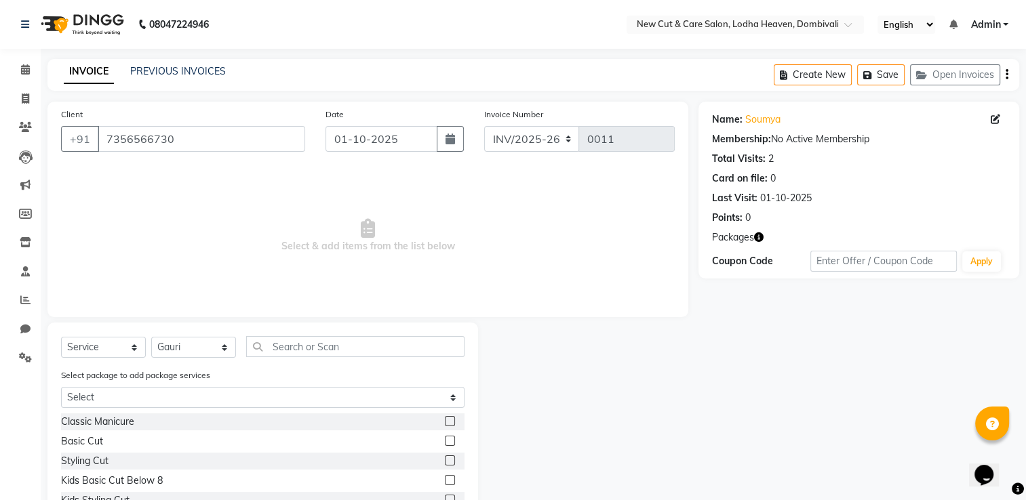
click at [144, 446] on div "Basic Cut" at bounding box center [262, 441] width 403 height 17
click at [445, 446] on label at bounding box center [450, 441] width 10 height 10
click at [445, 446] on input "checkbox" at bounding box center [449, 441] width 9 height 9
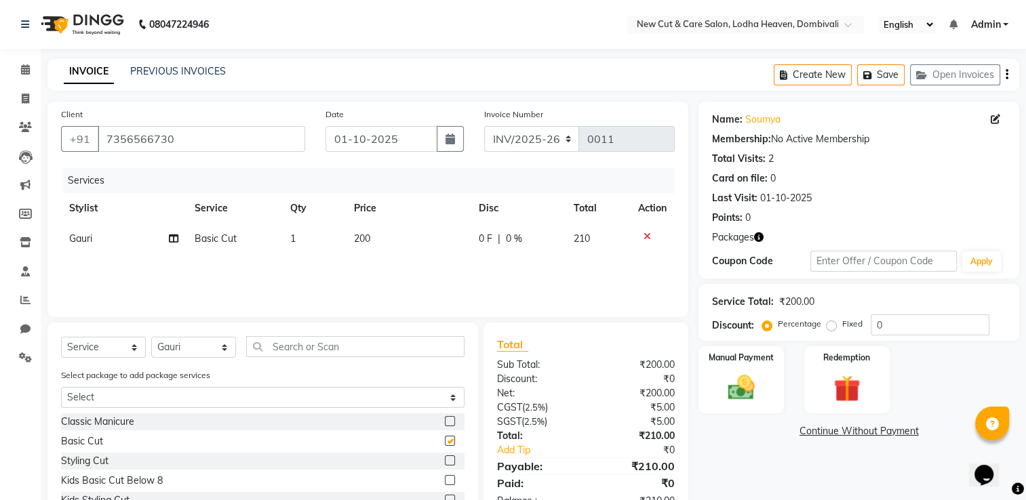
checkbox input "false"
click at [445, 422] on label at bounding box center [450, 421] width 10 height 10
click at [445, 422] on input "checkbox" at bounding box center [449, 422] width 9 height 9
checkbox input "false"
click at [746, 385] on img at bounding box center [741, 388] width 45 height 32
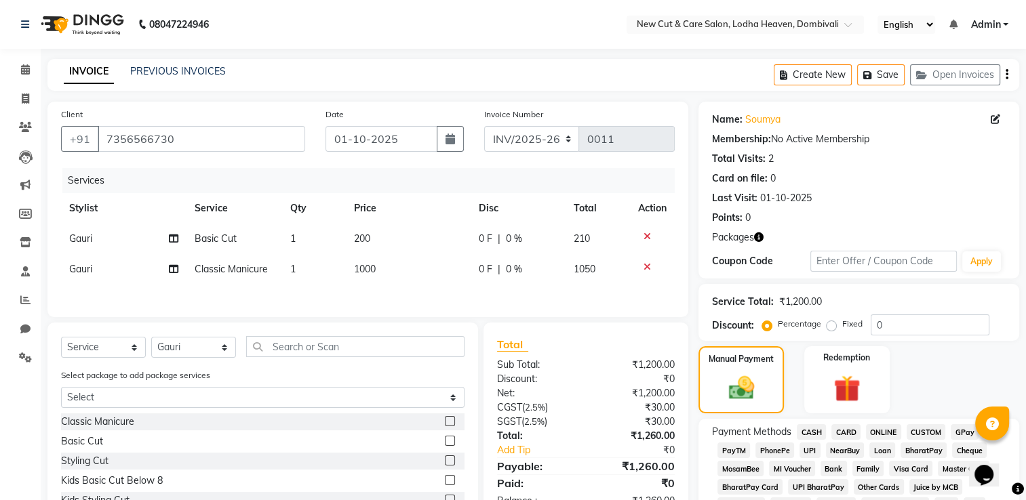
click at [812, 435] on span "CASH" at bounding box center [811, 432] width 29 height 16
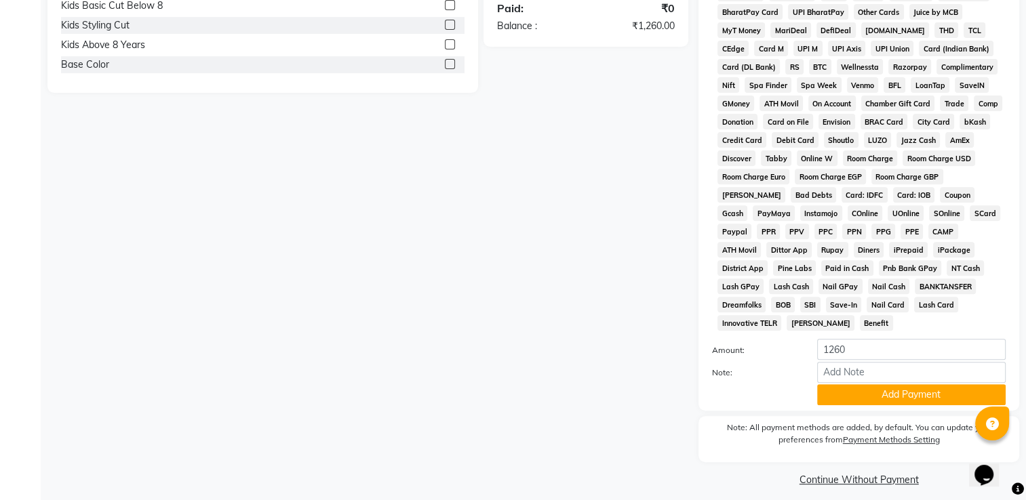
scroll to position [478, 0]
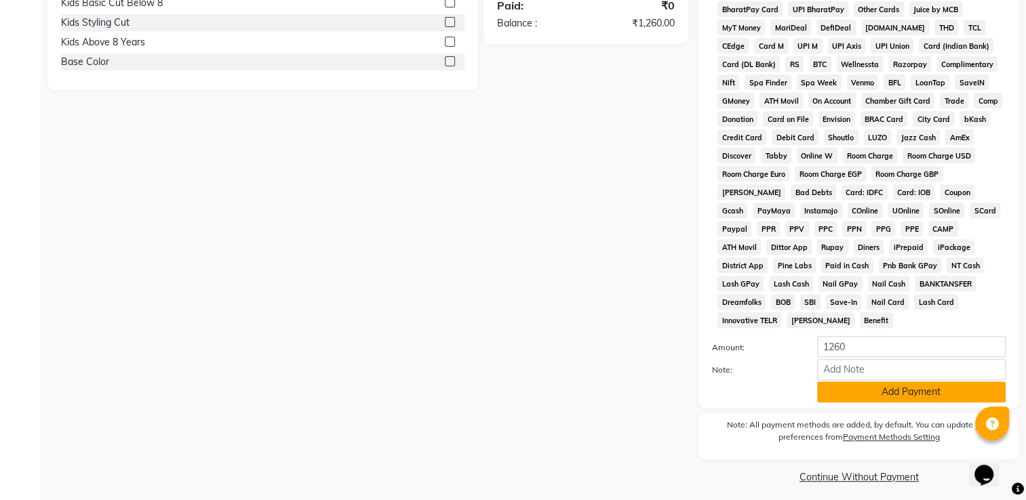
click at [862, 386] on button "Add Payment" at bounding box center [911, 392] width 188 height 21
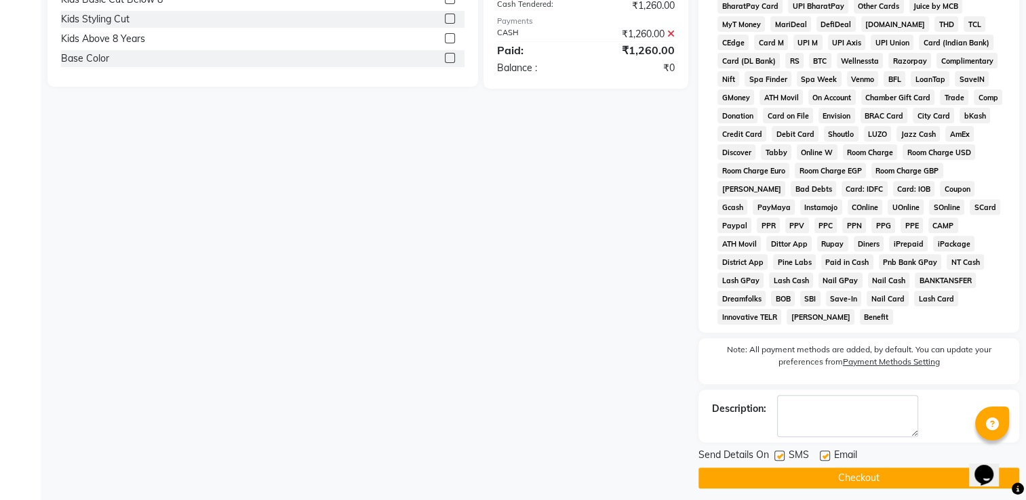
scroll to position [482, 0]
click at [824, 450] on label at bounding box center [825, 455] width 10 height 10
click at [824, 452] on input "checkbox" at bounding box center [824, 456] width 9 height 9
checkbox input "false"
click at [779, 450] on label at bounding box center [779, 455] width 10 height 10
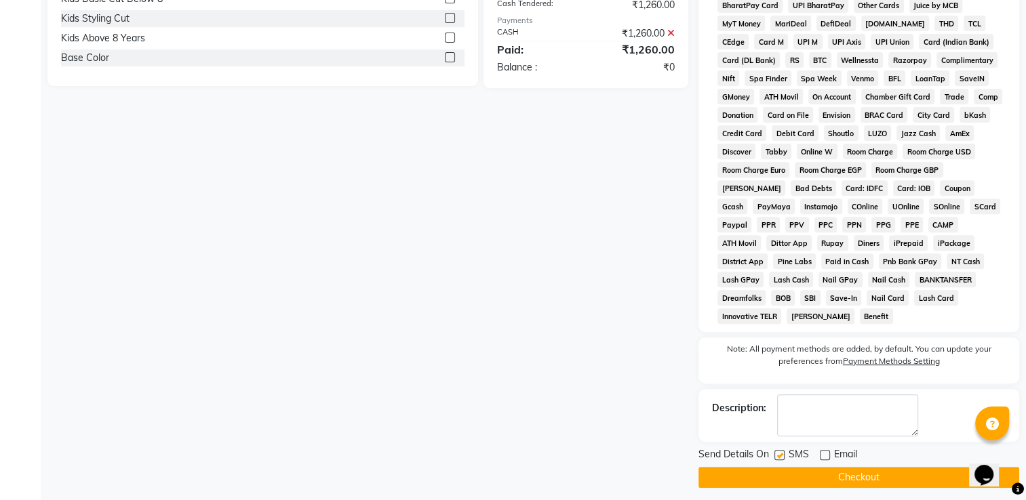
click at [779, 452] on input "checkbox" at bounding box center [778, 456] width 9 height 9
checkbox input "false"
click at [783, 470] on button "Checkout" at bounding box center [858, 477] width 321 height 21
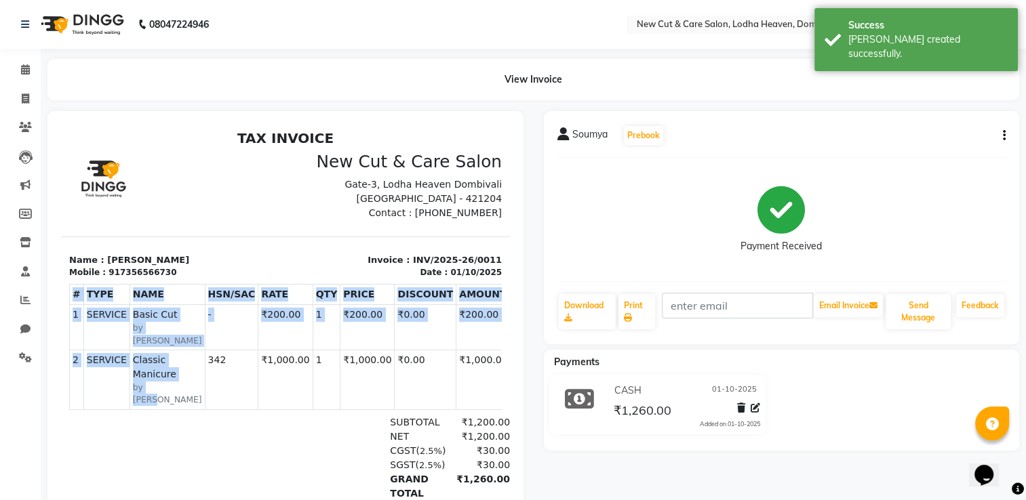
drag, startPoint x: 165, startPoint y: 359, endPoint x: 64, endPoint y: 294, distance: 120.0
click at [64, 294] on div "TAX INVOICE New Cut & Care Salon Gate-3, Lodha Heaven Dombivali Mumbai - 421204…" at bounding box center [285, 345] width 449 height 431
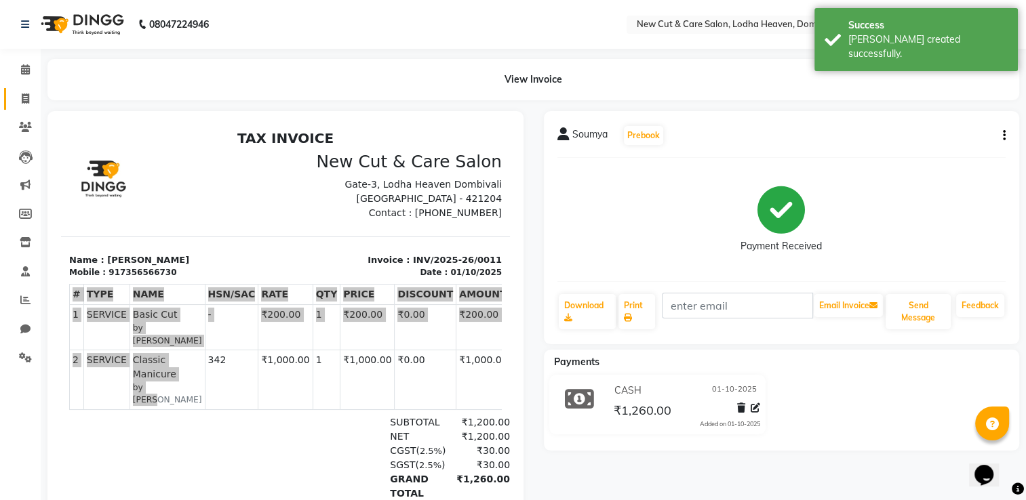
drag, startPoint x: 3, startPoint y: 169, endPoint x: 24, endPoint y: 94, distance: 77.5
click at [24, 95] on icon at bounding box center [25, 99] width 7 height 10
select select "service"
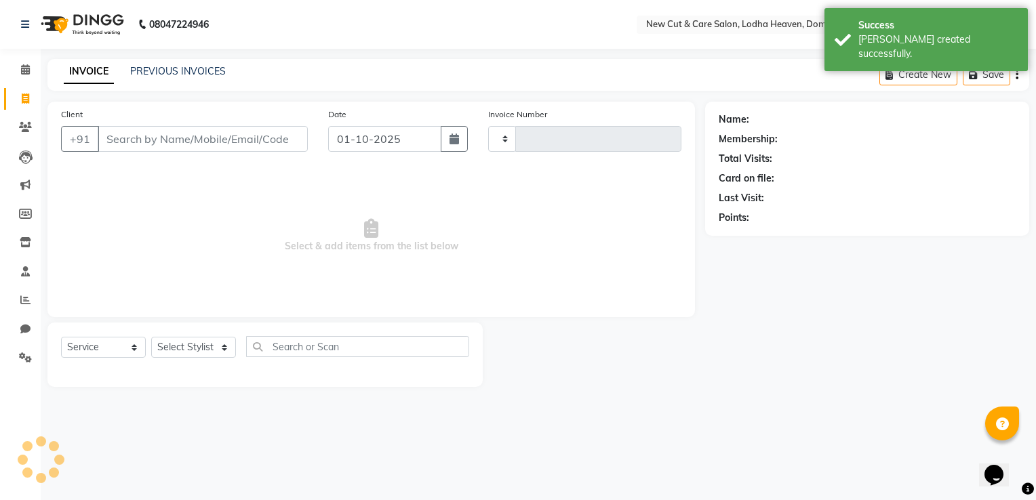
type input "0012"
select select "8932"
select select "product"
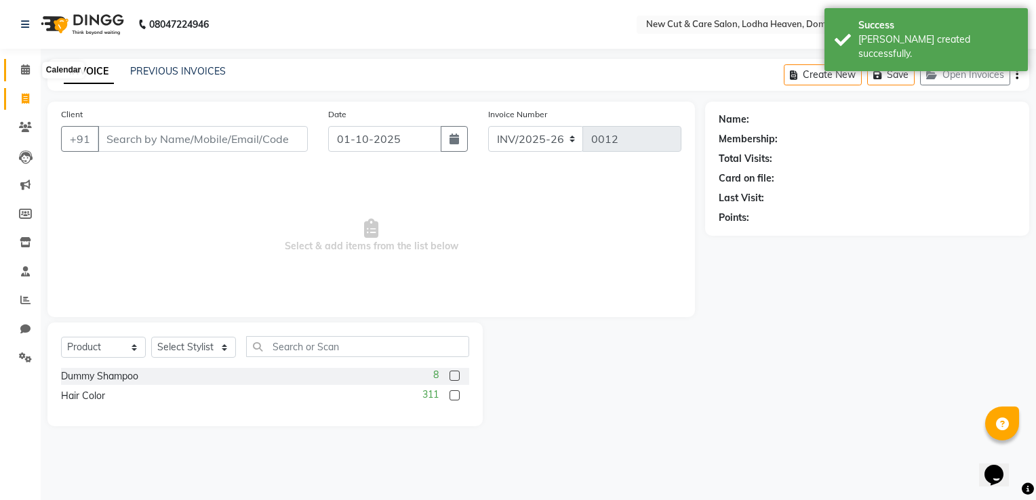
click at [24, 75] on span at bounding box center [26, 70] width 24 height 16
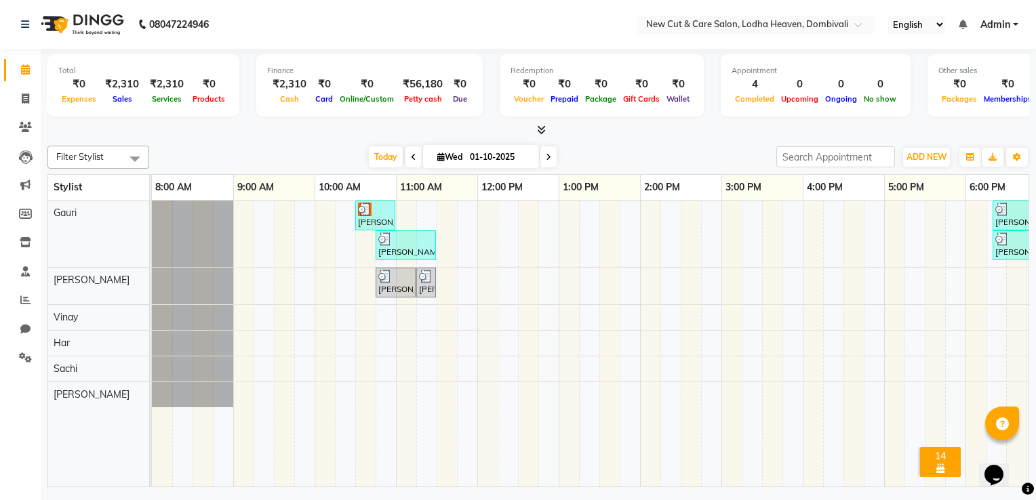
click at [394, 245] on div "Soumya, TK02, 10:45 AM-11:30 AM, Basic Cut,Classic Manicure" at bounding box center [406, 246] width 58 height 26
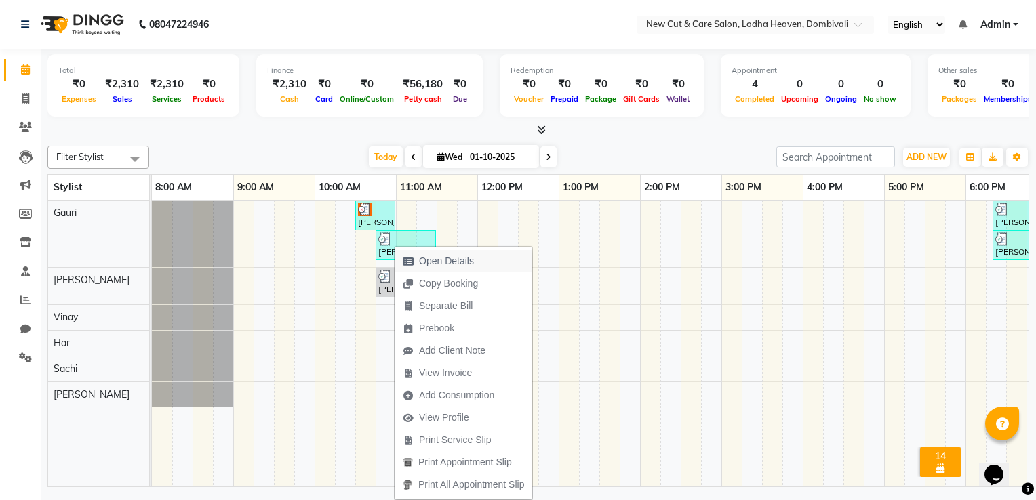
click at [428, 262] on span "Open Details" at bounding box center [446, 261] width 55 height 14
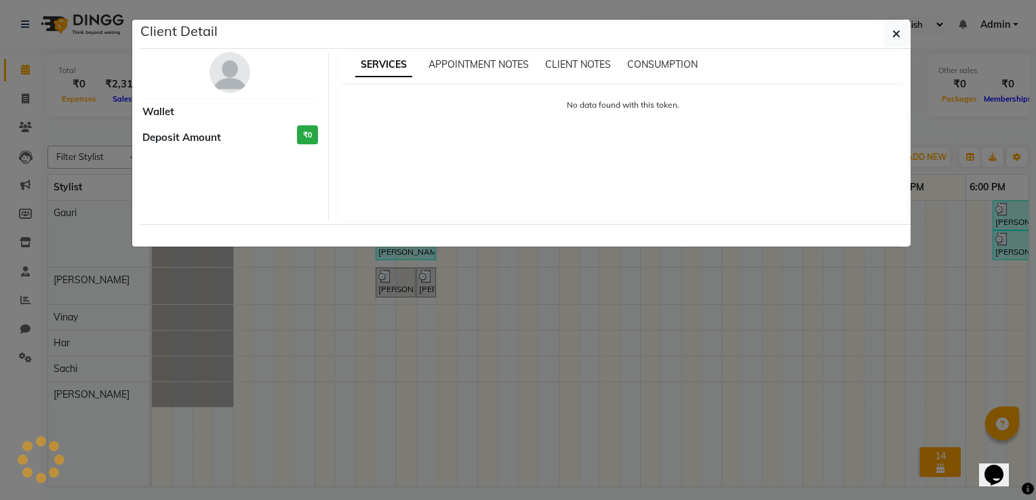
select select "3"
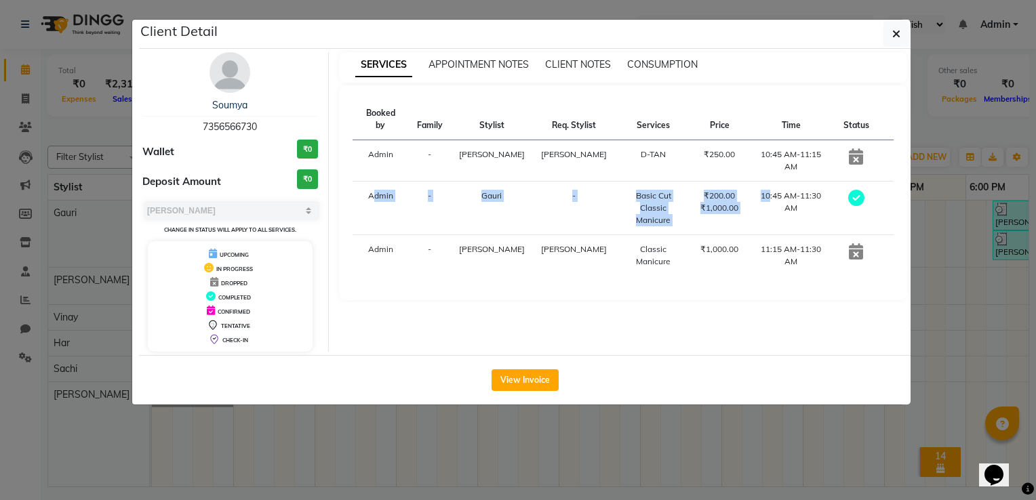
drag, startPoint x: 744, startPoint y: 186, endPoint x: 360, endPoint y: 176, distance: 384.5
click at [360, 182] on tr "Admin - Gauri - Basic Cut Classic Manicure ₹200.00 ₹1,000.00 10:45 AM-11:30 AM" at bounding box center [624, 209] width 542 height 54
drag, startPoint x: 833, startPoint y: 172, endPoint x: 359, endPoint y: 180, distance: 474.0
click at [359, 182] on tr "Admin - Gauri - Basic Cut Classic Manicure ₹200.00 ₹1,000.00 10:45 AM-11:30 AM" at bounding box center [624, 209] width 542 height 54
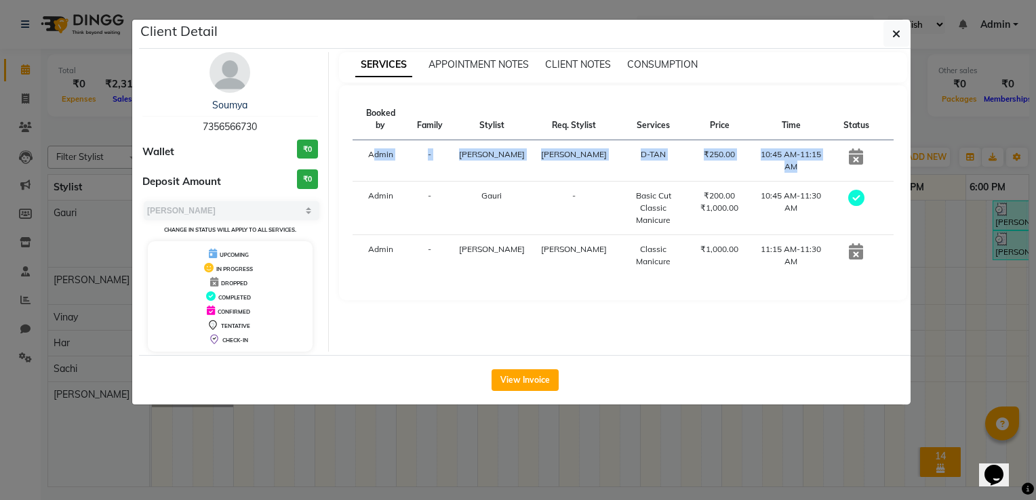
drag, startPoint x: 847, startPoint y: 153, endPoint x: 372, endPoint y: 145, distance: 476.0
click at [372, 145] on tr "Admin - Nancy Gill Nancy Gill D-TAN ₹250.00 10:45 AM-11:15 AM" at bounding box center [624, 160] width 542 height 41
click at [859, 243] on icon at bounding box center [856, 251] width 14 height 16
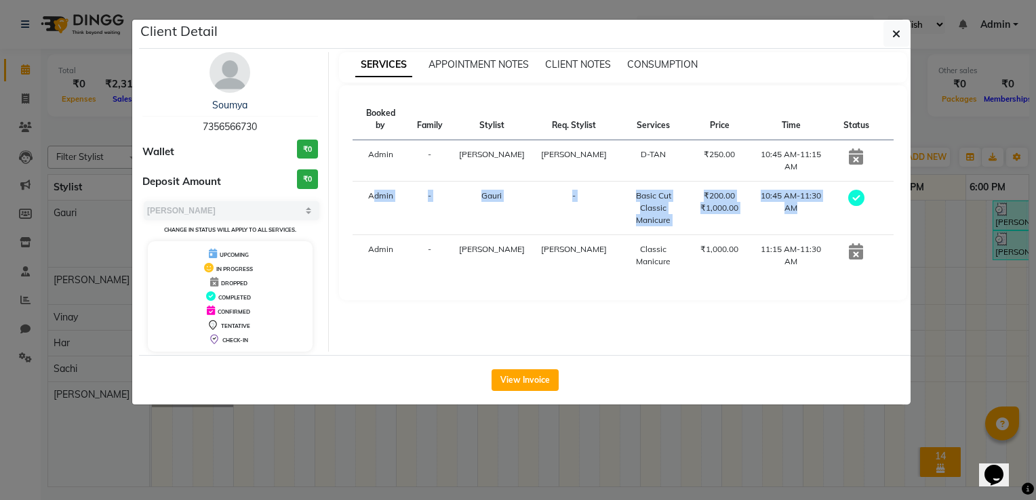
drag, startPoint x: 860, startPoint y: 188, endPoint x: 358, endPoint y: 182, distance: 501.7
click at [358, 182] on tr "Admin - Gauri - Basic Cut Classic Manicure ₹200.00 ₹1,000.00 10:45 AM-11:30 AM" at bounding box center [624, 209] width 542 height 54
click at [892, 31] on icon "button" at bounding box center [896, 33] width 8 height 11
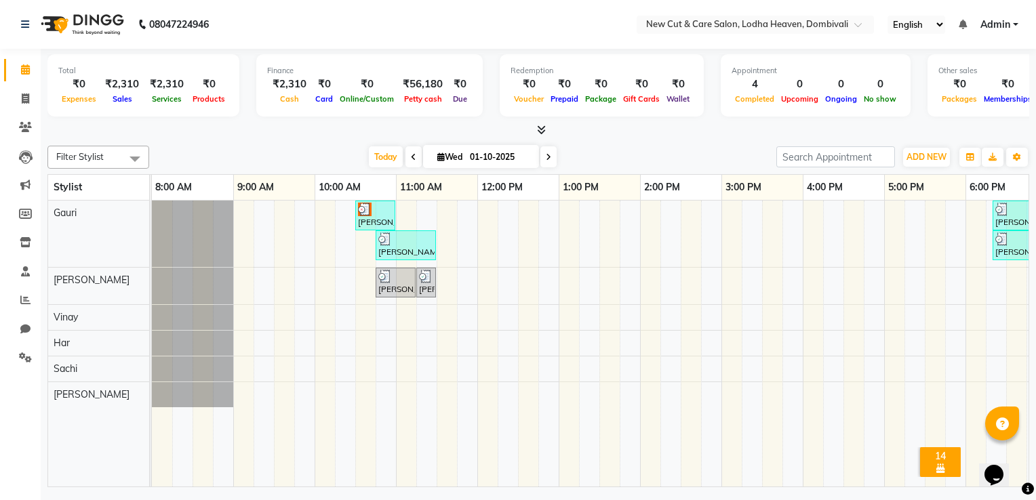
click at [374, 207] on div at bounding box center [375, 210] width 35 height 14
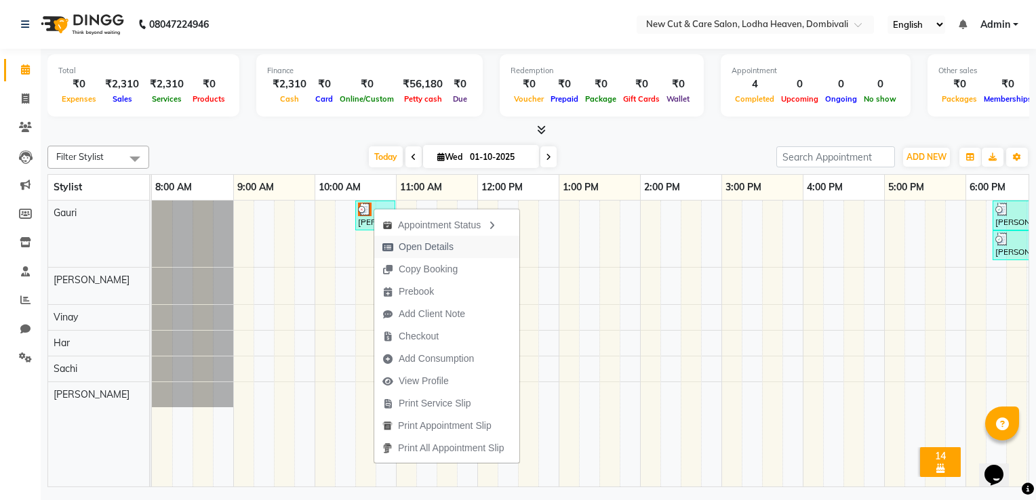
click at [409, 249] on span "Open Details" at bounding box center [426, 247] width 55 height 14
select select "3"
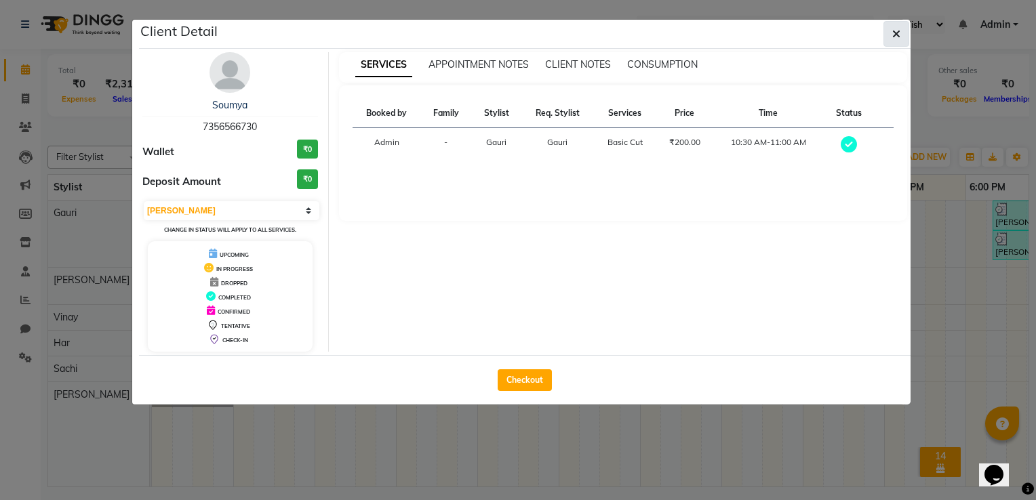
click at [889, 39] on button "button" at bounding box center [896, 34] width 26 height 26
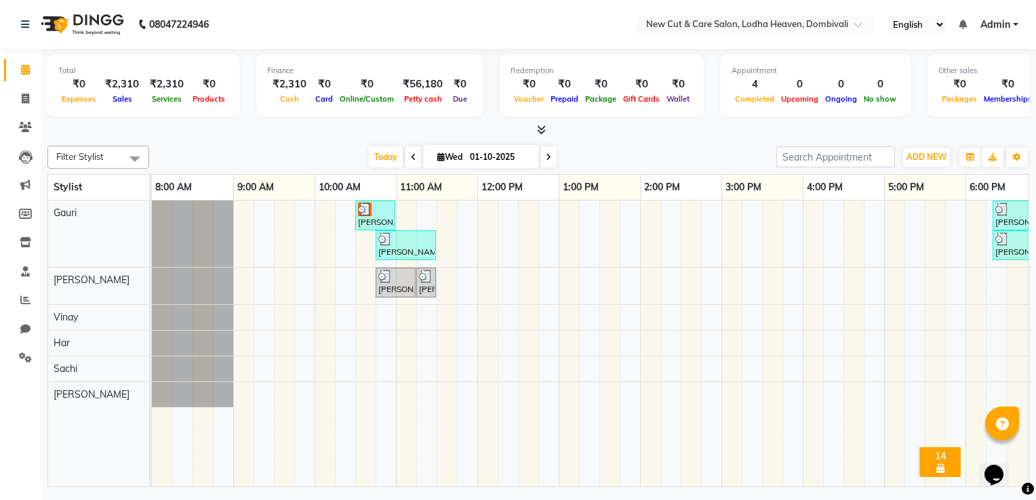
click at [393, 284] on div "[PERSON_NAME], TK02, 10:45 AM-11:15 AM, D-TAN" at bounding box center [395, 283] width 37 height 26
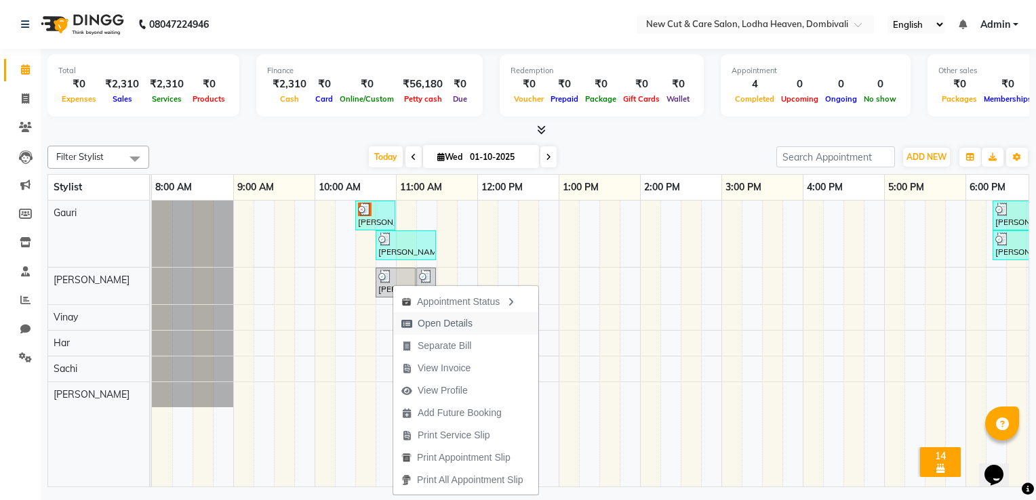
click at [442, 329] on span "Open Details" at bounding box center [445, 324] width 55 height 14
select select "3"
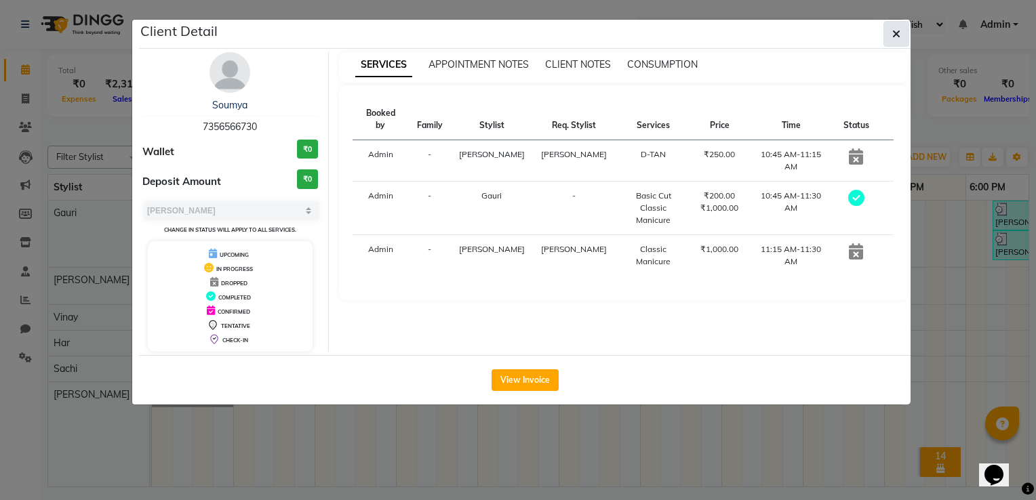
click at [906, 29] on button "button" at bounding box center [896, 34] width 26 height 26
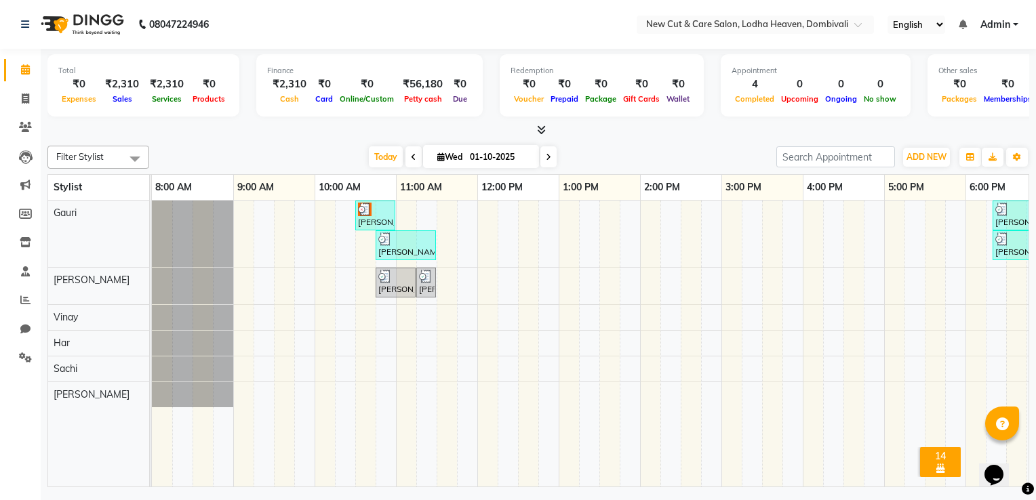
click at [393, 248] on div "Soumya, TK02, 10:45 AM-11:30 AM, Basic Cut,Classic Manicure" at bounding box center [406, 246] width 58 height 26
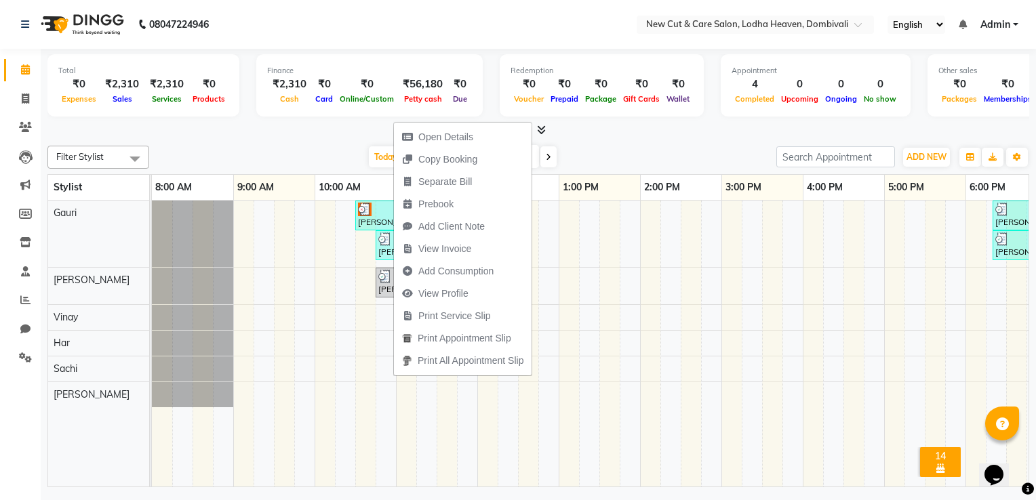
click at [449, 156] on span "Copy Booking" at bounding box center [447, 160] width 59 height 14
copy tr "Admin - Gauri - Basic Cut Classic Manicure ₹200.00 ₹1,000.00 10:45 AM-11:30 AM"
type textarea "JTdCJTIydXNlciUyMiUzQSU3QiUyMmlkJTIyJTNBODIwMDU5MCUyQyUyMmZuYW1lJTIyJTNBJTIyU29…"
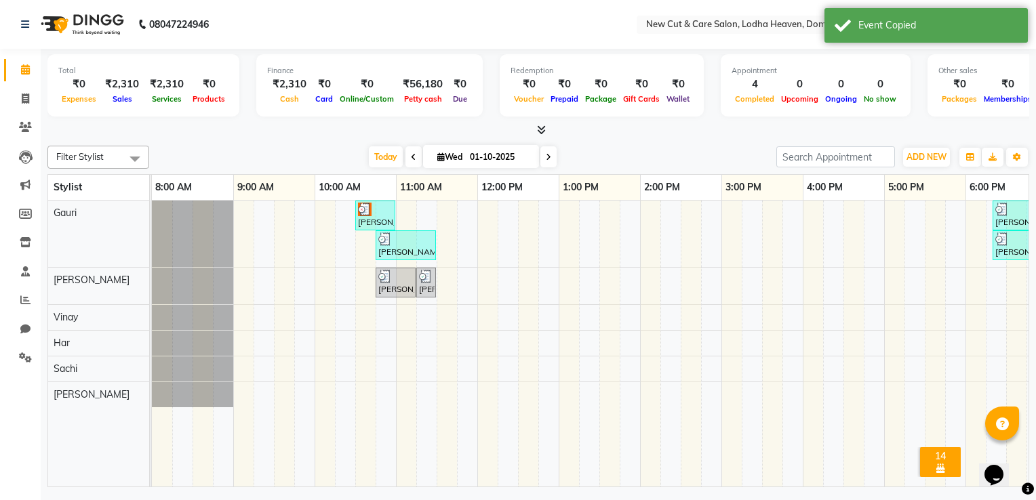
click at [398, 251] on div "Soumya, TK02, 10:45 AM-11:30 AM, Basic Cut,Classic Manicure" at bounding box center [406, 246] width 58 height 26
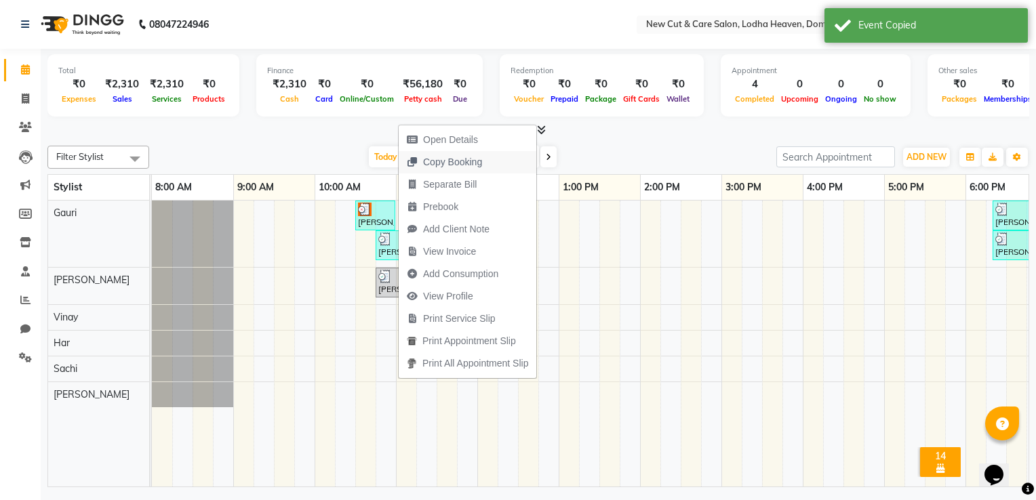
click at [431, 159] on span "Copy Booking" at bounding box center [452, 162] width 59 height 14
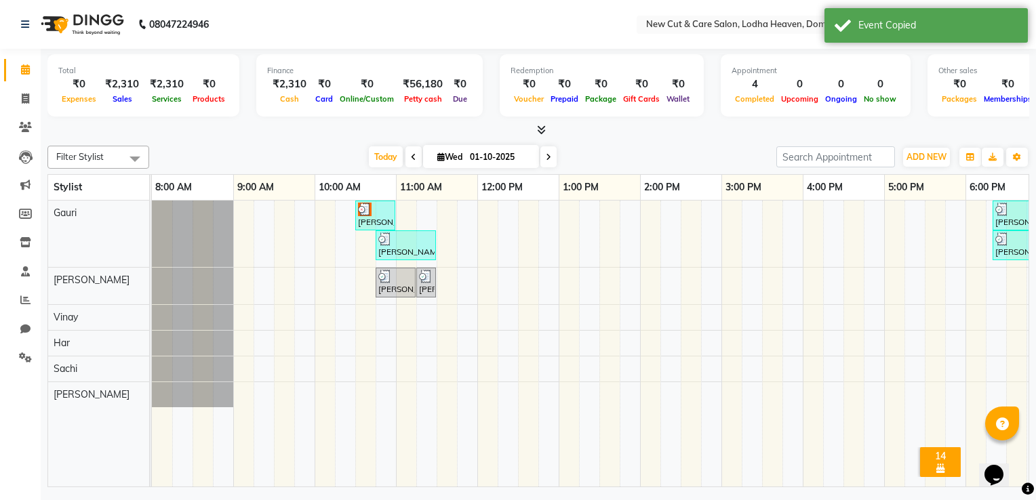
click at [388, 243] on img at bounding box center [385, 240] width 14 height 14
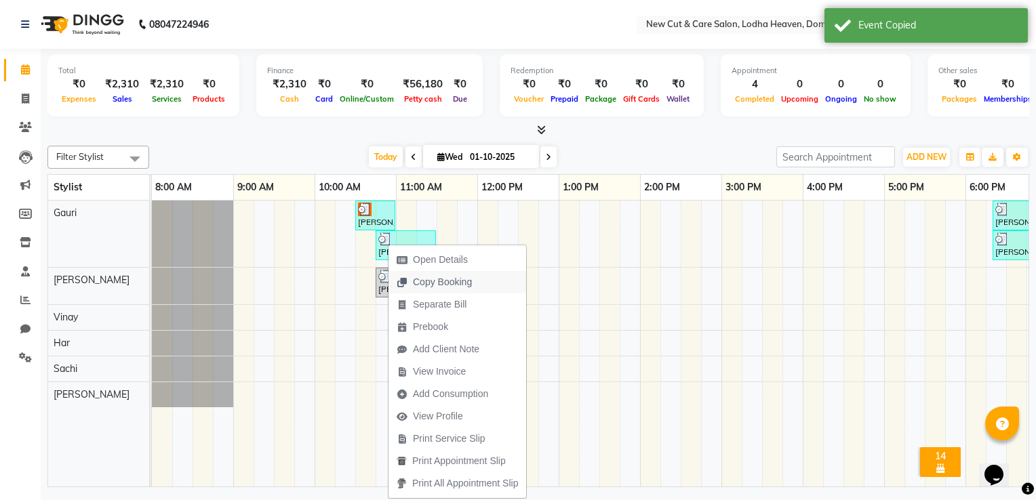
click at [417, 281] on span "Copy Booking" at bounding box center [442, 282] width 59 height 14
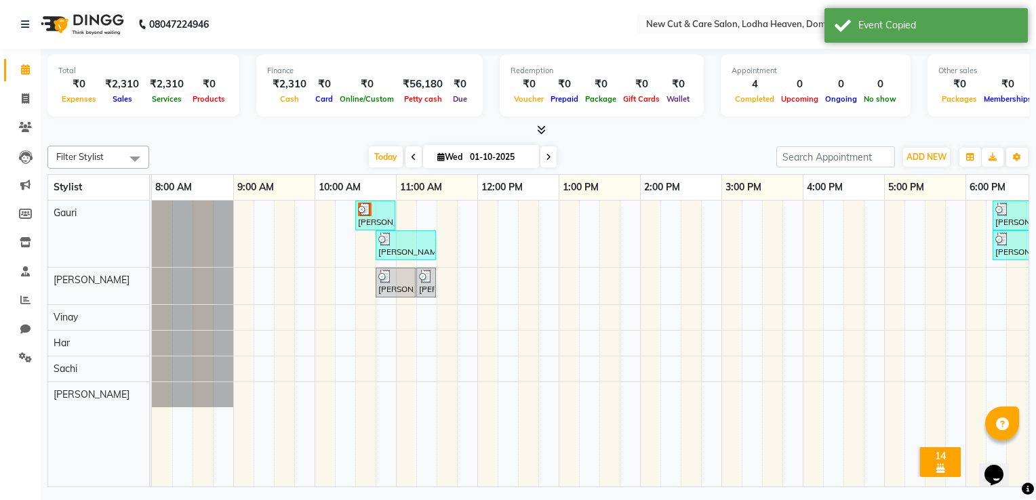
click at [384, 239] on img at bounding box center [385, 240] width 14 height 14
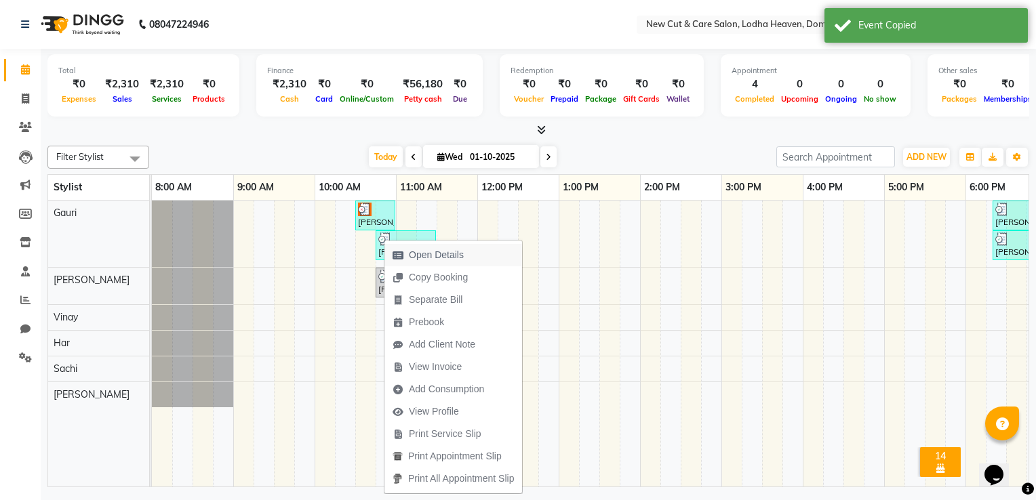
click at [418, 256] on span "Open Details" at bounding box center [436, 255] width 55 height 14
select select "3"
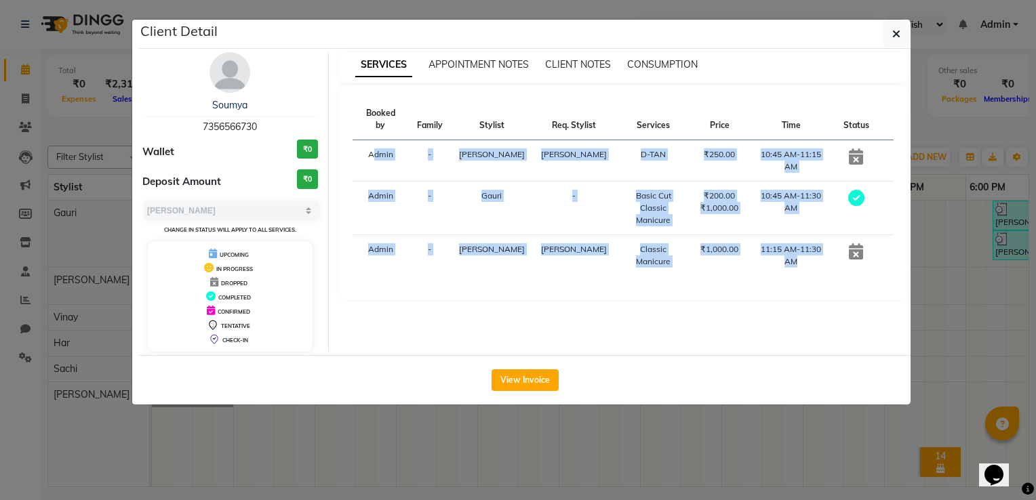
drag, startPoint x: 873, startPoint y: 224, endPoint x: 357, endPoint y: 132, distance: 523.4
click at [357, 140] on tbody "Admin - Nancy Gill Nancy Gill D-TAN ₹250.00 10:45 AM-11:15 AM Admin - Gauri - B…" at bounding box center [624, 208] width 542 height 136
click at [849, 150] on icon at bounding box center [856, 156] width 14 height 16
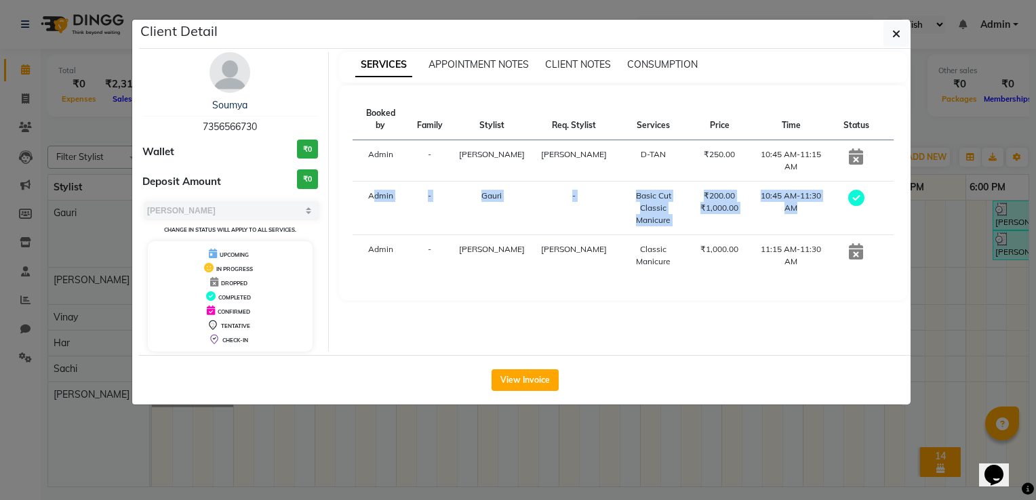
drag, startPoint x: 366, startPoint y: 180, endPoint x: 833, endPoint y: 184, distance: 466.5
click at [833, 184] on tr "Admin - Gauri - Basic Cut Classic Manicure ₹200.00 ₹1,000.00 10:45 AM-11:30 AM" at bounding box center [624, 209] width 542 height 54
drag, startPoint x: 833, startPoint y: 184, endPoint x: 931, endPoint y: 205, distance: 100.4
click at [931, 205] on ngb-modal-window "Client Detail Soumya 7356566730 Wallet ₹0 Deposit Amount ₹0 Select MARK DONE UP…" at bounding box center [518, 250] width 1036 height 500
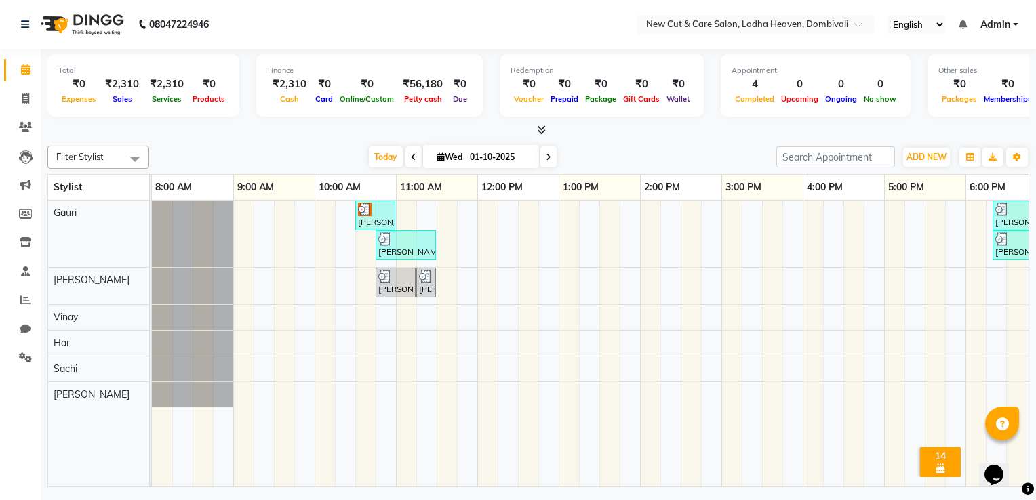
click at [388, 281] on img at bounding box center [385, 277] width 14 height 14
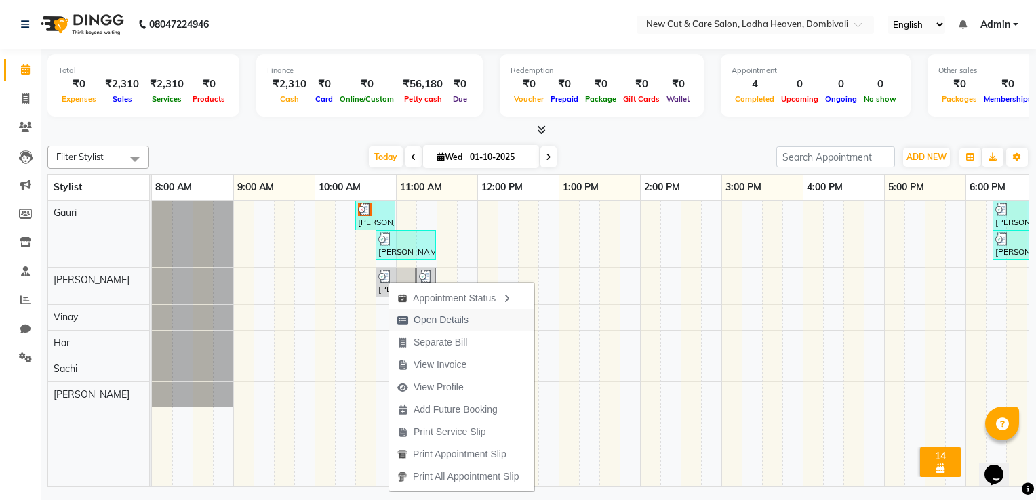
click at [437, 318] on span "Open Details" at bounding box center [441, 320] width 55 height 14
select select "3"
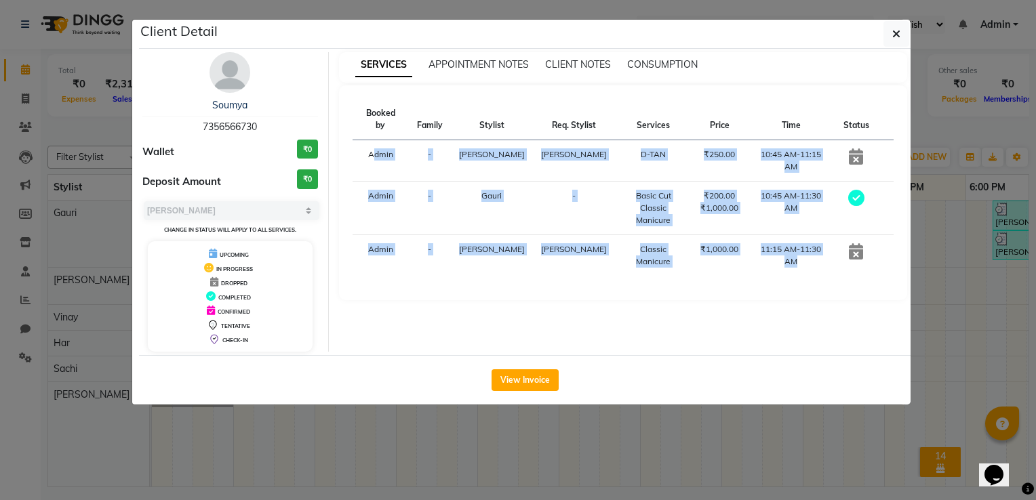
drag, startPoint x: 877, startPoint y: 218, endPoint x: 369, endPoint y: 134, distance: 514.8
click at [369, 140] on tbody "Admin - Nancy Gill Nancy Gill D-TAN ₹250.00 10:45 AM-11:15 AM Admin - Gauri - B…" at bounding box center [624, 208] width 542 height 136
click at [898, 39] on span "button" at bounding box center [896, 34] width 8 height 14
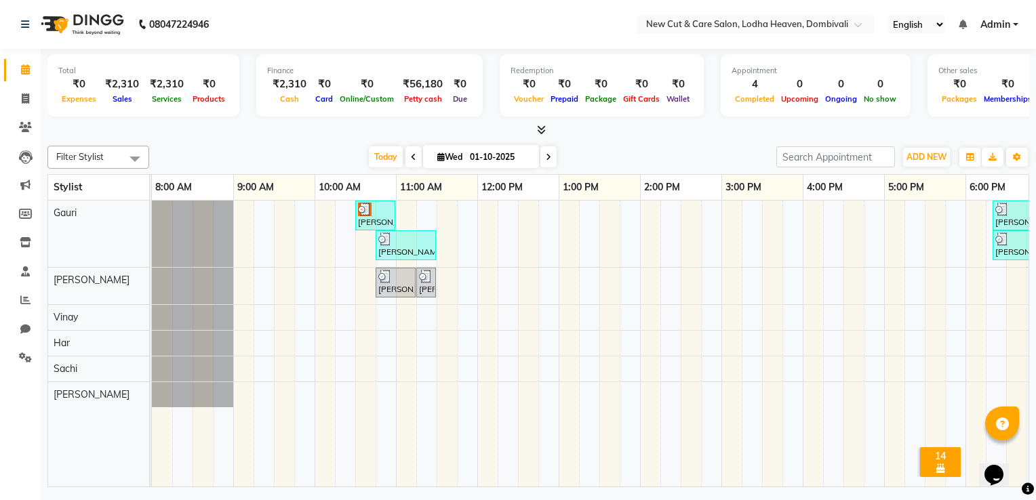
click at [386, 278] on img at bounding box center [385, 277] width 14 height 14
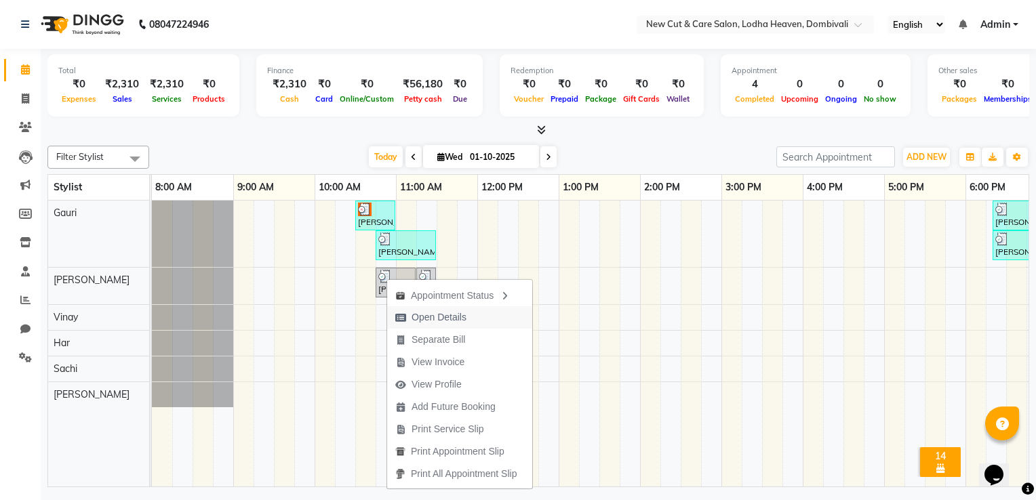
click at [395, 308] on span "Open Details" at bounding box center [430, 317] width 87 height 22
select select "3"
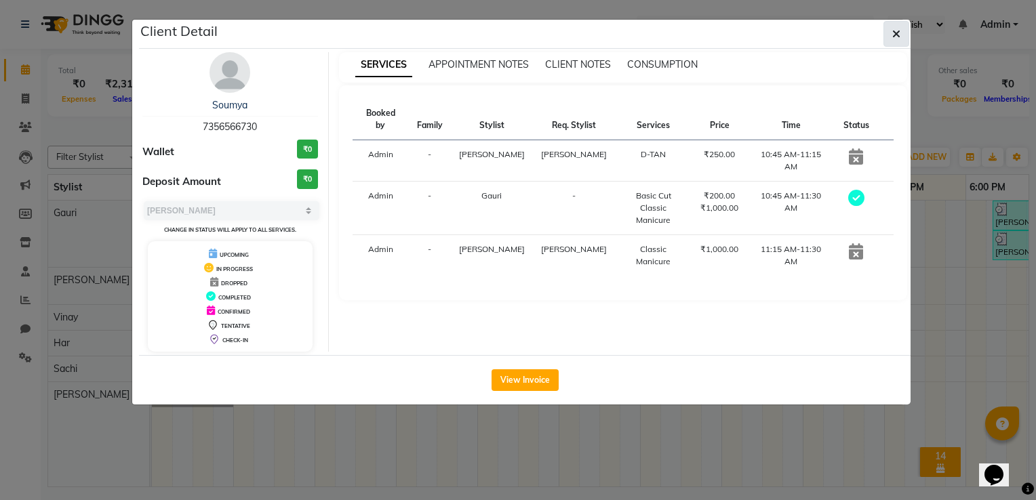
click at [898, 23] on button "button" at bounding box center [896, 34] width 26 height 26
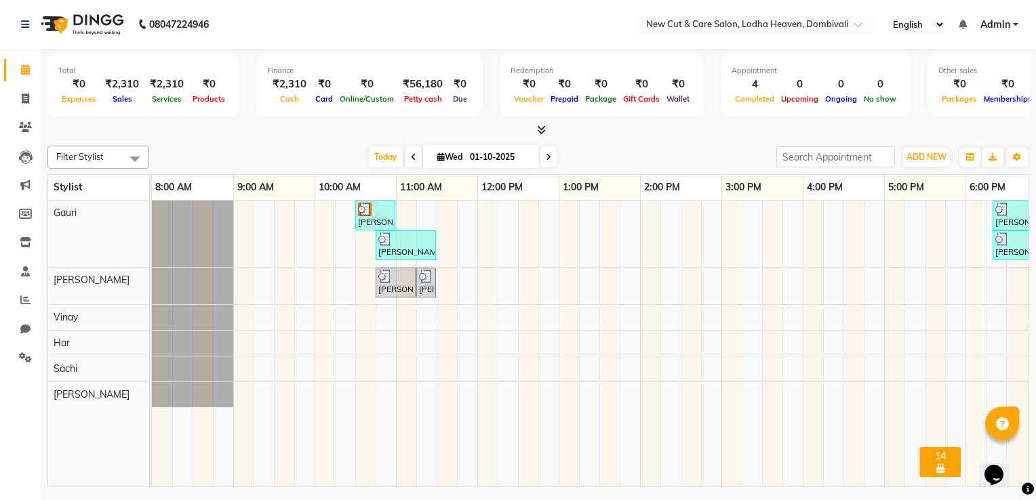
click at [382, 235] on img at bounding box center [385, 240] width 14 height 14
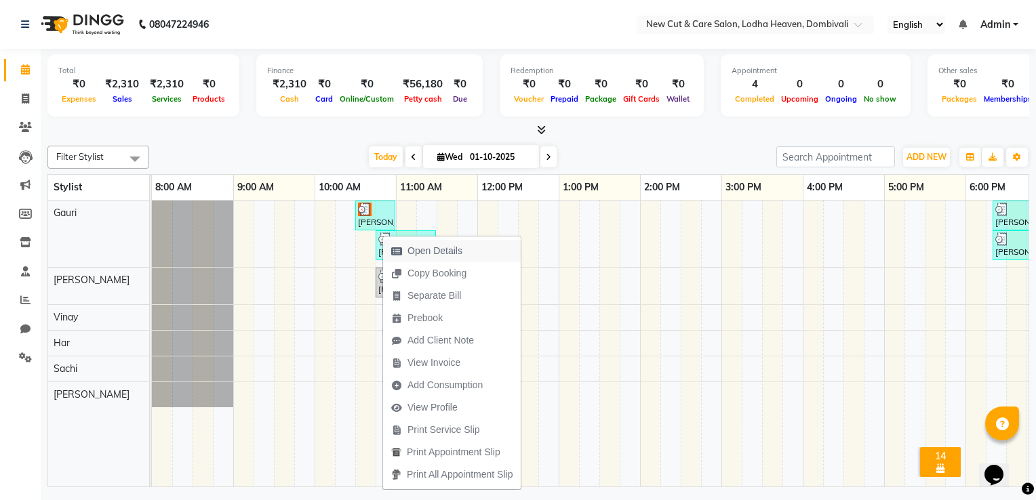
click at [412, 247] on span "Open Details" at bounding box center [434, 251] width 55 height 14
select select "3"
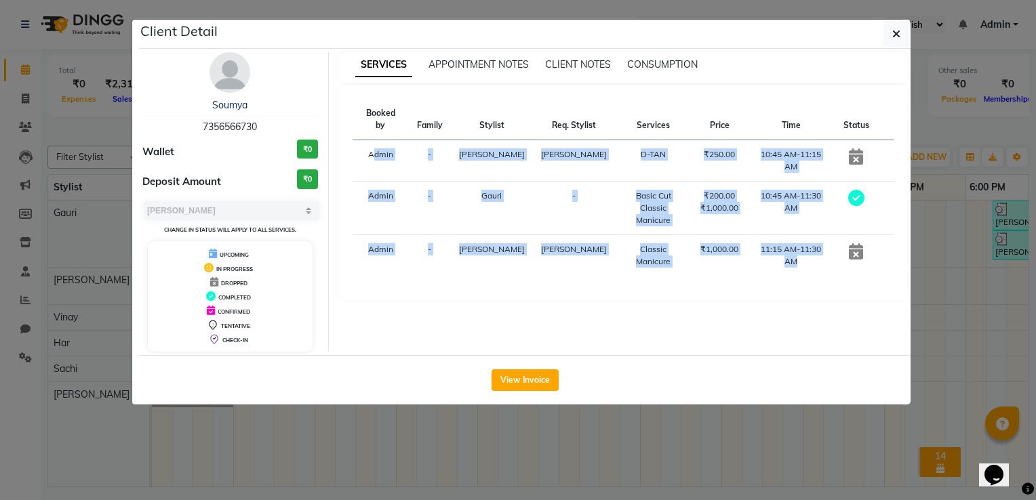
drag, startPoint x: 816, startPoint y: 231, endPoint x: 367, endPoint y: 133, distance: 459.3
click at [367, 140] on tbody "Admin - Nancy Gill Nancy Gill D-TAN ₹250.00 10:45 AM-11:15 AM Admin - Gauri - B…" at bounding box center [624, 208] width 542 height 136
click at [887, 37] on button "button" at bounding box center [896, 34] width 26 height 26
